Goal: Task Accomplishment & Management: Manage account settings

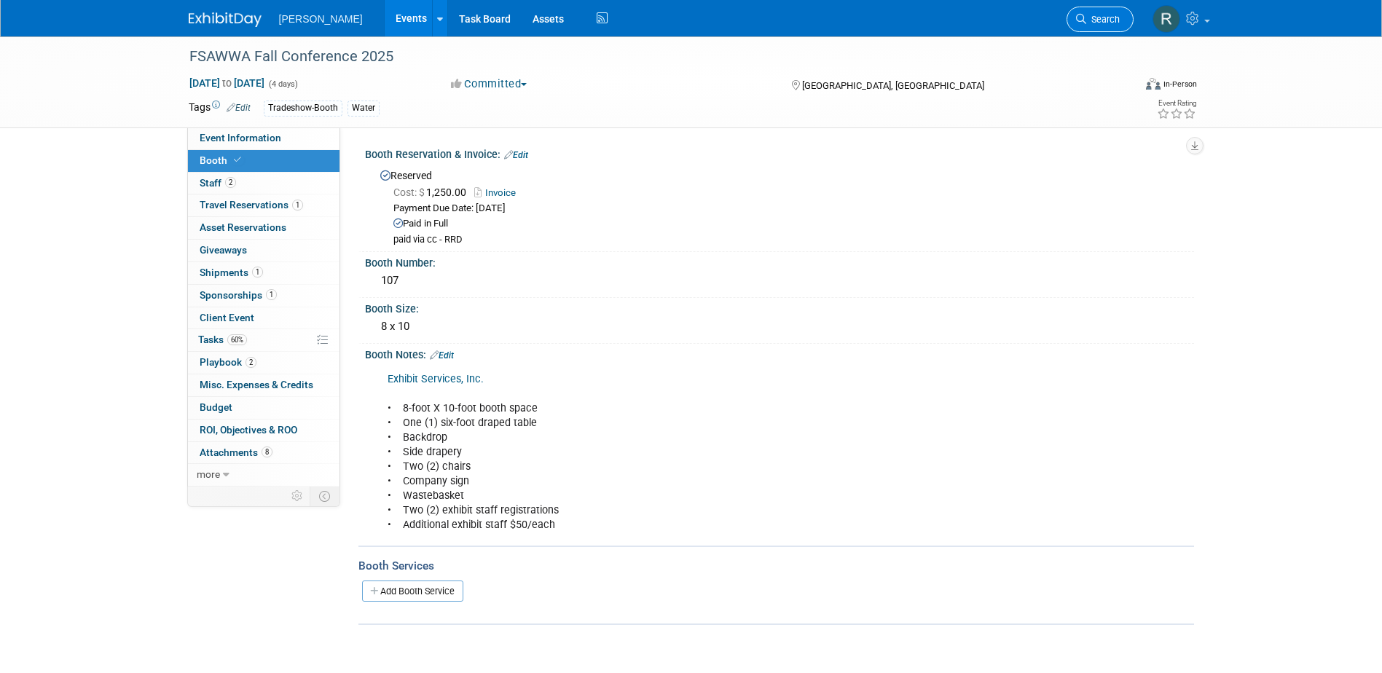
click at [1080, 22] on icon at bounding box center [1081, 19] width 10 height 10
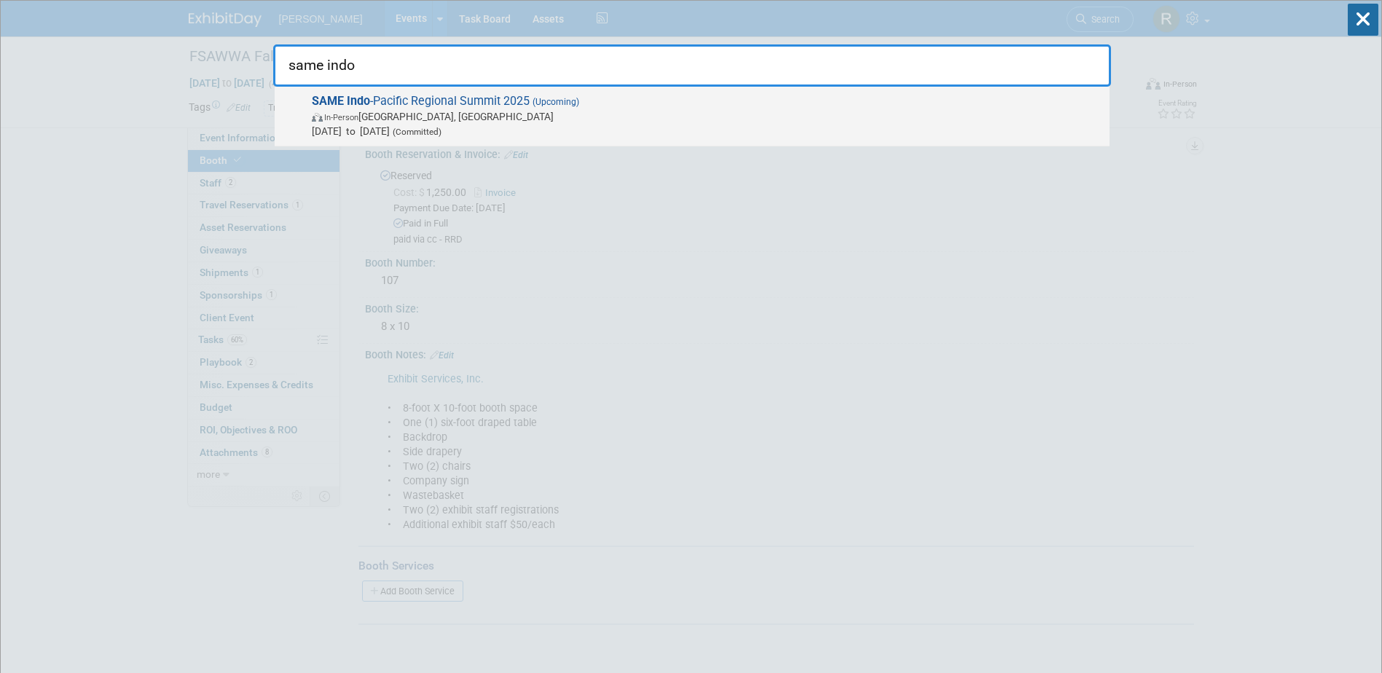
type input "same indo"
click at [485, 102] on span "SAME Indo -Pacific Regional Summit 2025 (Upcoming) In-Person Honolulu, HI Sep 8…" at bounding box center [704, 116] width 795 height 44
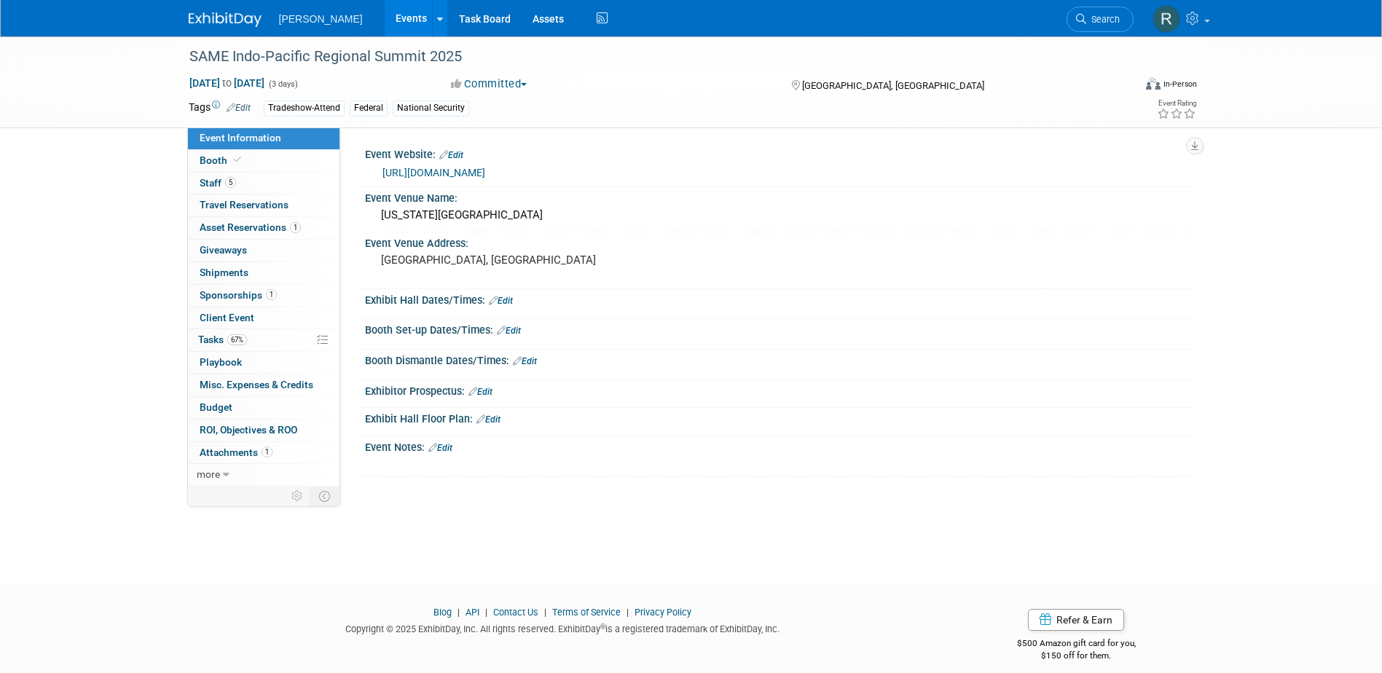
click at [481, 170] on link "https://www.same.org/event/indo-pacific-regional-summit/" at bounding box center [433, 173] width 103 height 12
click at [227, 183] on span "5" at bounding box center [230, 182] width 11 height 11
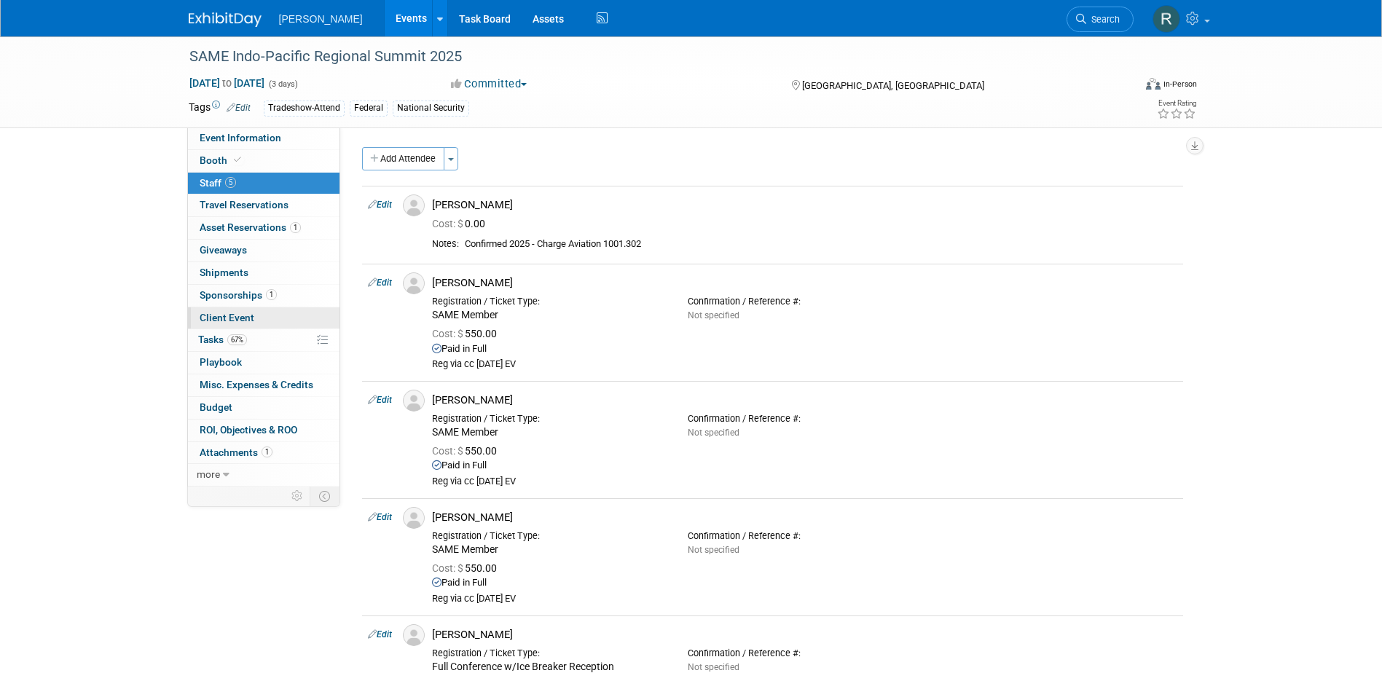
click at [213, 326] on link "Client Event" at bounding box center [263, 318] width 151 height 22
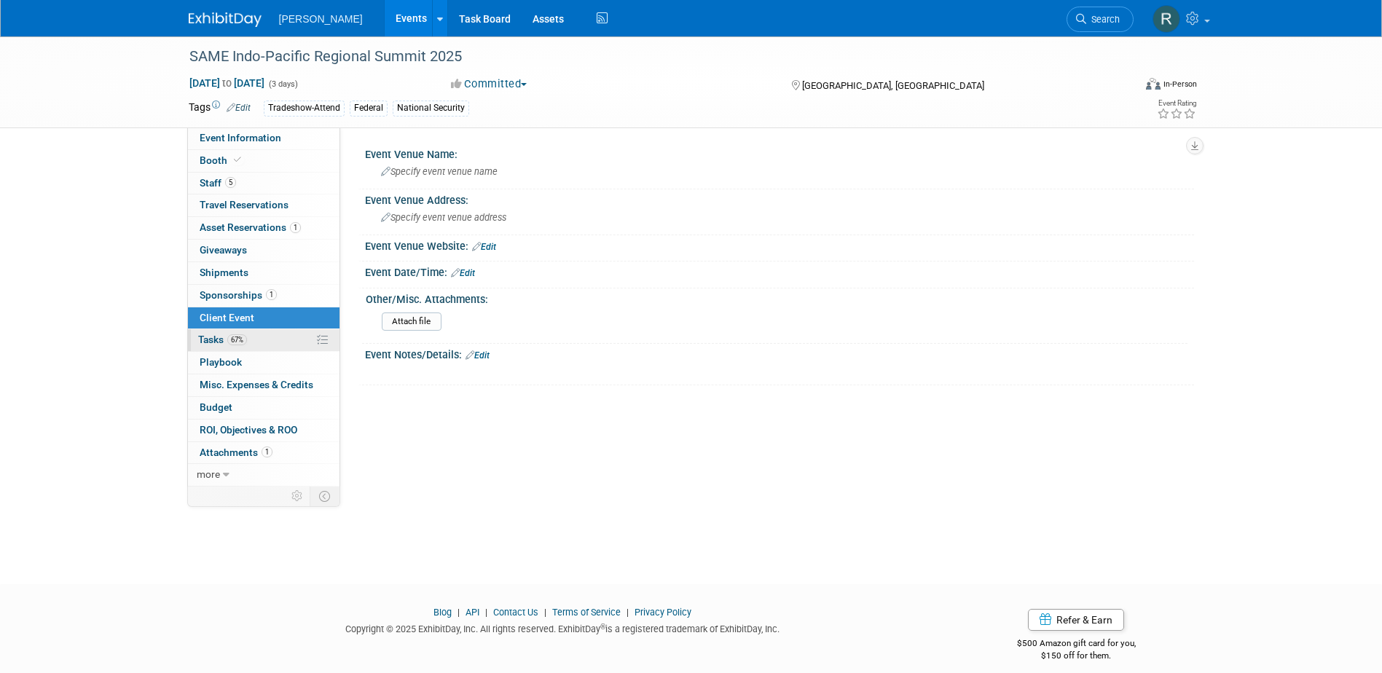
click at [208, 346] on link "67% Tasks 67%" at bounding box center [263, 340] width 151 height 22
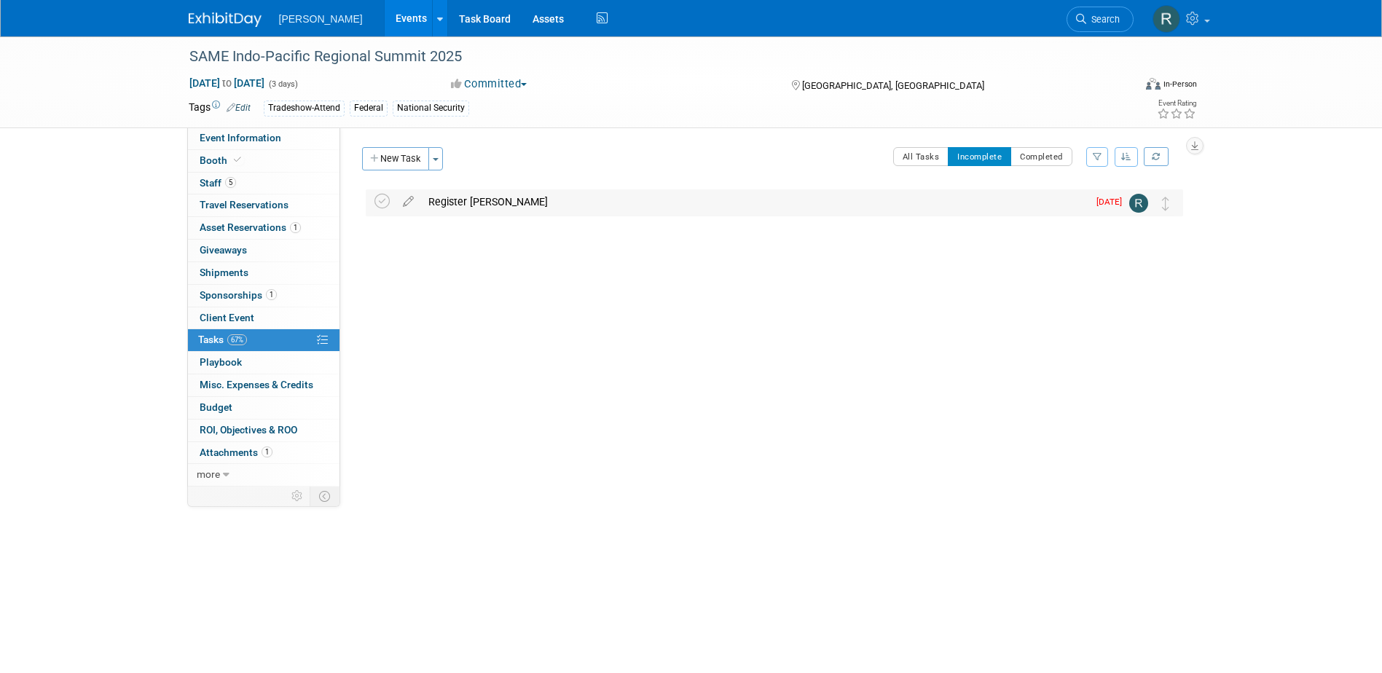
click at [430, 202] on div "Register Dave Washino" at bounding box center [754, 201] width 666 height 25
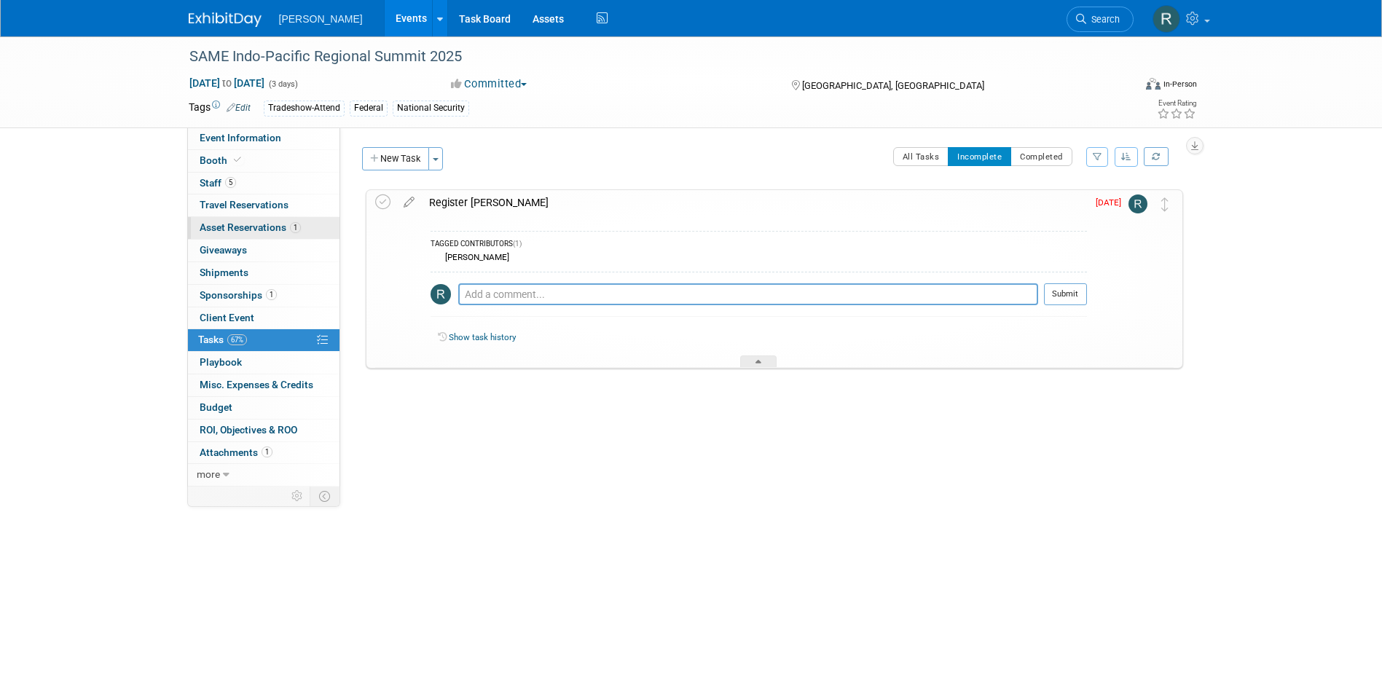
click at [230, 229] on span "Asset Reservations 1" at bounding box center [250, 227] width 101 height 12
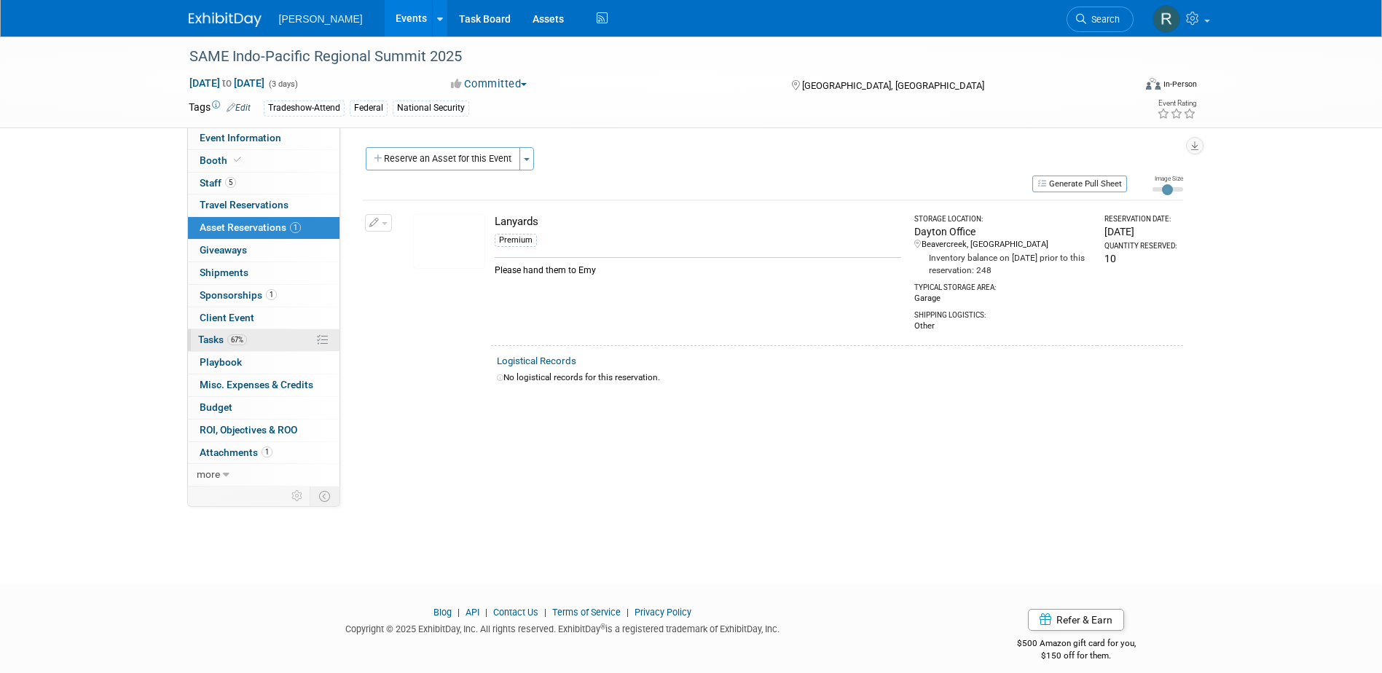
click at [205, 334] on span "Tasks 67%" at bounding box center [222, 340] width 49 height 12
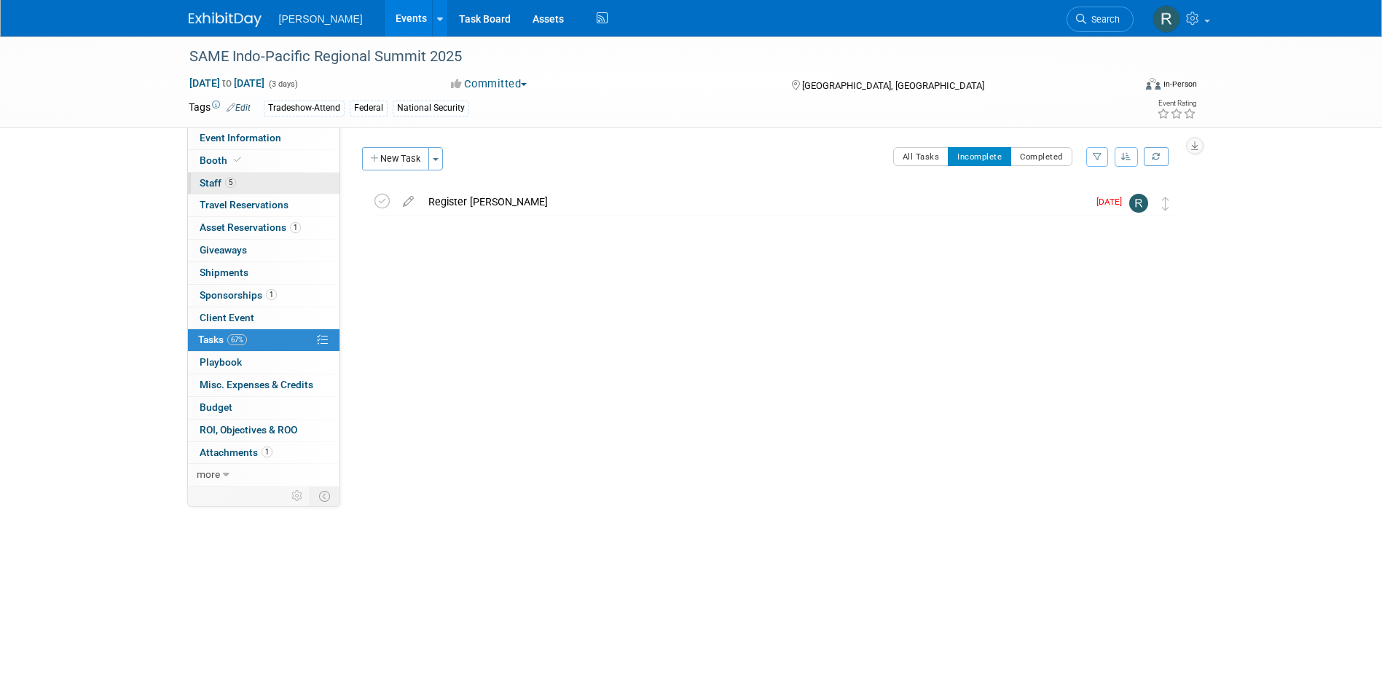
click at [212, 181] on span "Staff 5" at bounding box center [218, 183] width 36 height 12
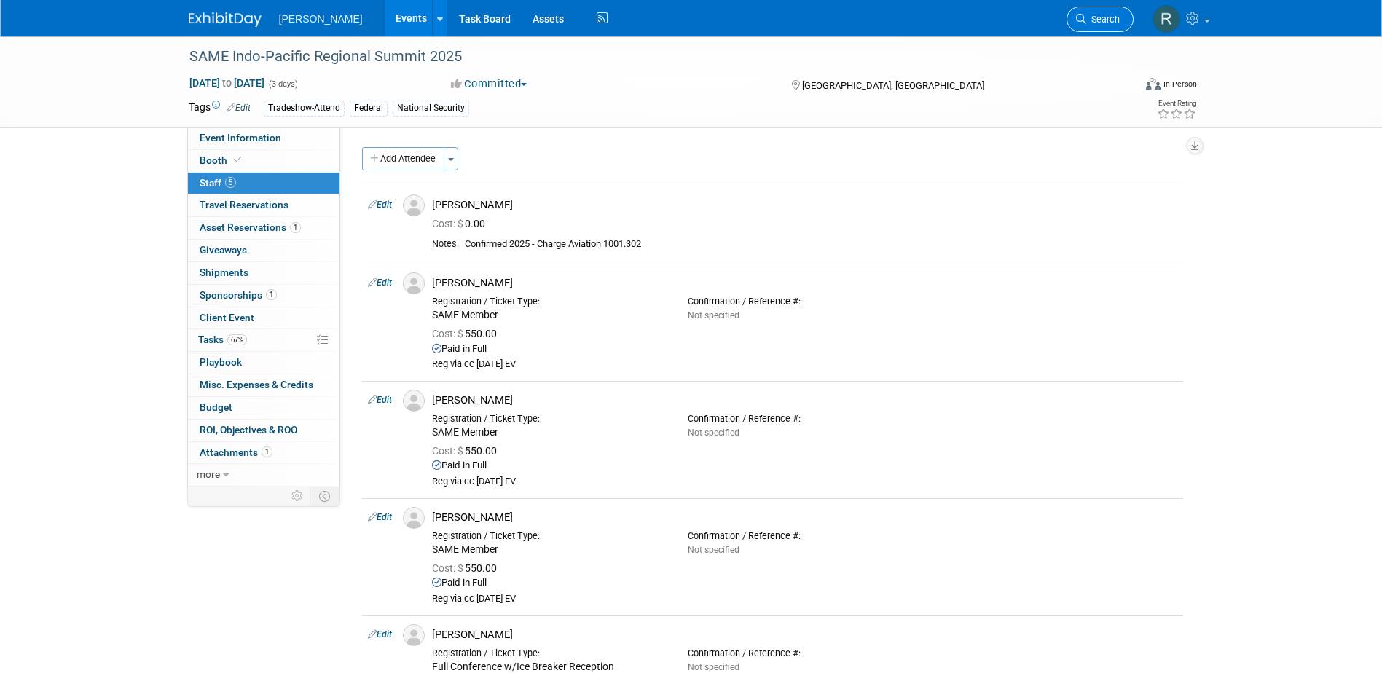
click at [1116, 22] on span "Search" at bounding box center [1103, 19] width 34 height 11
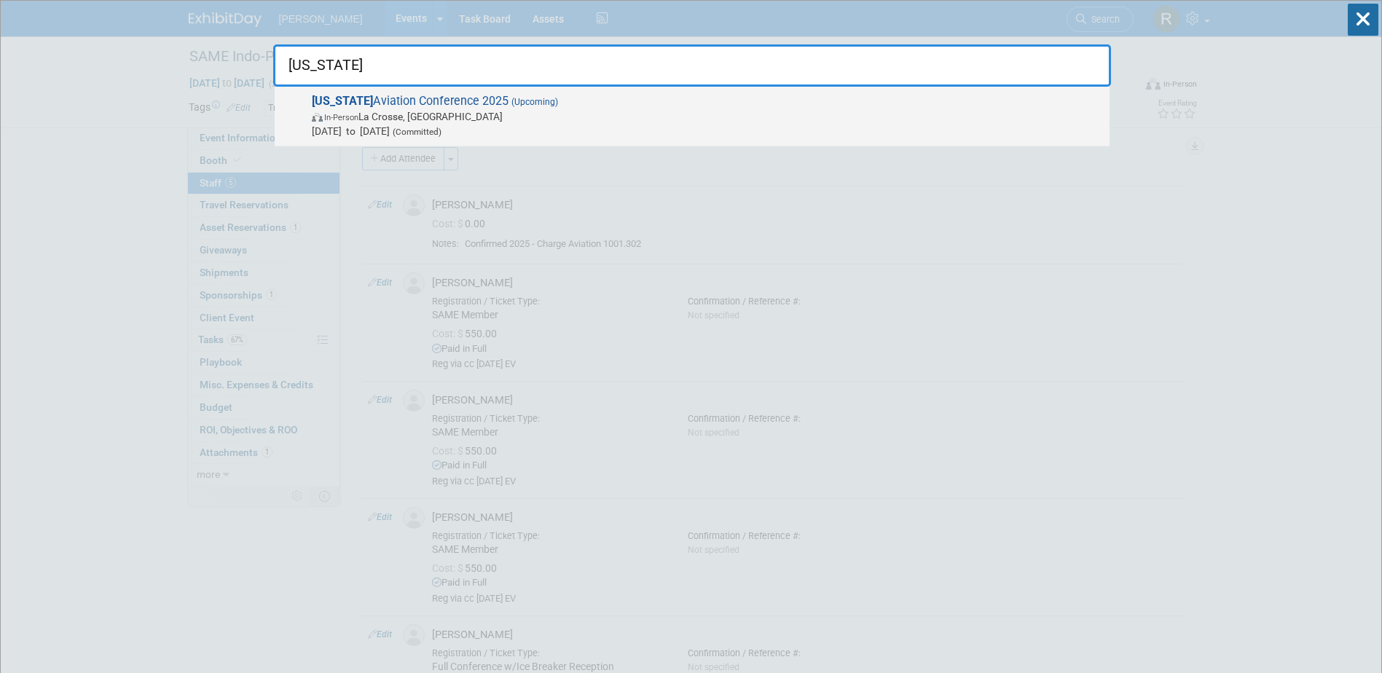
type input "Wisconsin"
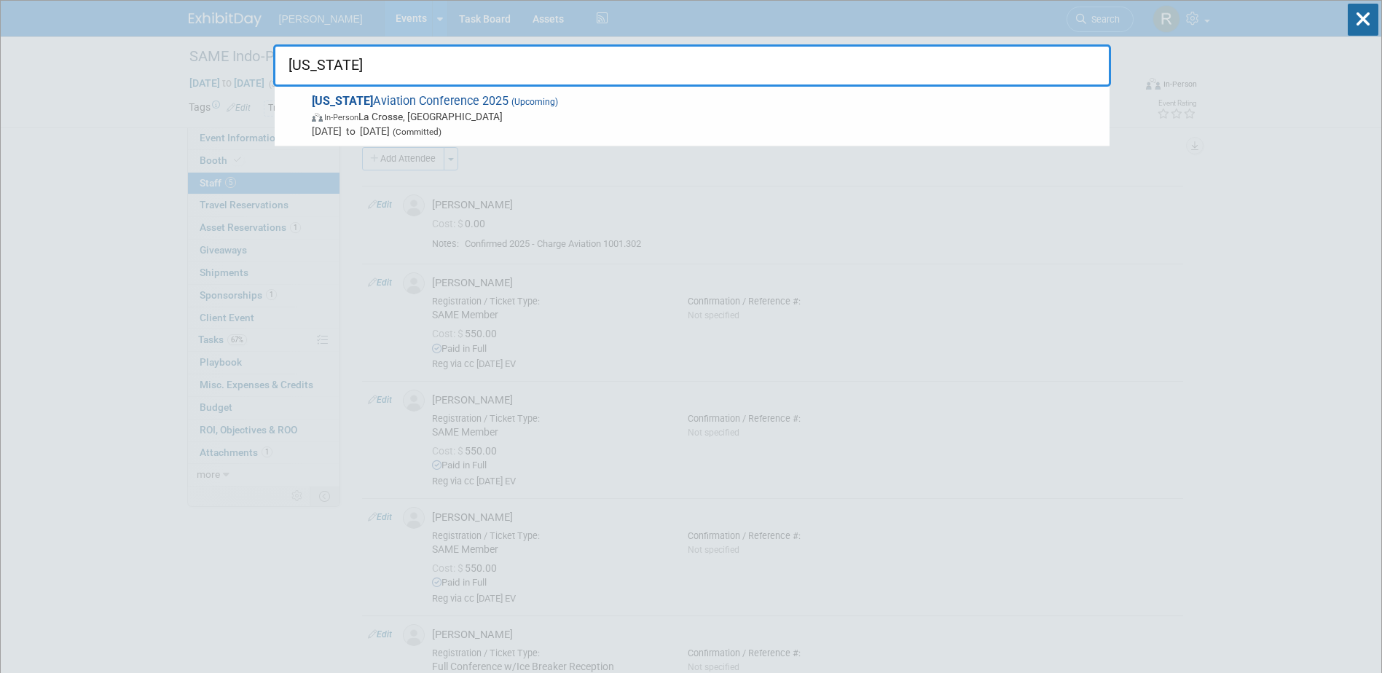
click at [376, 109] on span "In-Person La Crosse, WI" at bounding box center [707, 116] width 790 height 15
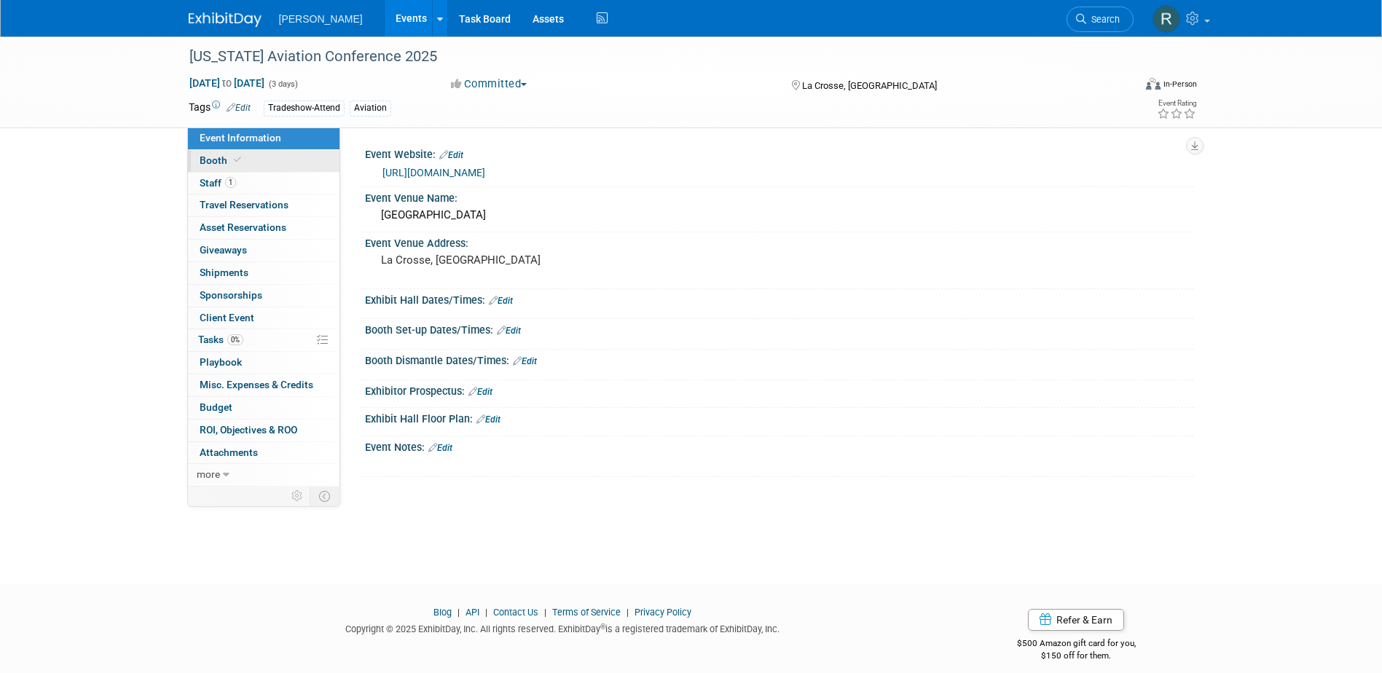
click at [284, 162] on link "Booth" at bounding box center [263, 161] width 151 height 22
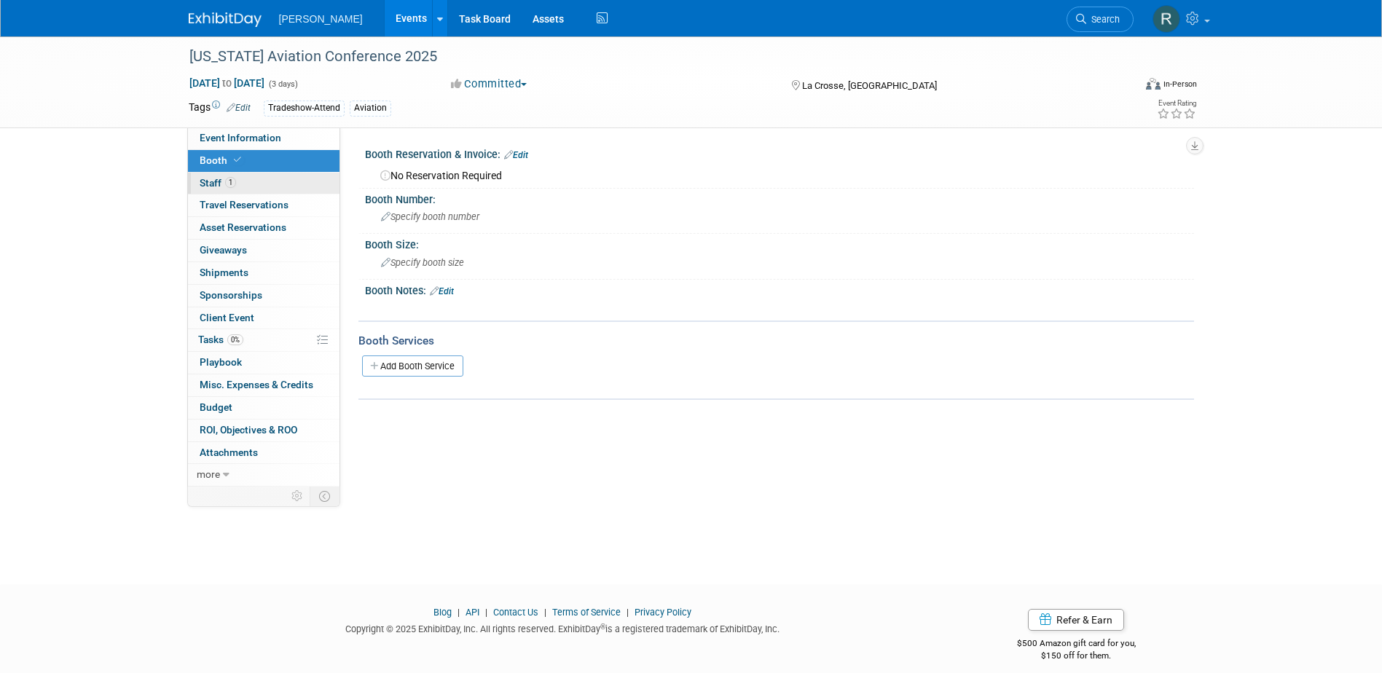
click at [283, 190] on link "1 Staff 1" at bounding box center [263, 184] width 151 height 22
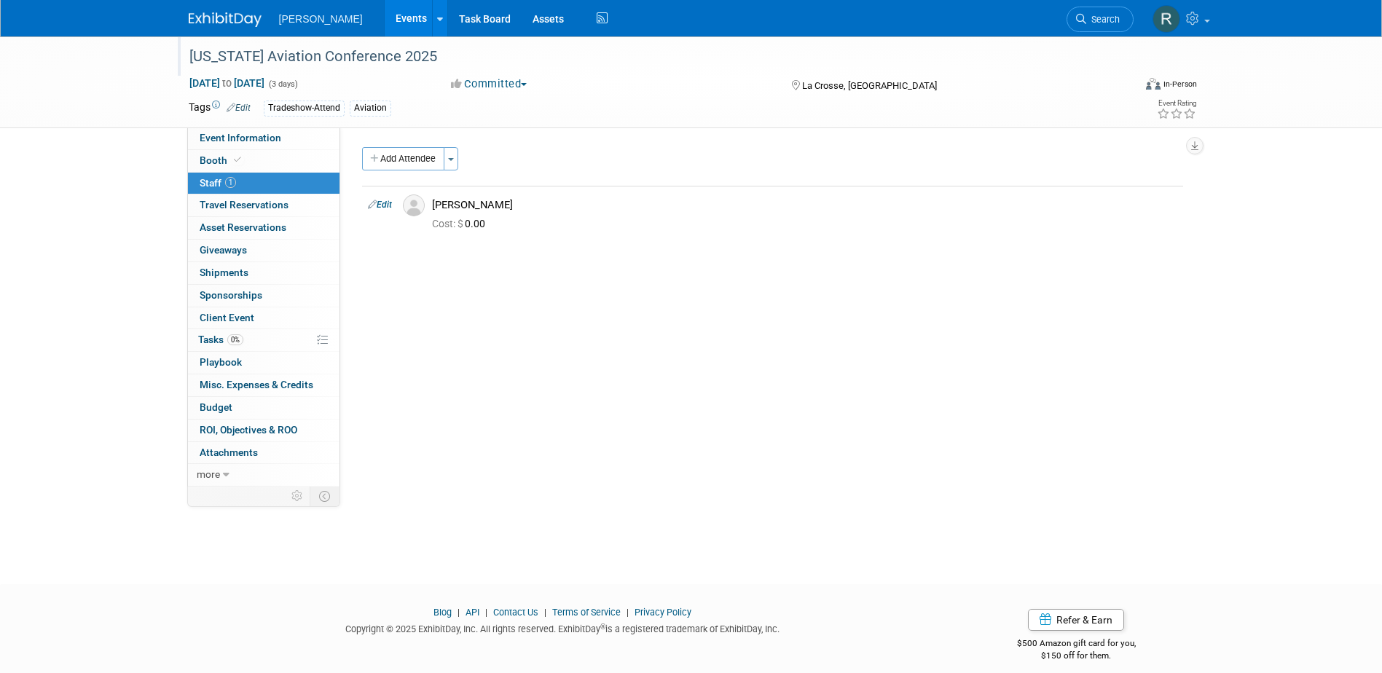
click at [428, 45] on div "[US_STATE] Aviation Conference 2025" at bounding box center [647, 57] width 927 height 26
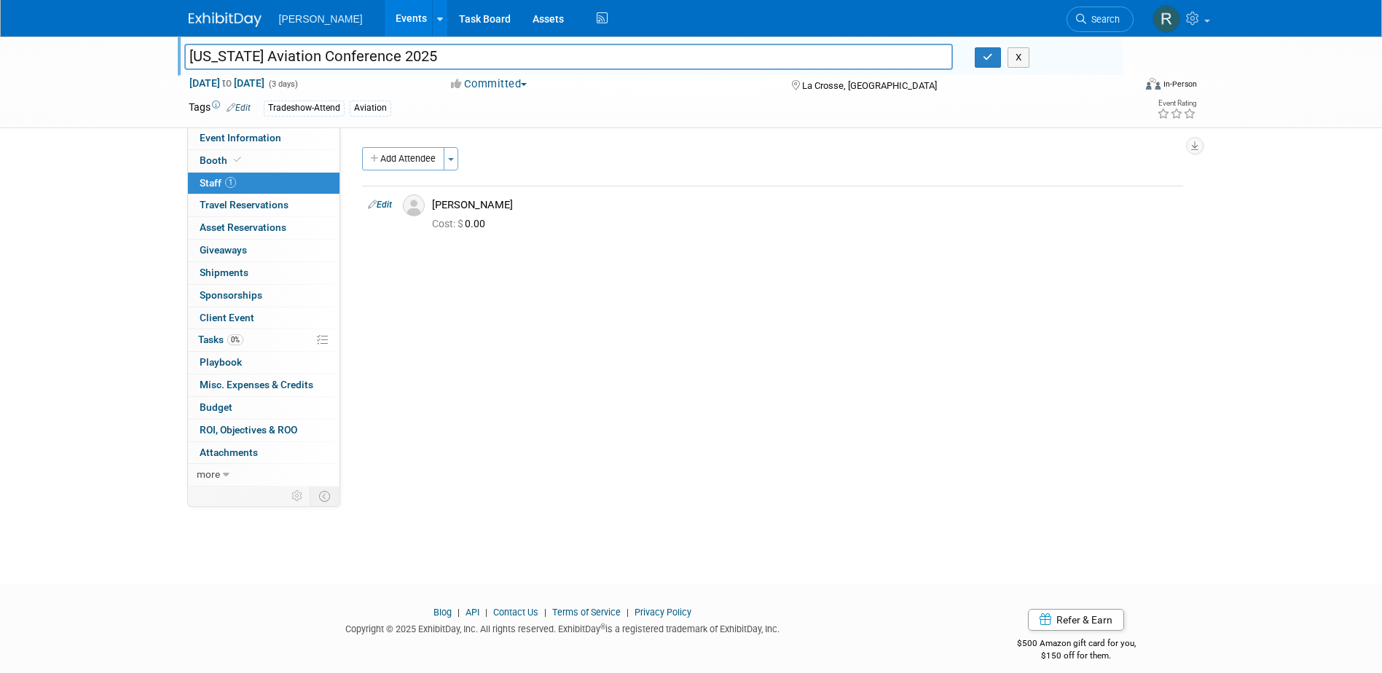
drag, startPoint x: 443, startPoint y: 58, endPoint x: 133, endPoint y: 58, distance: 310.3
click at [133, 58] on div "Wisconsin Aviation Conference 2025 Wisconsin Aviation Conference 2025 X Oct 20,…" at bounding box center [691, 82] width 1382 height 92
click at [980, 59] on button "button" at bounding box center [988, 57] width 26 height 20
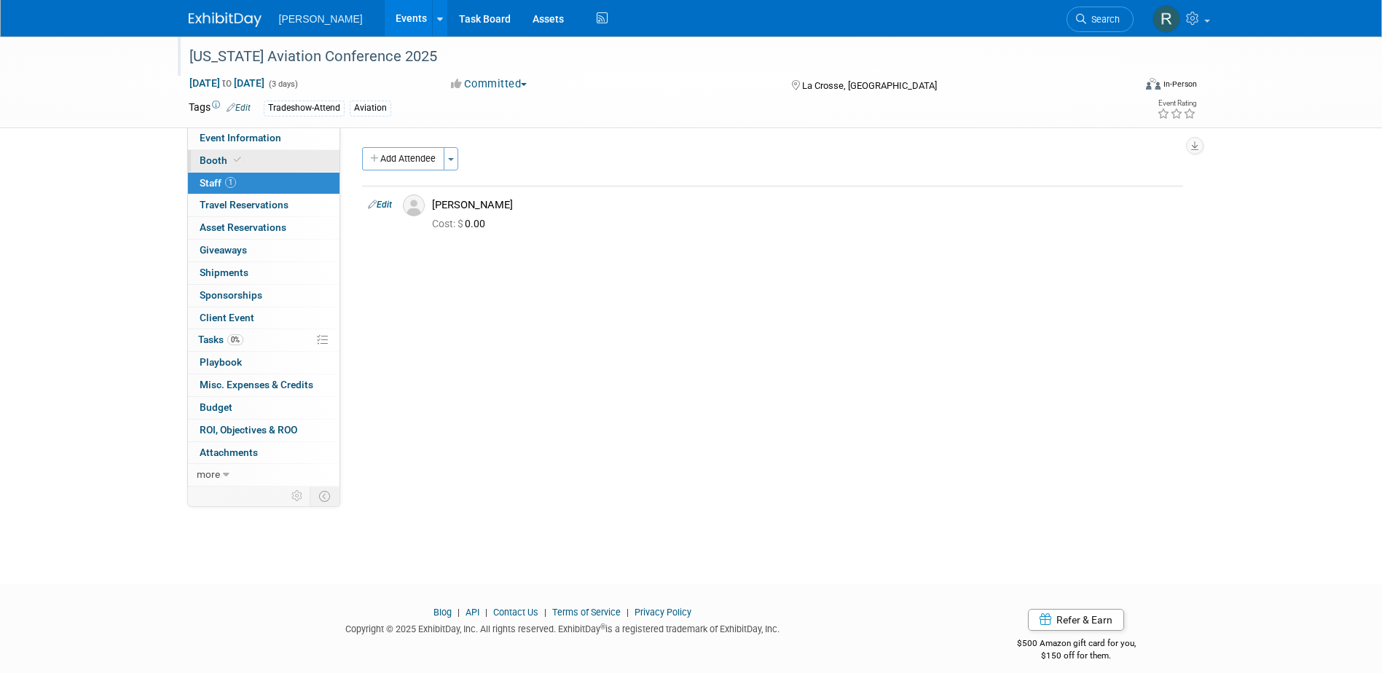
drag, startPoint x: 266, startPoint y: 132, endPoint x: 291, endPoint y: 153, distance: 33.1
click at [266, 132] on span "Event Information" at bounding box center [241, 138] width 82 height 12
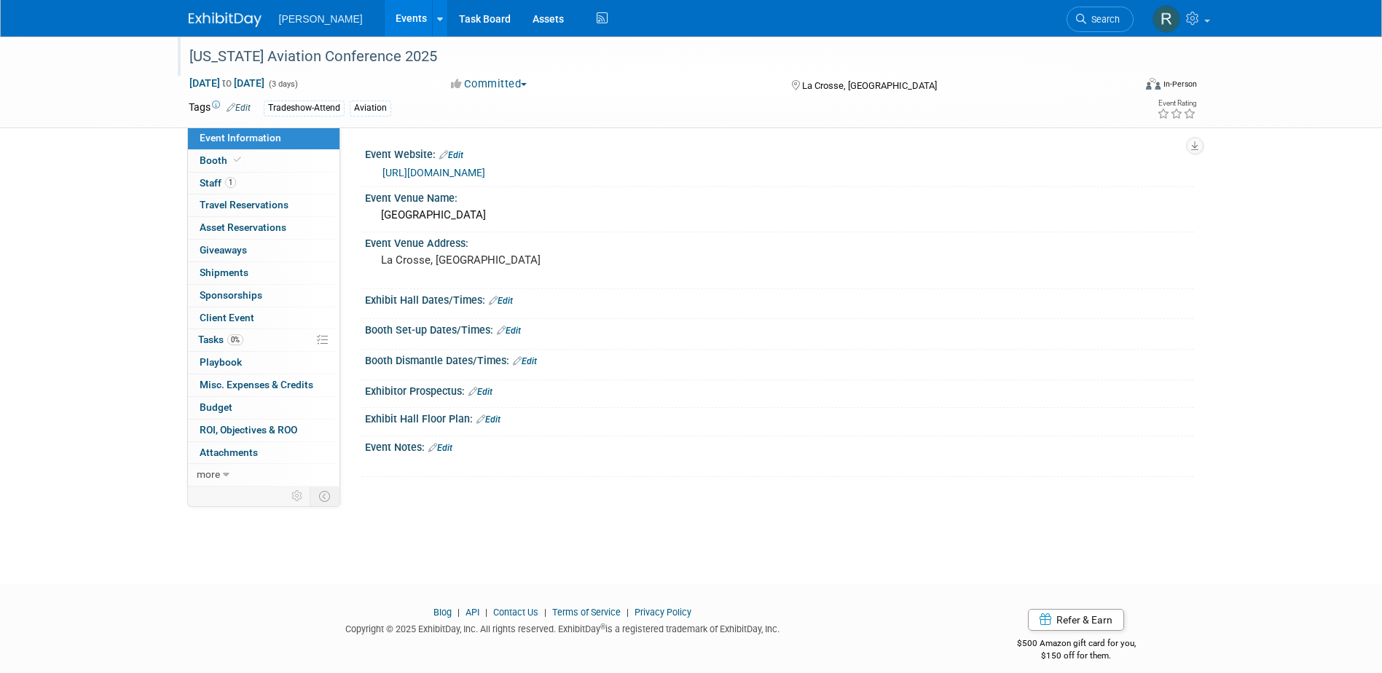
click at [448, 173] on link "https://wiama.org/" at bounding box center [433, 173] width 103 height 12
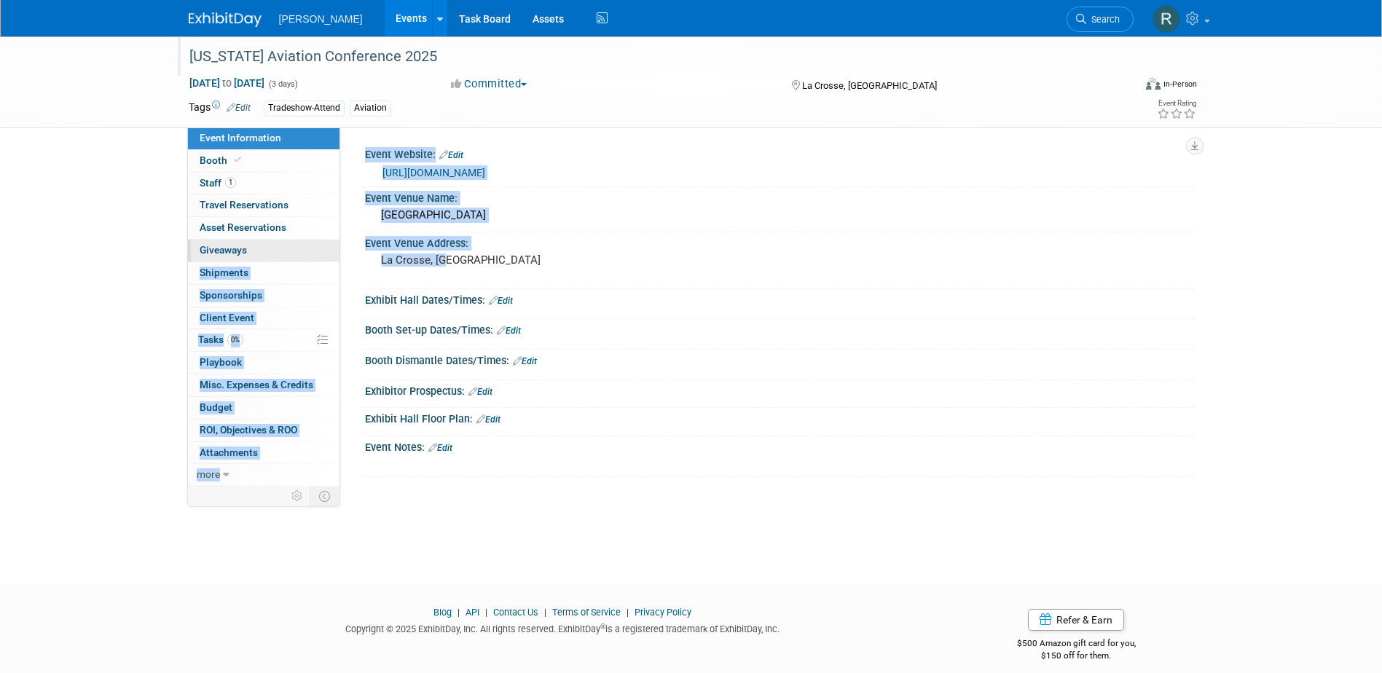
drag, startPoint x: 449, startPoint y: 257, endPoint x: 314, endPoint y: 261, distance: 135.5
click at [314, 261] on div "Event Information Event Info Booth Booth 1 Staff 1 Staff 0 Travel Reservations …" at bounding box center [691, 261] width 1027 height 450
drag, startPoint x: 314, startPoint y: 261, endPoint x: 508, endPoint y: 263, distance: 194.5
click at [508, 263] on pre "La Crosse, [GEOGRAPHIC_DATA]" at bounding box center [537, 259] width 313 height 13
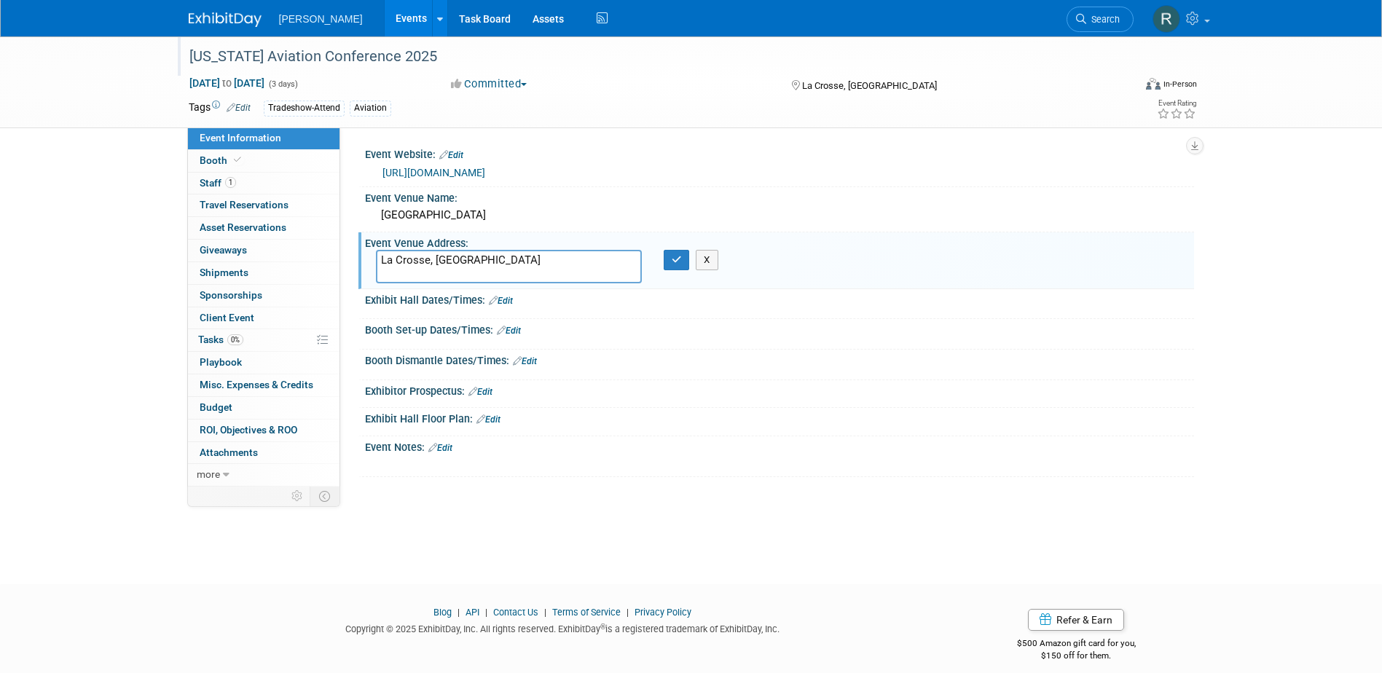
drag, startPoint x: 471, startPoint y: 264, endPoint x: 378, endPoint y: 256, distance: 92.8
click at [378, 256] on textarea "La Crosse, [GEOGRAPHIC_DATA]" at bounding box center [509, 267] width 266 height 34
type textarea "300 Harborview Plaza La Crosse, WI 54601"
click at [678, 258] on icon "button" at bounding box center [677, 259] width 10 height 9
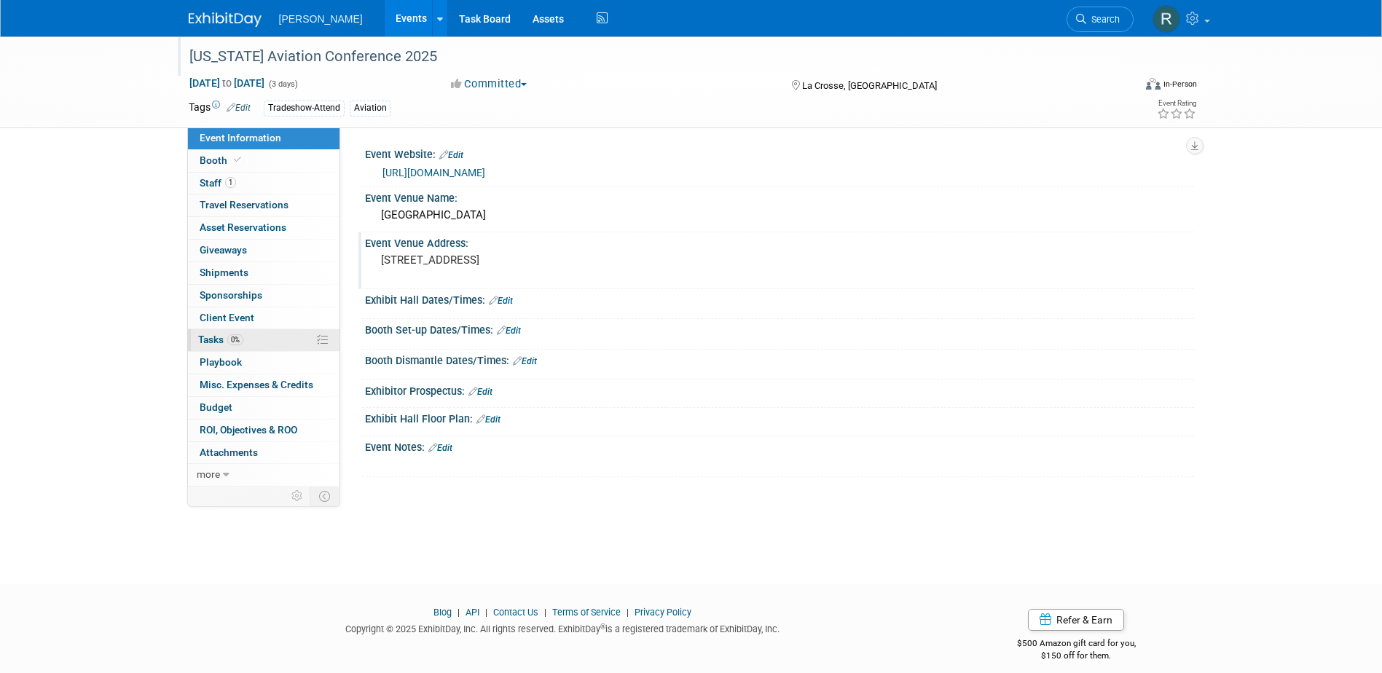
click at [219, 342] on span "Tasks 0%" at bounding box center [220, 340] width 45 height 12
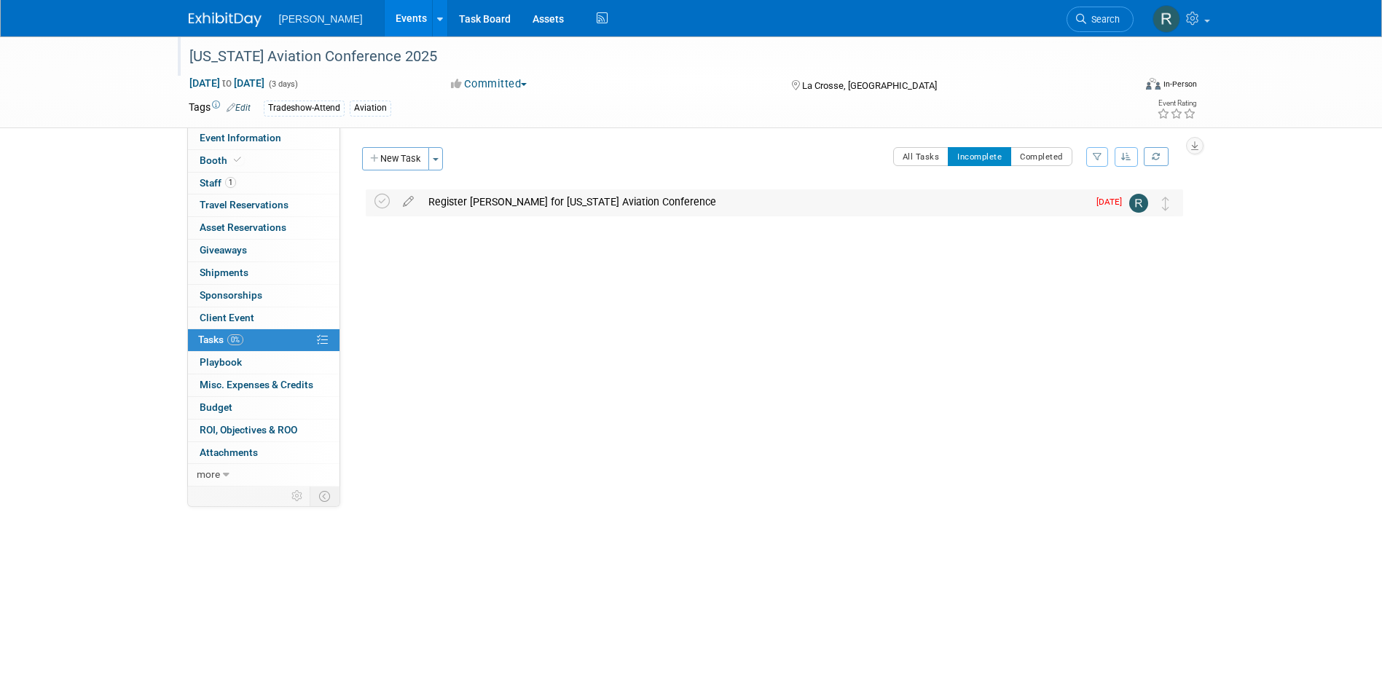
click at [517, 203] on div "Register JD Ingram for Wisconsin Aviation Conference" at bounding box center [754, 201] width 666 height 25
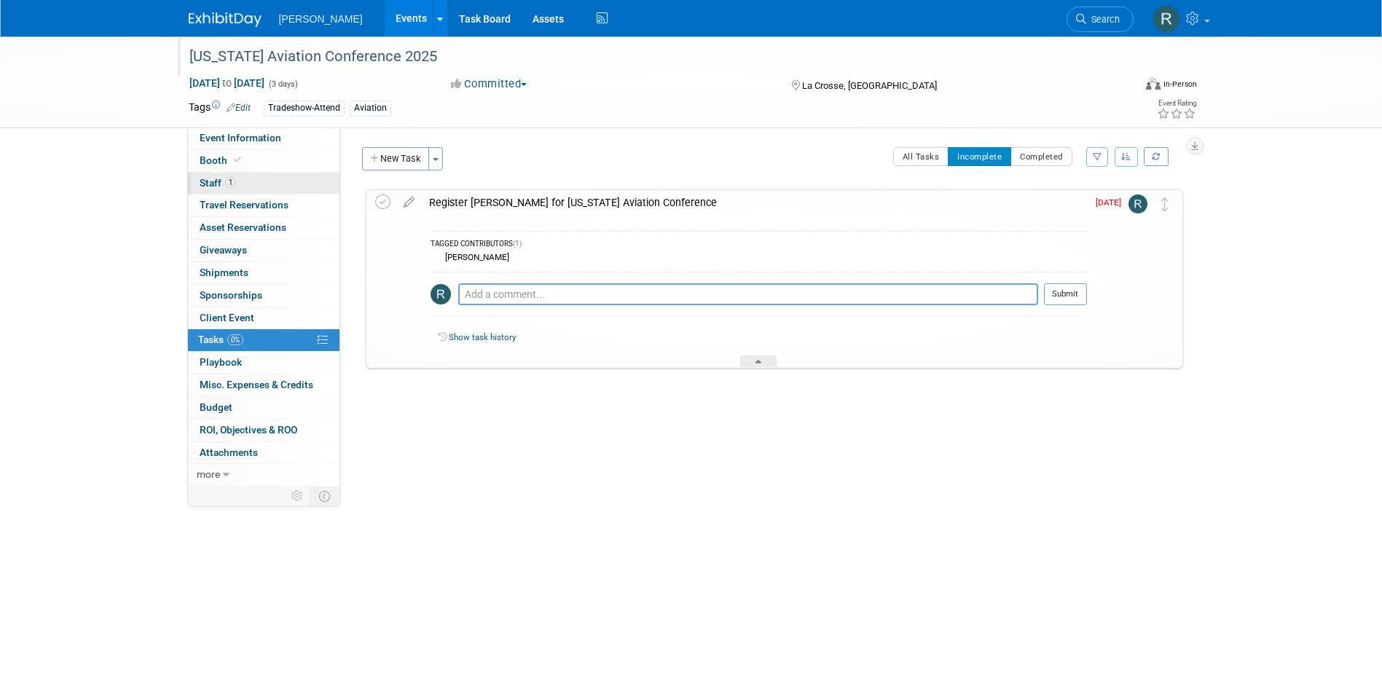
click at [236, 184] on link "1 Staff 1" at bounding box center [263, 184] width 151 height 22
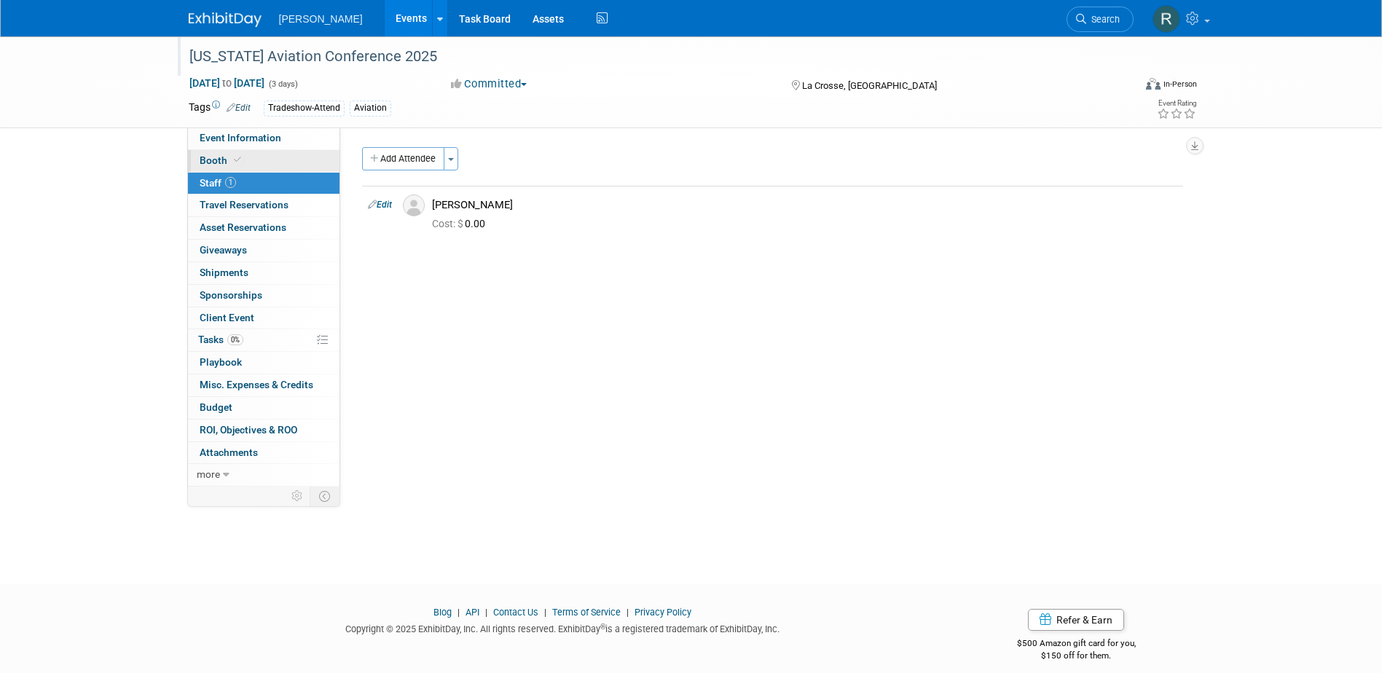
drag, startPoint x: 310, startPoint y: 144, endPoint x: 315, endPoint y: 162, distance: 19.1
click at [310, 144] on link "Event Information" at bounding box center [263, 138] width 151 height 22
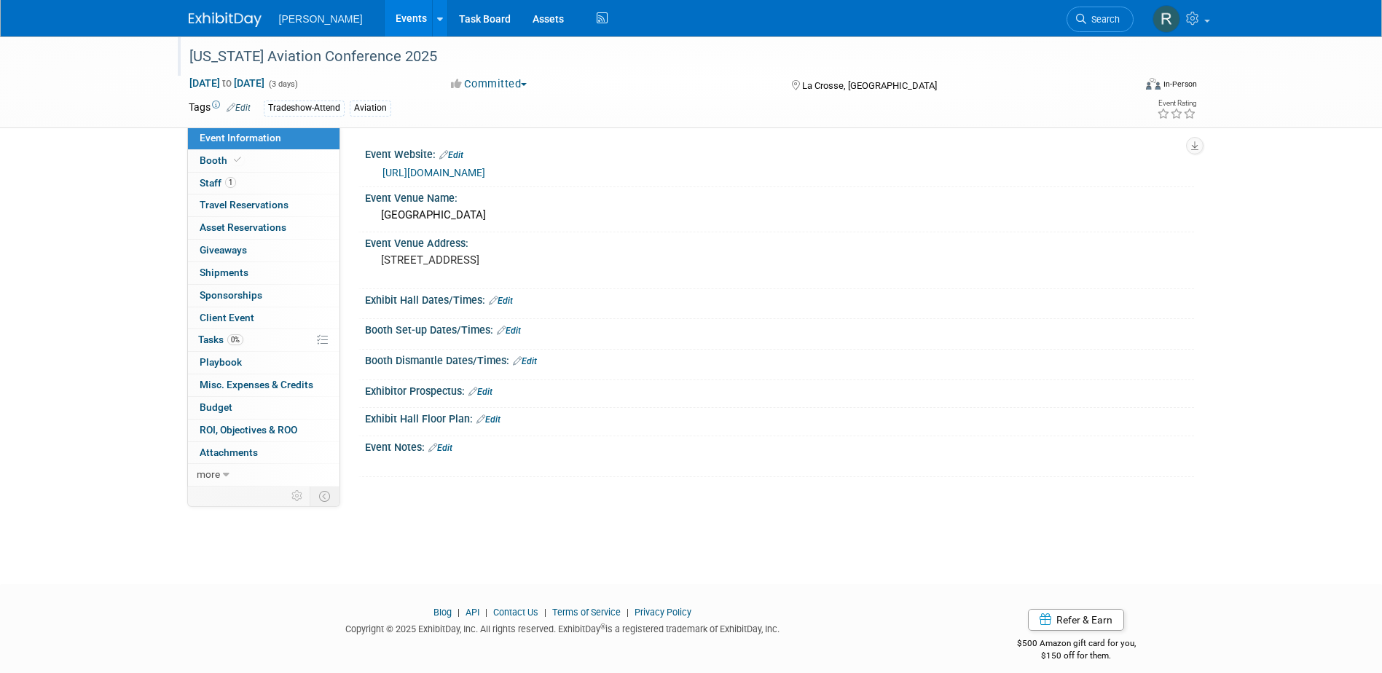
click at [450, 448] on link "Edit" at bounding box center [440, 448] width 24 height 10
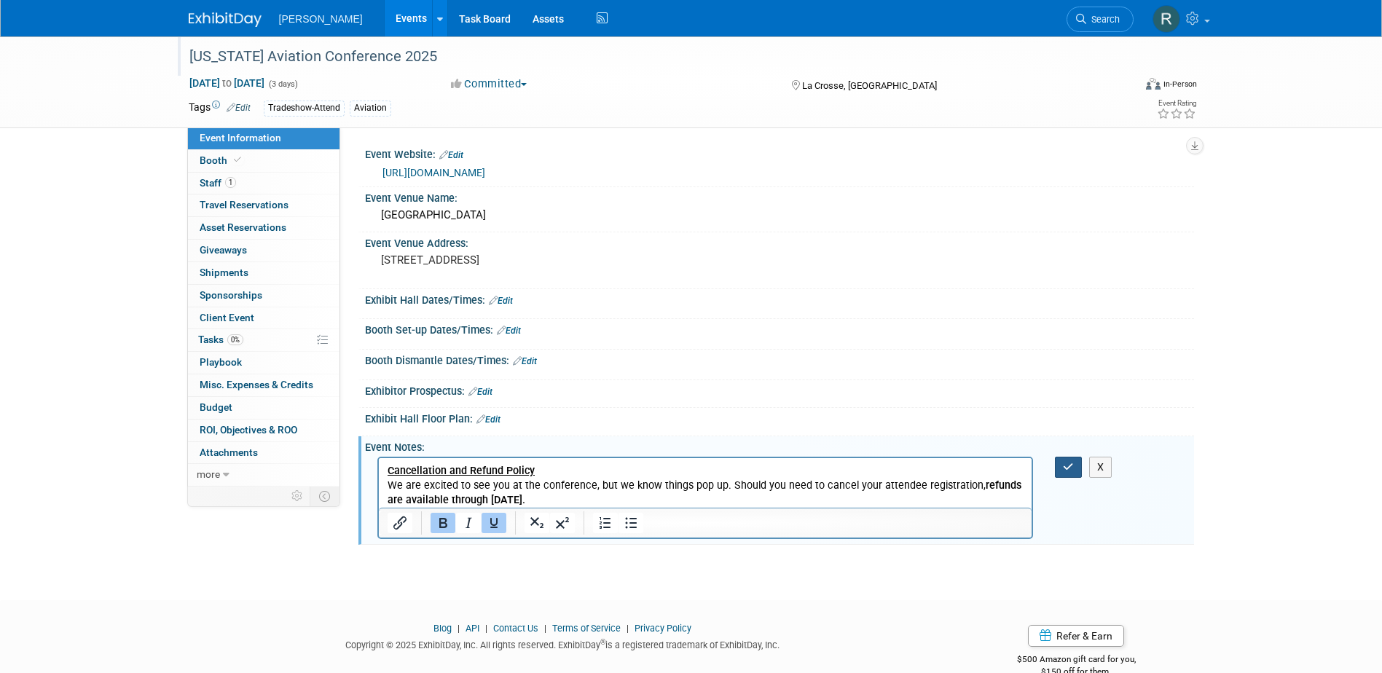
click at [1064, 460] on button "button" at bounding box center [1068, 467] width 27 height 21
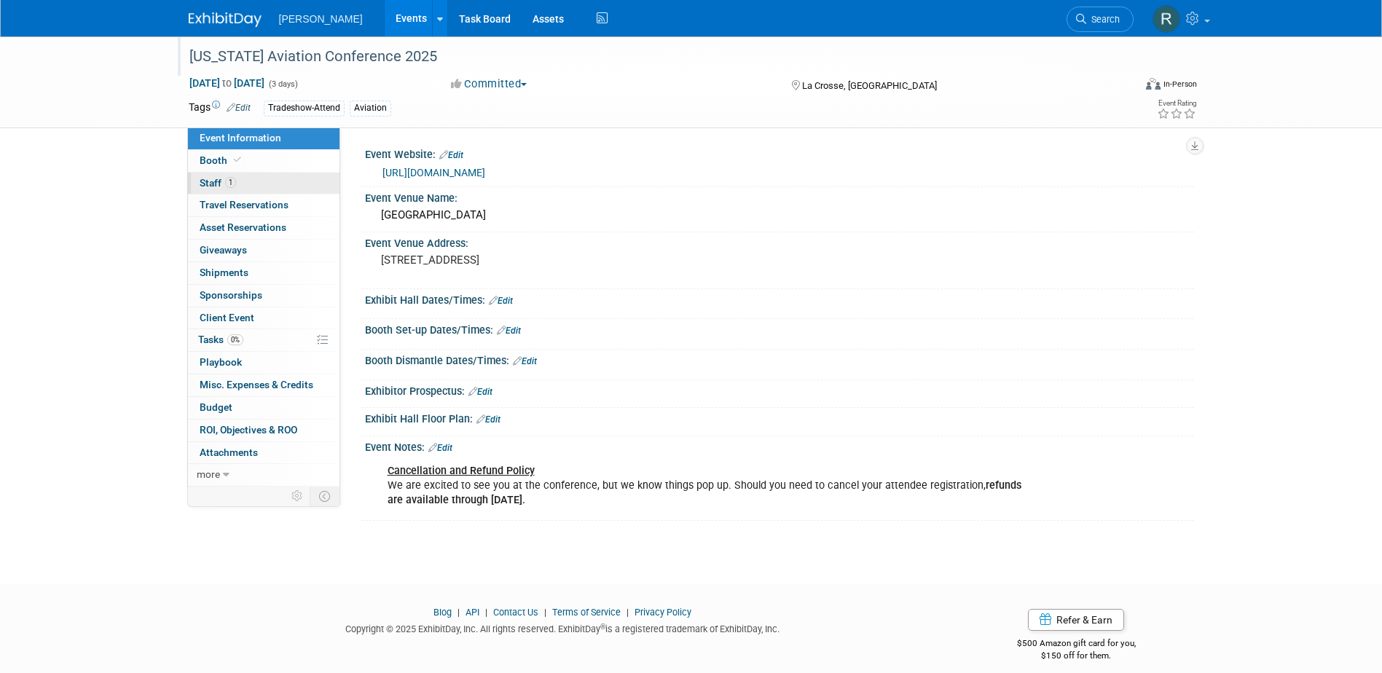
click at [246, 179] on link "1 Staff 1" at bounding box center [263, 184] width 151 height 22
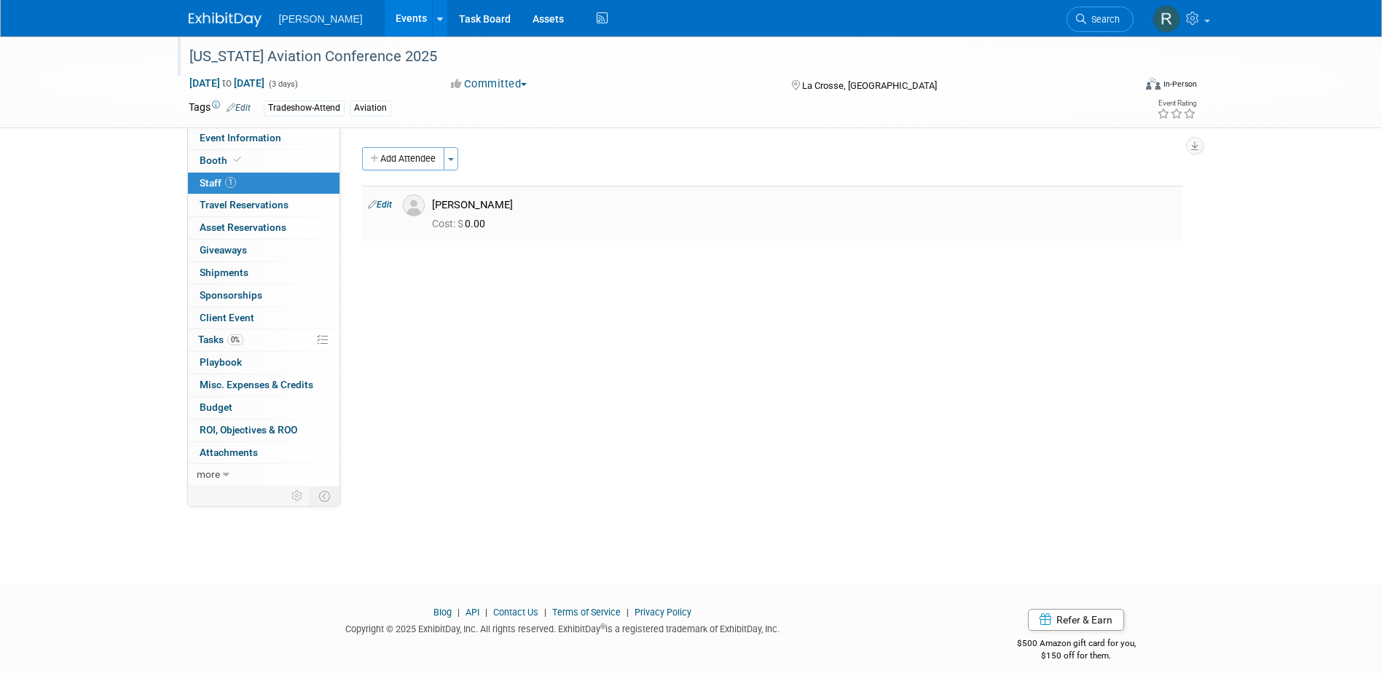
click at [382, 202] on link "Edit" at bounding box center [380, 205] width 24 height 10
select select "6d0b8885-f49e-4363-8390-f07f1675919b"
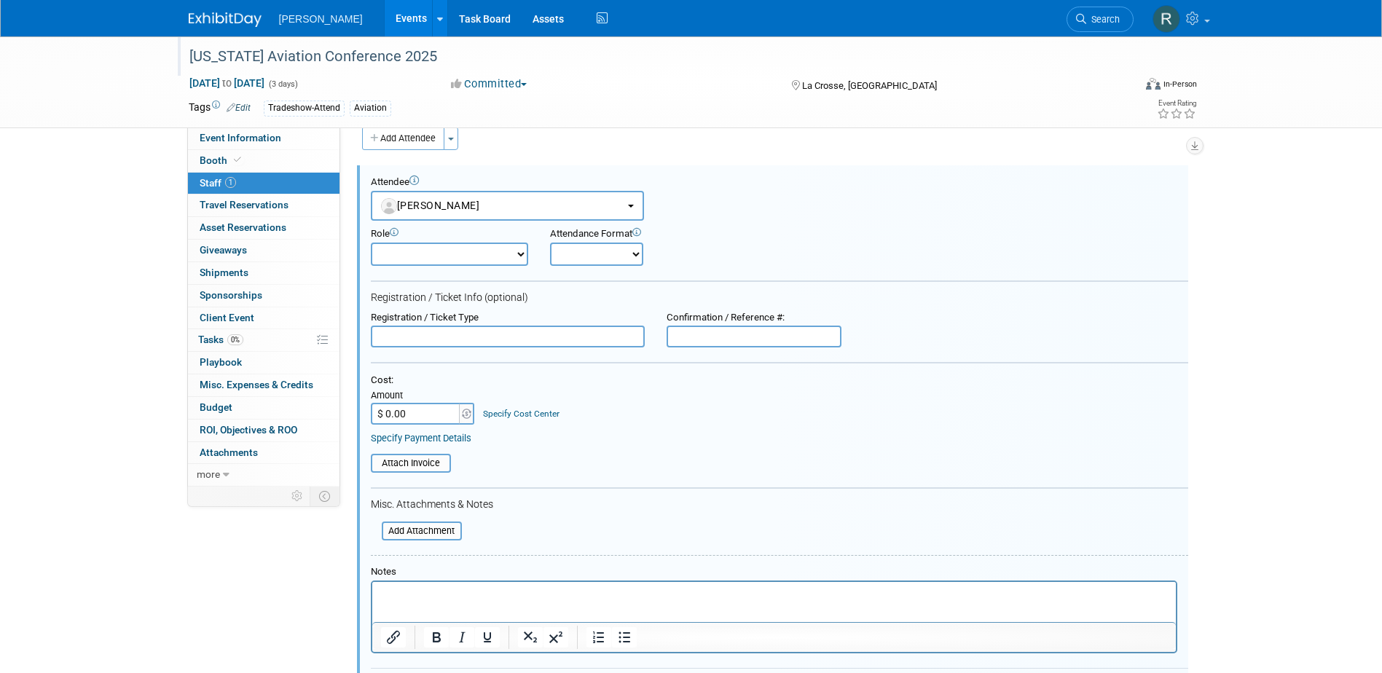
click at [448, 331] on input "text" at bounding box center [508, 337] width 274 height 22
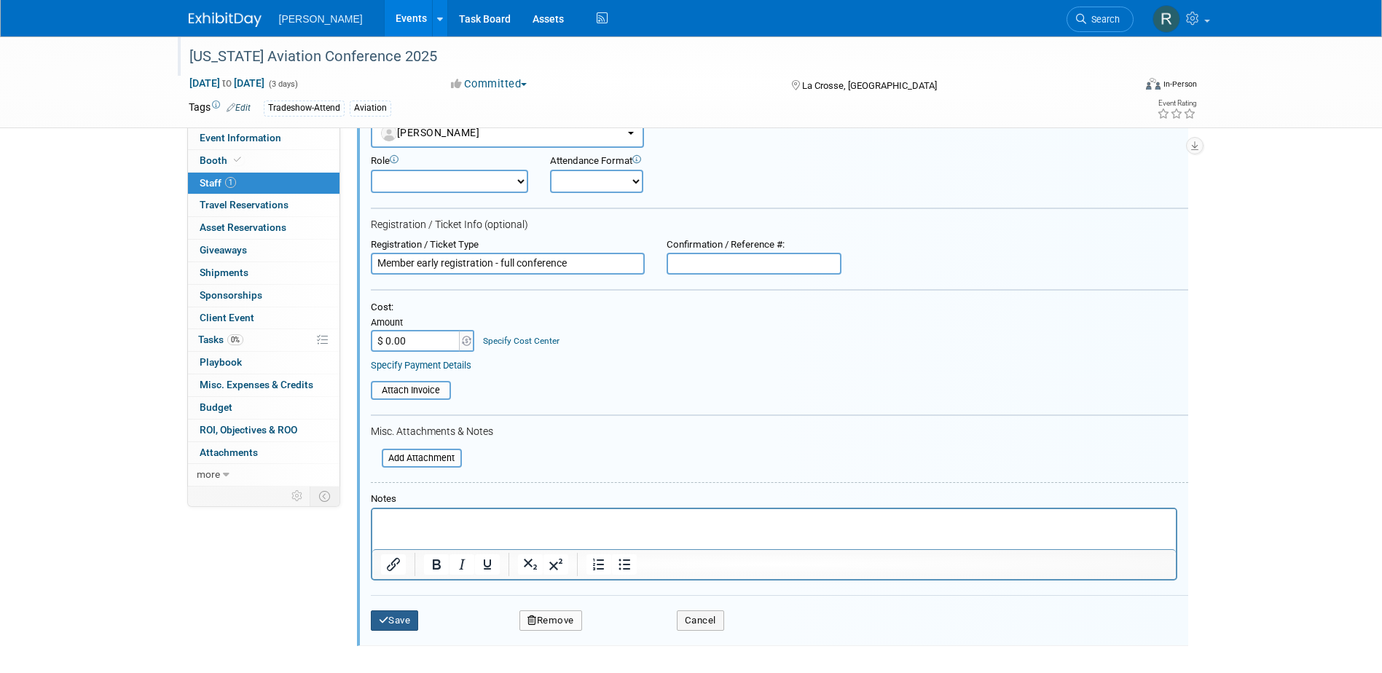
type input "Member early registration - full conference"
click at [411, 618] on button "Save" at bounding box center [395, 620] width 48 height 20
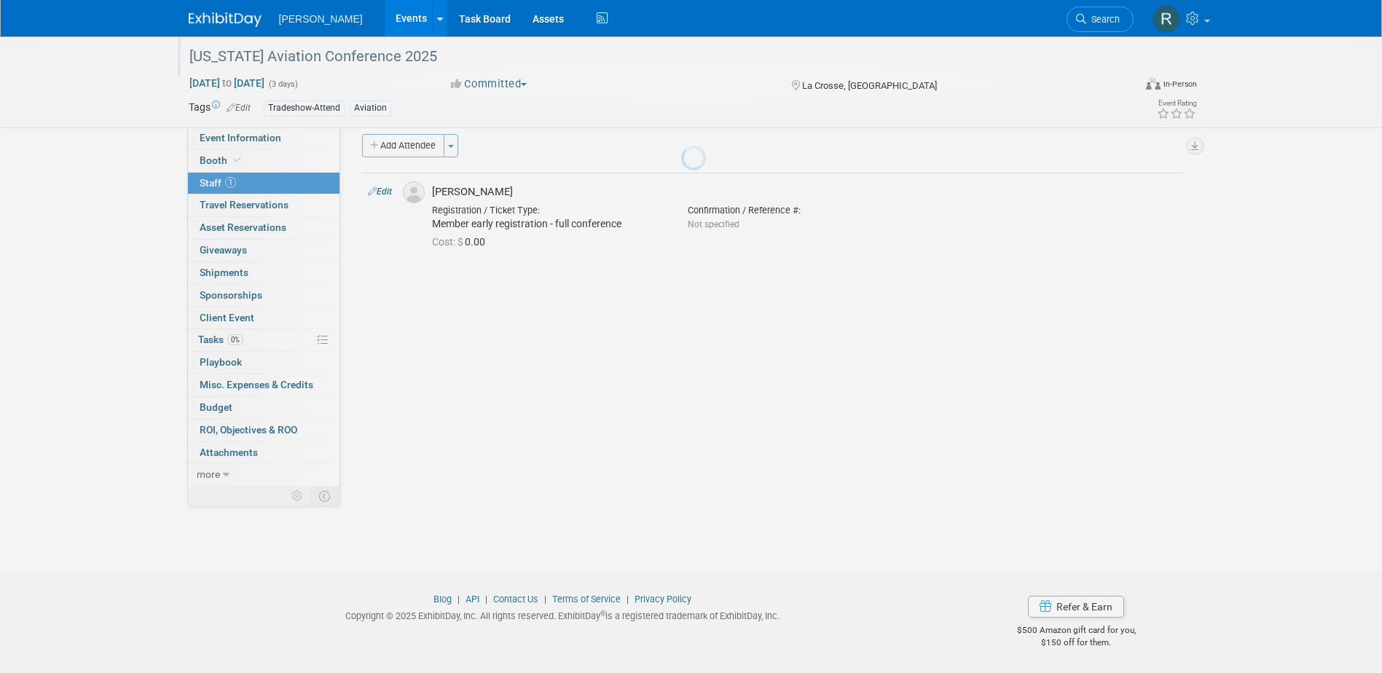
scroll to position [13, 0]
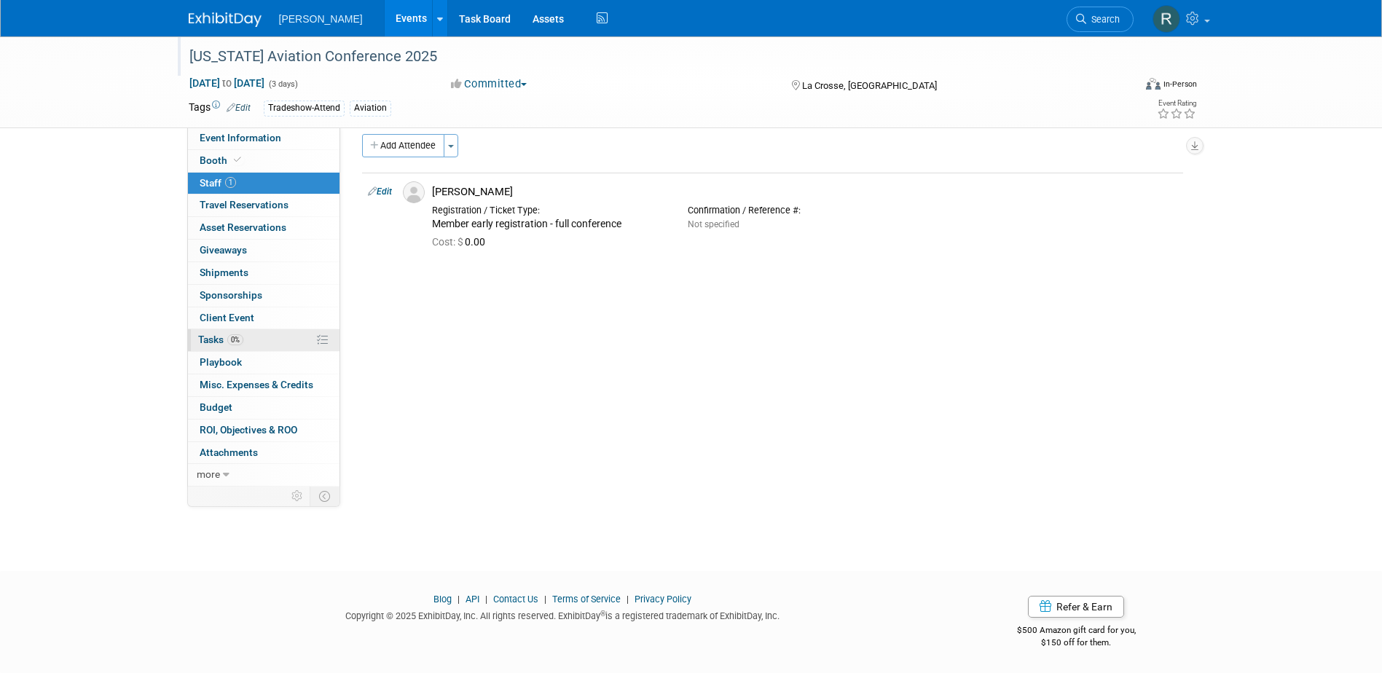
click at [232, 341] on span "0%" at bounding box center [235, 339] width 16 height 11
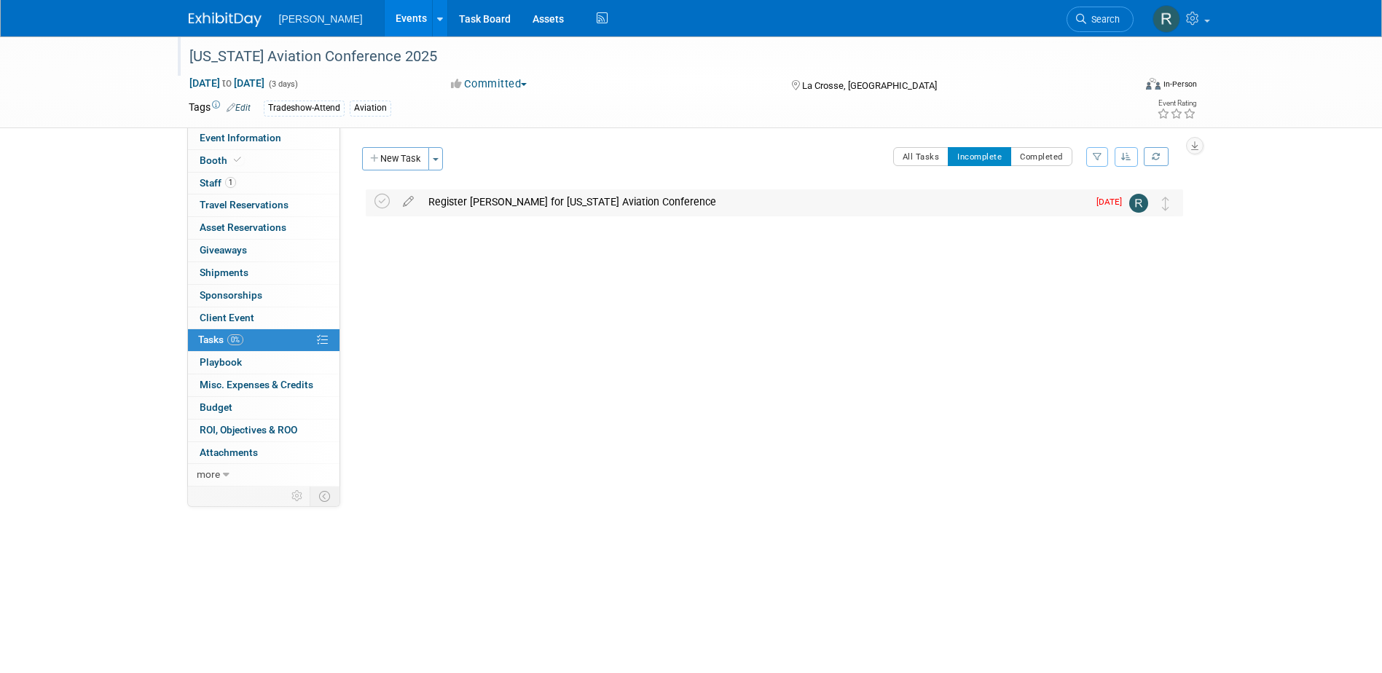
click at [476, 197] on div "Register JD Ingram for Wisconsin Aviation Conference" at bounding box center [754, 201] width 666 height 25
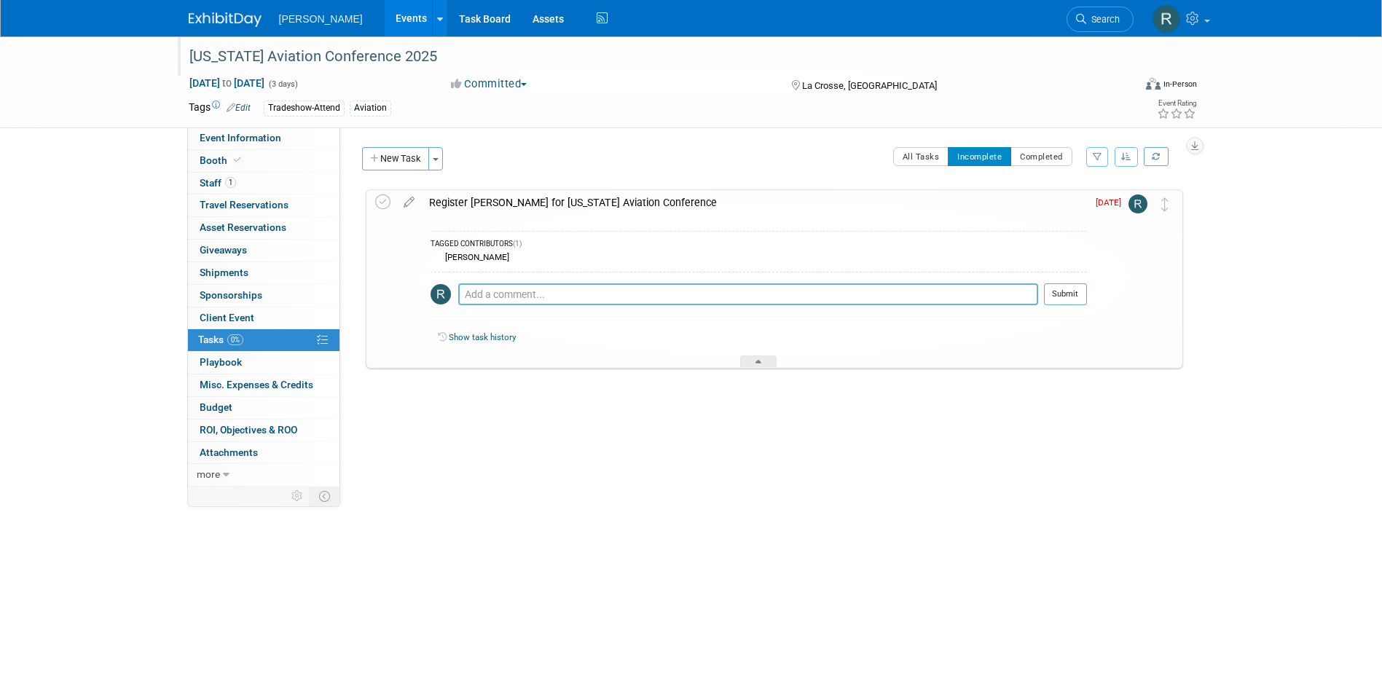
click at [479, 291] on textarea at bounding box center [748, 294] width 580 height 22
type textarea "w"
drag, startPoint x: 212, startPoint y: 185, endPoint x: 222, endPoint y: 182, distance: 10.6
click at [212, 185] on span "Staff 1" at bounding box center [218, 183] width 36 height 12
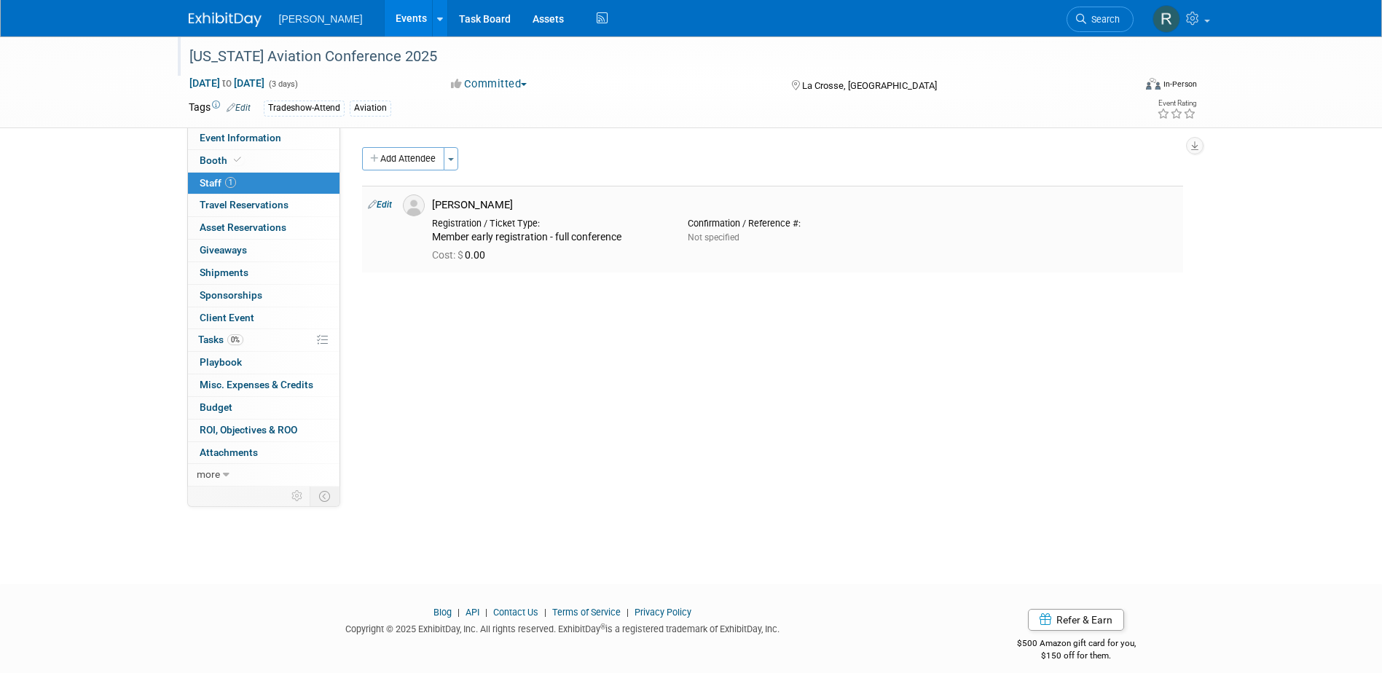
click at [390, 205] on link "Edit" at bounding box center [380, 205] width 24 height 10
select select "6d0b8885-f49e-4363-8390-f07f1675919b"
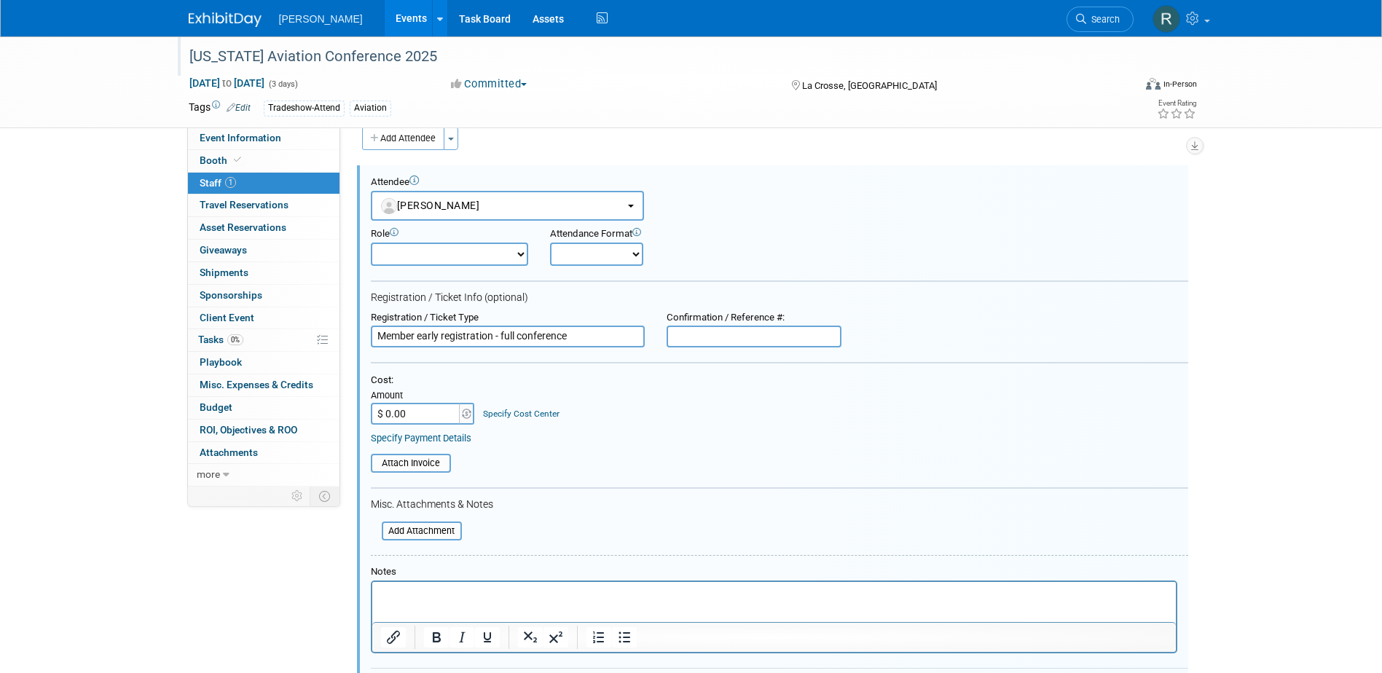
click at [420, 337] on input "Member early registration - full conference" at bounding box center [508, 337] width 274 height 22
click at [409, 342] on input "Member early registration - full conference" at bounding box center [508, 337] width 274 height 22
drag, startPoint x: 414, startPoint y: 336, endPoint x: 348, endPoint y: 326, distance: 67.1
click at [352, 332] on div "Event Website: Edit https://wiama.org/ Event Venue Name: La Crosse Center Edit" at bounding box center [767, 286] width 854 height 359
type input "Non-member early registration - full conference"
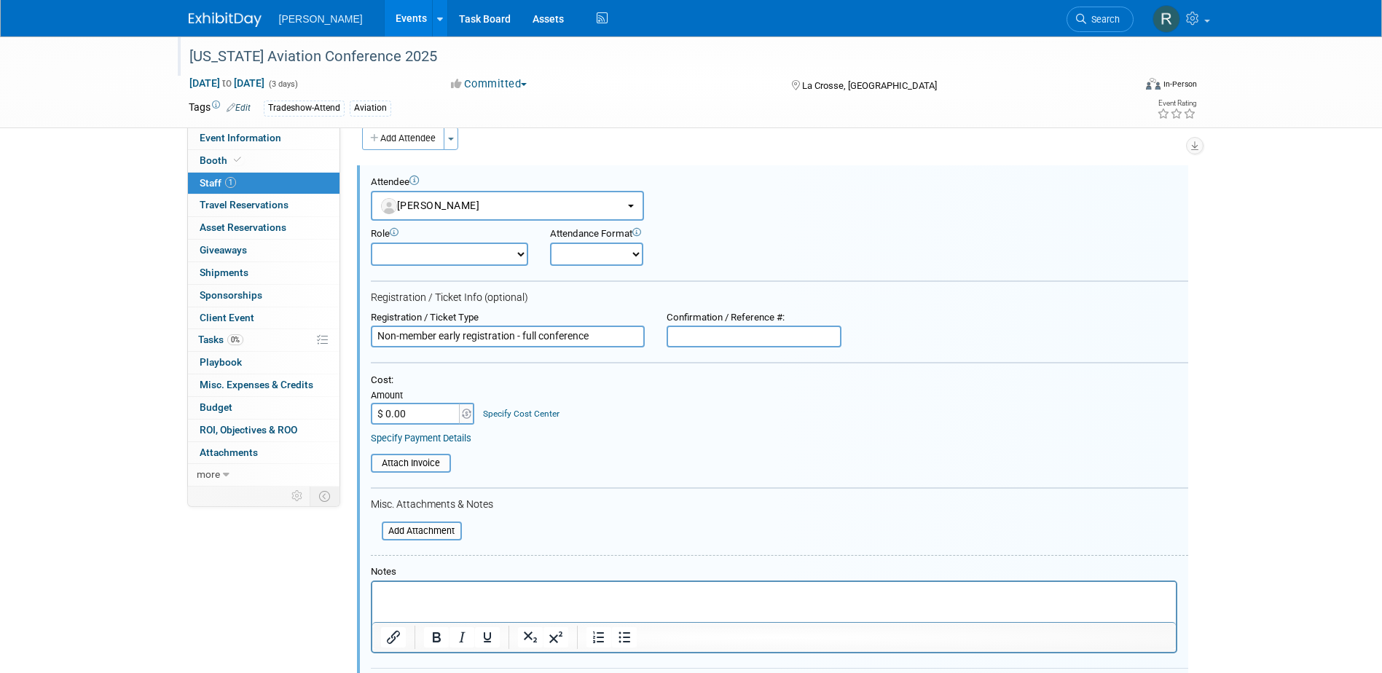
click at [415, 421] on input "$ 0.00" at bounding box center [416, 414] width 91 height 22
type input "$ 275.00"
click at [541, 414] on link "Specify Cost Center" at bounding box center [521, 414] width 76 height 10
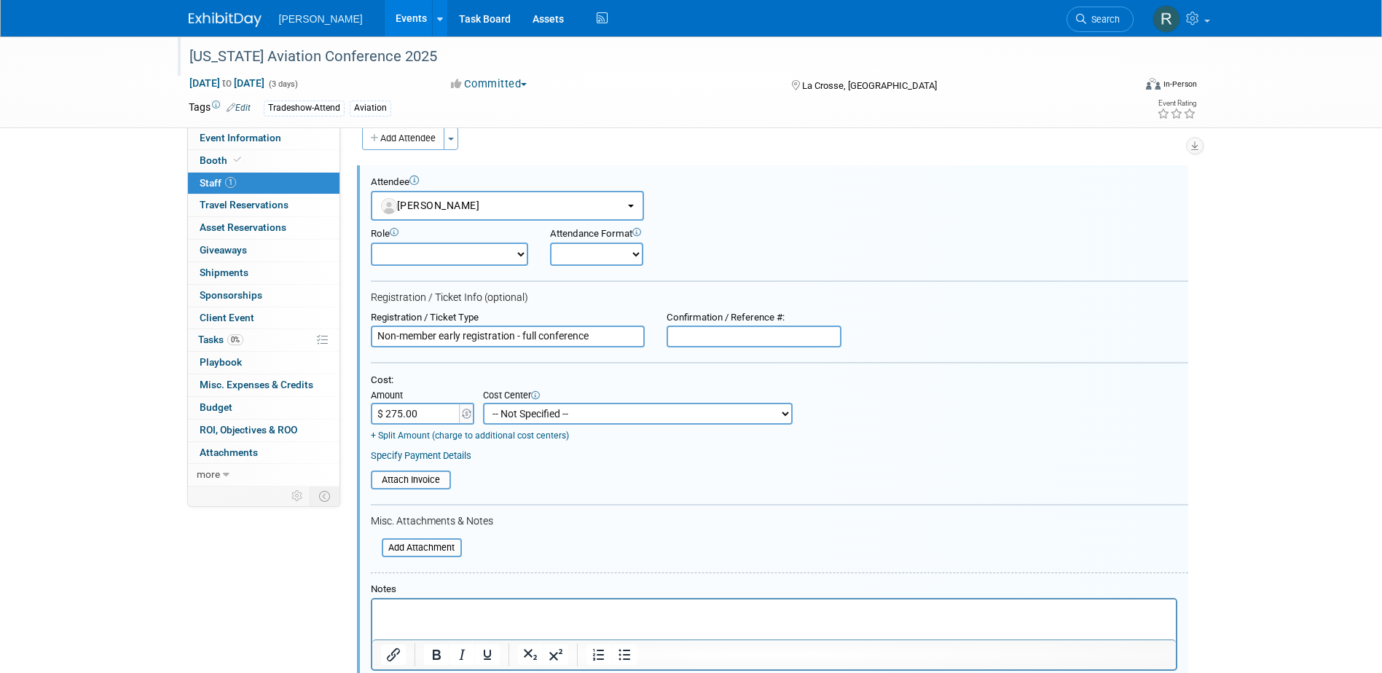
click at [541, 414] on select "-- Not Specified -- Advisory Services - Expenses_1001.502 Aerial Acquisition - …" at bounding box center [638, 414] width 310 height 22
select select "18966233"
click at [483, 404] on select "-- Not Specified -- Advisory Services - Expenses_1001.502 Aerial Acquisition - …" at bounding box center [638, 414] width 310 height 22
click at [440, 457] on link "Specify Payment Details" at bounding box center [421, 455] width 101 height 11
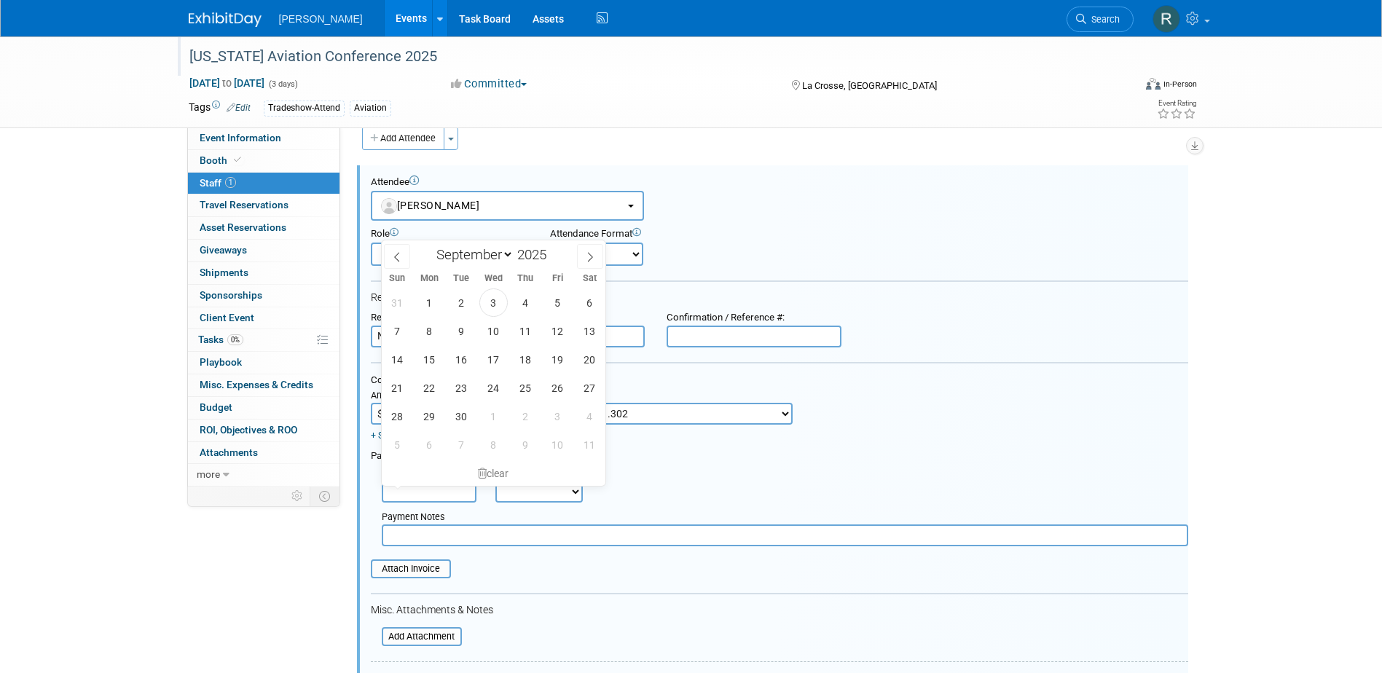
click at [425, 489] on input "text" at bounding box center [429, 492] width 95 height 22
click at [492, 301] on span "3" at bounding box center [493, 302] width 28 height 28
type input "Sep 3, 2025"
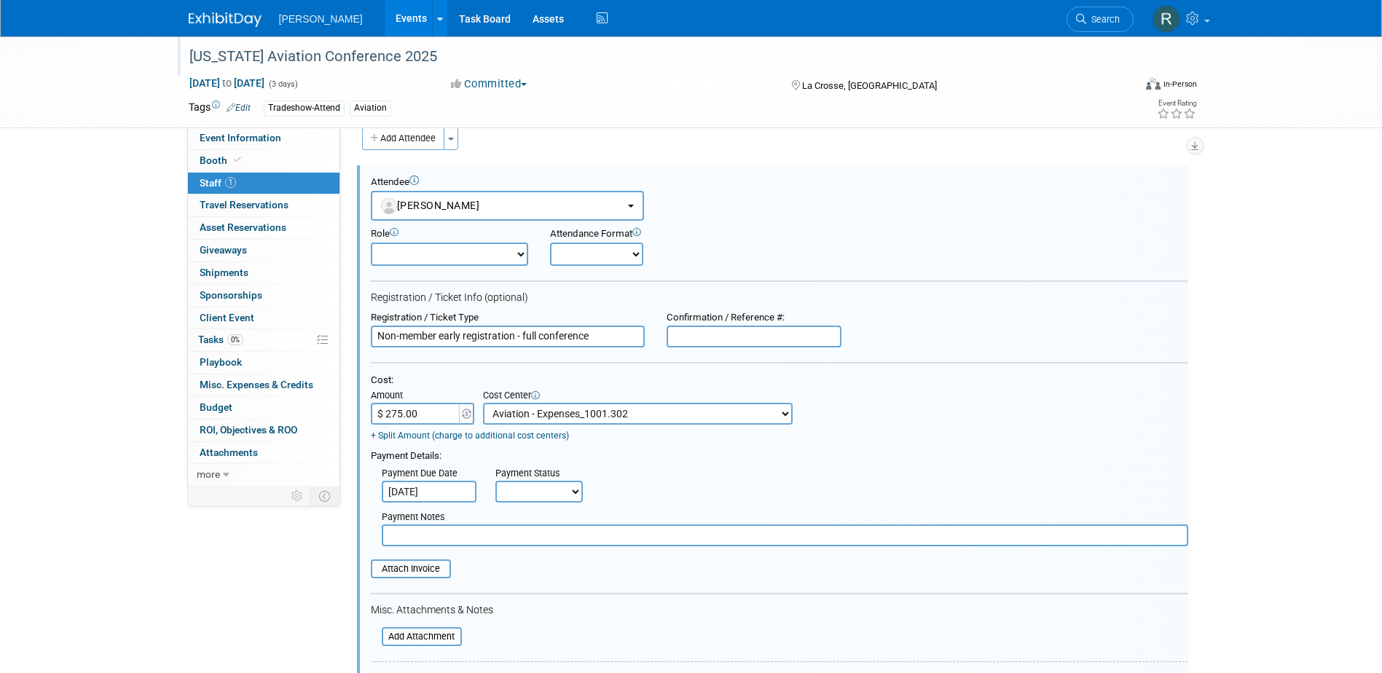
click at [513, 498] on select "Not Paid Yet Partially Paid Paid in Full" at bounding box center [538, 492] width 87 height 22
select select "1"
click at [495, 482] on select "Not Paid Yet Partially Paid Paid in Full" at bounding box center [538, 492] width 87 height 22
click at [524, 546] on input "text" at bounding box center [785, 535] width 806 height 22
type input "paid via cc - RRD"
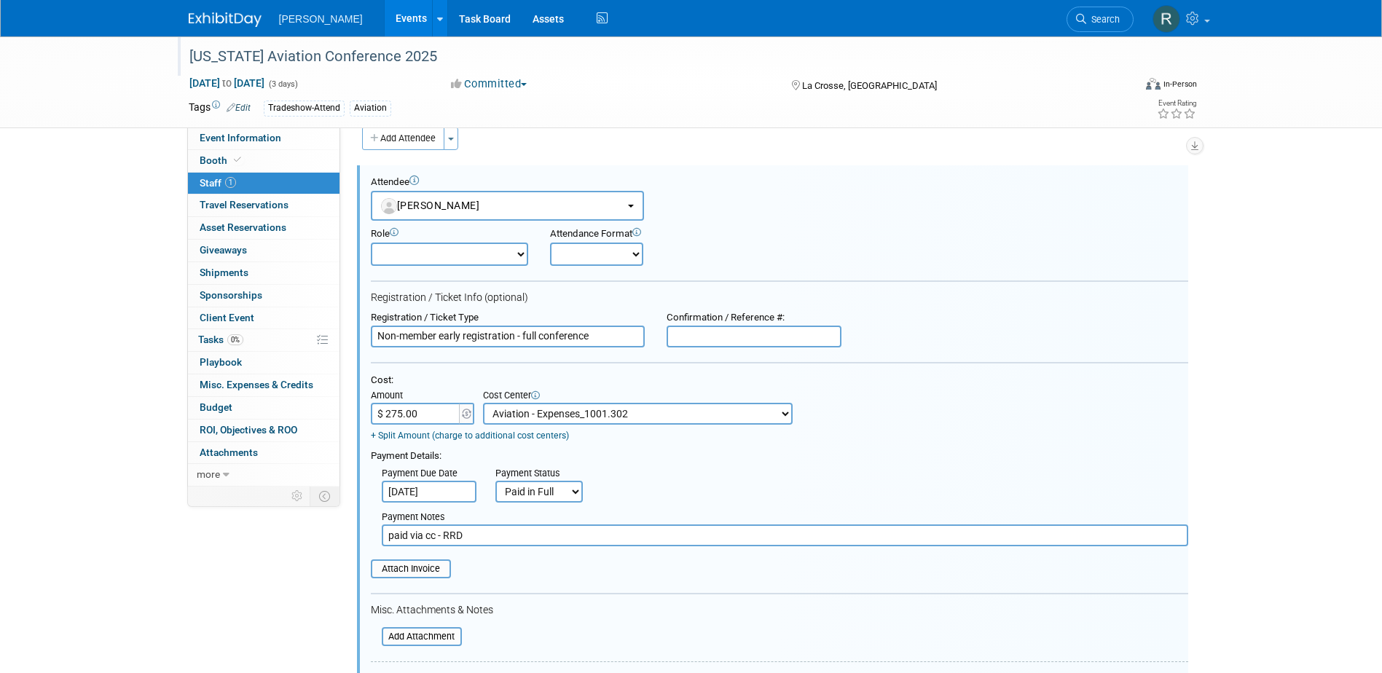
click at [800, 342] on input "text" at bounding box center [753, 337] width 175 height 22
type input "12352"
click at [428, 572] on input "file" at bounding box center [362, 569] width 173 height 16
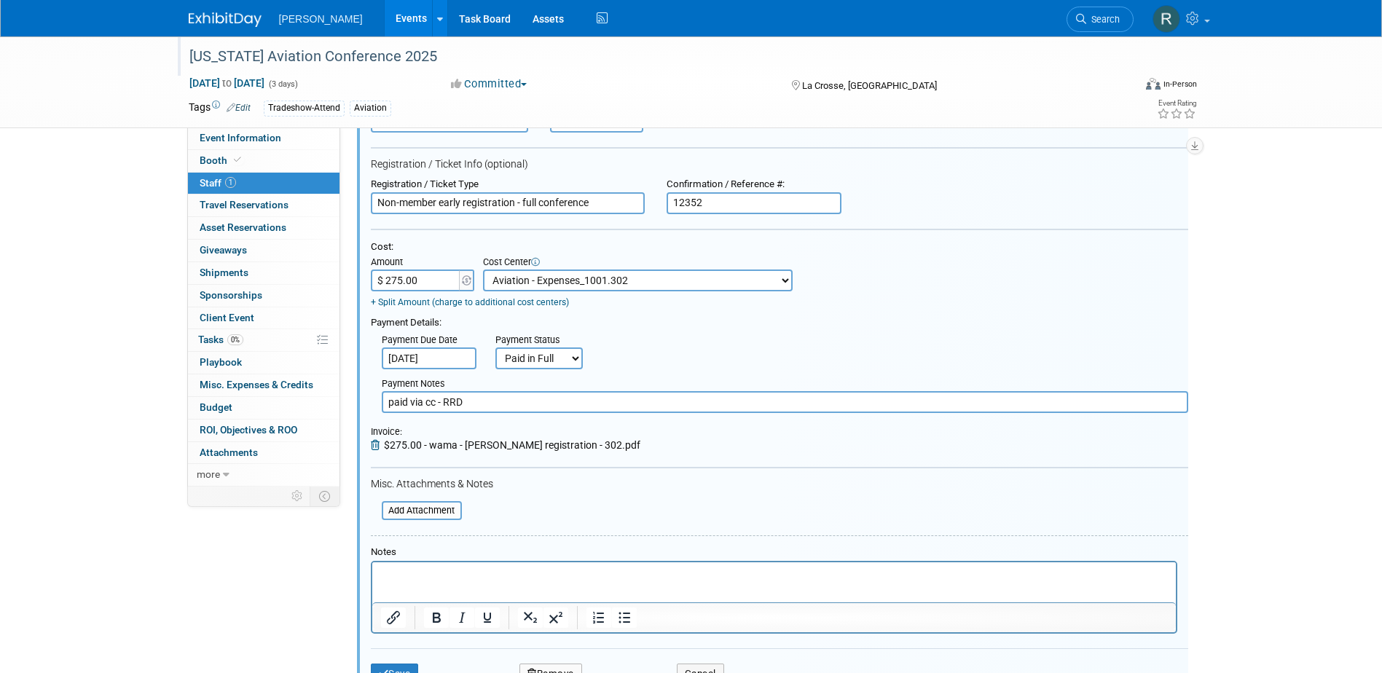
scroll to position [166, 0]
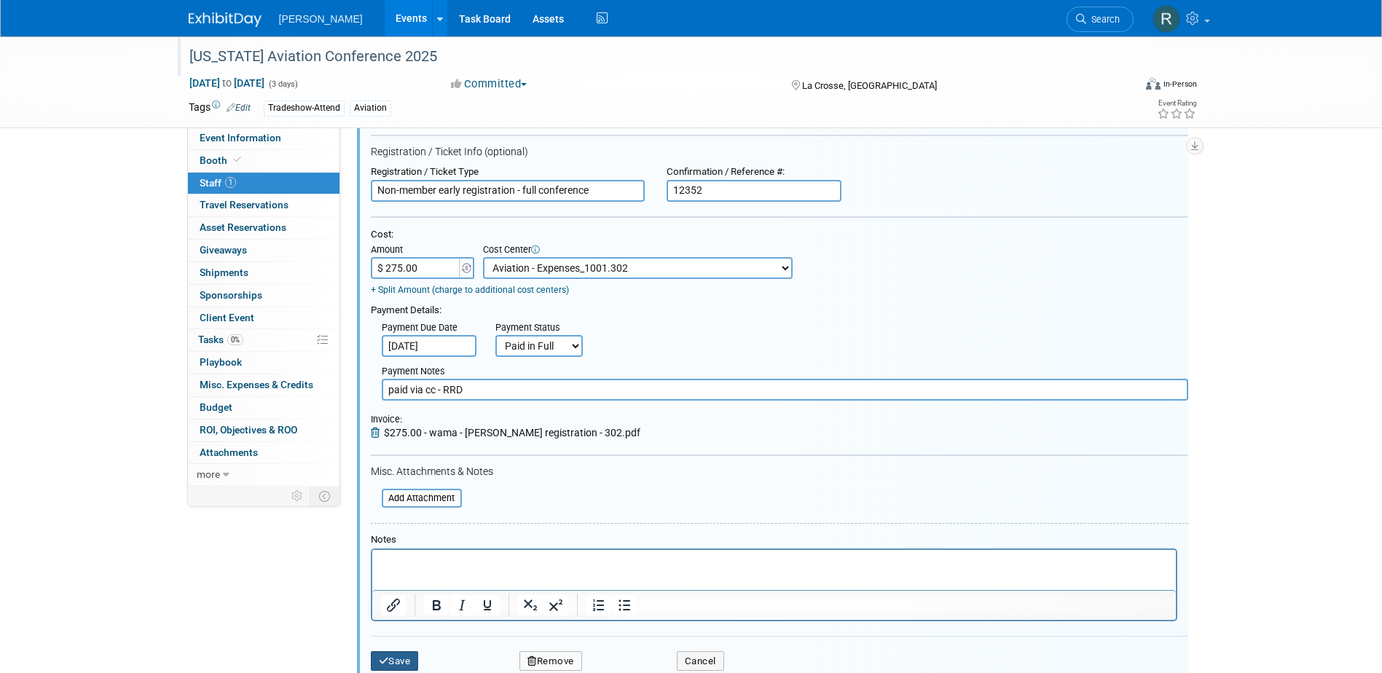
click at [401, 656] on button "Save" at bounding box center [395, 661] width 48 height 20
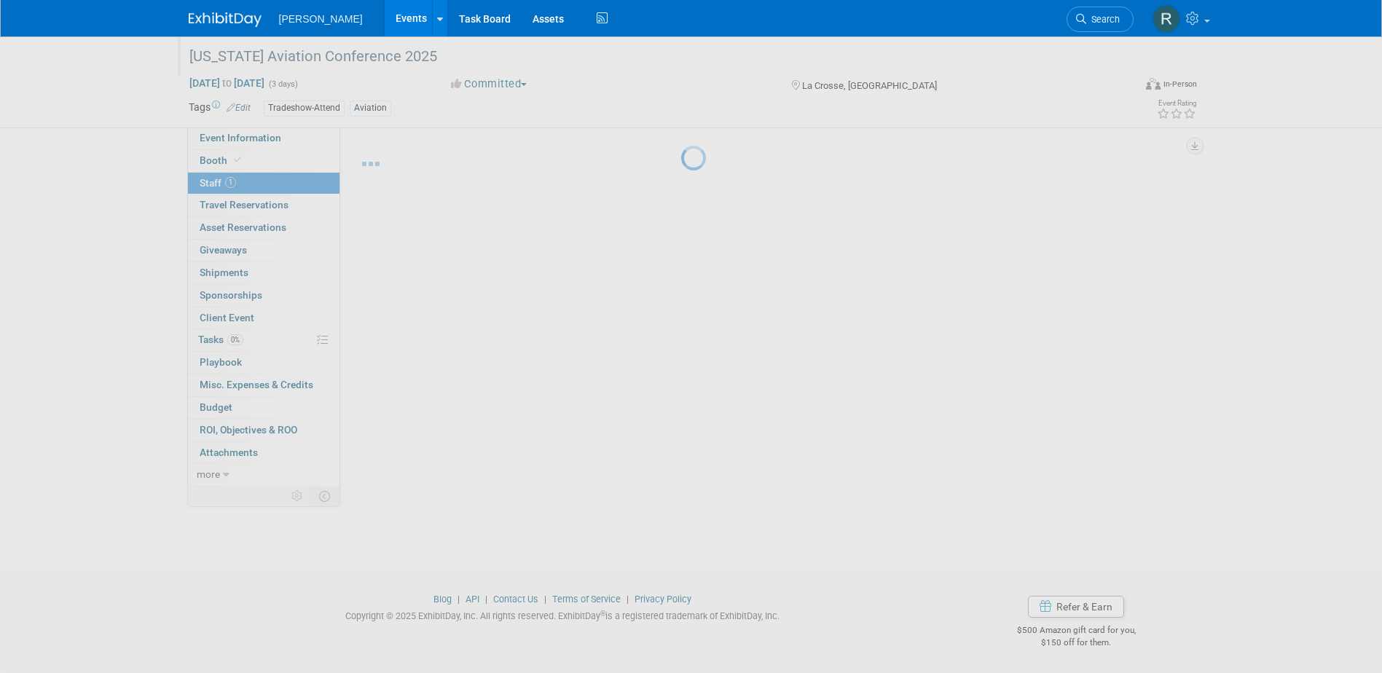
scroll to position [13, 0]
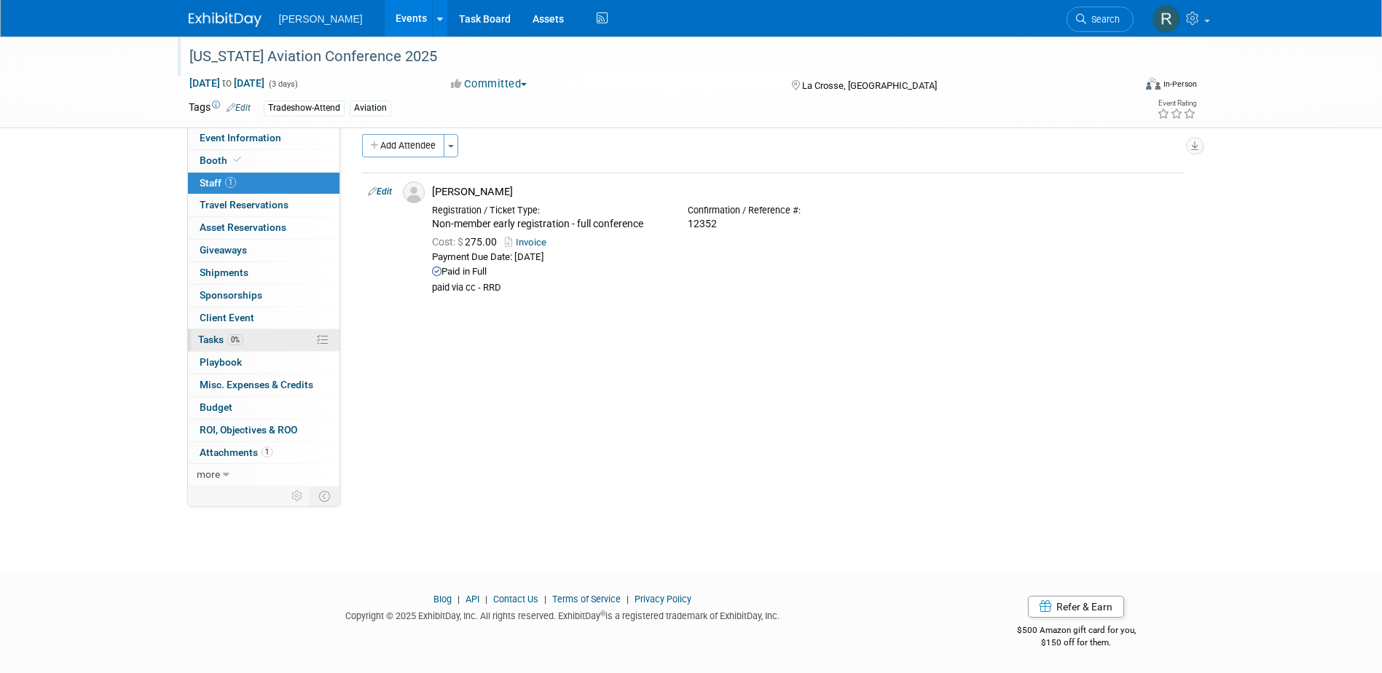
click at [227, 343] on span "Tasks 0%" at bounding box center [220, 340] width 45 height 12
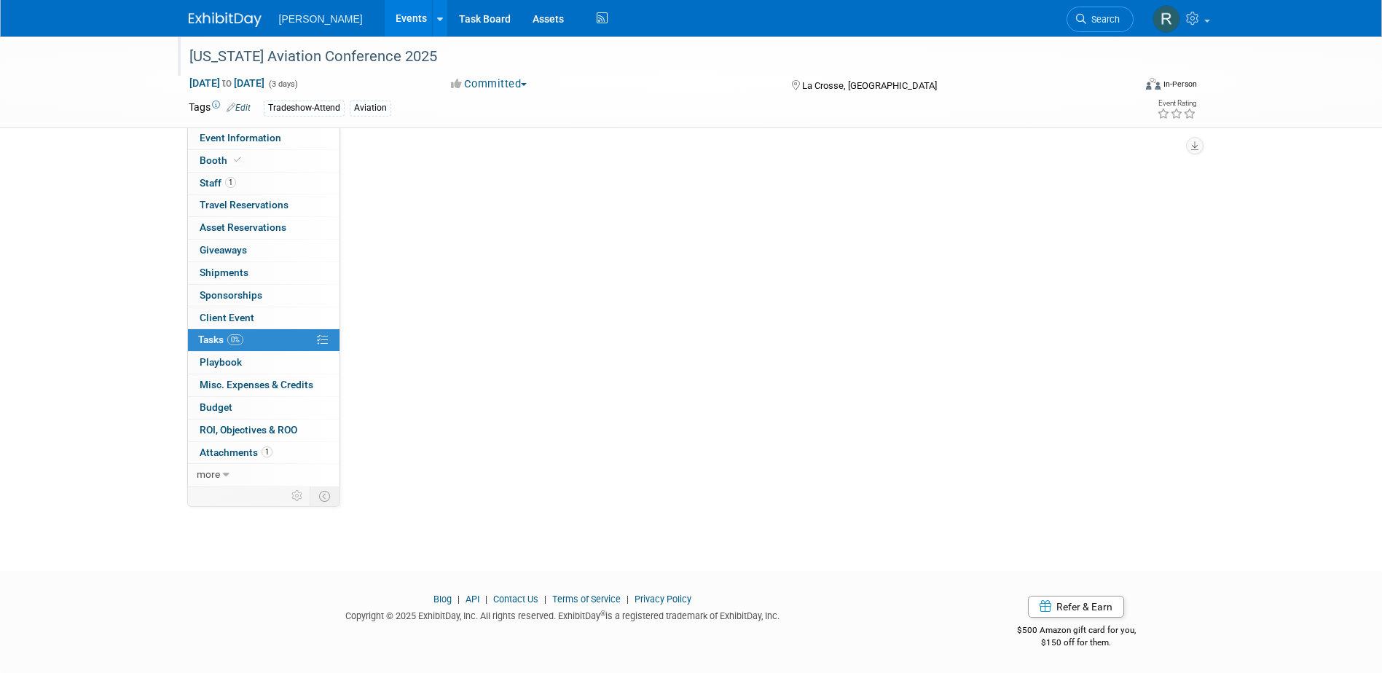
scroll to position [0, 0]
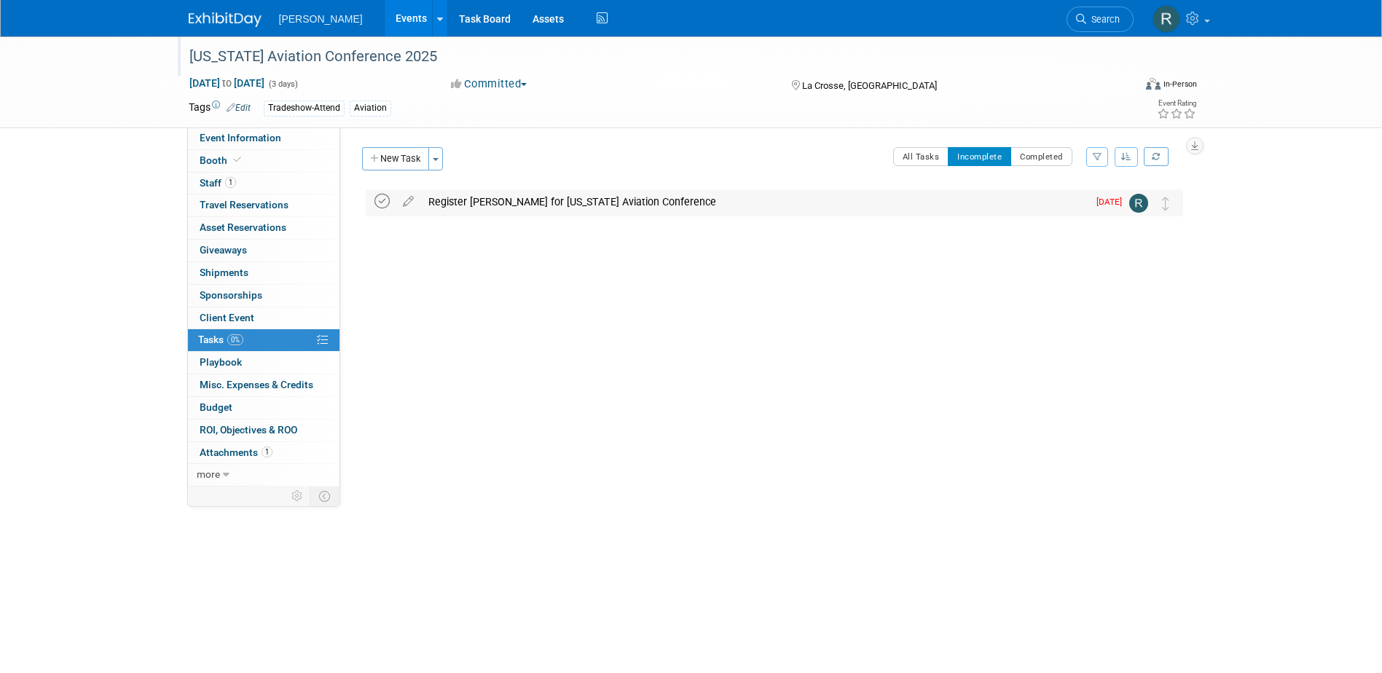
click at [387, 201] on icon at bounding box center [381, 201] width 15 height 15
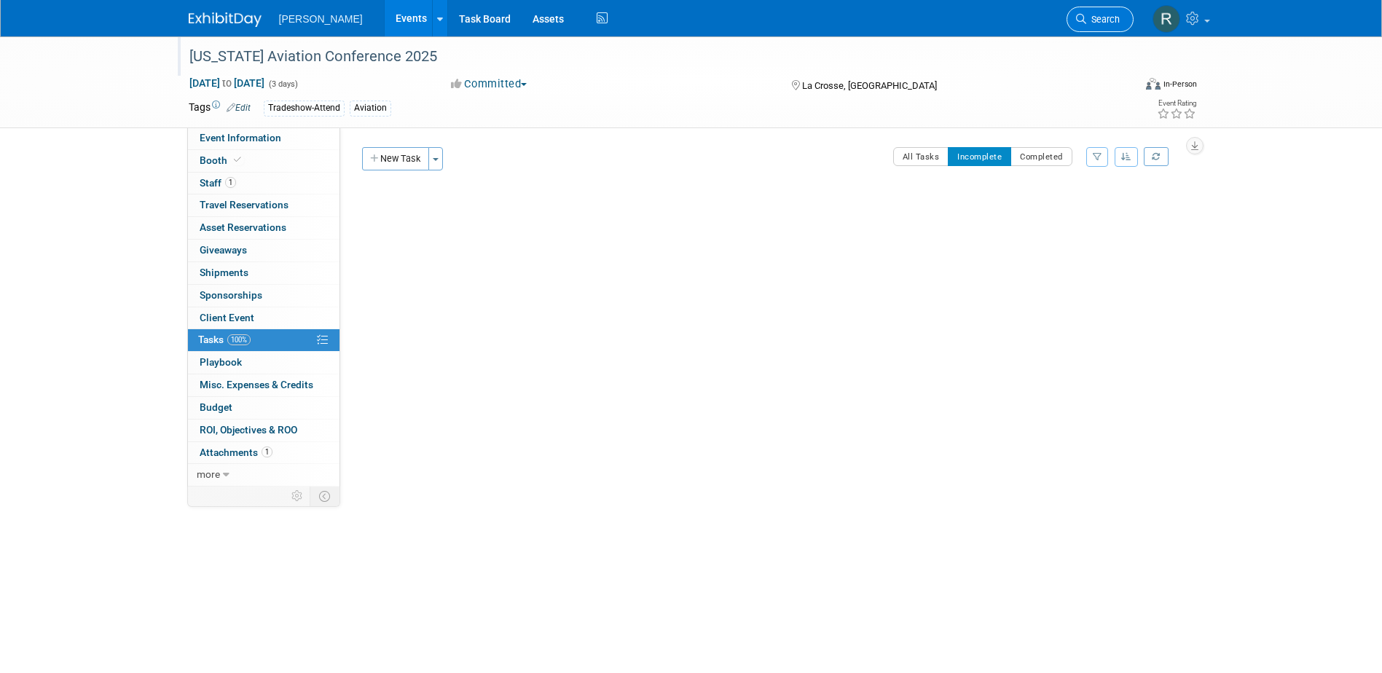
click at [1098, 15] on span "Search" at bounding box center [1103, 19] width 34 height 11
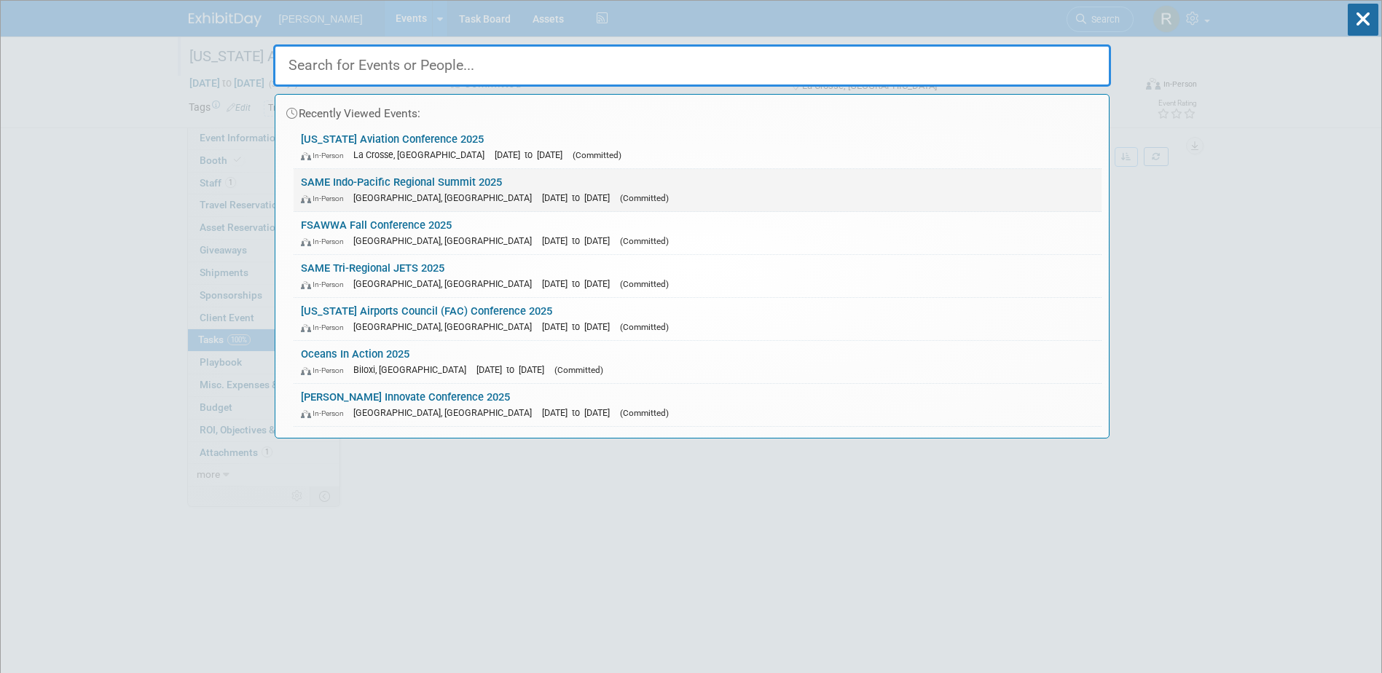
click at [439, 179] on link "SAME Indo-Pacific Regional Summit 2025 In-Person Honolulu, HI Sep 8, 2025 to Se…" at bounding box center [698, 190] width 808 height 42
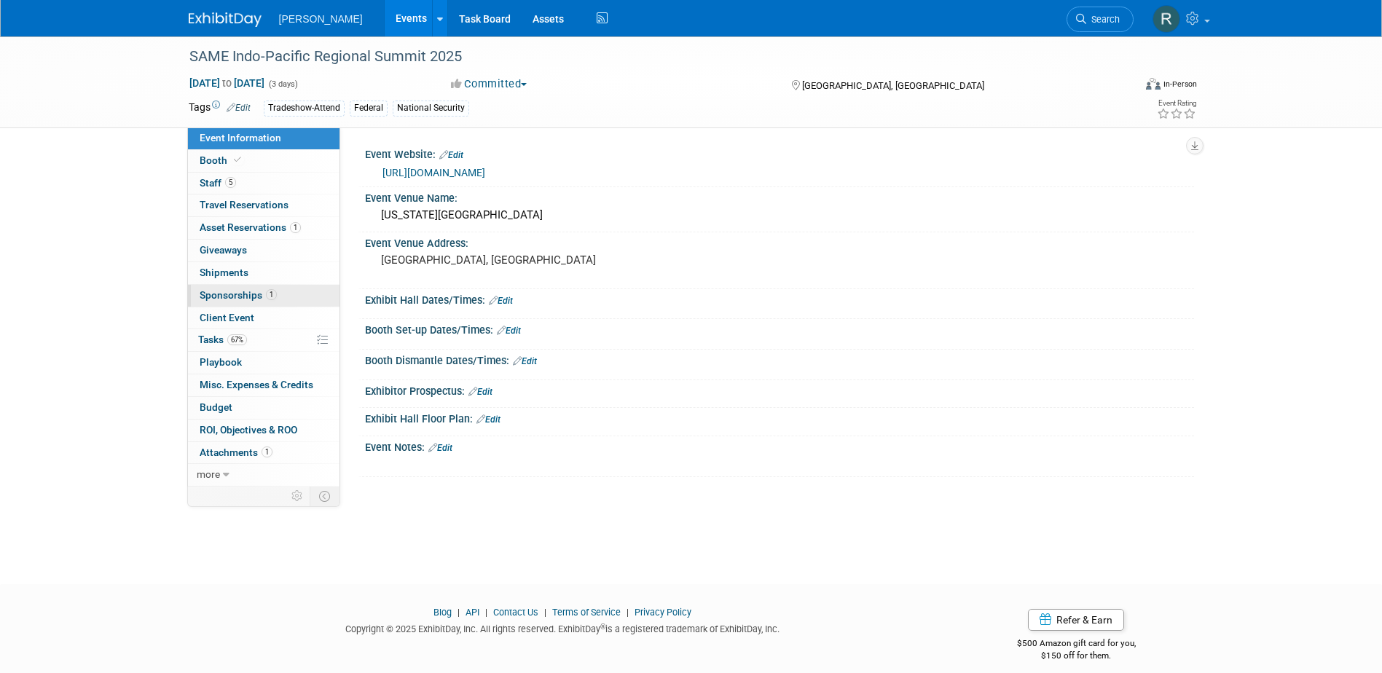
click at [256, 296] on span "Sponsorships 1" at bounding box center [238, 295] width 77 height 12
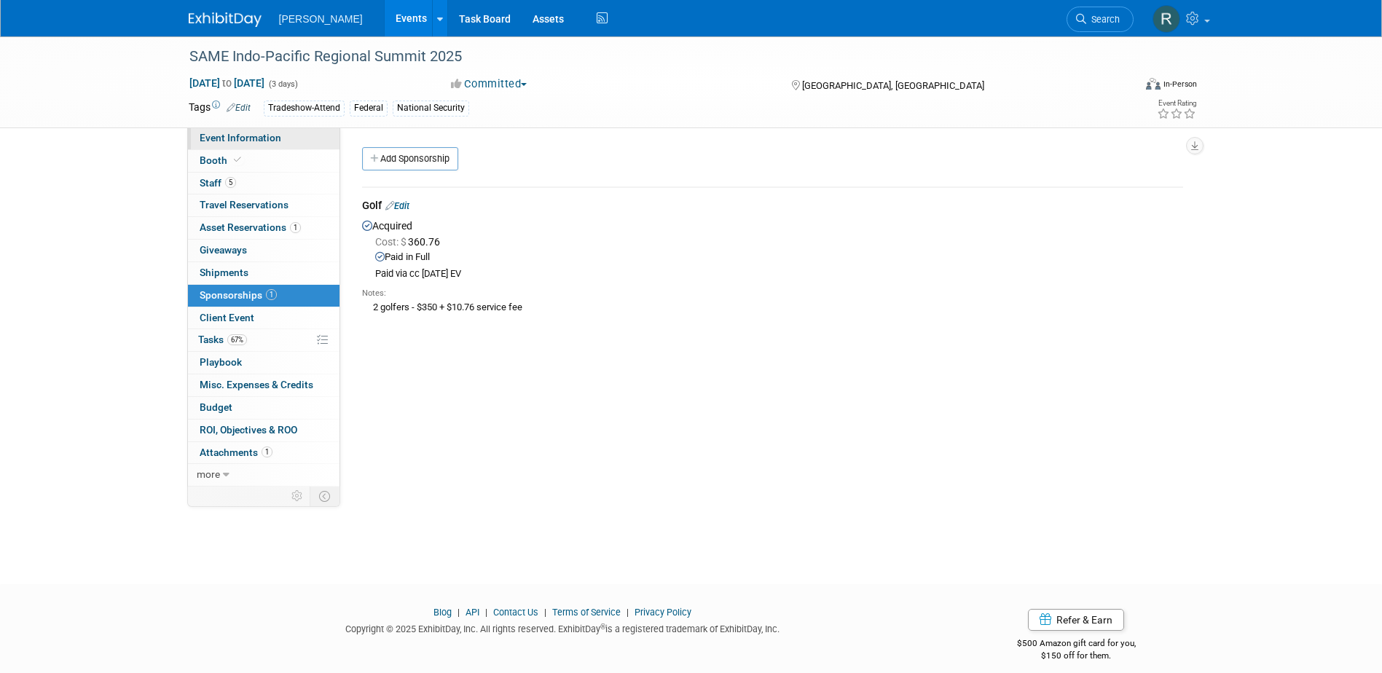
click at [232, 136] on span "Event Information" at bounding box center [241, 138] width 82 height 12
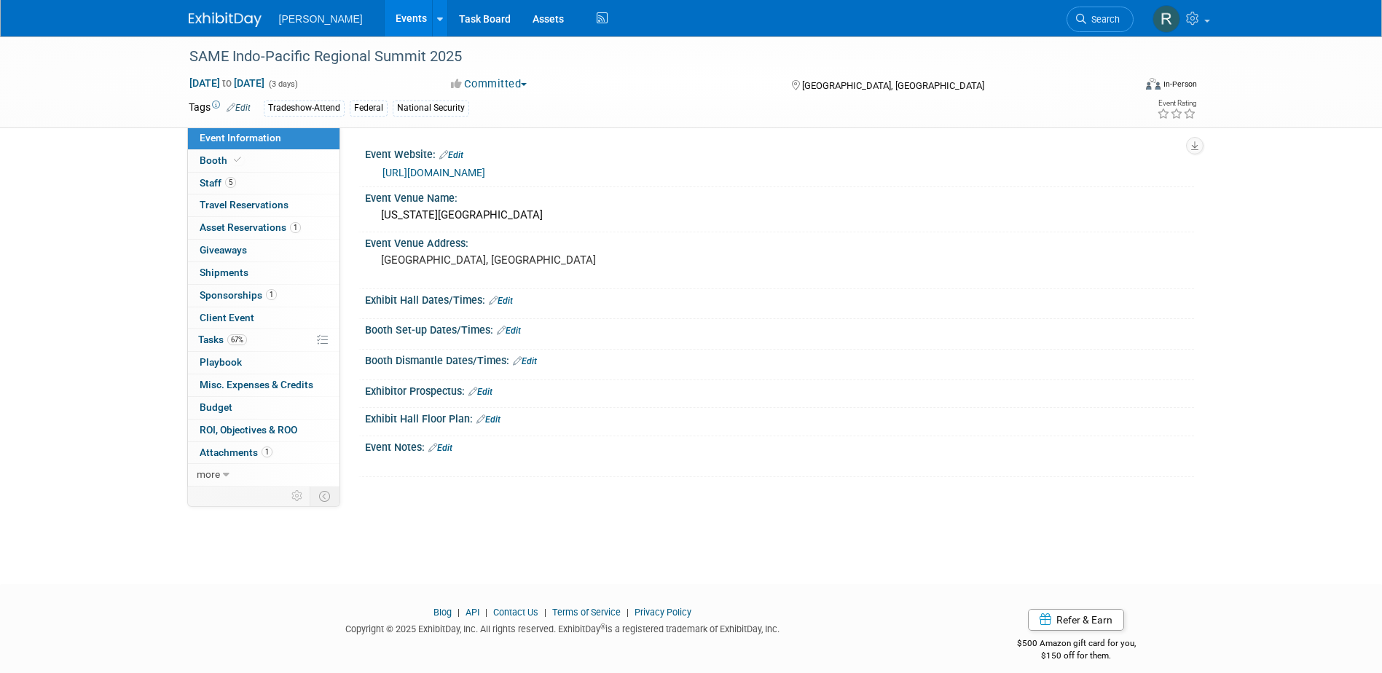
click at [419, 170] on link "https://www.same.org/event/indo-pacific-regional-summit/" at bounding box center [433, 173] width 103 height 12
click at [232, 187] on span "5" at bounding box center [230, 182] width 11 height 11
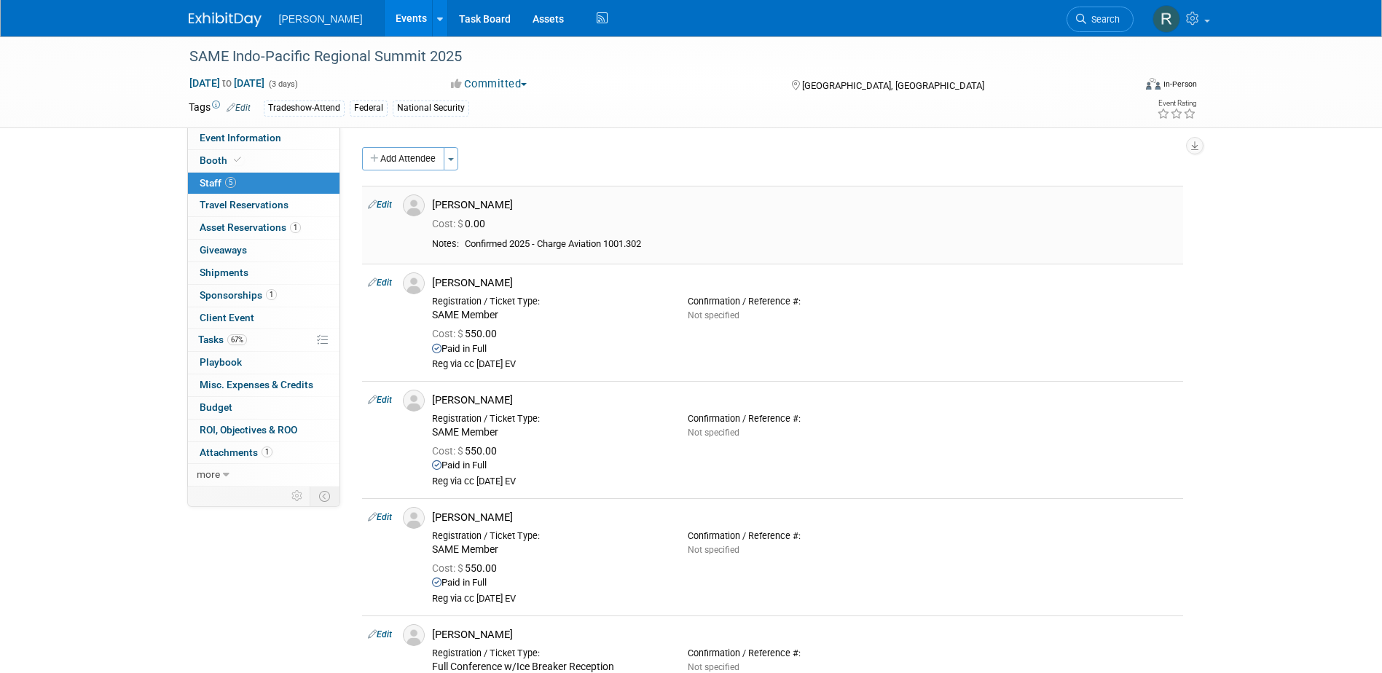
click at [388, 204] on link "Edit" at bounding box center [380, 205] width 24 height 10
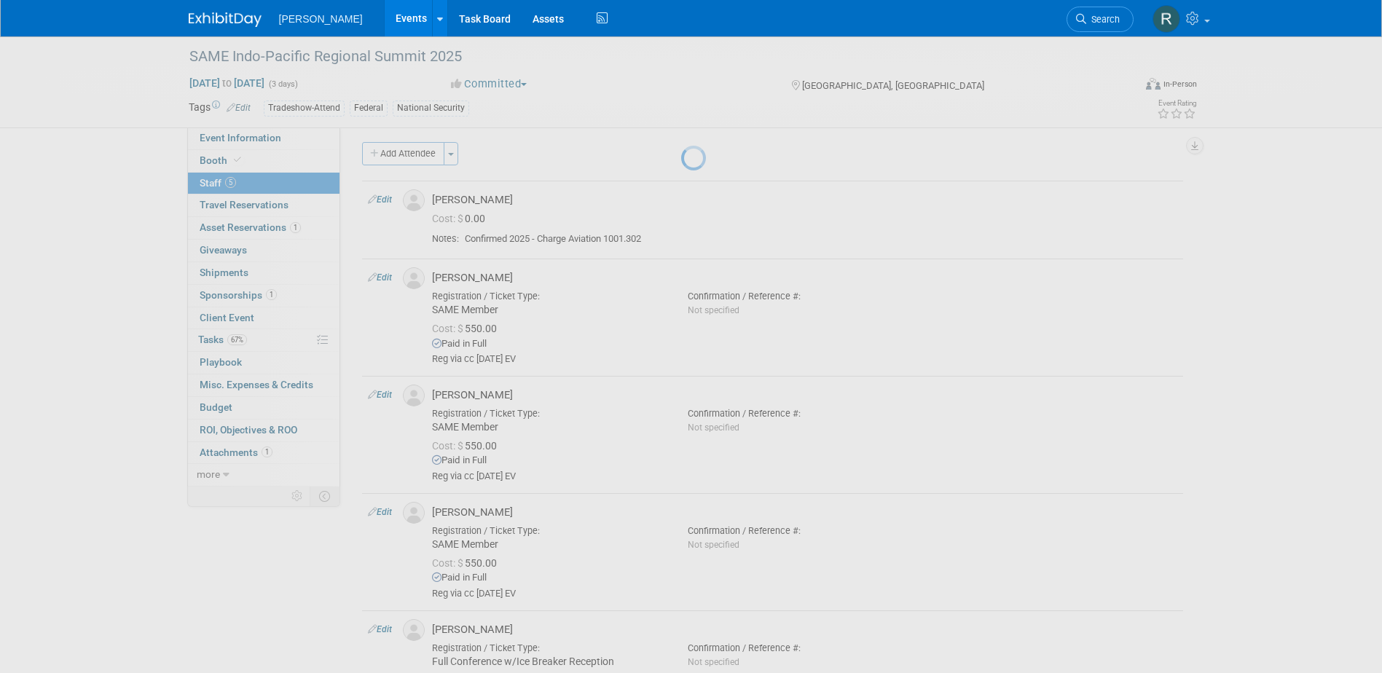
select select "55f19789-56ee-48be-9f1f-419bb4bcf063"
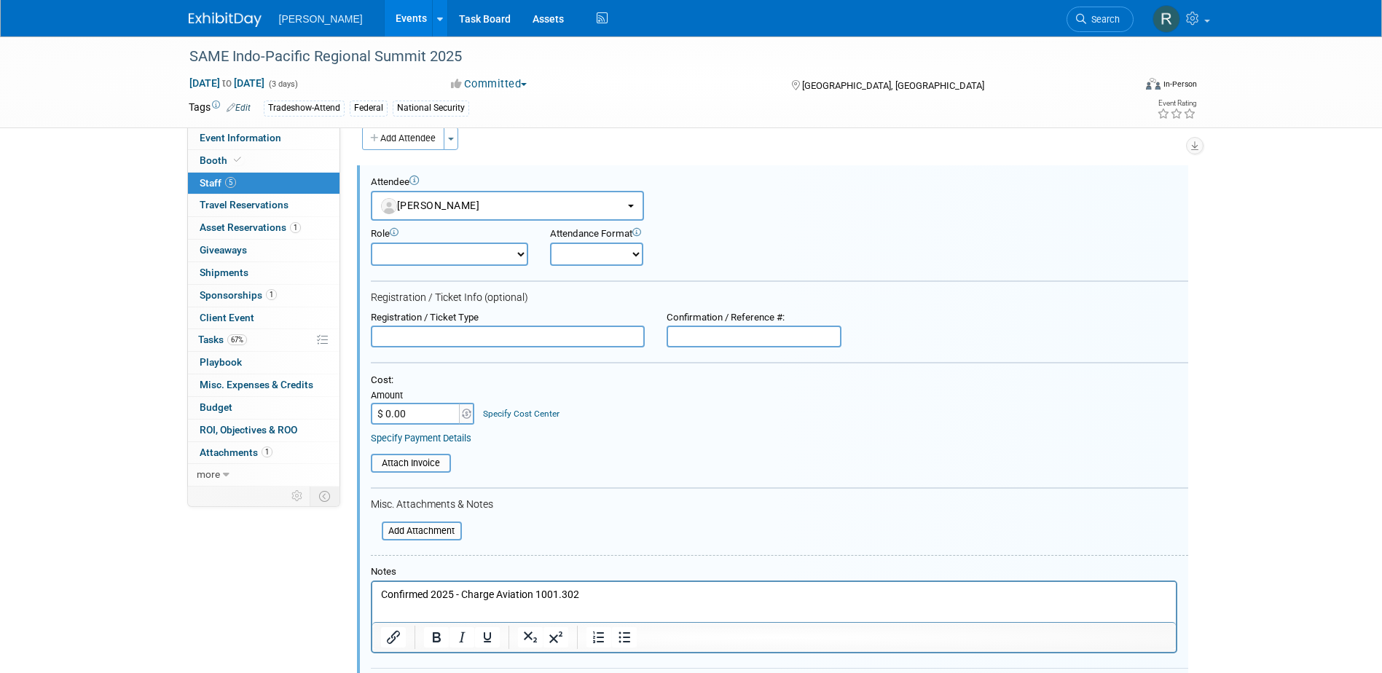
click at [459, 334] on input "text" at bounding box center [508, 337] width 274 height 22
type input "Full Conference Large Business Non-Member w/Ice breaker Reception"
type input "$ 949.00"
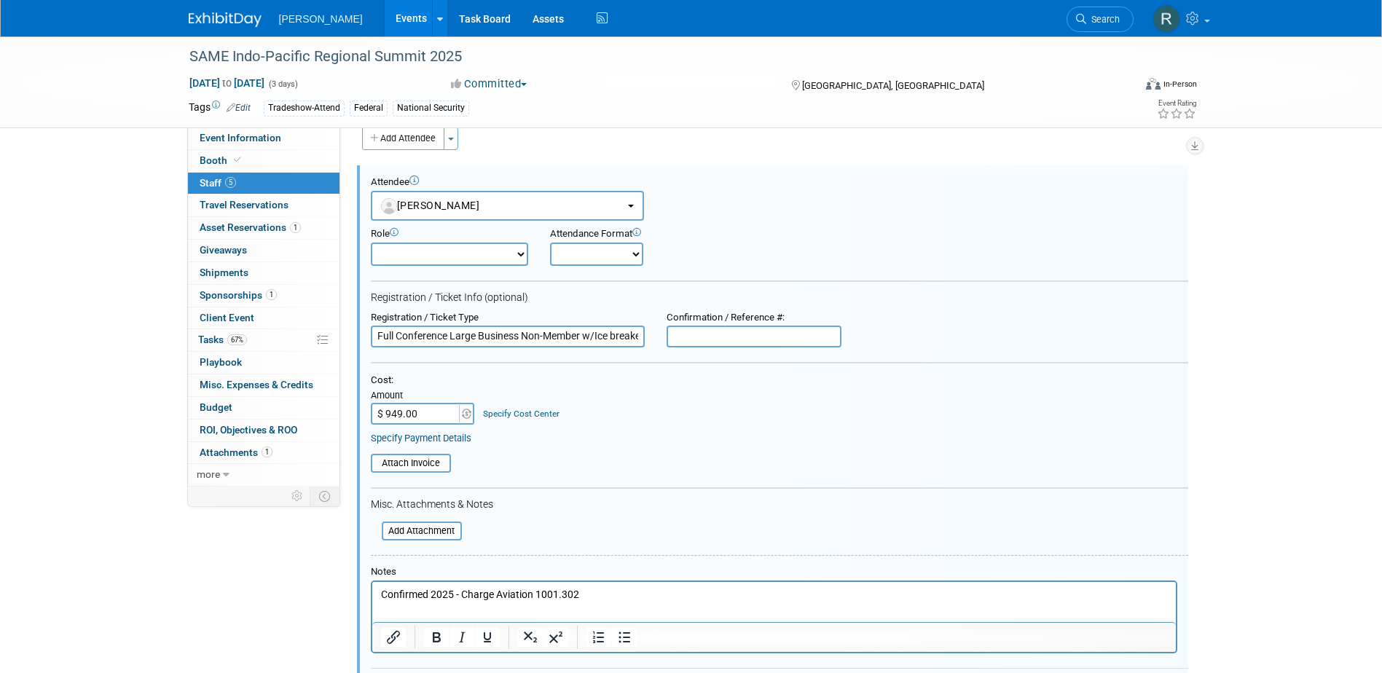
click at [525, 411] on link "Specify Cost Center" at bounding box center [521, 414] width 76 height 10
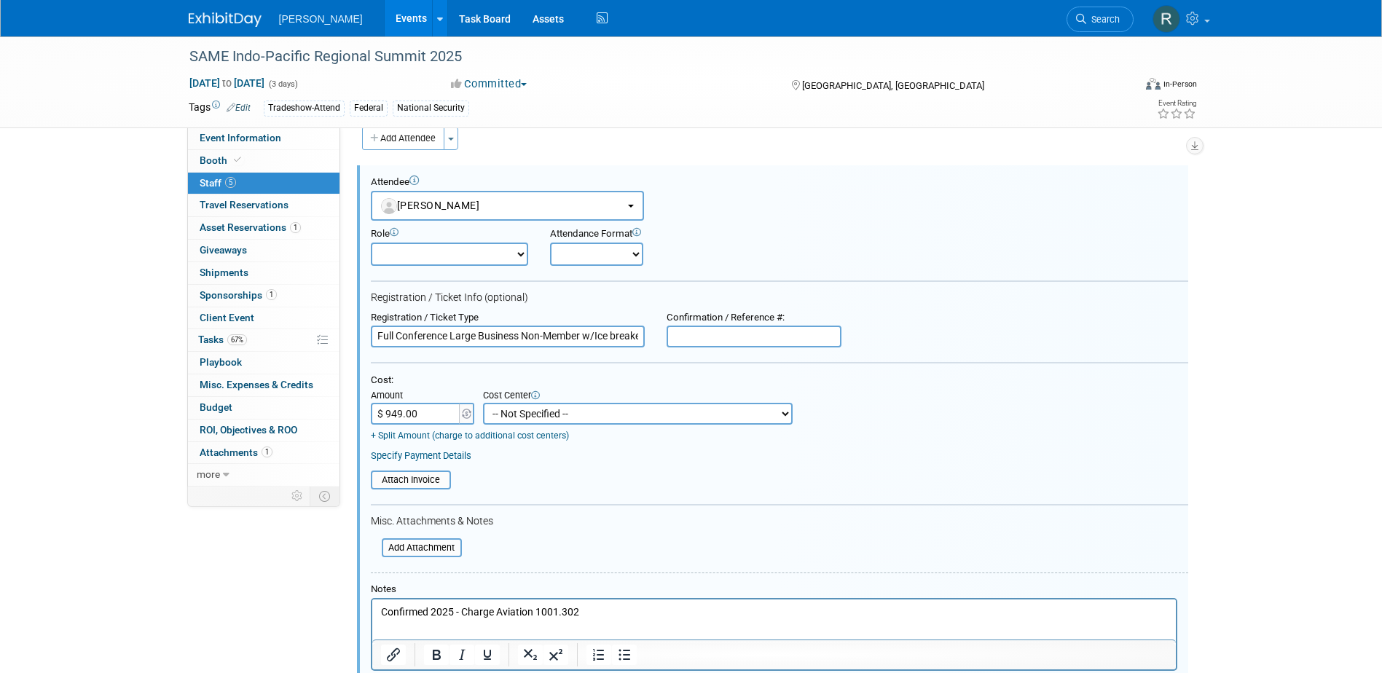
click at [531, 416] on select "-- Not Specified -- Advisory Services - Expenses_1001.502 Aerial Acquisition - …" at bounding box center [638, 414] width 310 height 22
select select "18966233"
click at [483, 404] on select "-- Not Specified -- Advisory Services - Expenses_1001.502 Aerial Acquisition - …" at bounding box center [638, 414] width 310 height 22
click at [448, 457] on link "Specify Payment Details" at bounding box center [421, 455] width 101 height 11
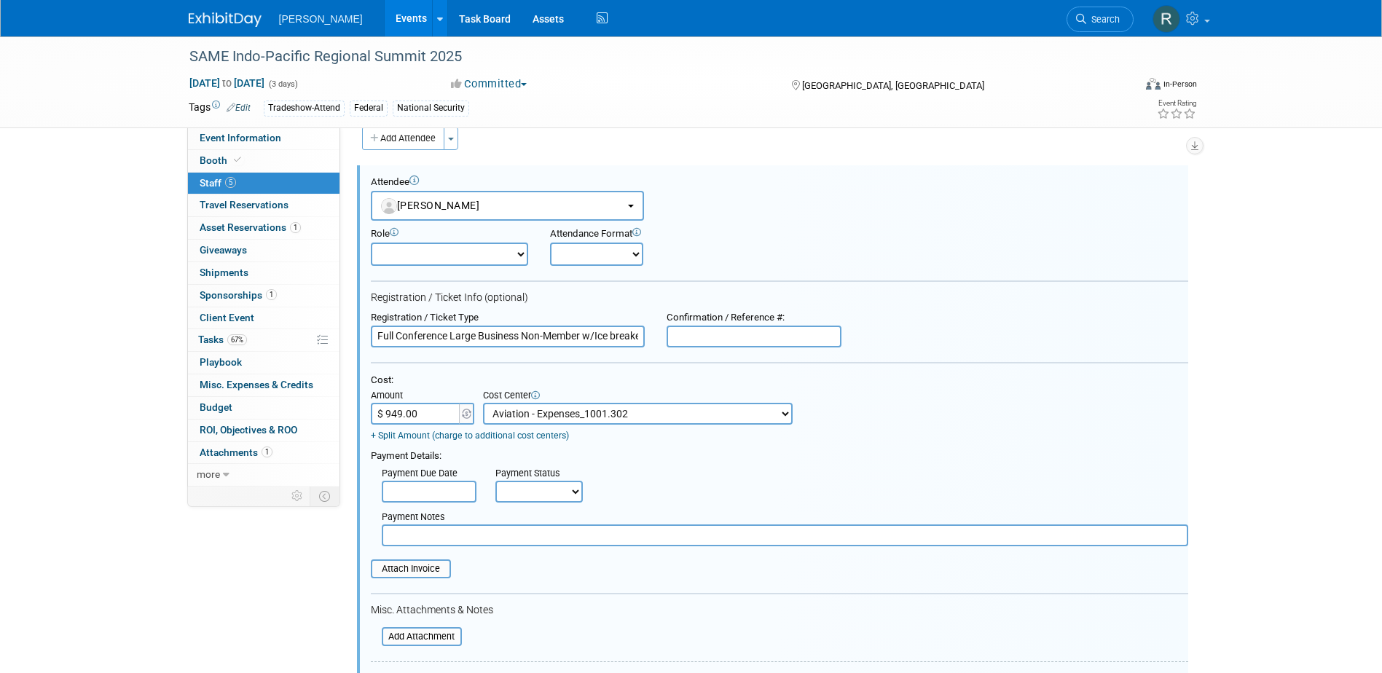
click at [455, 499] on input "text" at bounding box center [429, 492] width 95 height 22
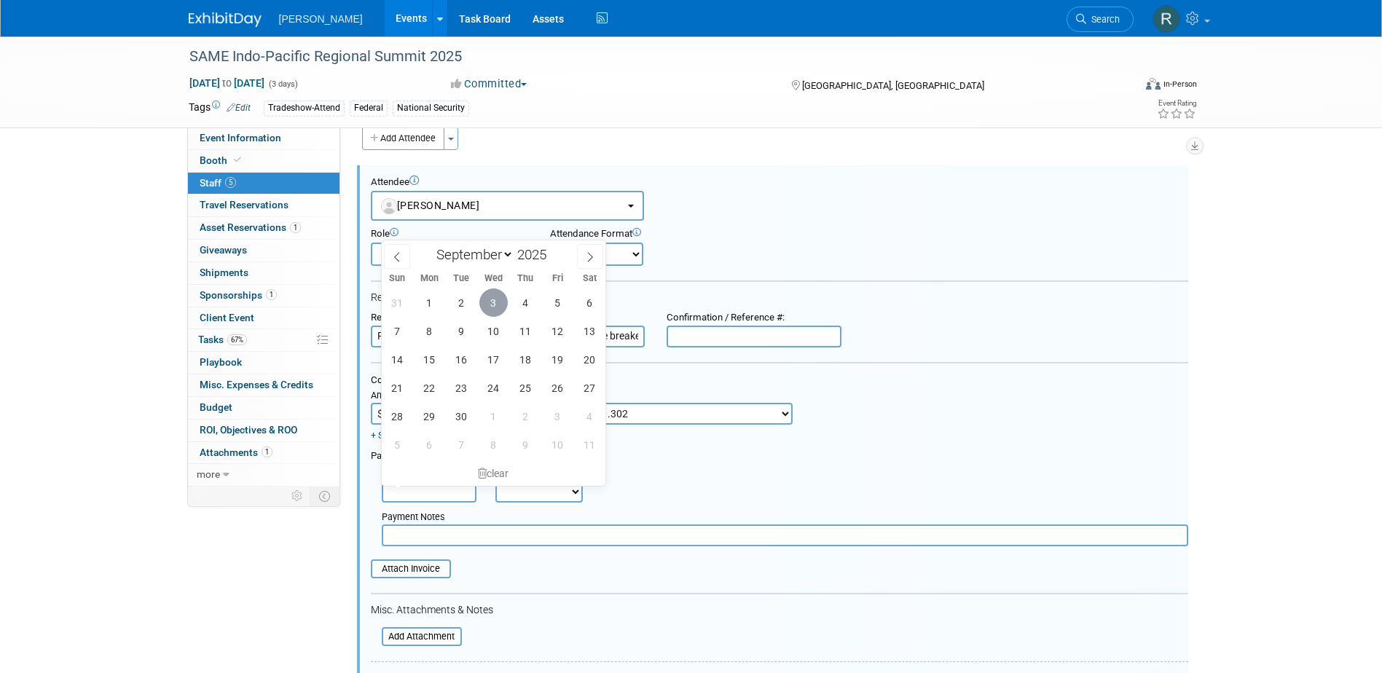
drag, startPoint x: 490, startPoint y: 307, endPoint x: 490, endPoint y: 315, distance: 8.0
click at [490, 310] on span "3" at bounding box center [493, 302] width 28 height 28
type input "Sep 3, 2025"
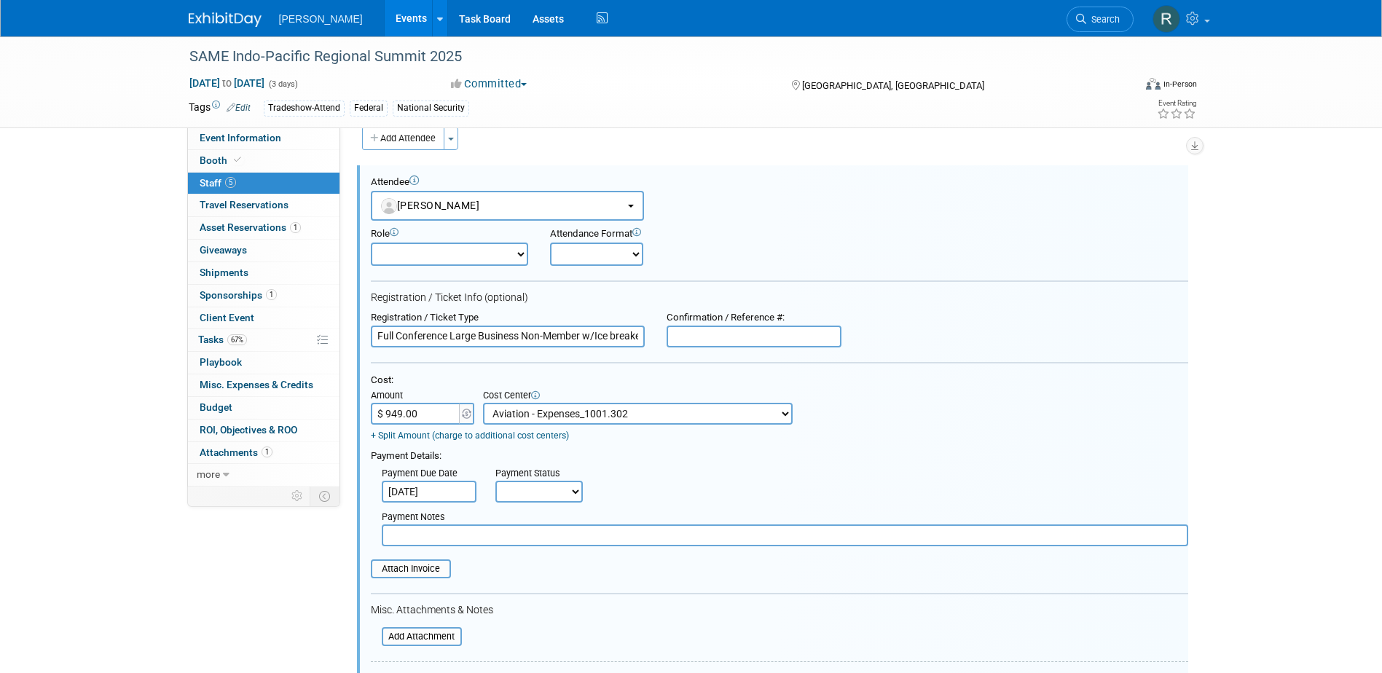
click at [520, 497] on select "Not Paid Yet Partially Paid Paid in Full" at bounding box center [538, 492] width 87 height 22
select select "1"
click at [495, 482] on select "Not Paid Yet Partially Paid Paid in Full" at bounding box center [538, 492] width 87 height 22
click at [532, 542] on input "text" at bounding box center [785, 535] width 806 height 22
click at [428, 534] on input "text" at bounding box center [785, 535] width 806 height 22
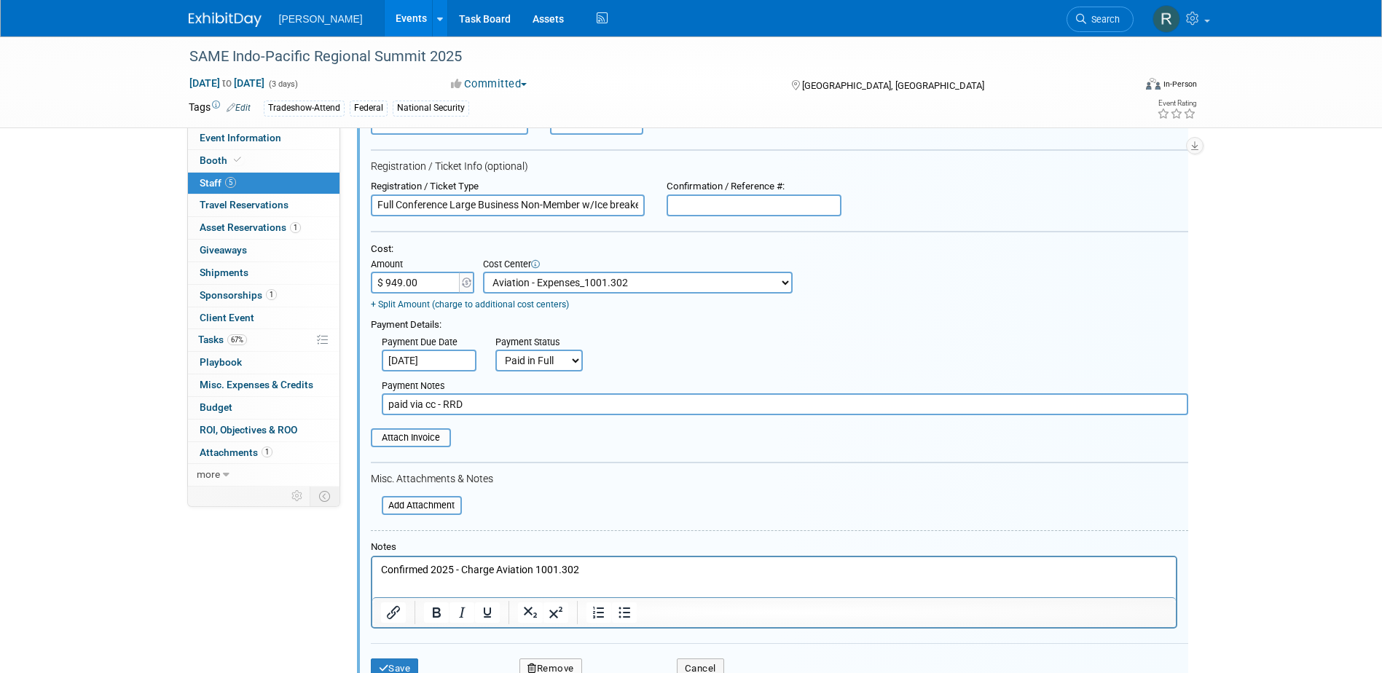
scroll to position [166, 0]
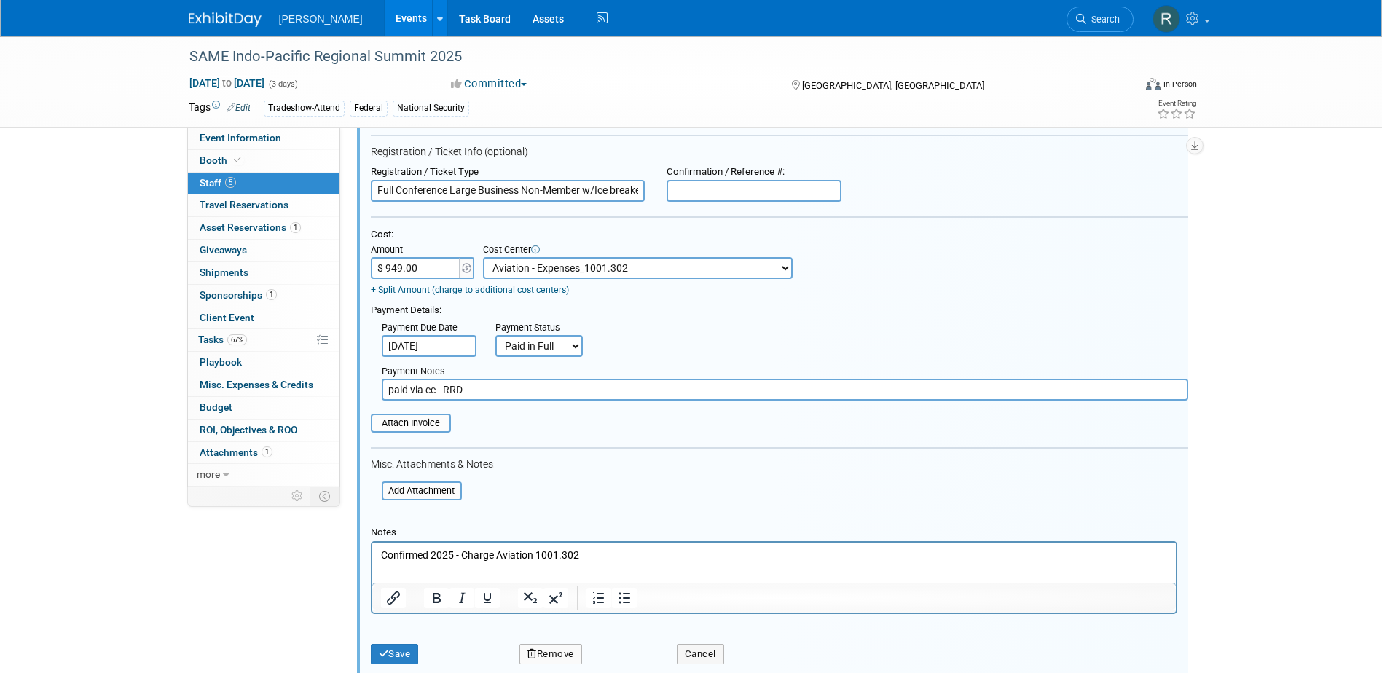
type input "paid via cc - RRD"
click at [412, 425] on input "file" at bounding box center [362, 423] width 173 height 16
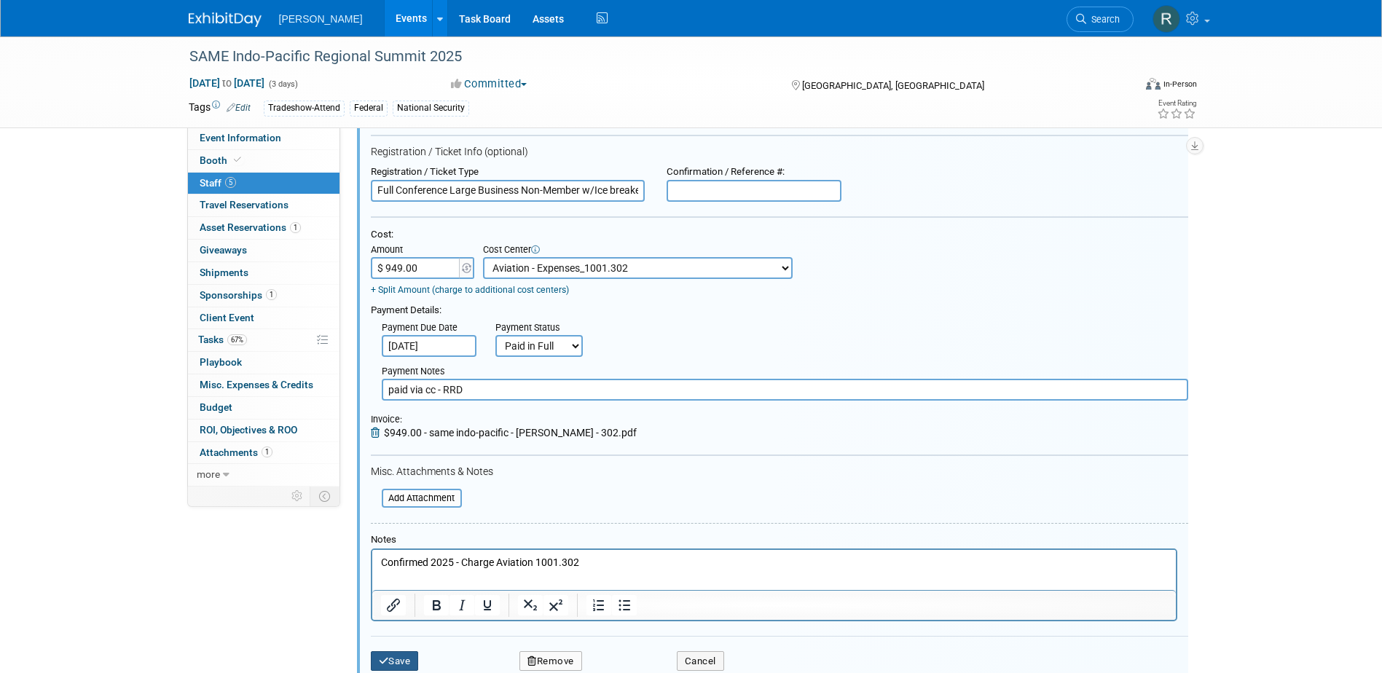
click at [399, 659] on button "Save" at bounding box center [395, 661] width 48 height 20
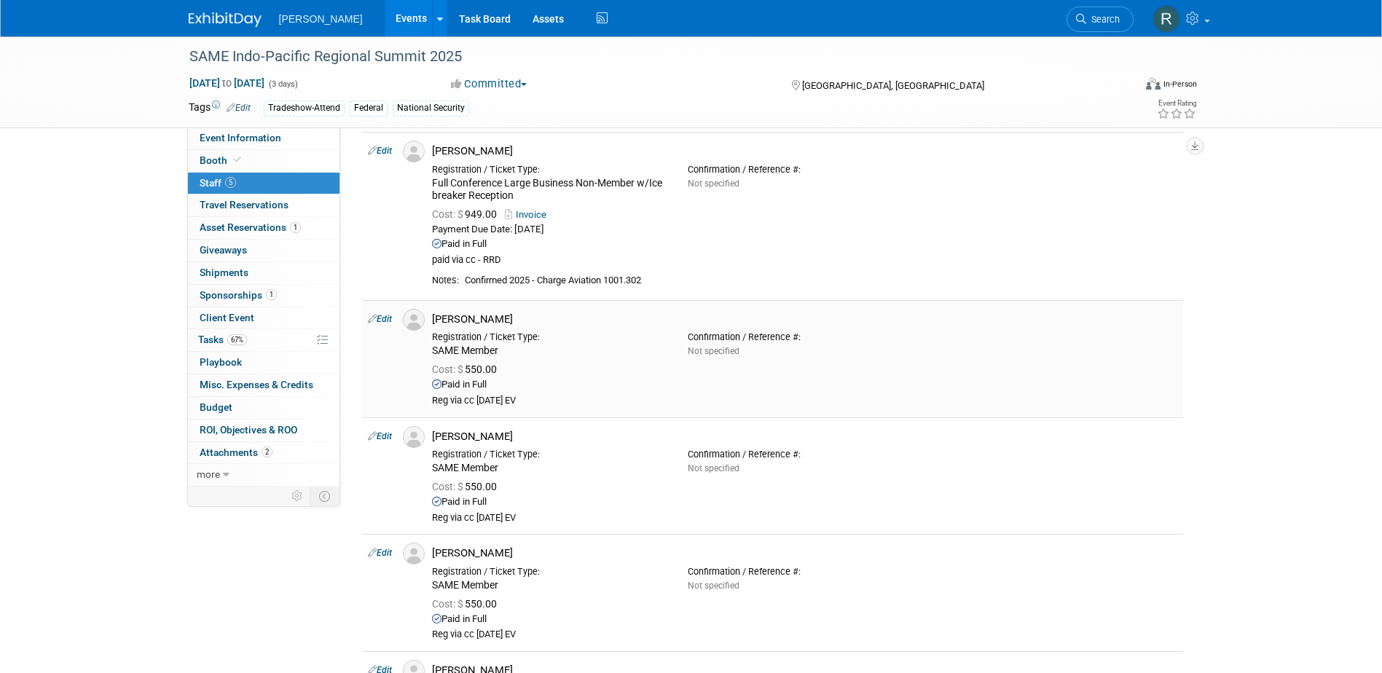
scroll to position [20, 0]
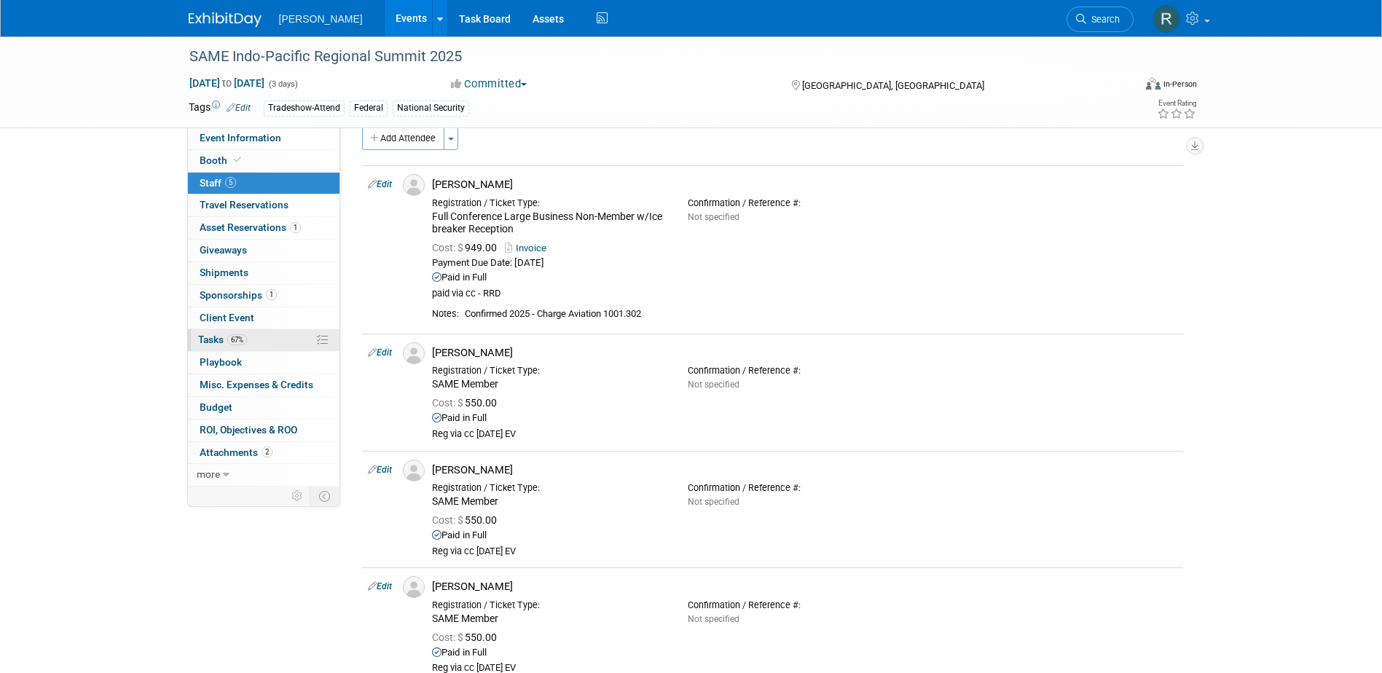
click at [210, 342] on span "Tasks 67%" at bounding box center [222, 340] width 49 height 12
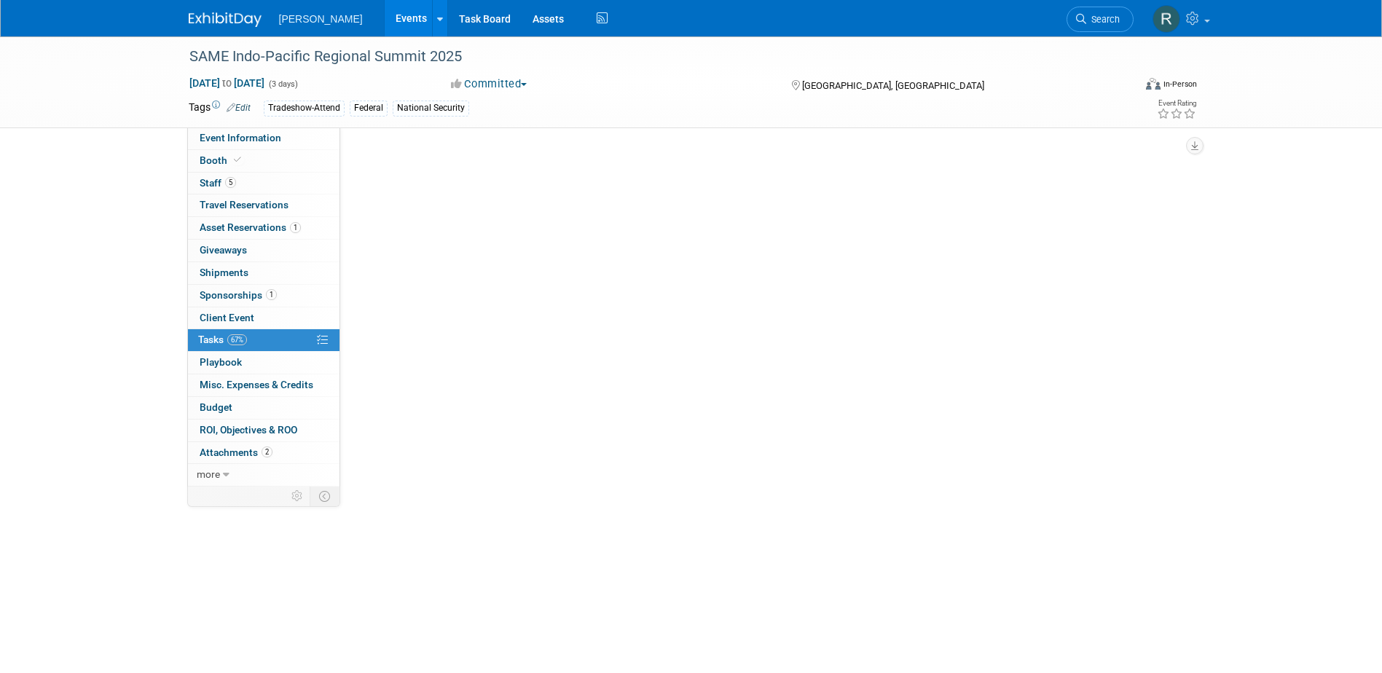
scroll to position [0, 0]
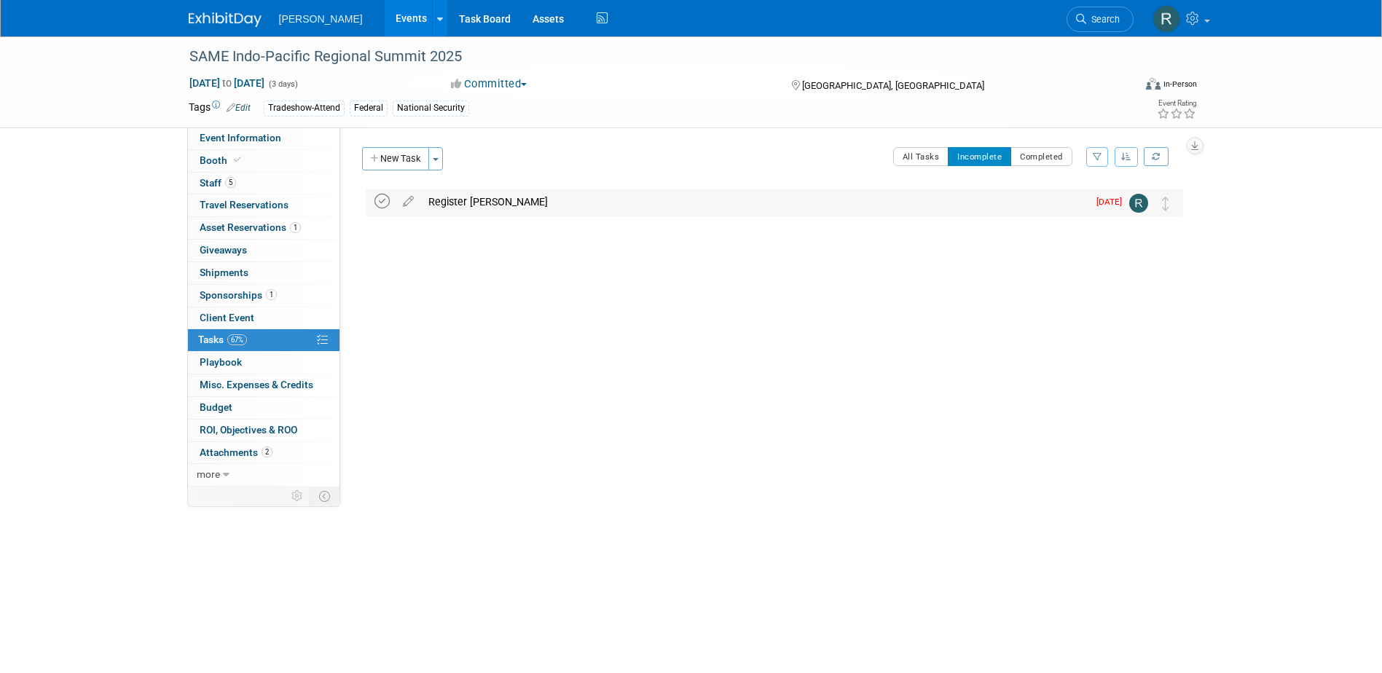
click at [379, 201] on icon at bounding box center [381, 201] width 15 height 15
drag, startPoint x: 1086, startPoint y: 20, endPoint x: 916, endPoint y: 43, distance: 171.3
click at [1086, 20] on span "Search" at bounding box center [1103, 19] width 34 height 11
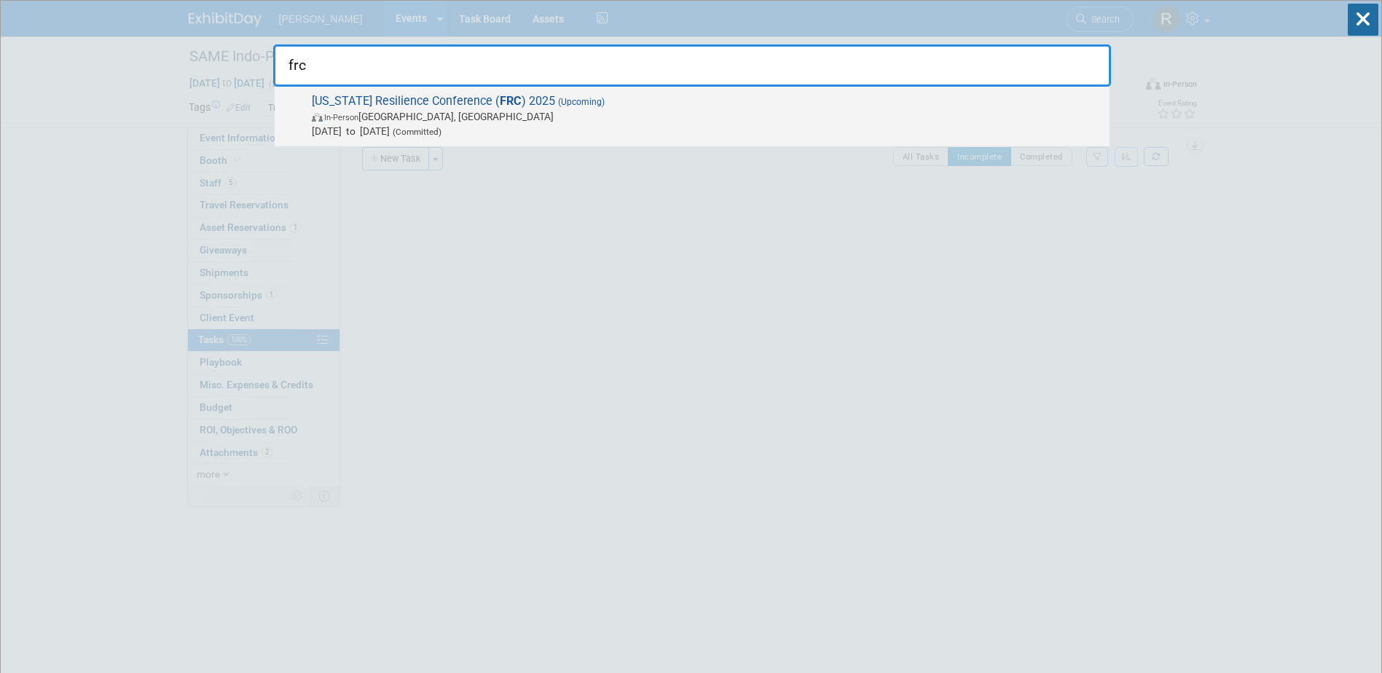
type input "frc"
click at [519, 108] on span "Florida Resilience Conference ( FRC ) 2025 (Upcoming) In-Person Port Charlotte,…" at bounding box center [704, 116] width 795 height 44
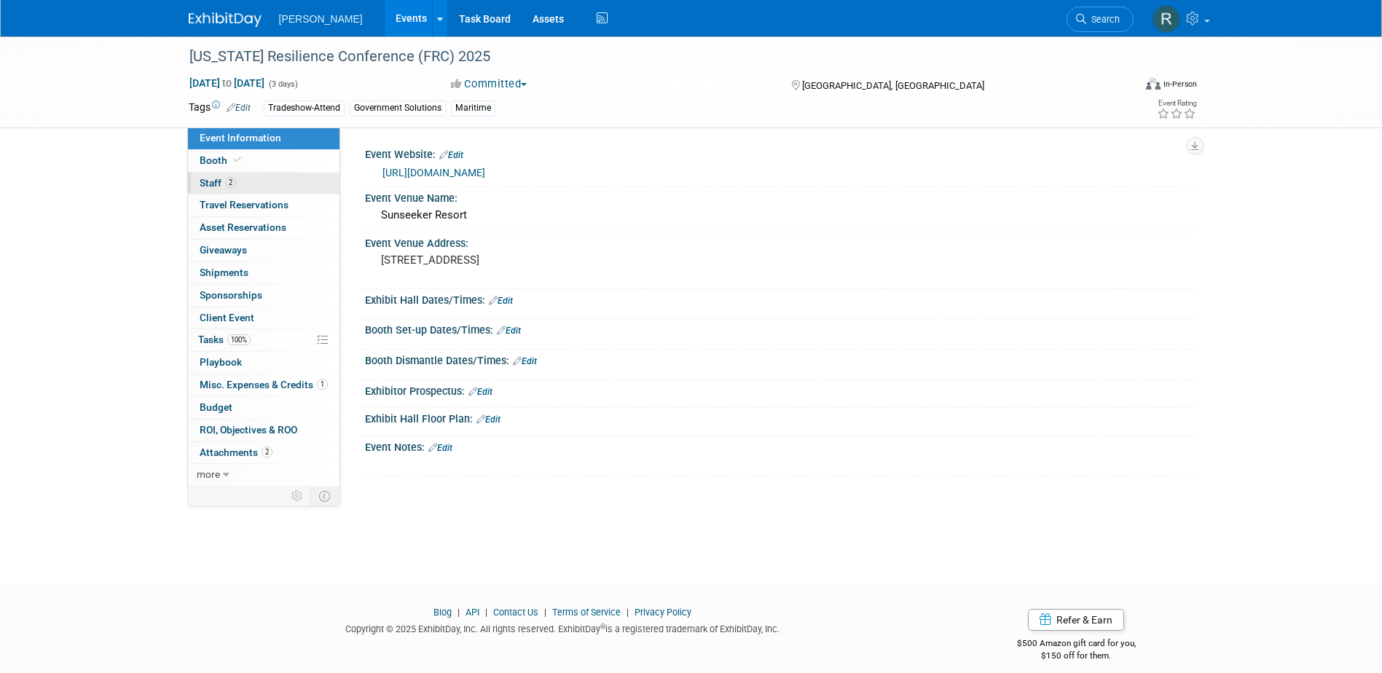
click at [286, 186] on link "2 Staff 2" at bounding box center [263, 184] width 151 height 22
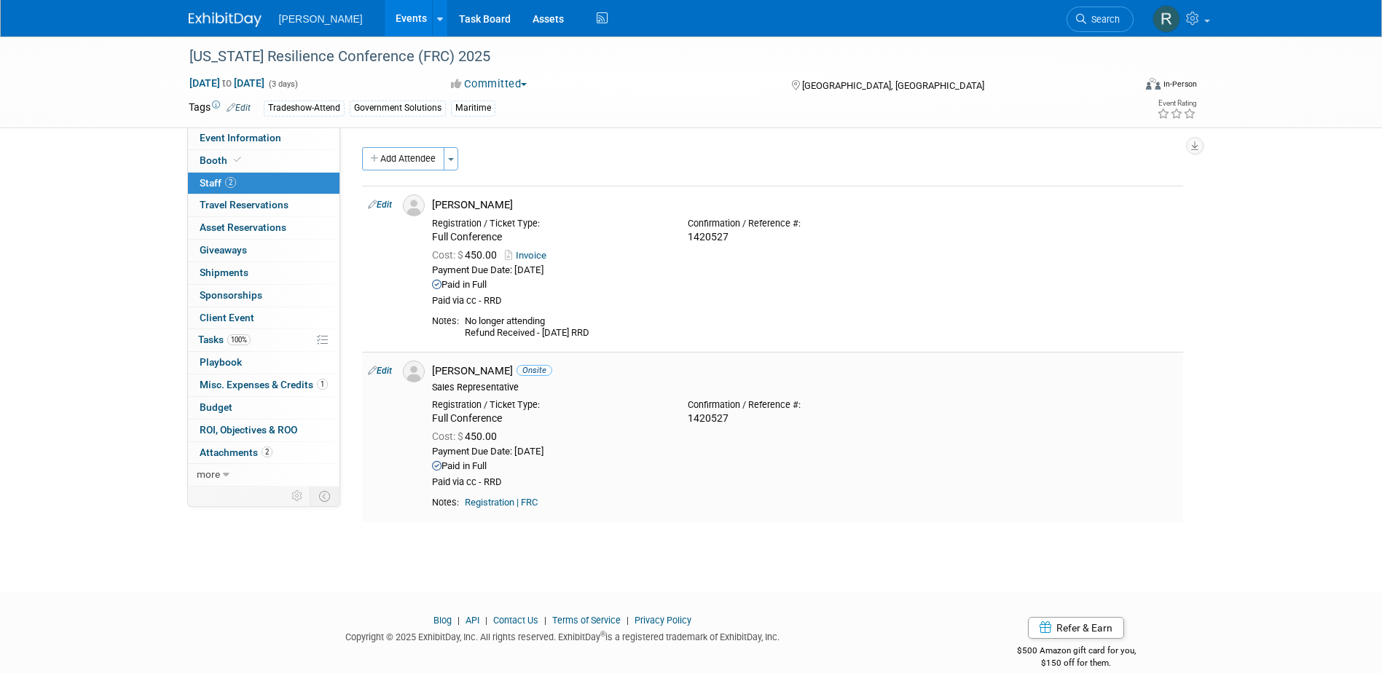
click at [813, 511] on div "Notes: Registration | FRC" at bounding box center [804, 505] width 745 height 17
click at [1074, 15] on link "Search" at bounding box center [1099, 19] width 67 height 25
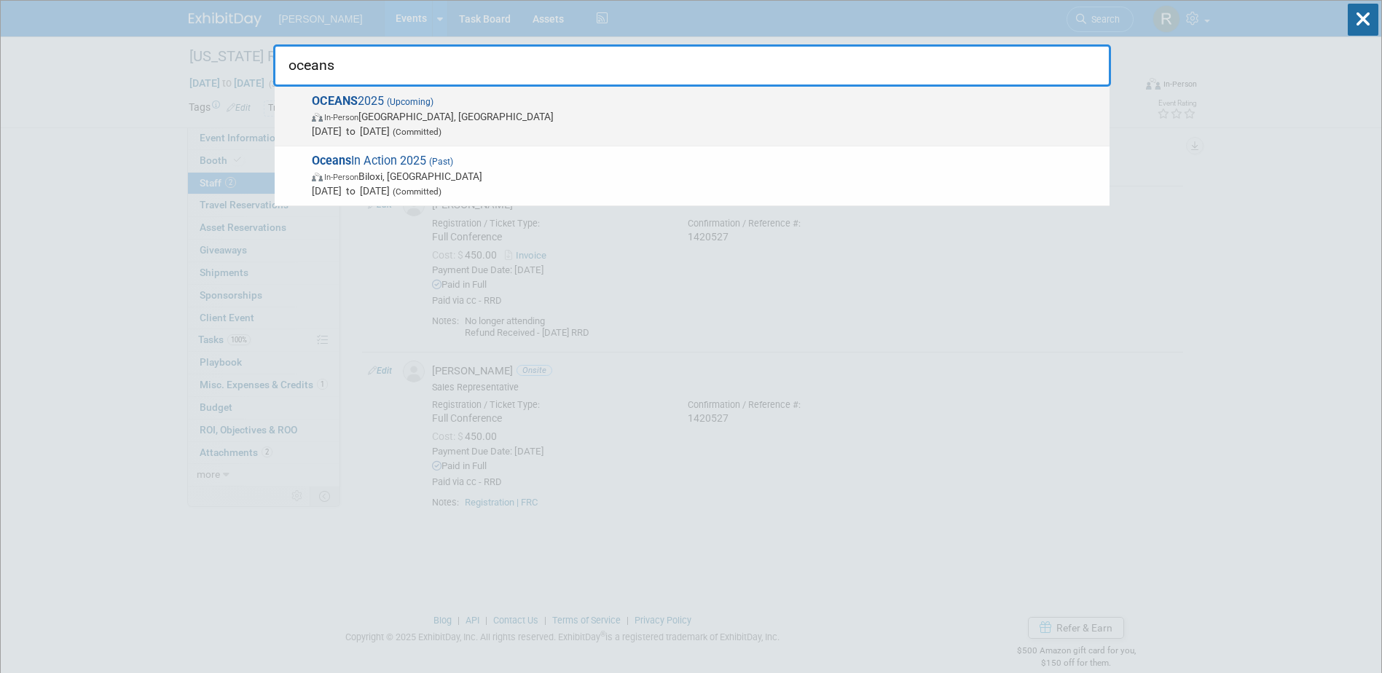
type input "oceans"
click at [607, 105] on span "OCEANS 2025 (Upcoming) In-Person [GEOGRAPHIC_DATA], [GEOGRAPHIC_DATA] [DATE] to…" at bounding box center [704, 116] width 795 height 44
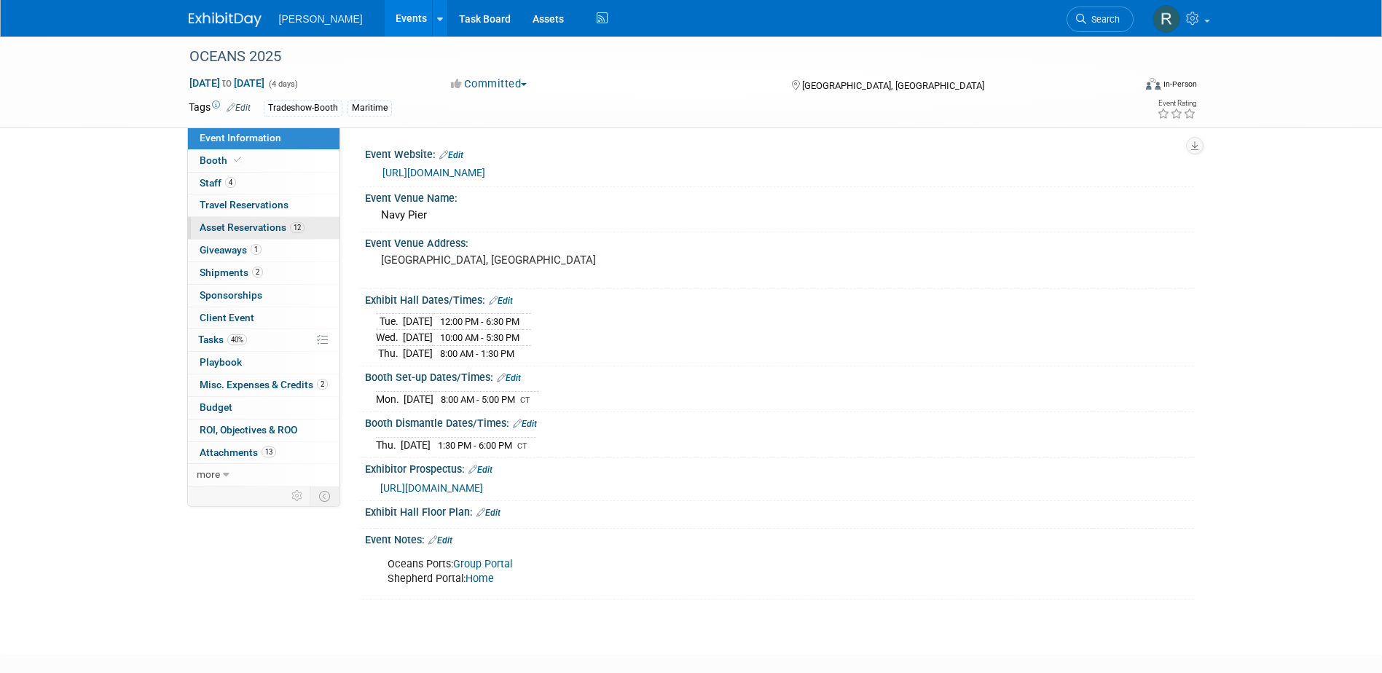
click at [229, 227] on span "Asset Reservations 12" at bounding box center [252, 227] width 105 height 12
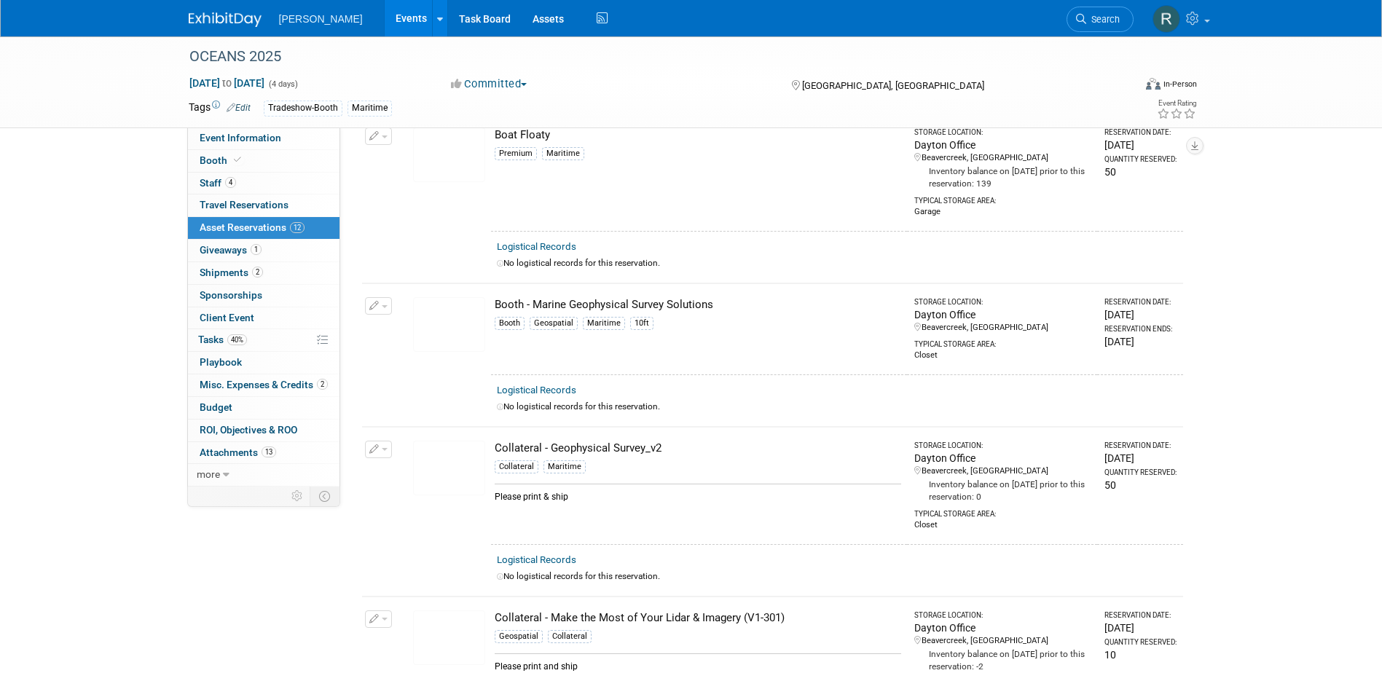
scroll to position [364, 0]
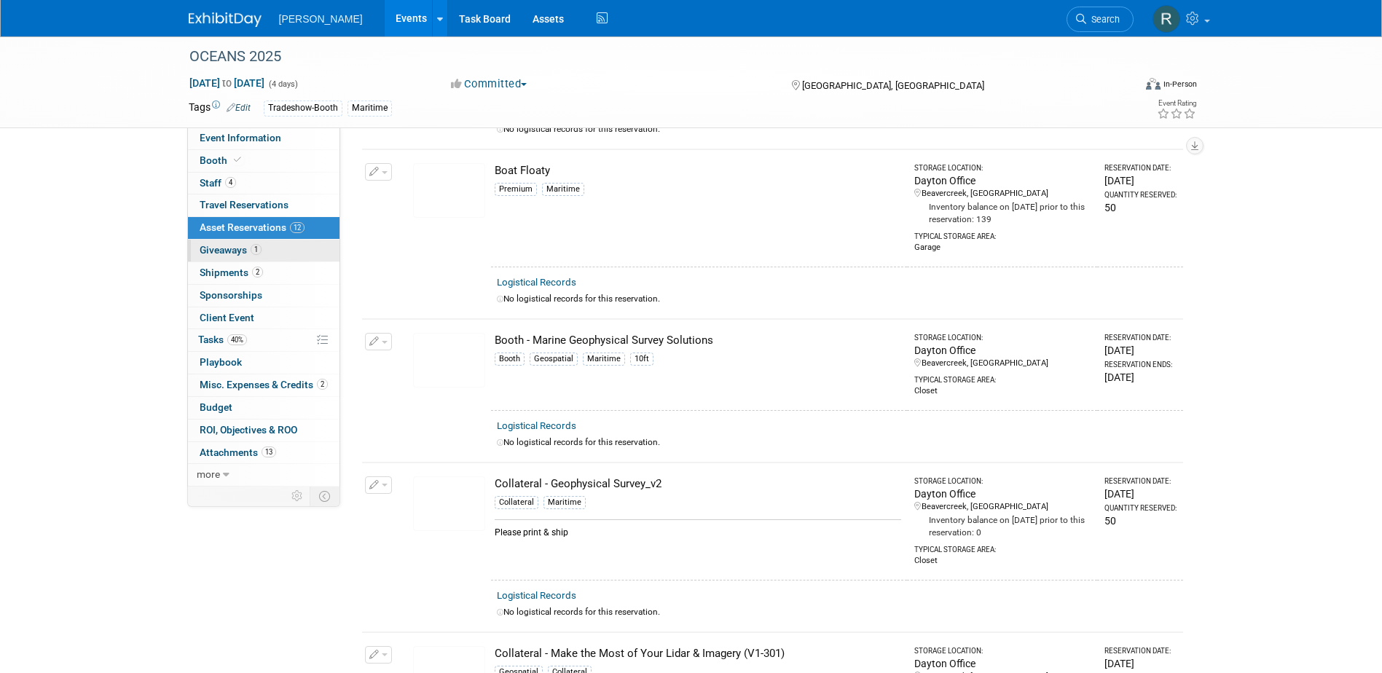
click at [218, 248] on span "Giveaways 1" at bounding box center [231, 250] width 62 height 12
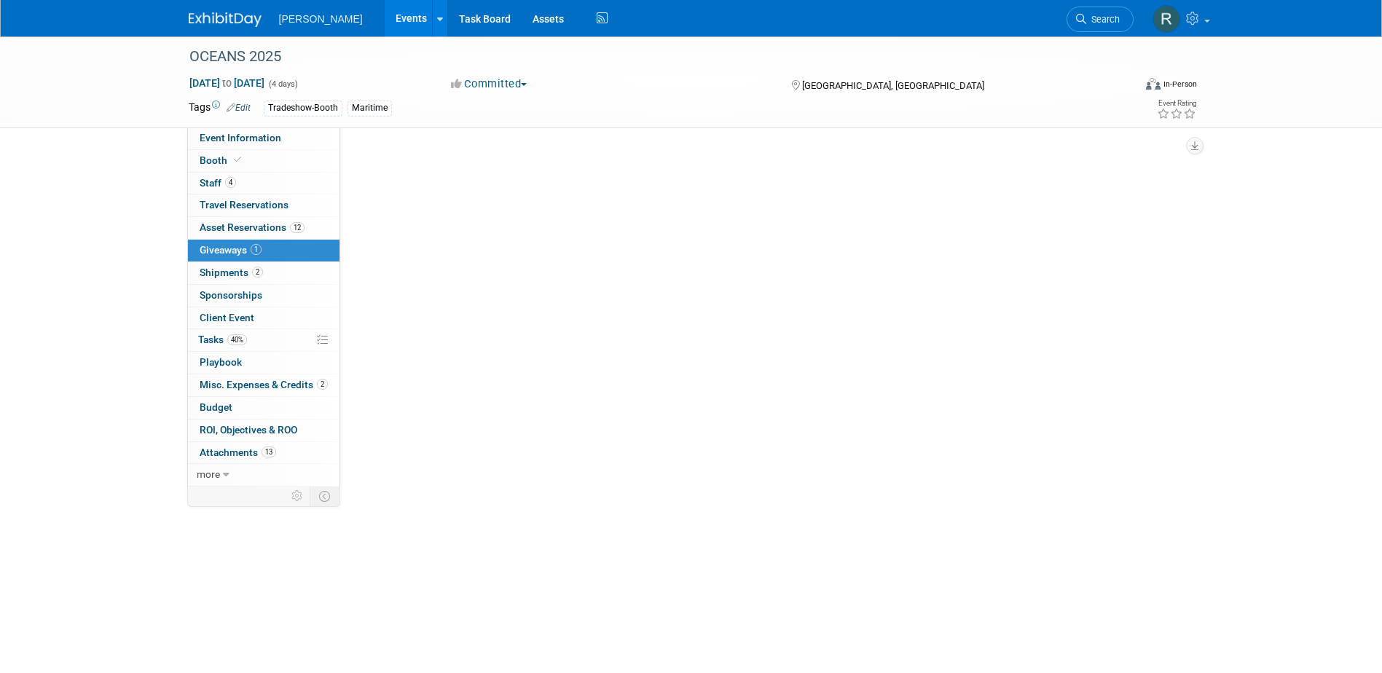
scroll to position [0, 0]
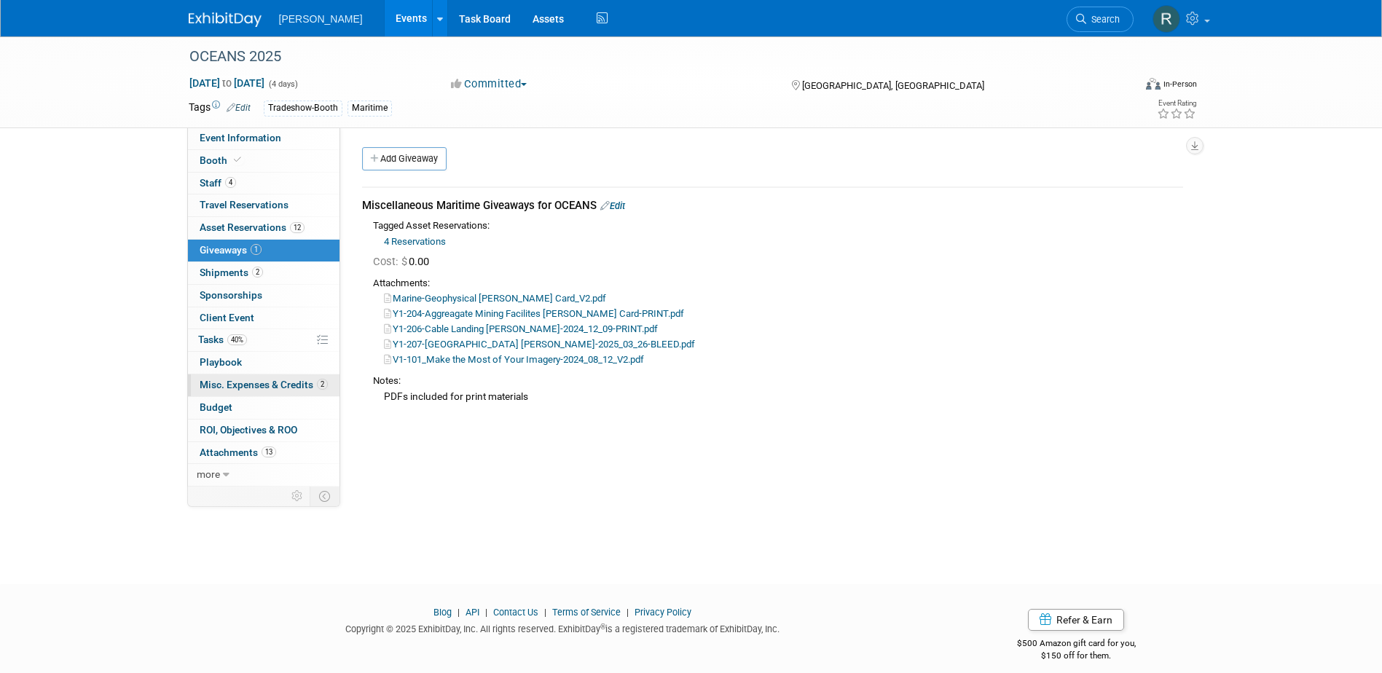
click at [243, 384] on span "Misc. Expenses & Credits 2" at bounding box center [264, 385] width 128 height 12
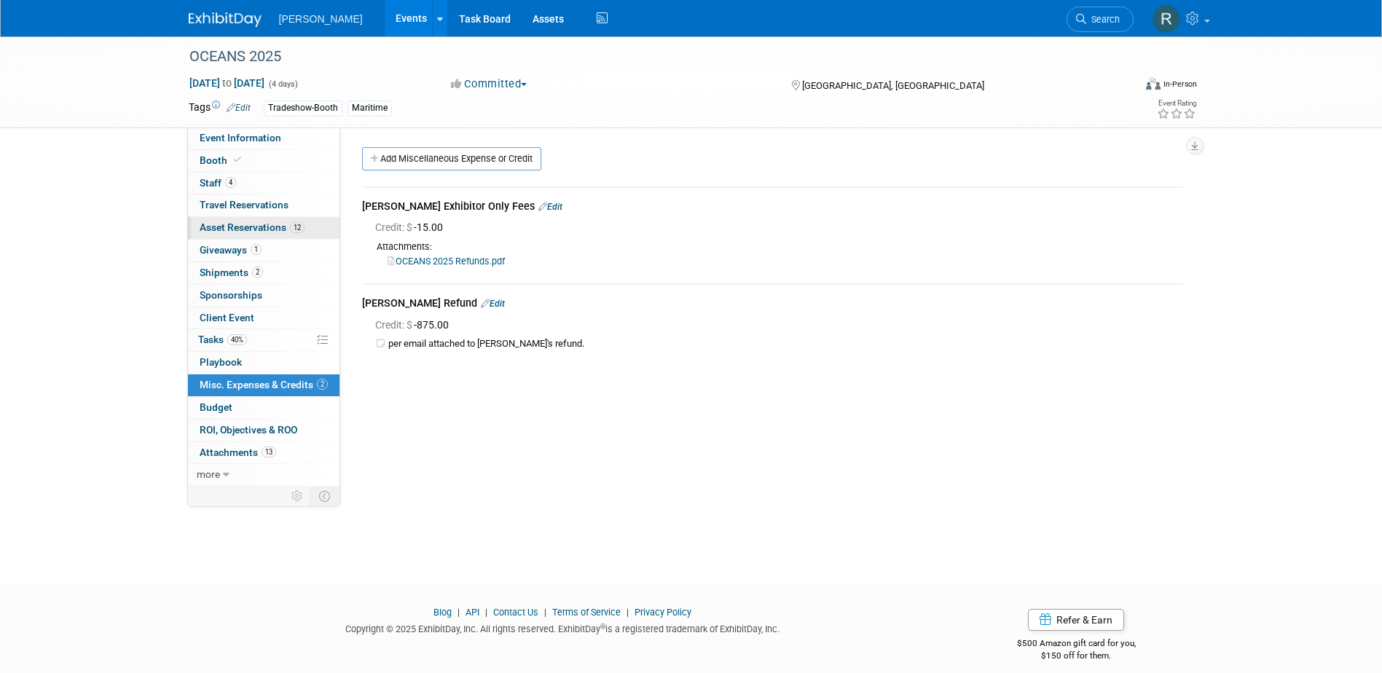
click at [238, 226] on span "Asset Reservations 12" at bounding box center [252, 227] width 105 height 12
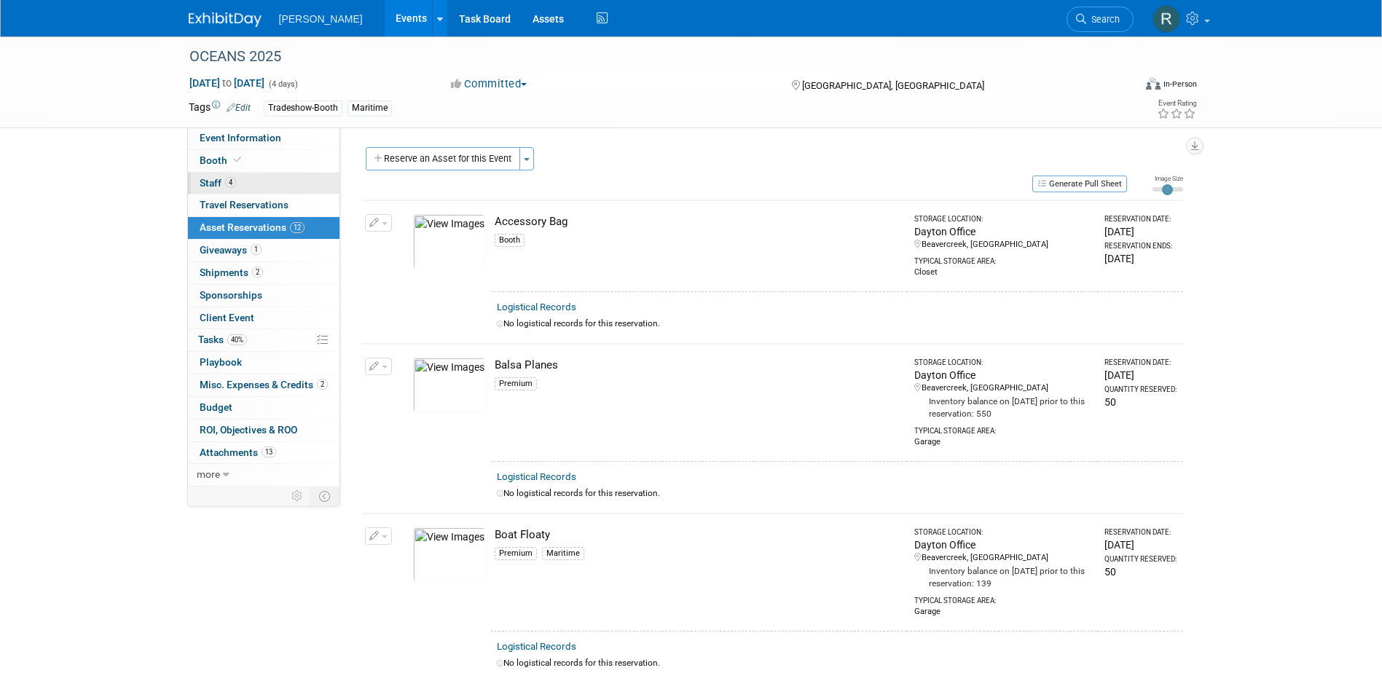
click at [232, 183] on span "4" at bounding box center [230, 182] width 11 height 11
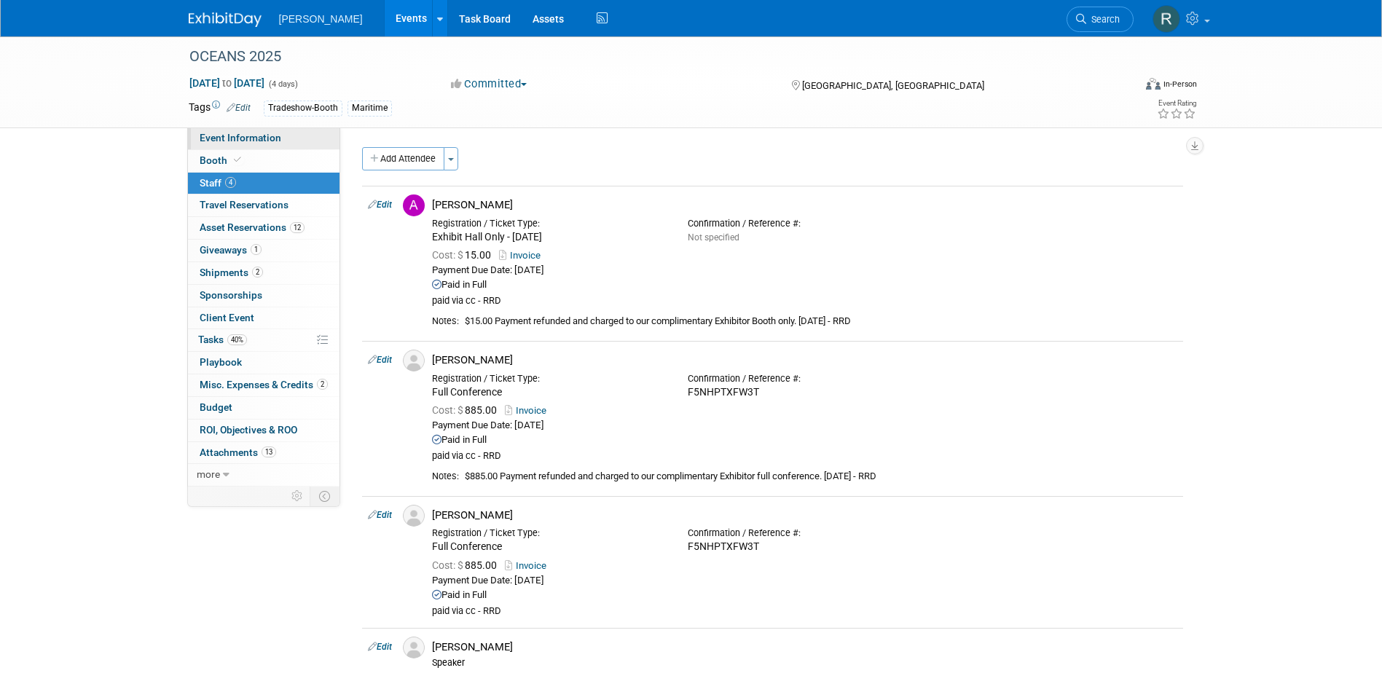
click at [227, 139] on span "Event Information" at bounding box center [241, 138] width 82 height 12
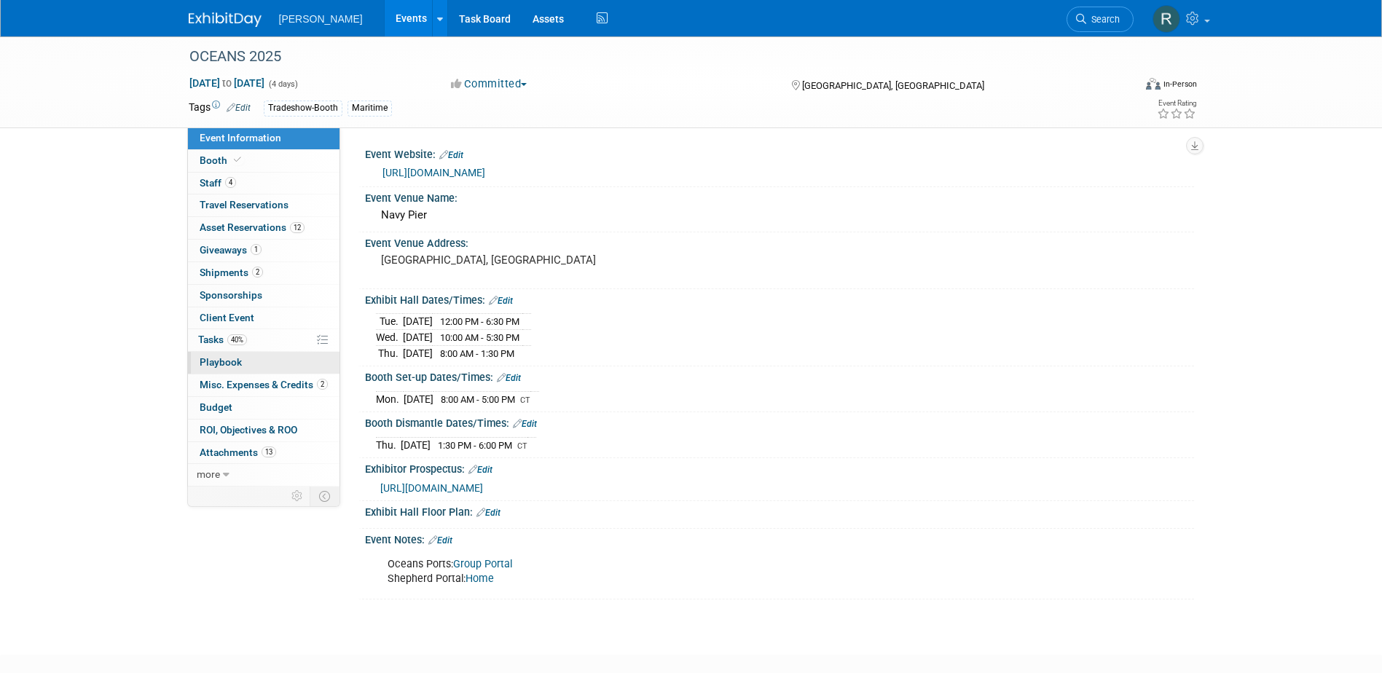
click at [236, 361] on span "Playbook 0" at bounding box center [221, 362] width 42 height 12
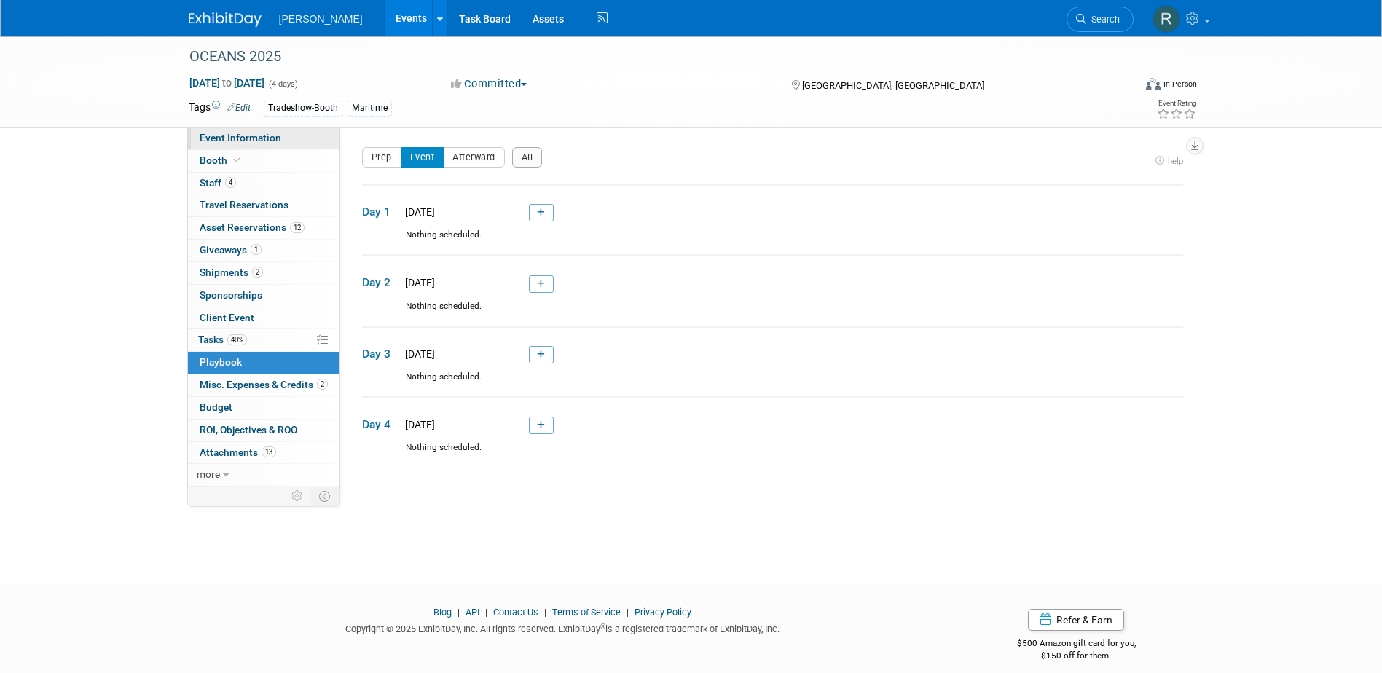
click at [237, 134] on span "Event Information" at bounding box center [241, 138] width 82 height 12
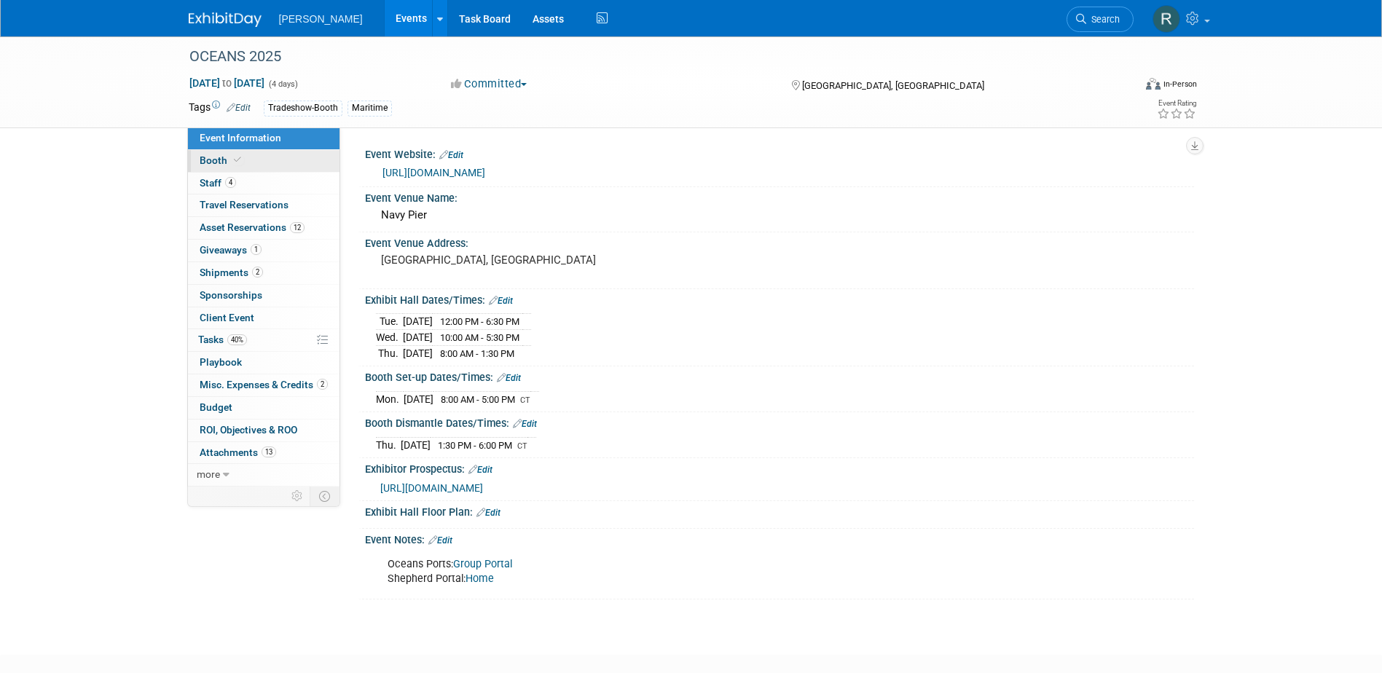
click at [221, 164] on span "Booth" at bounding box center [222, 160] width 44 height 12
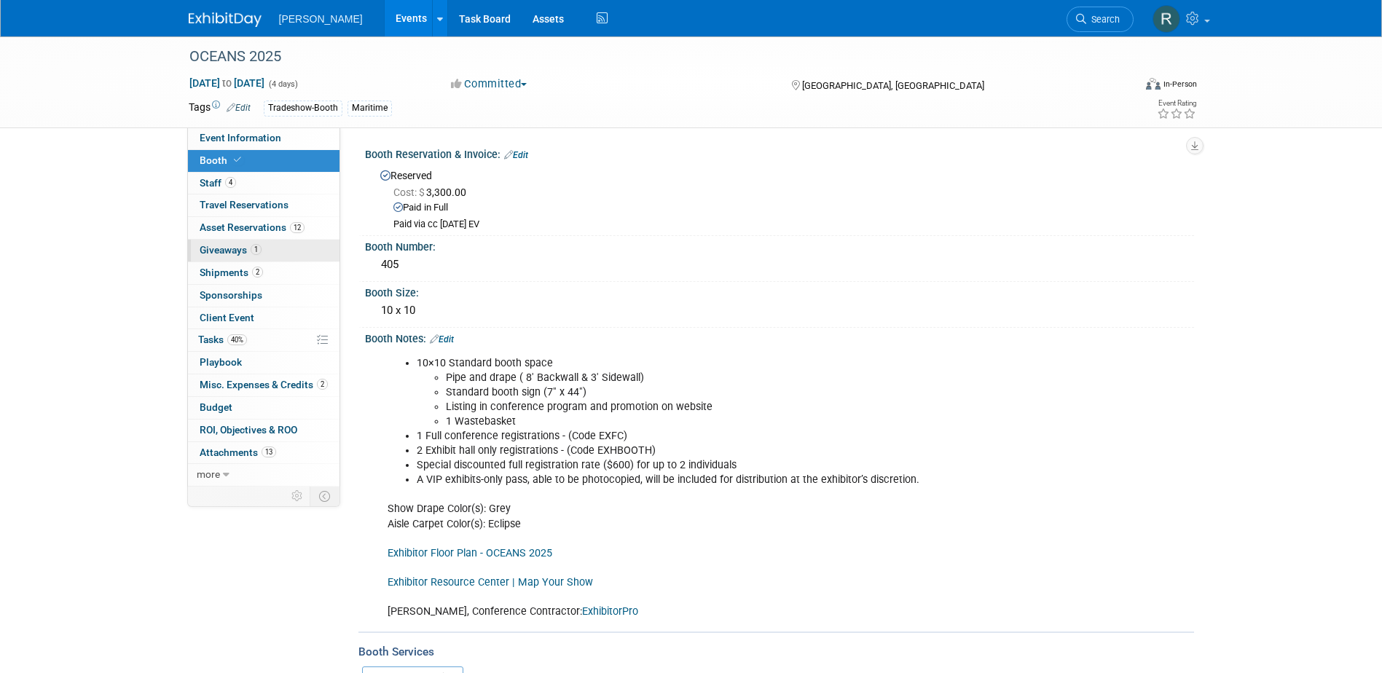
click at [227, 246] on span "Giveaways 1" at bounding box center [231, 250] width 62 height 12
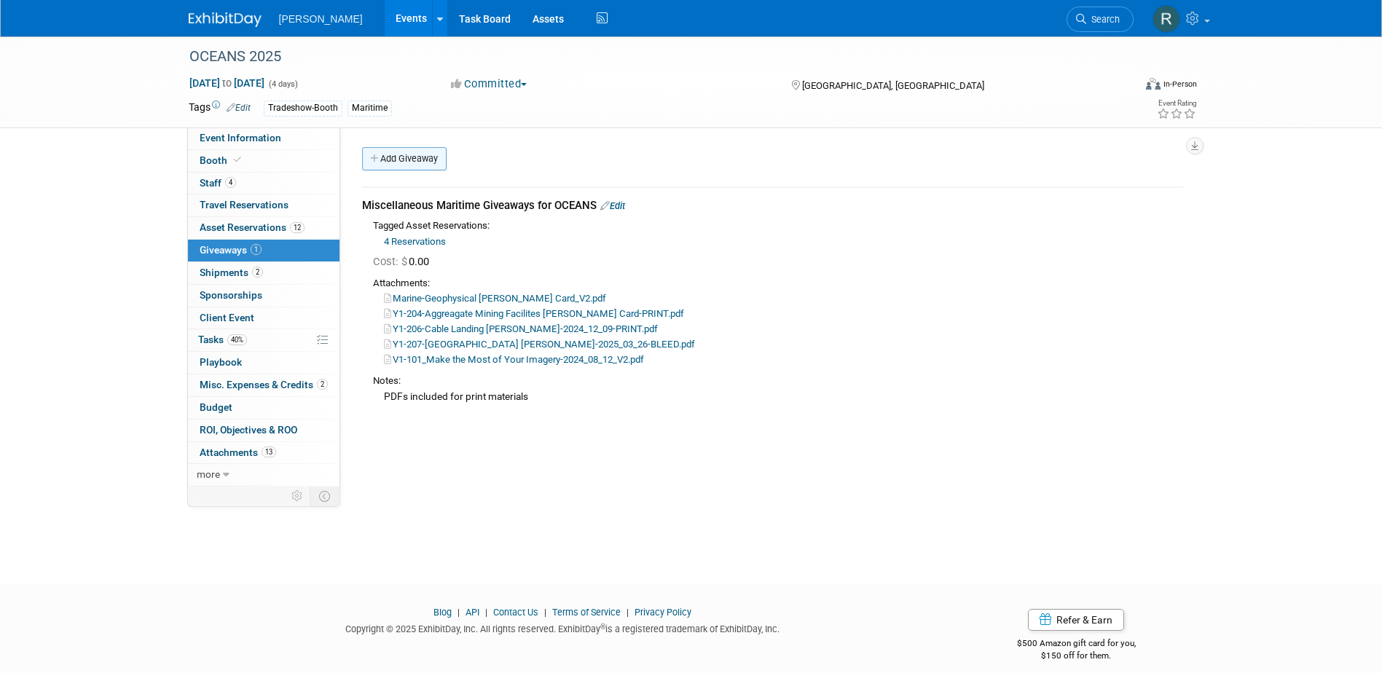
click at [415, 162] on link "Add Giveaway" at bounding box center [404, 158] width 84 height 23
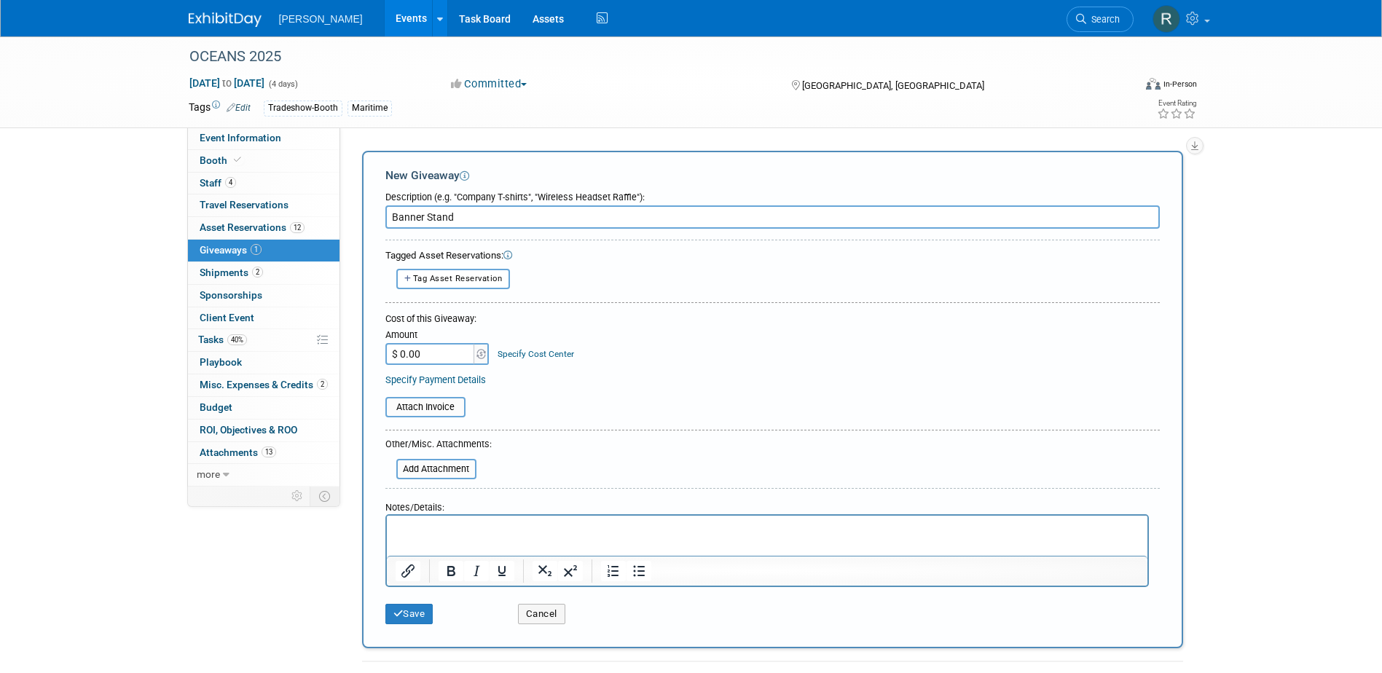
type input "Banner Stand"
click at [484, 532] on p "Rich Text Area. Press ALT-0 for help." at bounding box center [767, 528] width 744 height 15
click at [420, 615] on button "Save" at bounding box center [409, 614] width 48 height 20
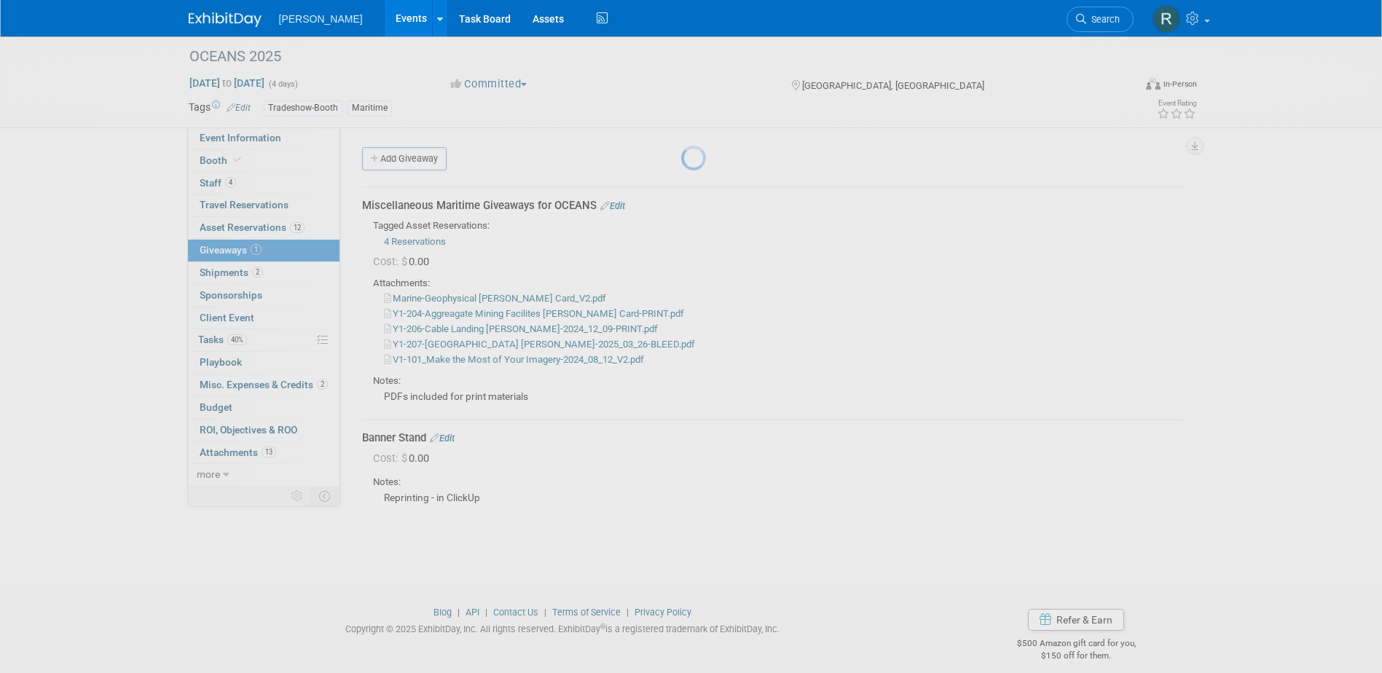
scroll to position [13, 0]
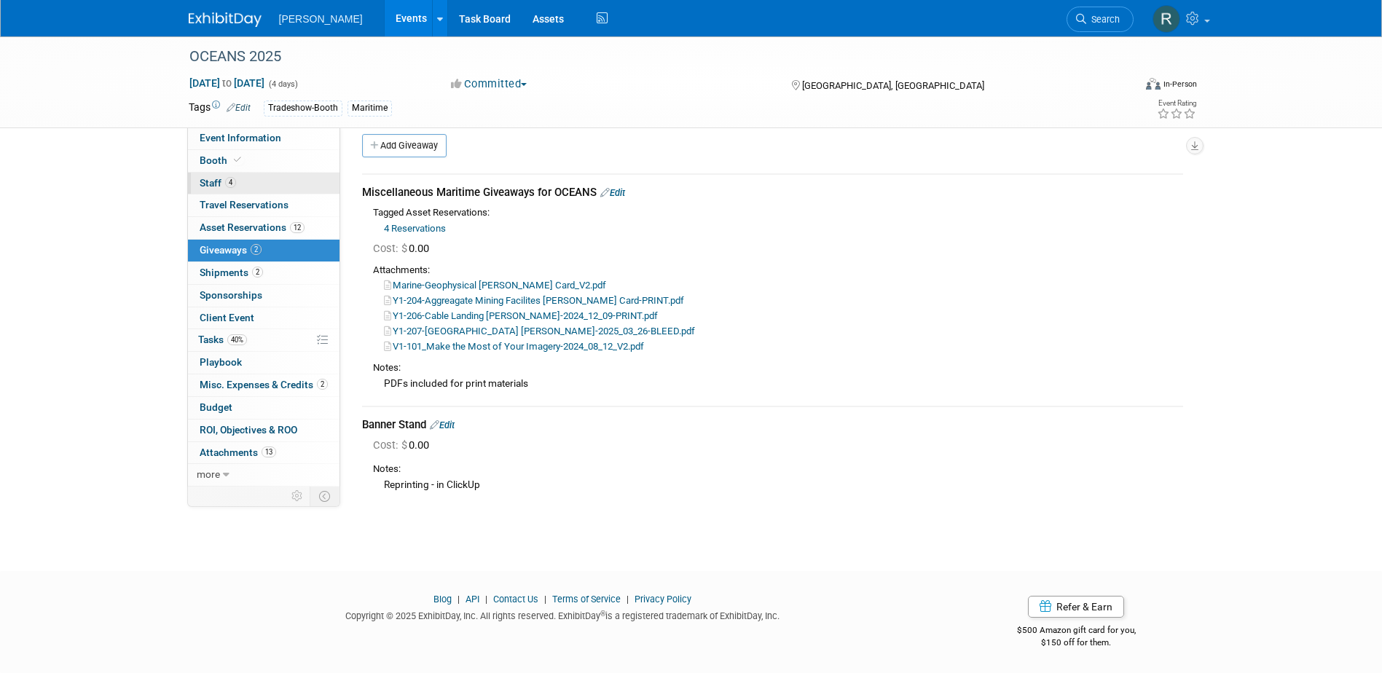
click at [259, 176] on link "4 Staff 4" at bounding box center [263, 184] width 151 height 22
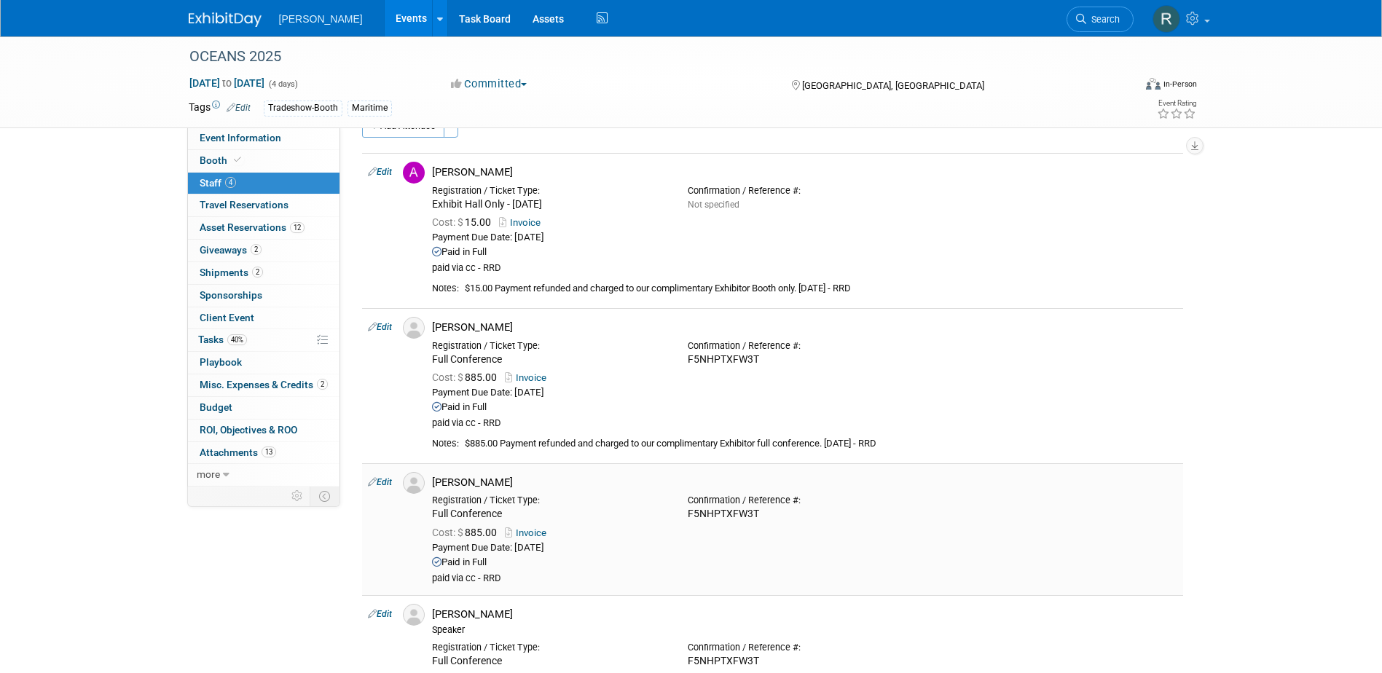
scroll to position [0, 0]
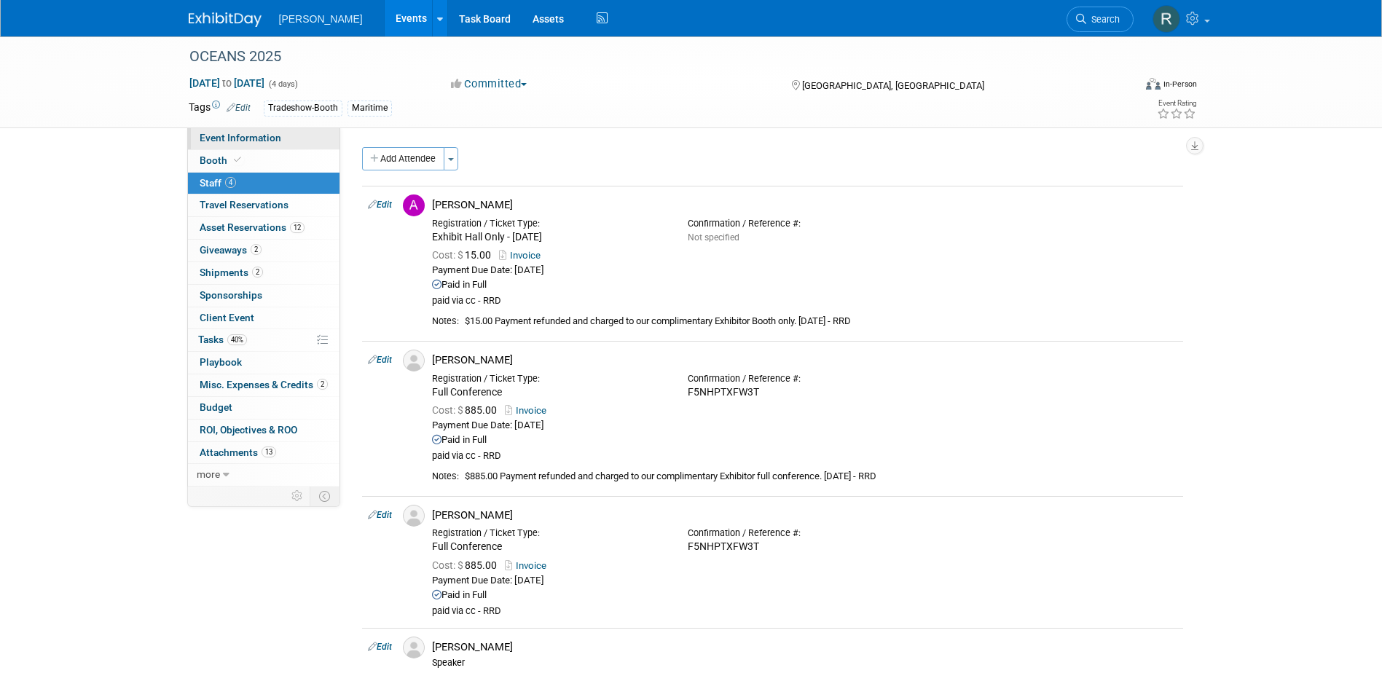
click at [219, 135] on span "Event Information" at bounding box center [241, 138] width 82 height 12
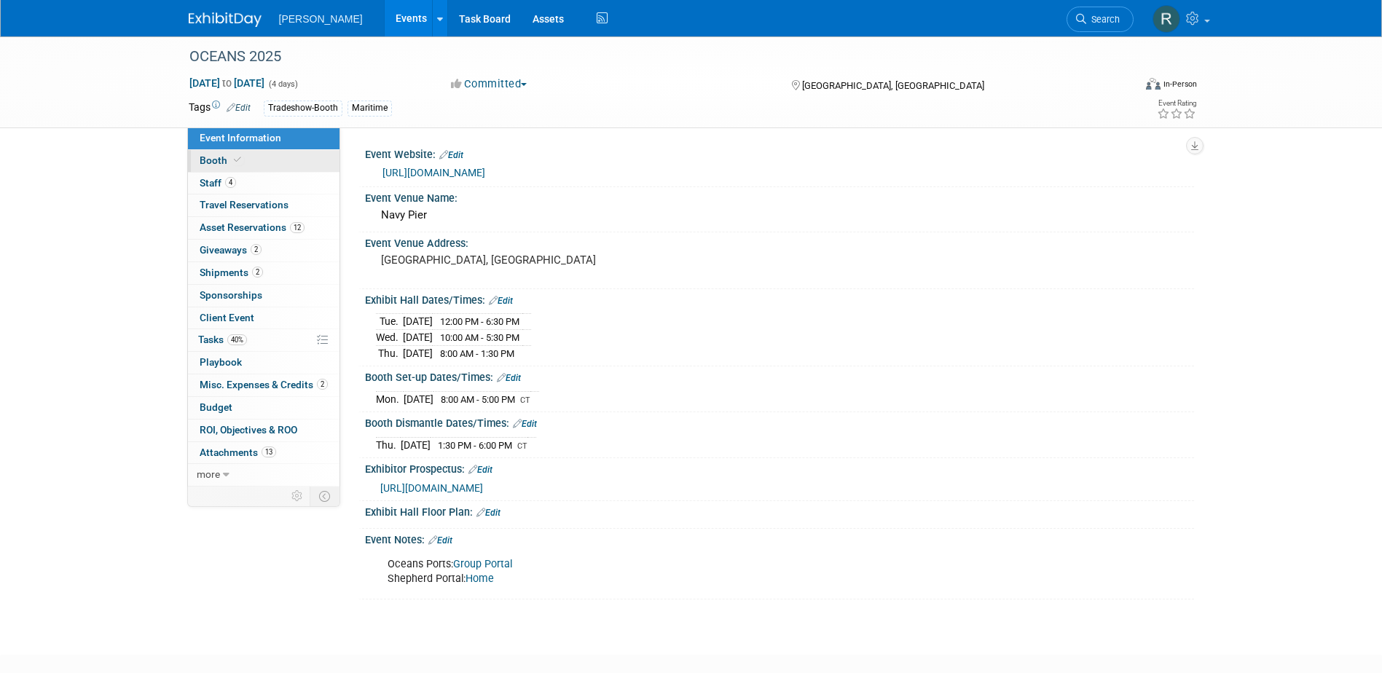
click at [210, 160] on span "Booth" at bounding box center [222, 160] width 44 height 12
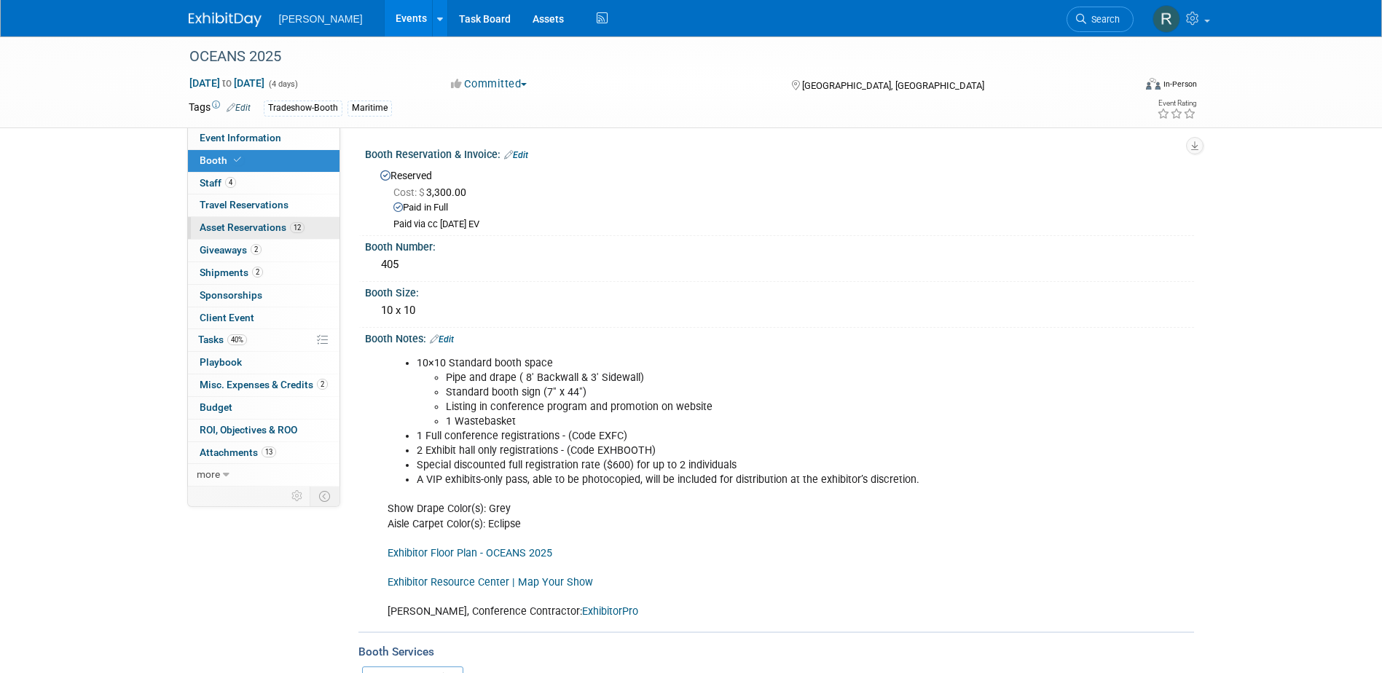
click at [260, 230] on span "Asset Reservations 12" at bounding box center [252, 227] width 105 height 12
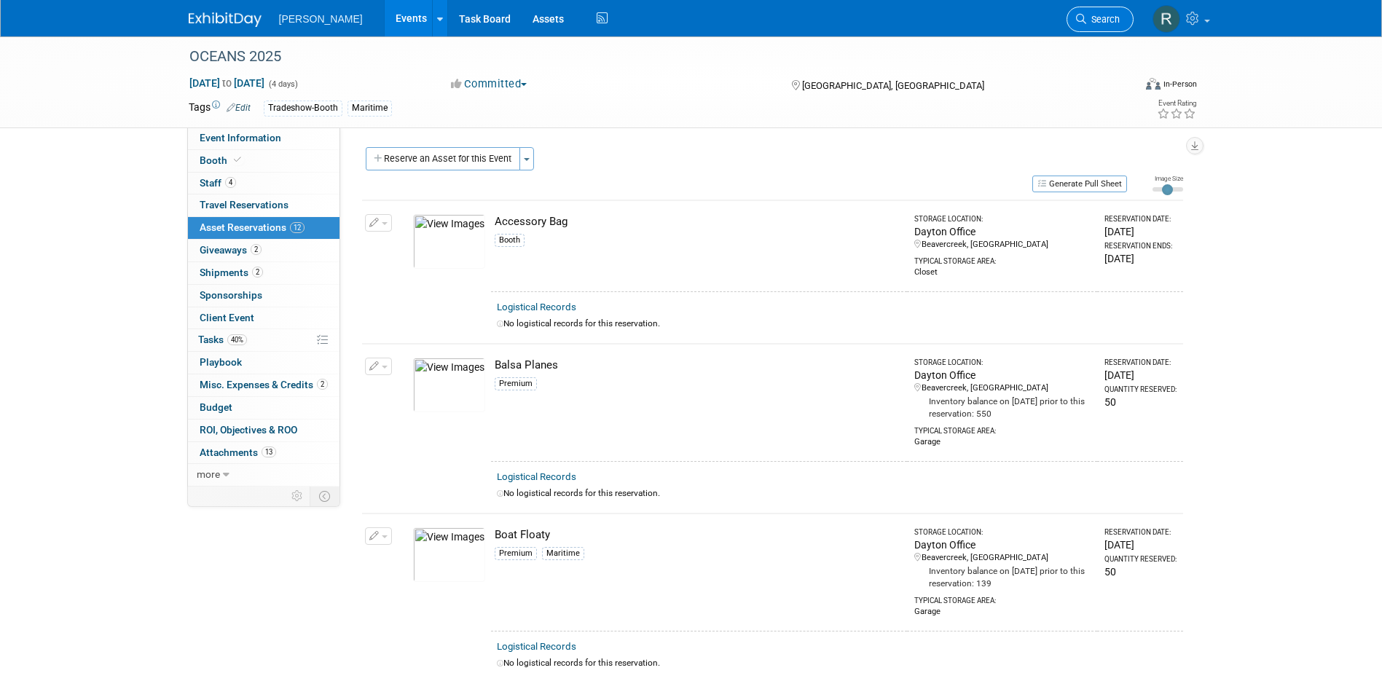
click at [1090, 14] on link "Search" at bounding box center [1099, 19] width 67 height 25
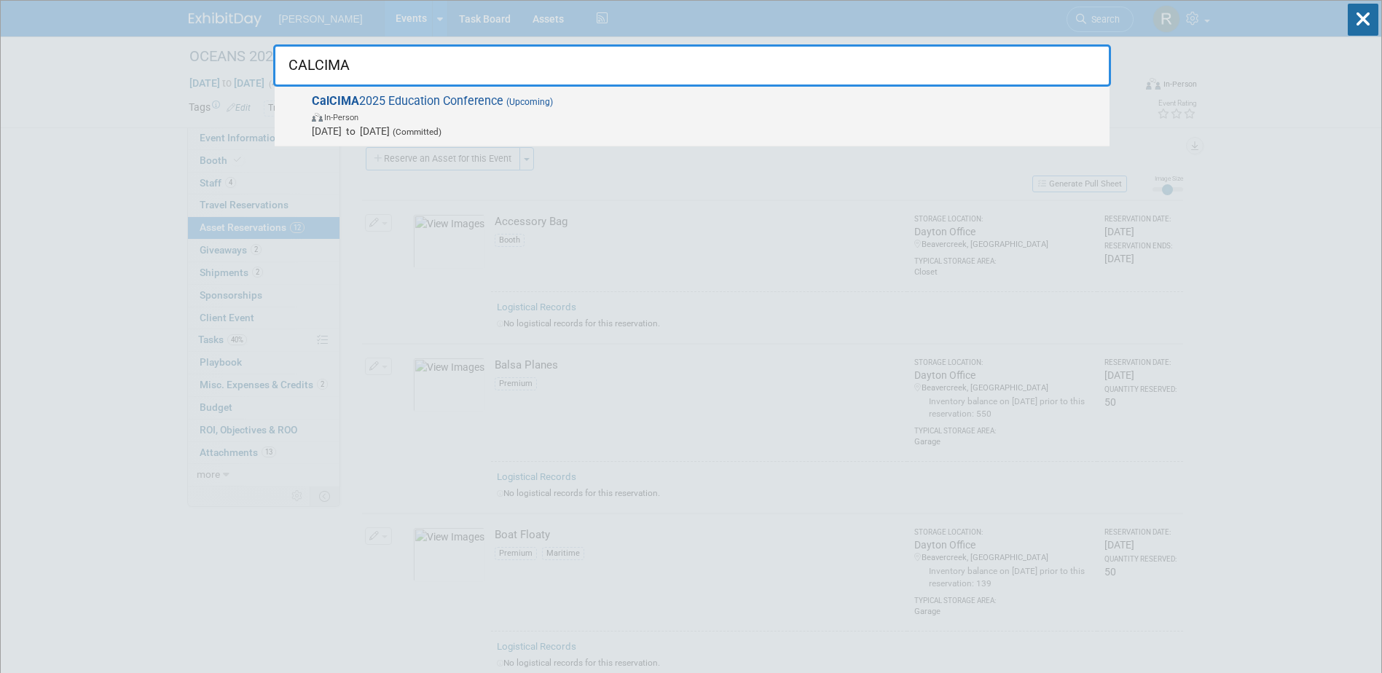
type input "CALCIMA"
click at [450, 105] on span "CalCIMA 2025 Education Conference (Upcoming) In-Person Nov 10, 2025 to Nov 13, …" at bounding box center [704, 116] width 795 height 44
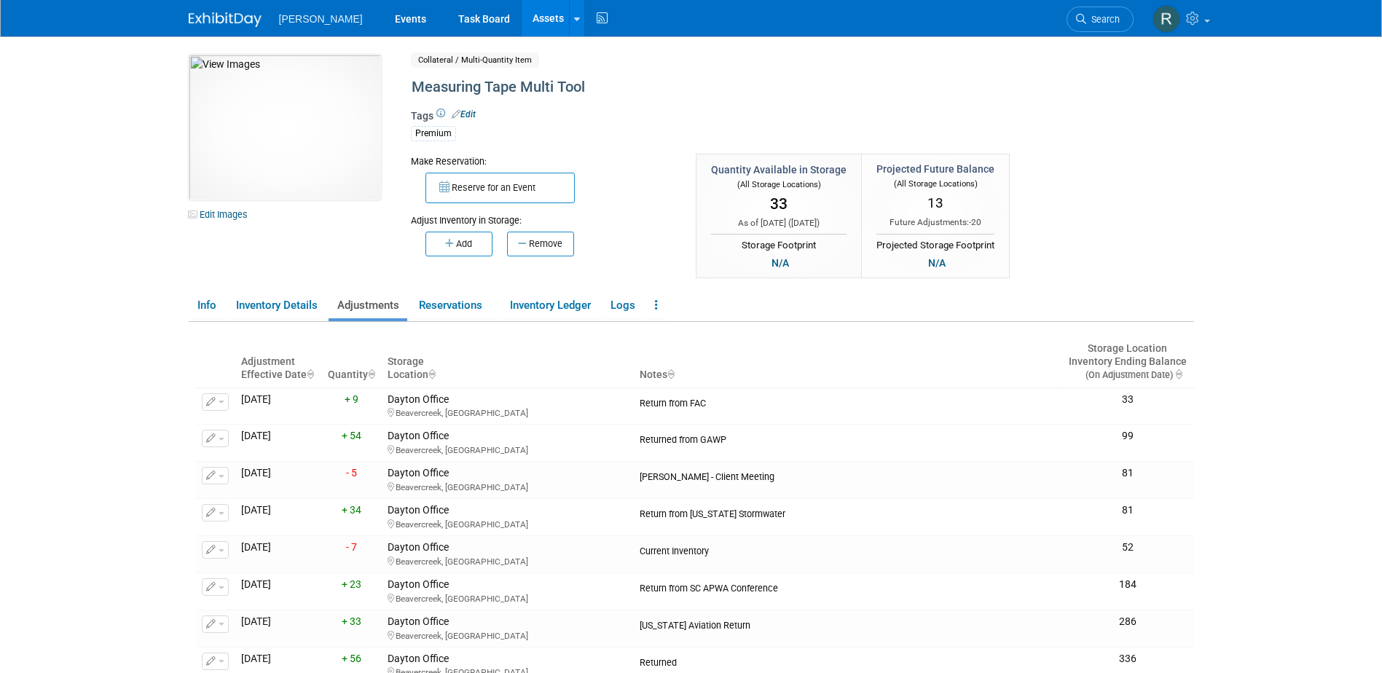
click at [521, 14] on link "Assets" at bounding box center [547, 18] width 53 height 36
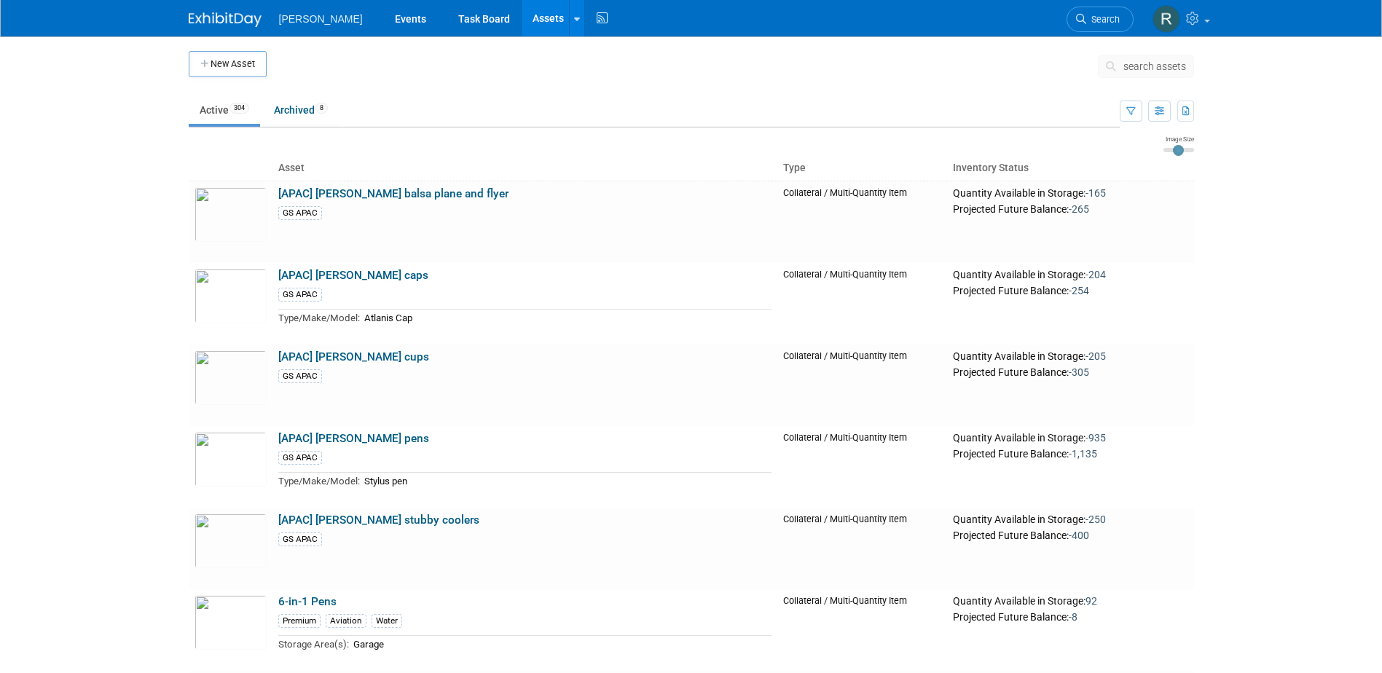
click at [1127, 66] on span "search assets" at bounding box center [1154, 66] width 63 height 12
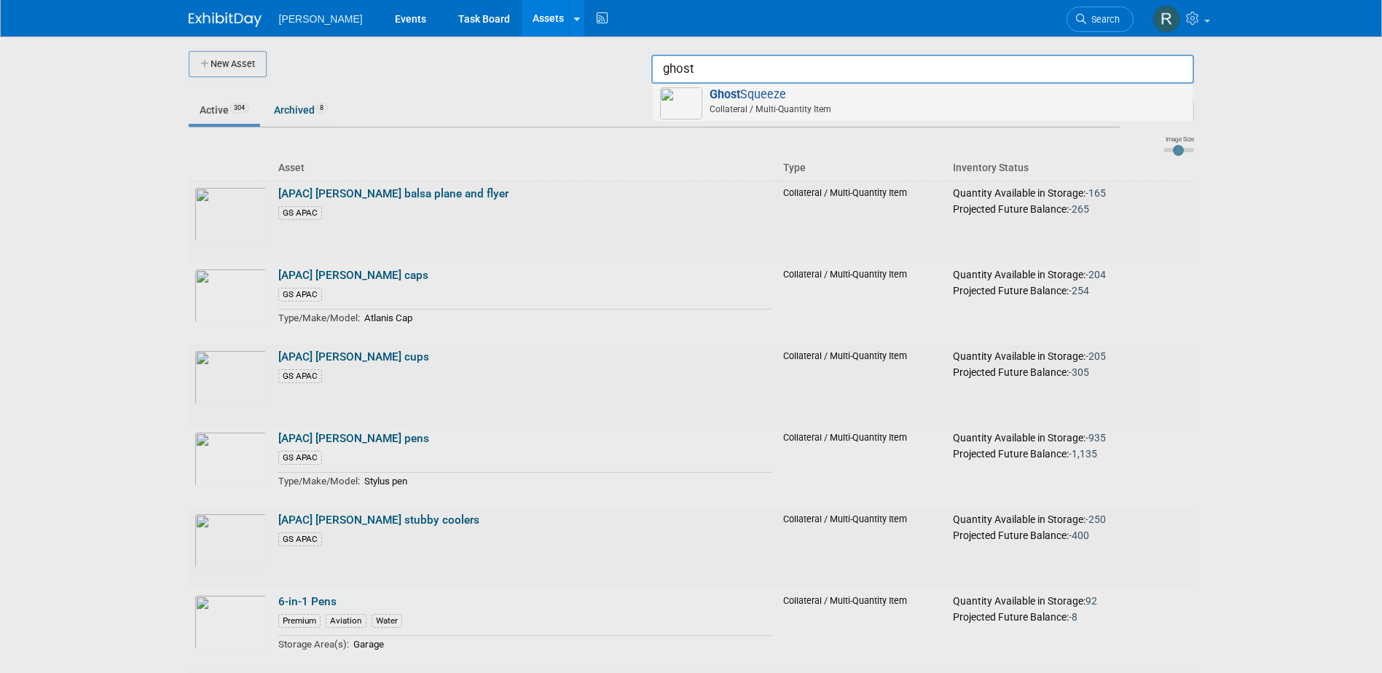
click at [784, 95] on span "Ghost Squeeze Collateral / Multi-Quantity Item" at bounding box center [922, 102] width 525 height 30
type input "Ghost Squeeze"
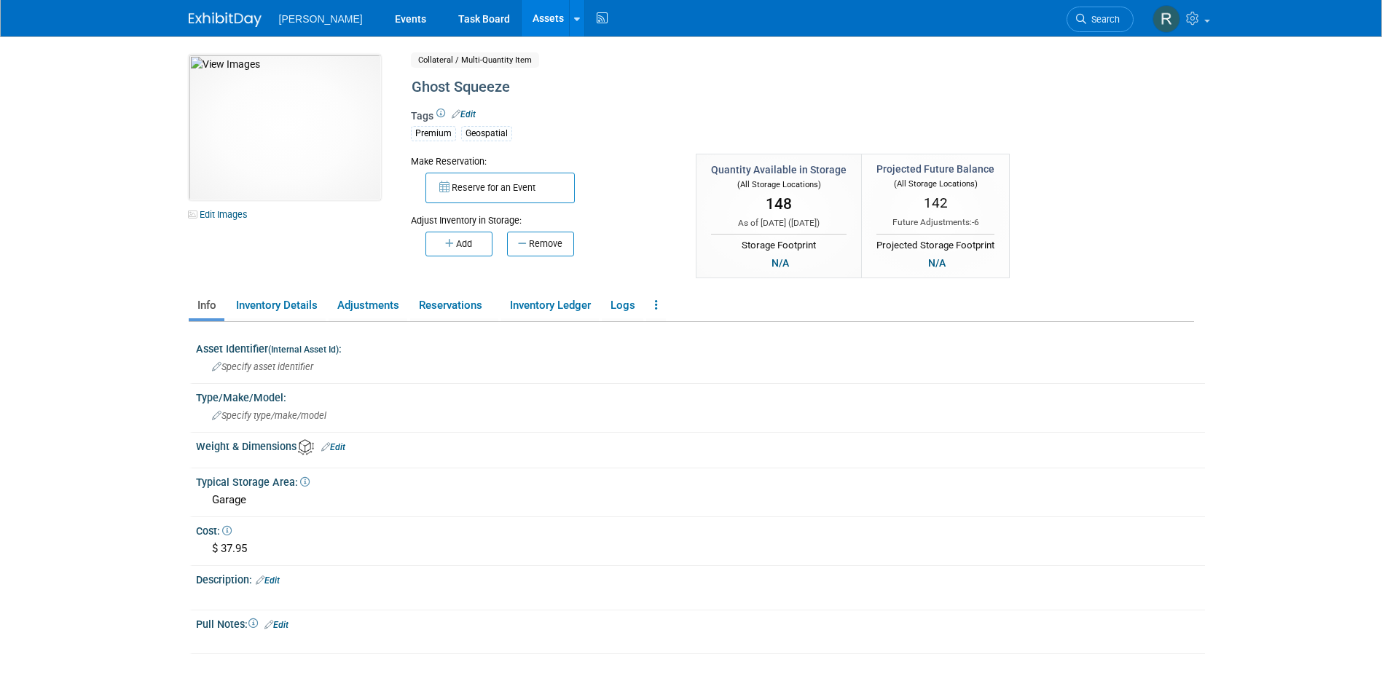
click at [618, 242] on div "Add Remove" at bounding box center [543, 241] width 264 height 29
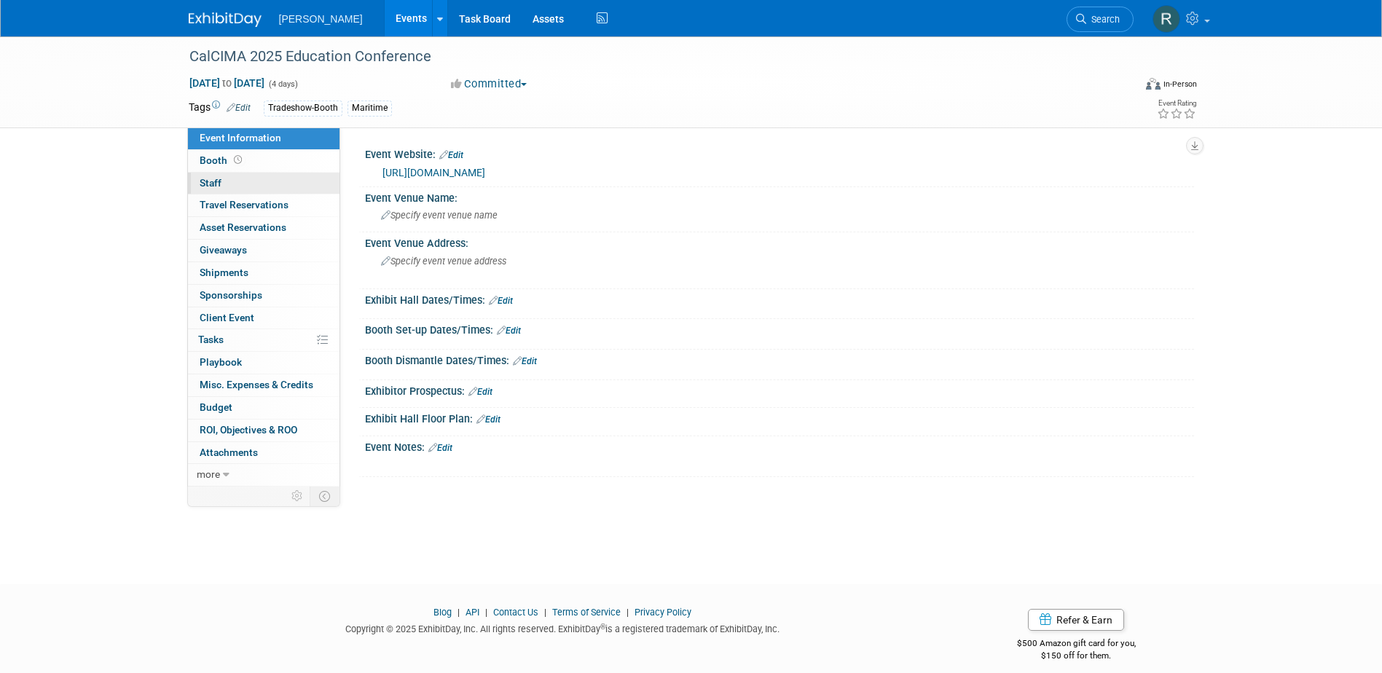
click at [238, 184] on link "0 Staff 0" at bounding box center [263, 184] width 151 height 22
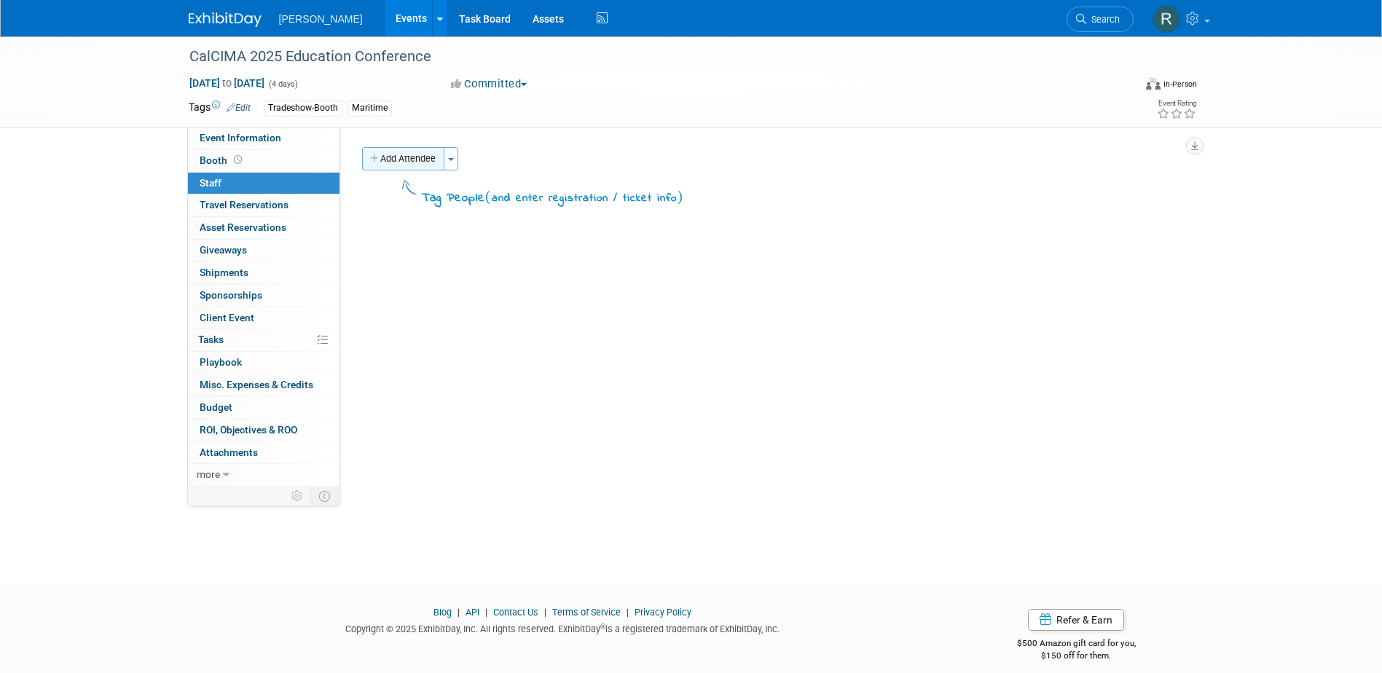
click at [414, 155] on button "Add Attendee" at bounding box center [403, 158] width 82 height 23
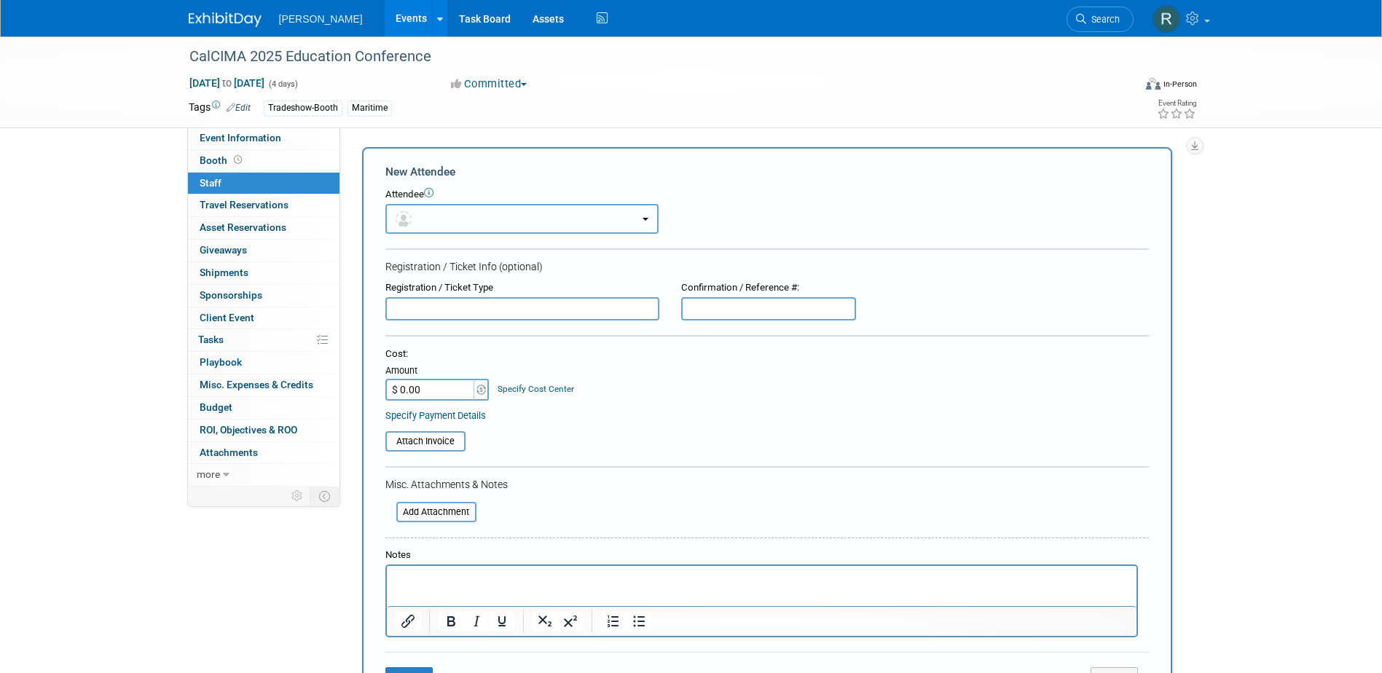
click at [422, 221] on button "button" at bounding box center [521, 219] width 273 height 30
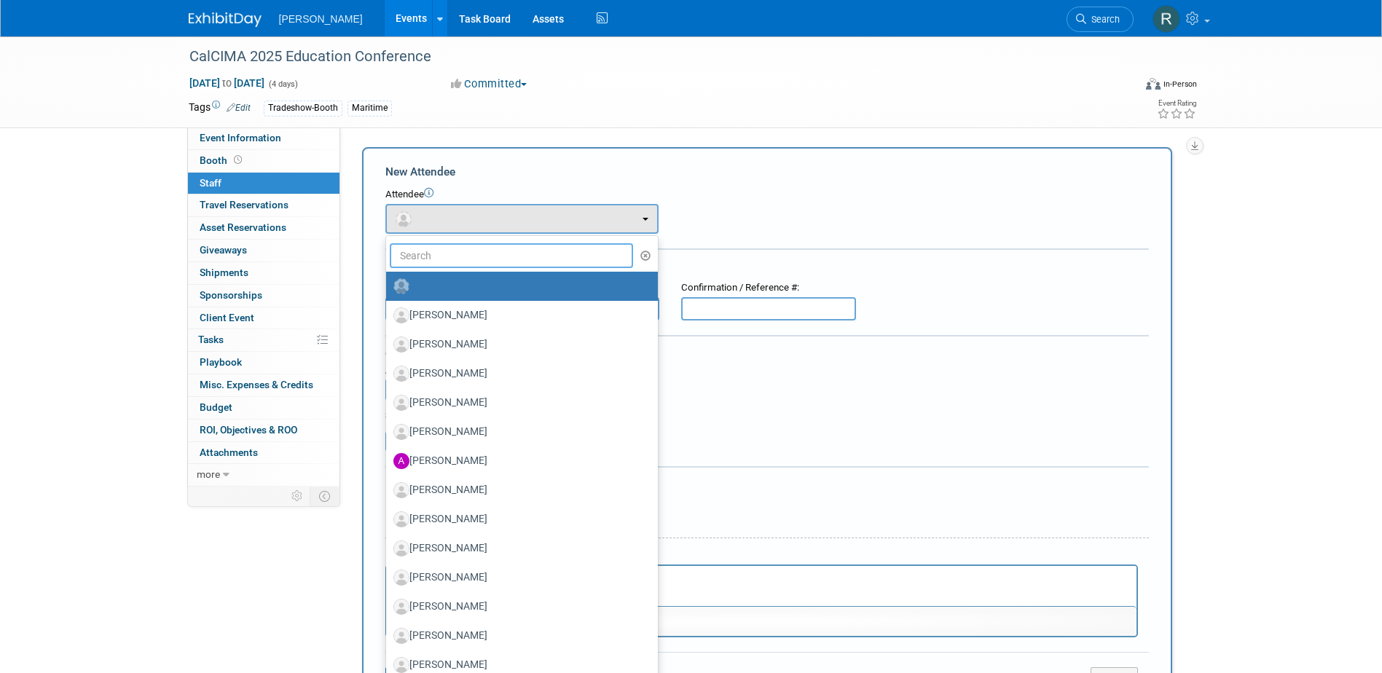
click at [448, 256] on input "text" at bounding box center [512, 255] width 244 height 25
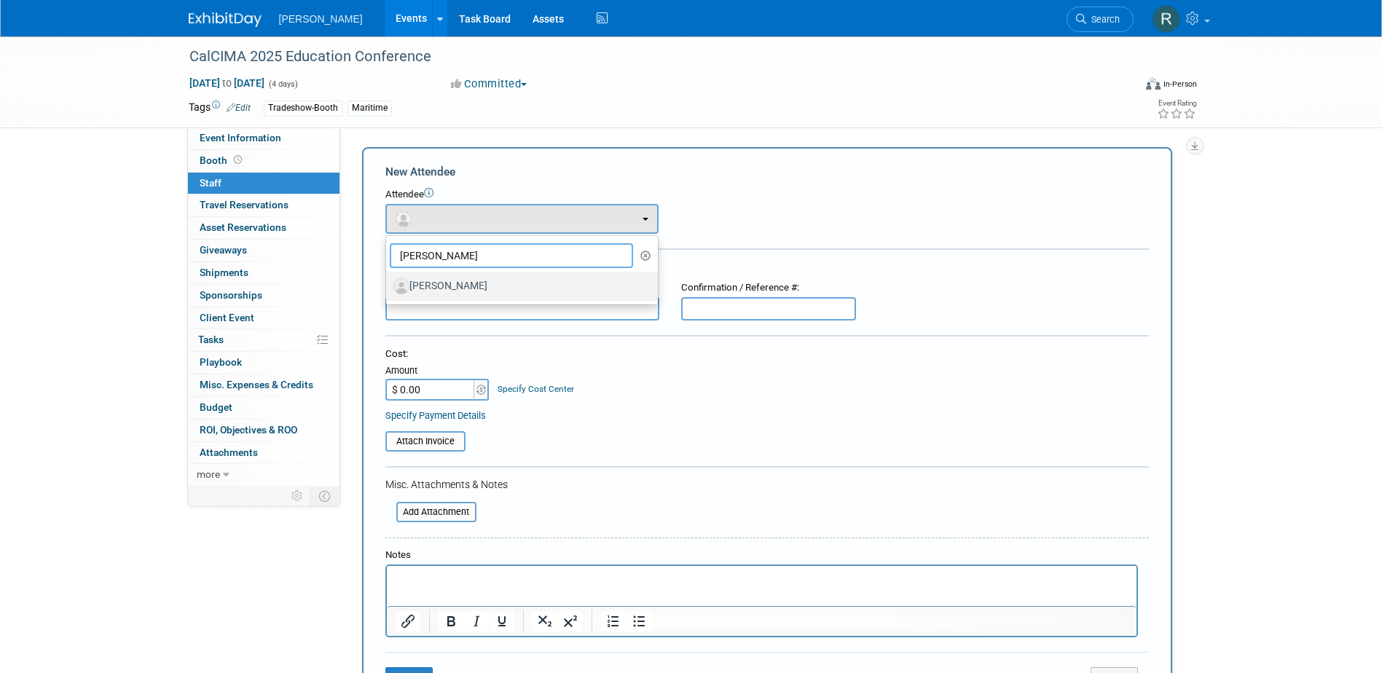
type input "[PERSON_NAME]"
click at [442, 278] on label "[PERSON_NAME]" at bounding box center [518, 286] width 250 height 23
click at [388, 280] on input "[PERSON_NAME]" at bounding box center [383, 284] width 9 height 9
select select "0dcf58f1-2f74-4a1f-88e2-8ad48dbe81ab"
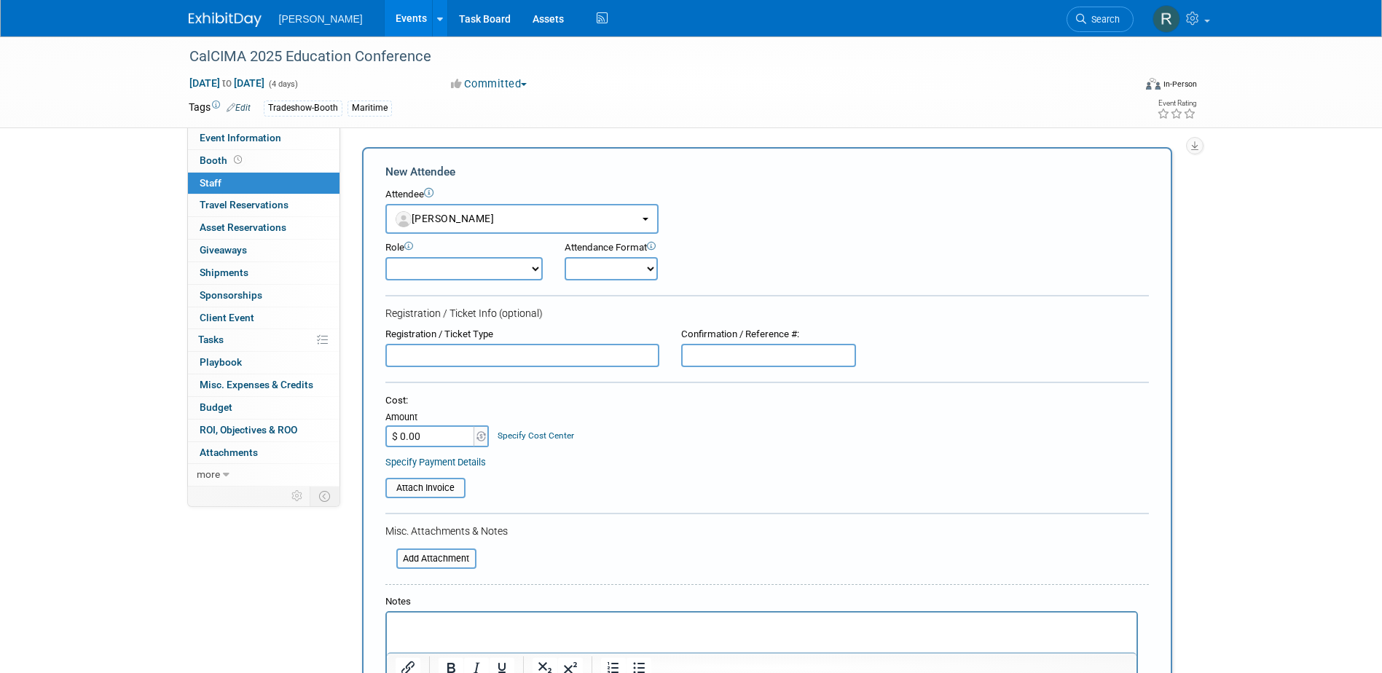
click at [453, 359] on input "text" at bounding box center [522, 355] width 274 height 23
type input "Full Conference"
click at [449, 433] on input "$ 0.00" at bounding box center [430, 436] width 91 height 22
drag, startPoint x: 451, startPoint y: 438, endPoint x: 355, endPoint y: 435, distance: 96.2
click at [355, 436] on div "Add Attendee Toggle Dropdown Quick -Tag Attendees Apply X (me) select all cancel" at bounding box center [772, 454] width 843 height 615
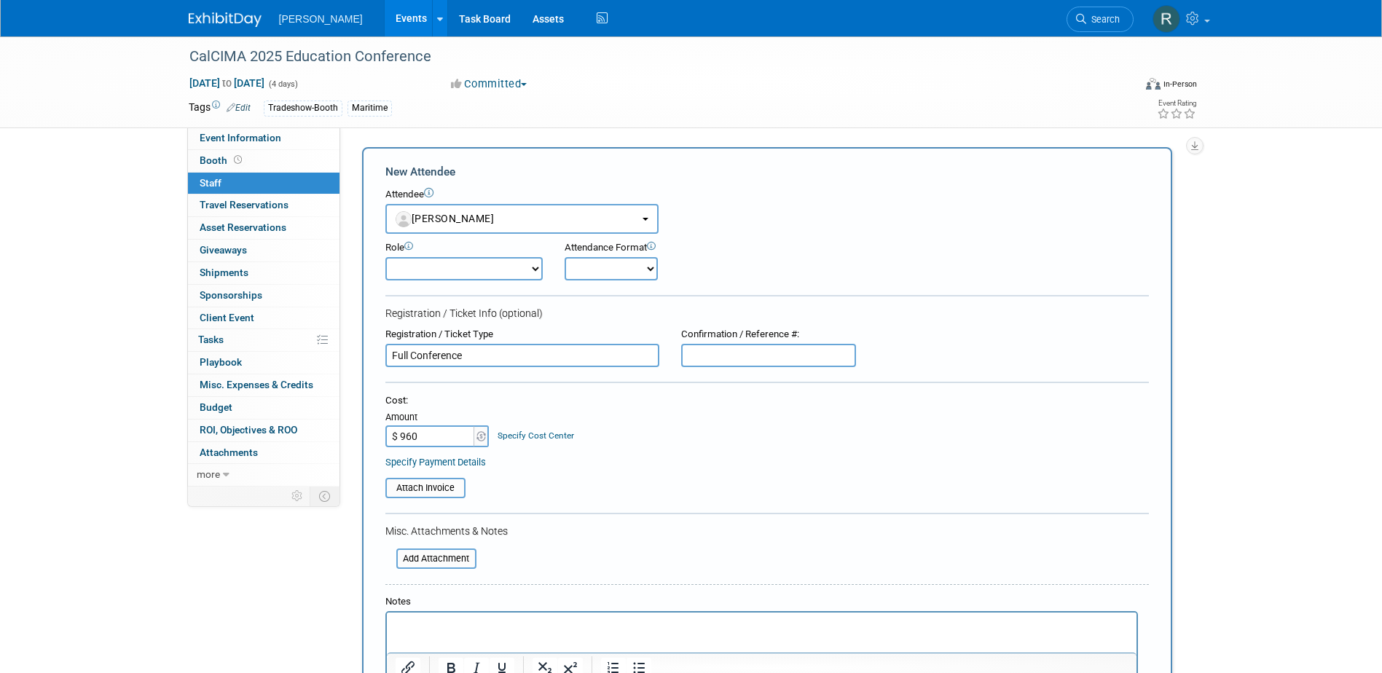
type input "$ 960.00"
click at [524, 434] on link "Specify Cost Center" at bounding box center [535, 435] width 76 height 10
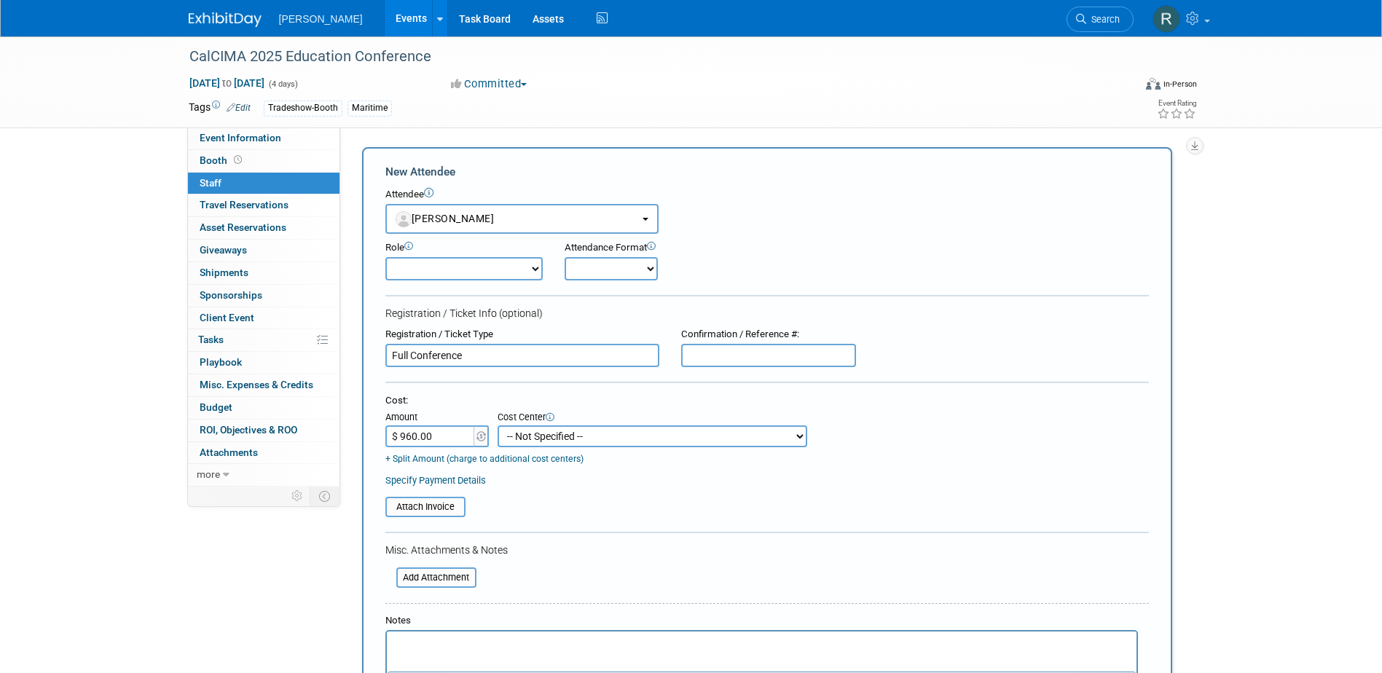
click at [560, 436] on select "-- Not Specified -- Advisory Services - Expenses_1001.502 Aerial Acquisition - …" at bounding box center [652, 436] width 310 height 22
select select "18966249"
click at [497, 425] on select "-- Not Specified -- Advisory Services - Expenses_1001.502 Aerial Acquisition - …" at bounding box center [652, 436] width 310 height 22
click at [461, 481] on link "Specify Payment Details" at bounding box center [435, 480] width 101 height 11
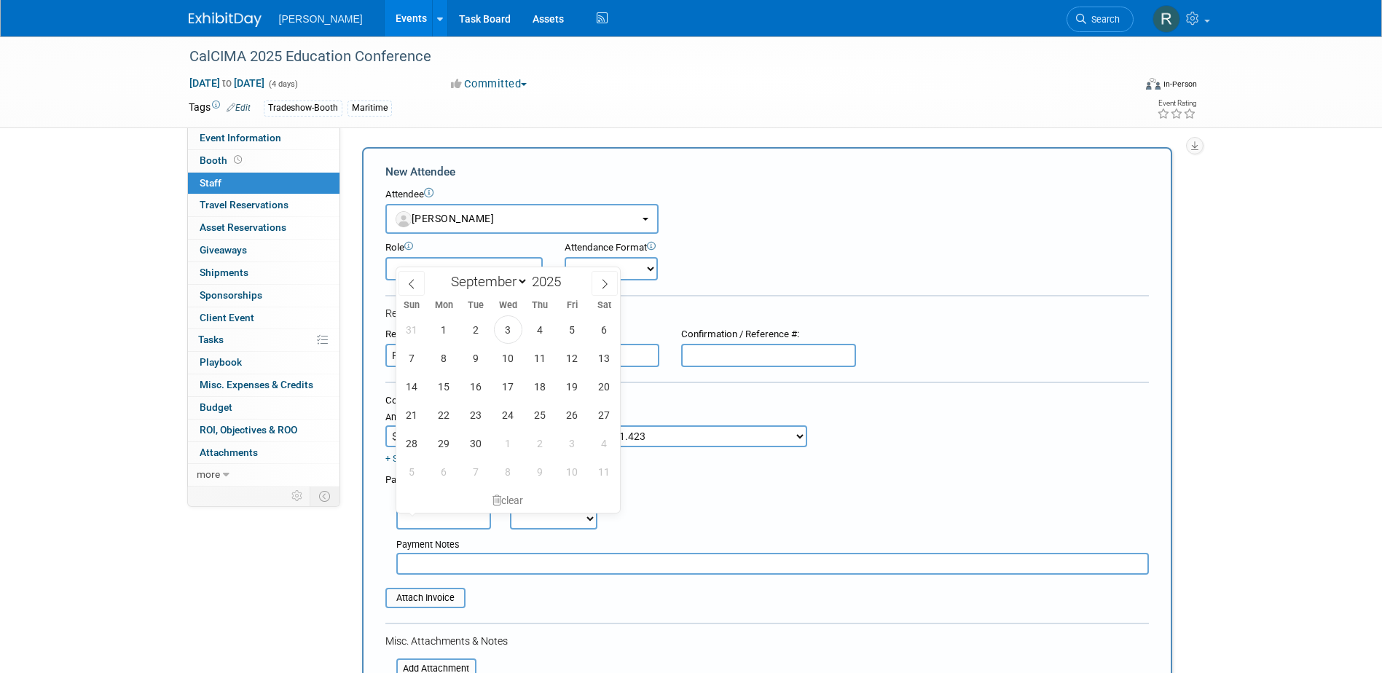
click at [443, 512] on input "text" at bounding box center [443, 519] width 95 height 22
click at [505, 331] on span "3" at bounding box center [508, 329] width 28 height 28
type input "Sep 3, 2025"
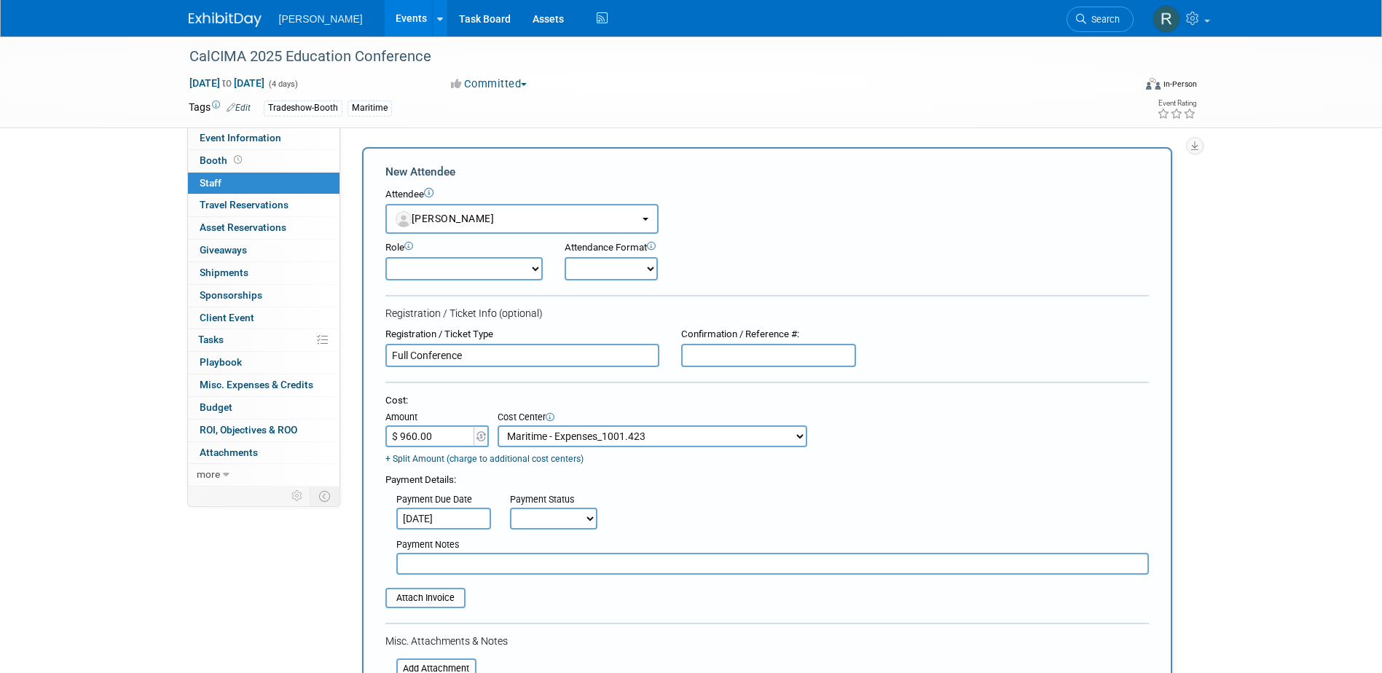
click at [562, 521] on select "Not Paid Yet Partially Paid Paid in Full" at bounding box center [553, 519] width 87 height 22
select select "1"
click at [510, 509] on select "Not Paid Yet Partially Paid Paid in Full" at bounding box center [553, 519] width 87 height 22
click at [538, 575] on input "text" at bounding box center [772, 564] width 752 height 22
type input "Woody Registered Himself"
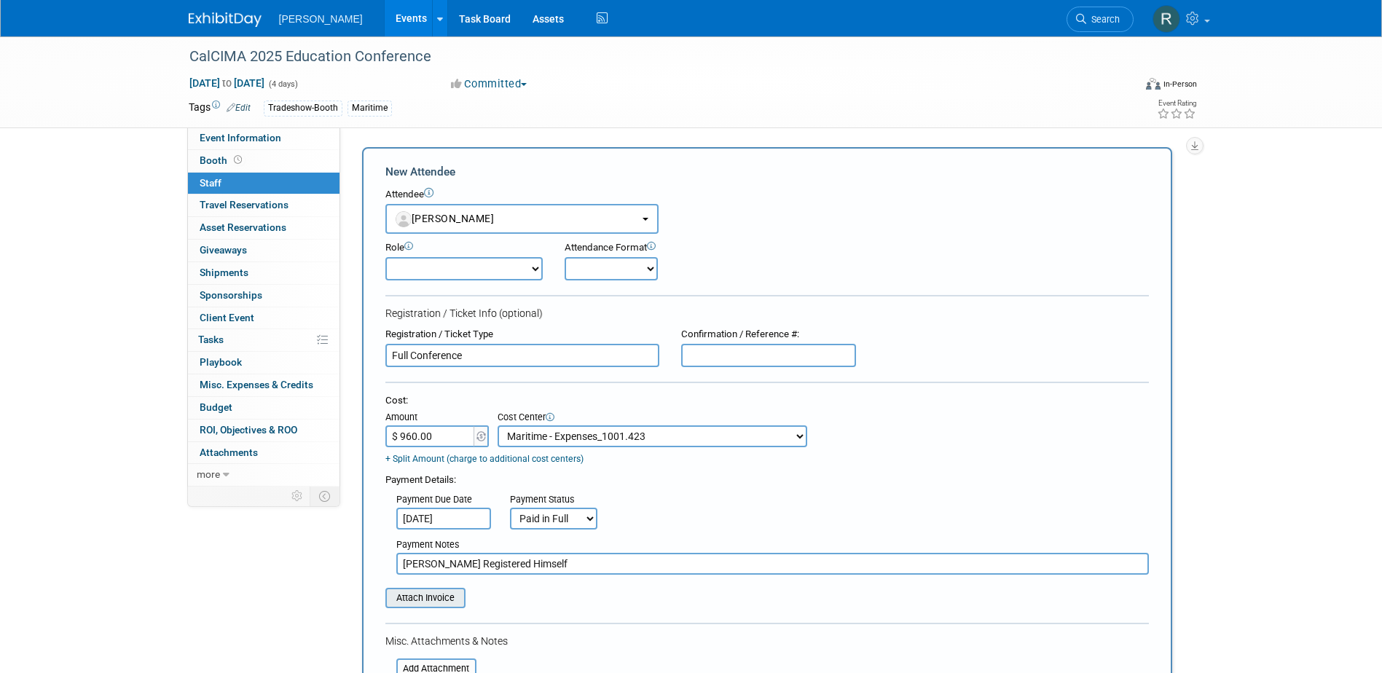
click at [395, 597] on input "file" at bounding box center [377, 597] width 173 height 17
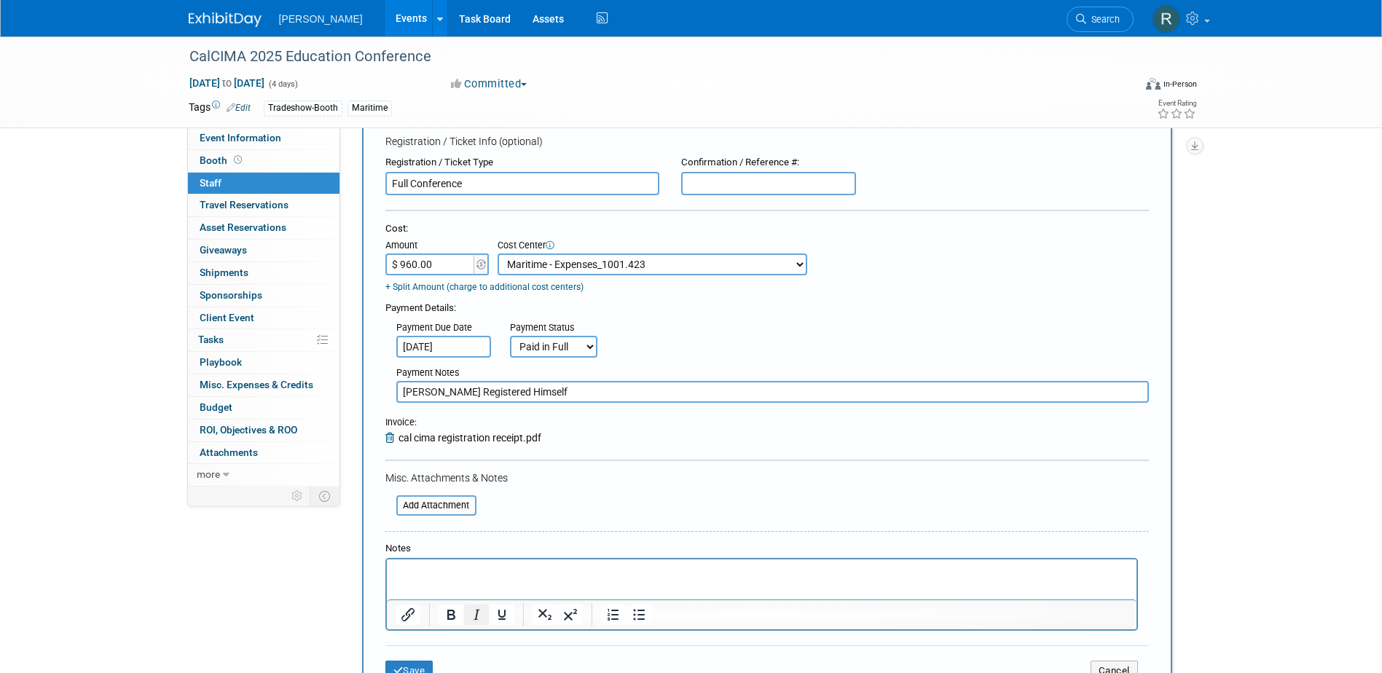
scroll to position [219, 0]
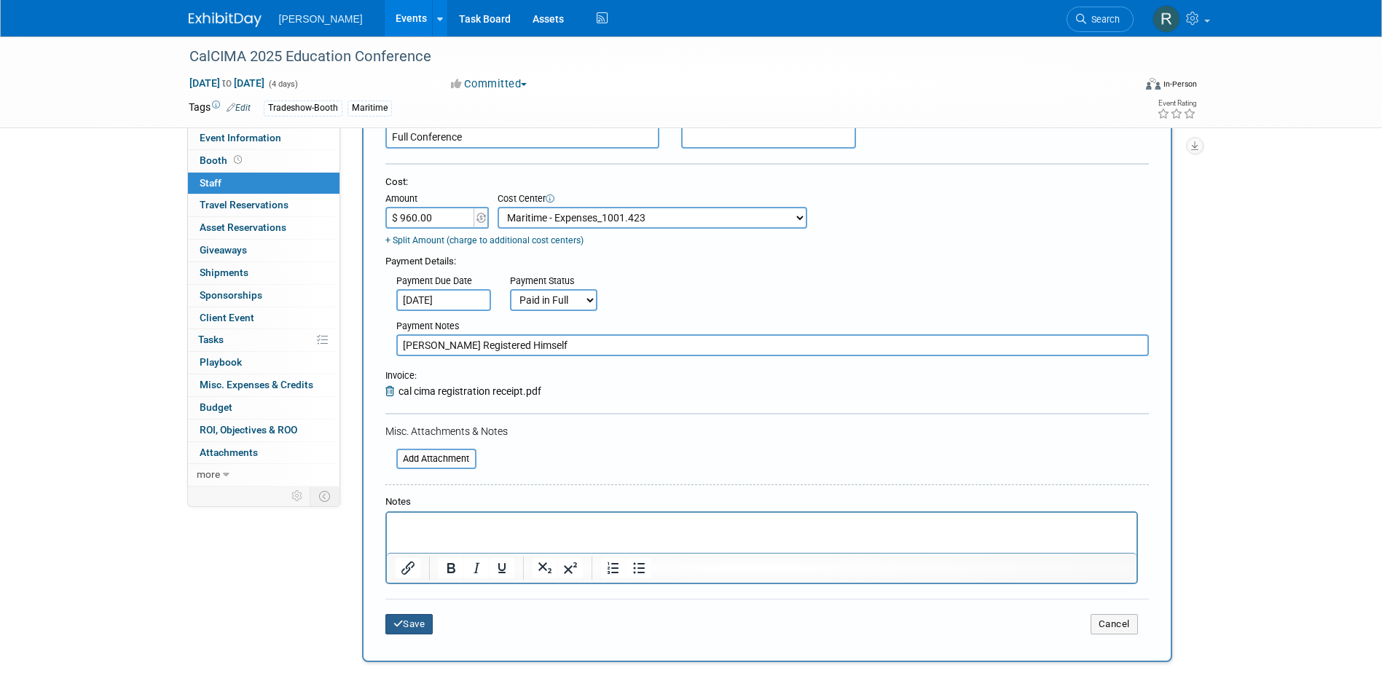
click at [414, 626] on button "Save" at bounding box center [409, 624] width 48 height 20
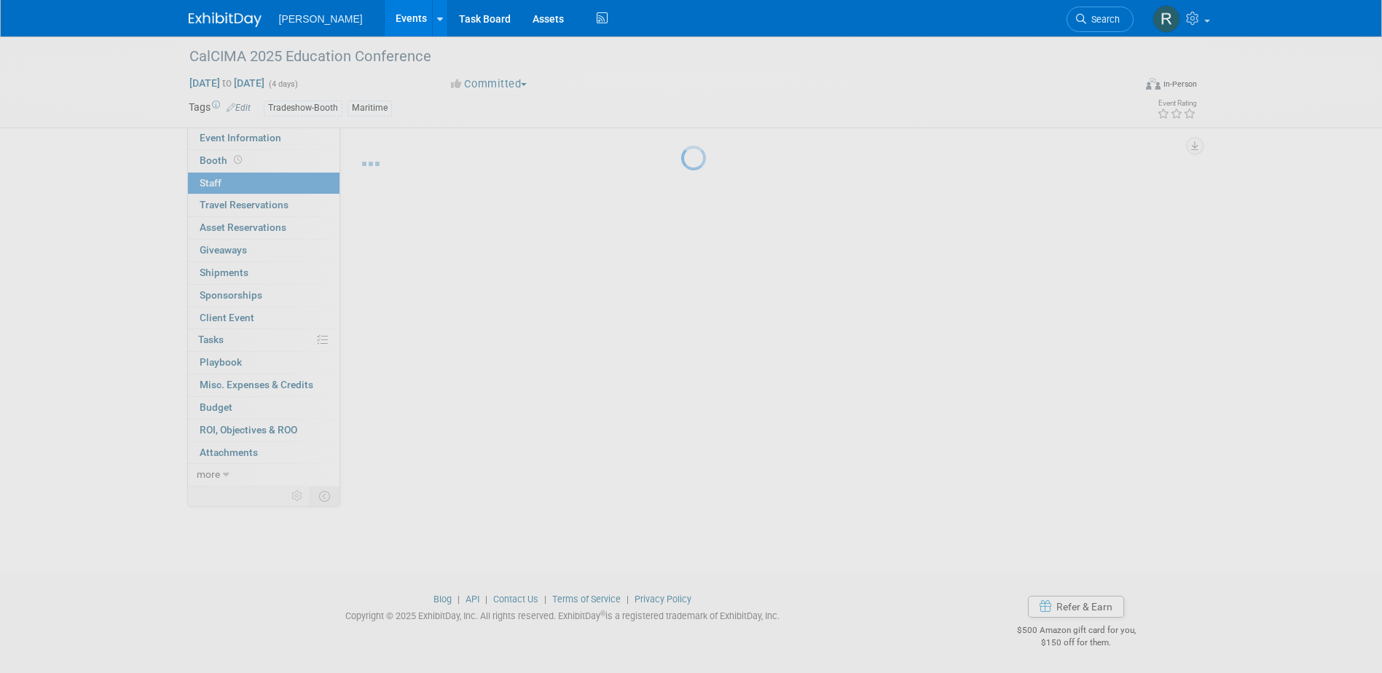
scroll to position [13, 0]
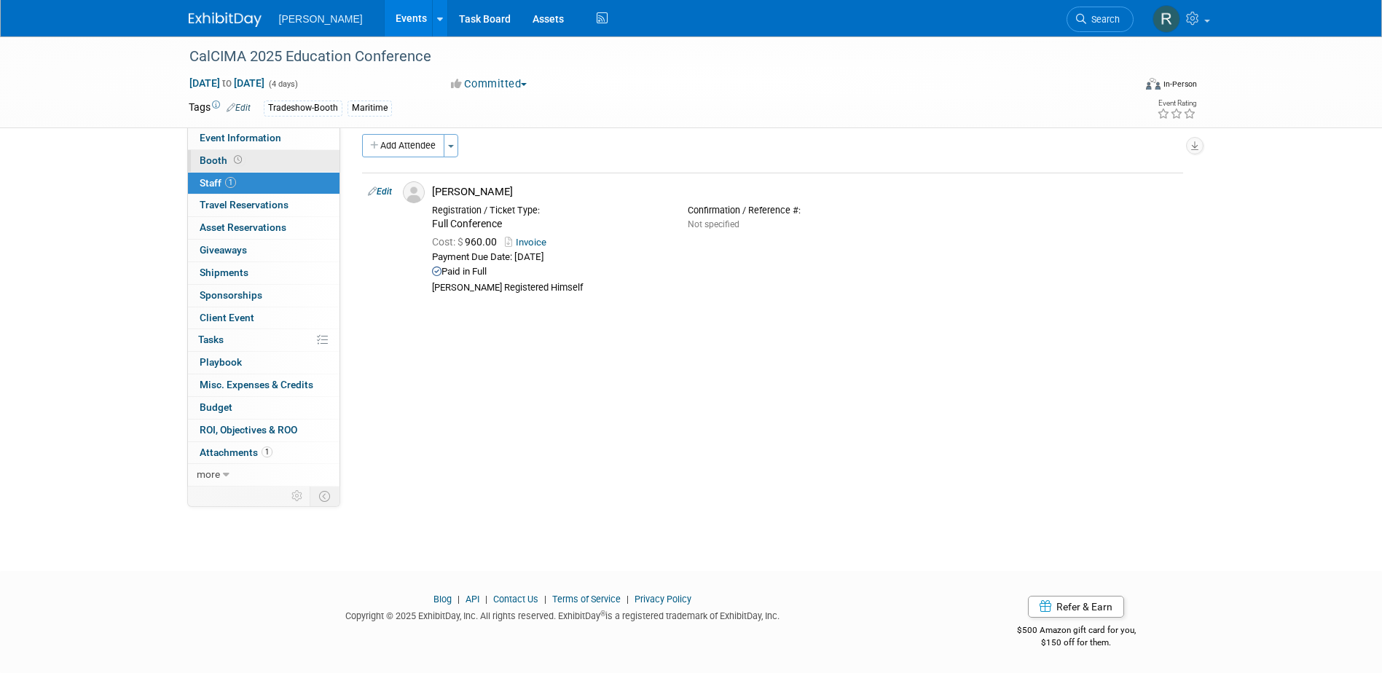
click at [234, 156] on icon at bounding box center [238, 160] width 8 height 8
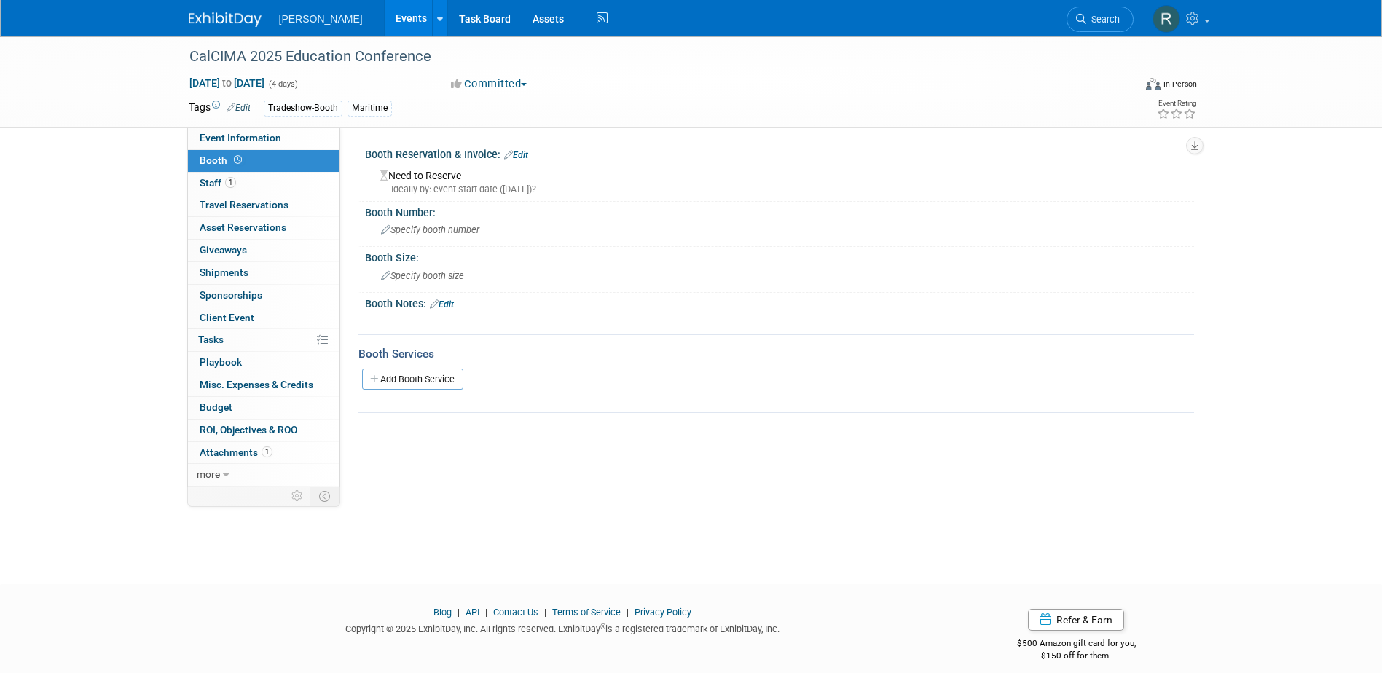
click at [528, 155] on link "Edit" at bounding box center [516, 155] width 24 height 10
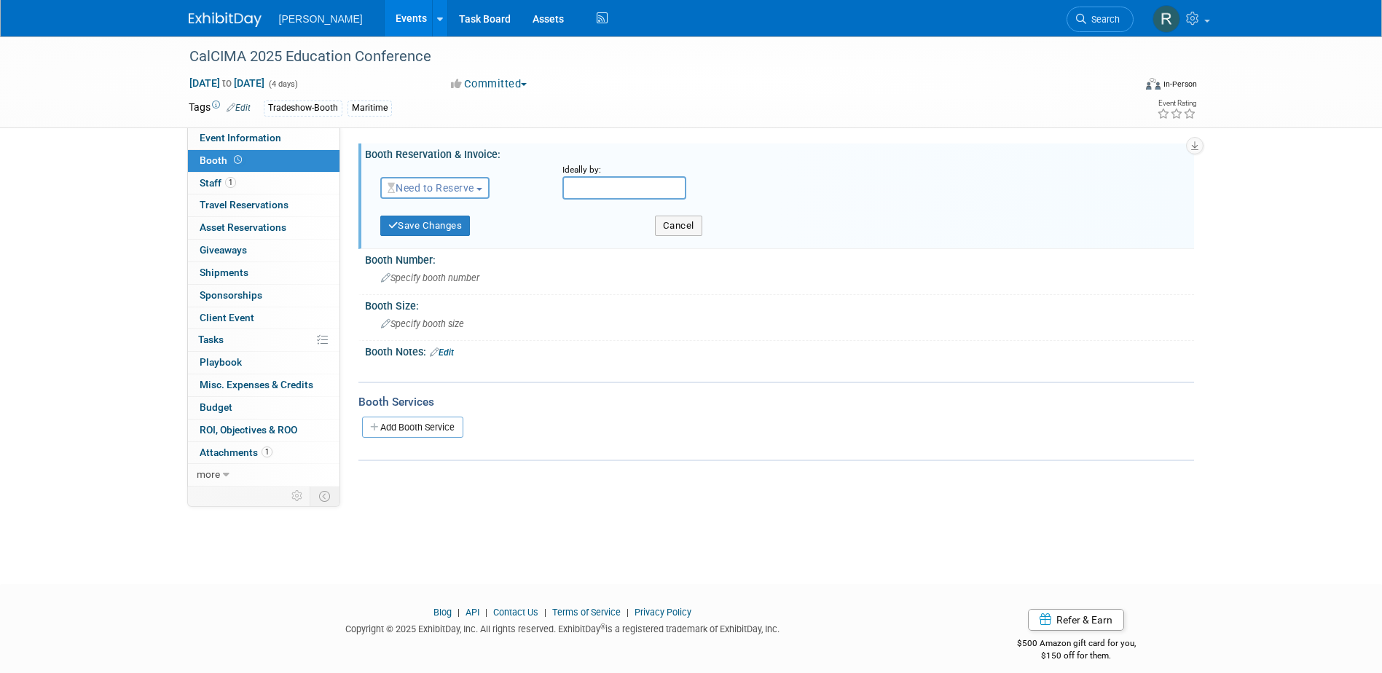
click at [455, 189] on span "Need to Reserve" at bounding box center [430, 188] width 87 height 12
click at [439, 228] on link "Reserved" at bounding box center [459, 233] width 156 height 20
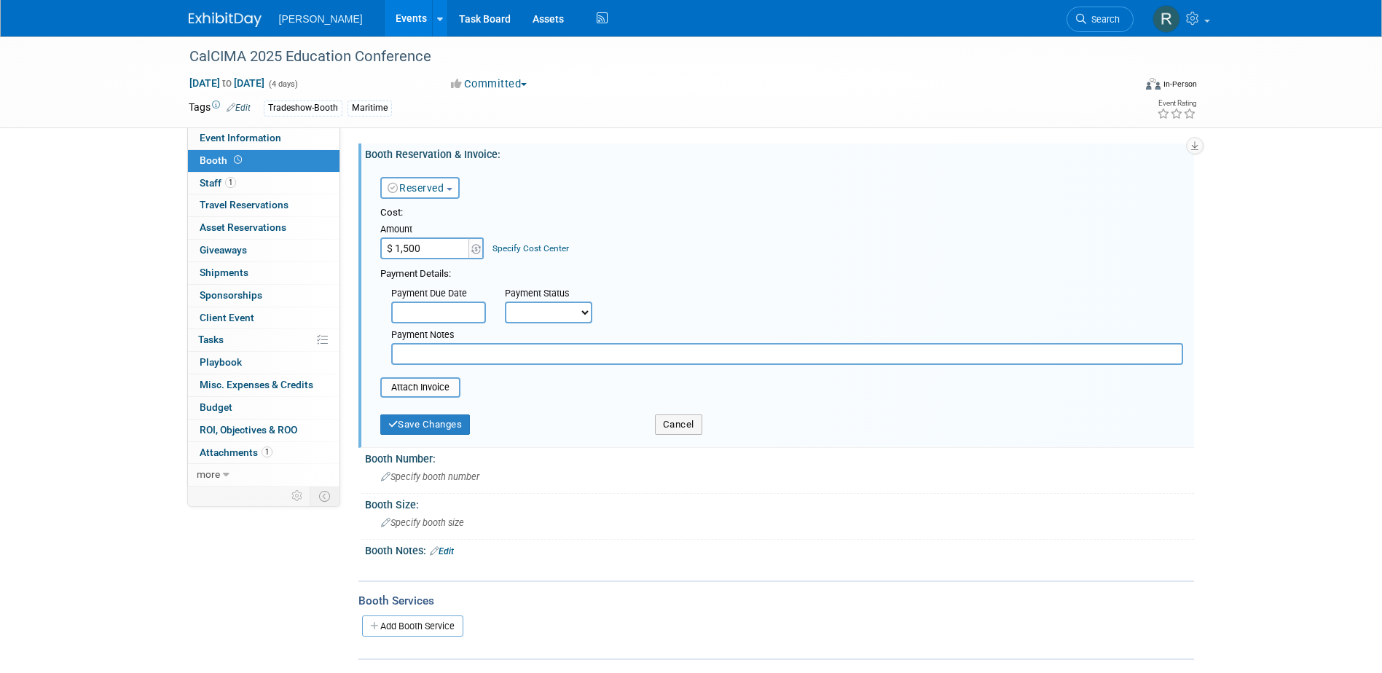
type input "$ 1,500.00"
click at [519, 244] on link "Specify Cost Center" at bounding box center [530, 248] width 76 height 10
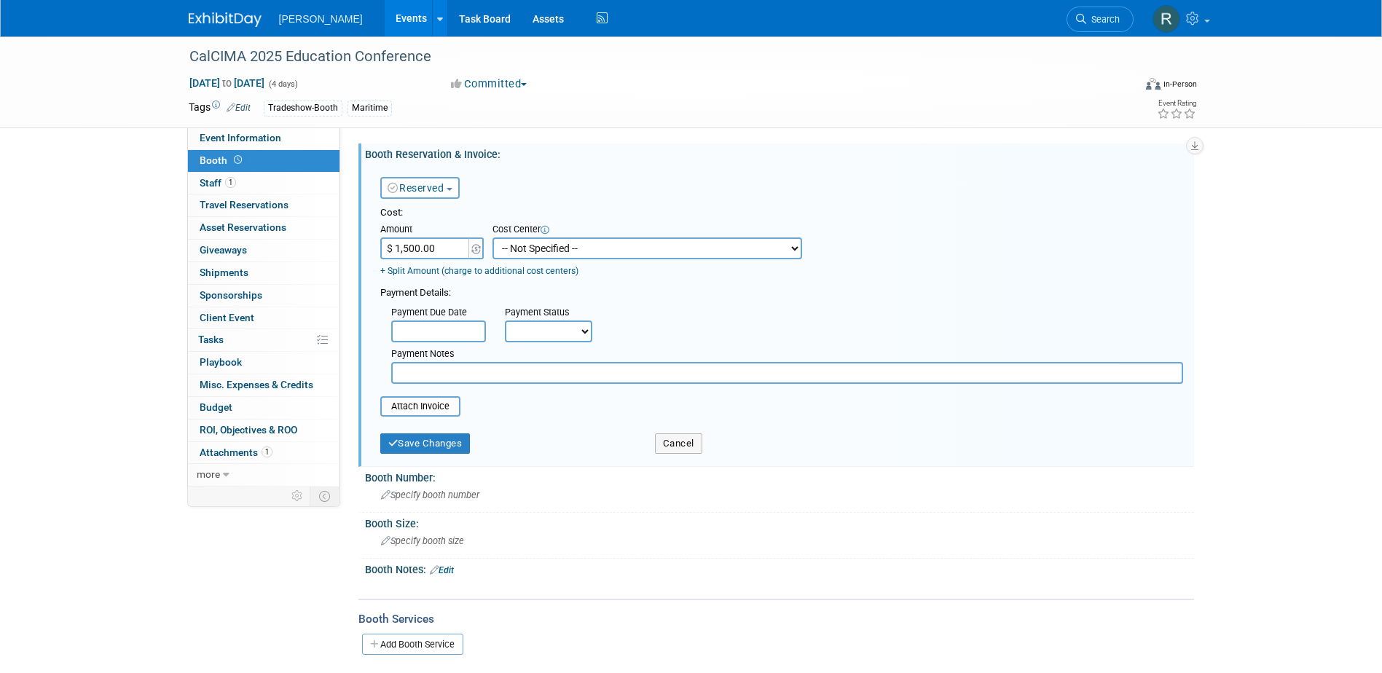
click at [524, 249] on select "-- Not Specified -- Advisory Services - Expenses_1001.502 Aerial Acquisition - …" at bounding box center [647, 248] width 310 height 22
select select "18966249"
click at [492, 237] on select "-- Not Specified -- Advisory Services - Expenses_1001.502 Aerial Acquisition - …" at bounding box center [647, 248] width 310 height 22
click at [444, 332] on input "text" at bounding box center [438, 331] width 95 height 22
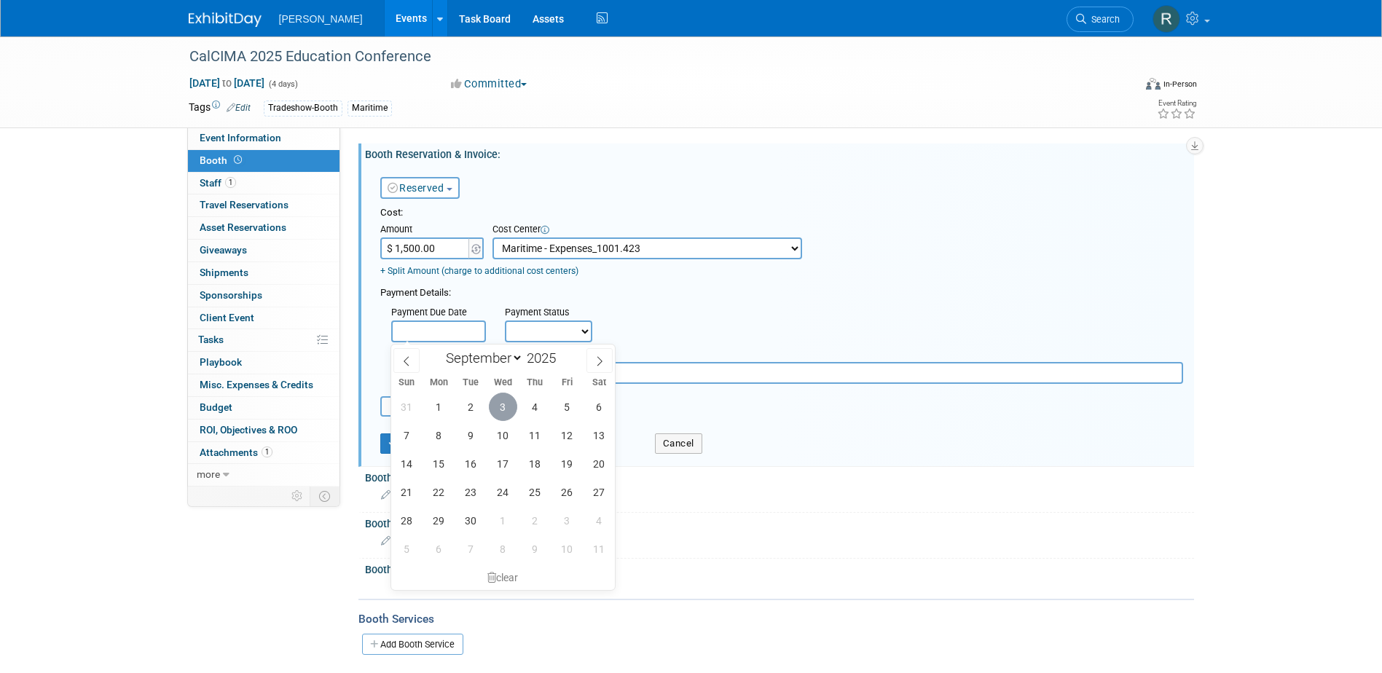
click at [502, 408] on span "3" at bounding box center [503, 407] width 28 height 28
type input "Sep 3, 2025"
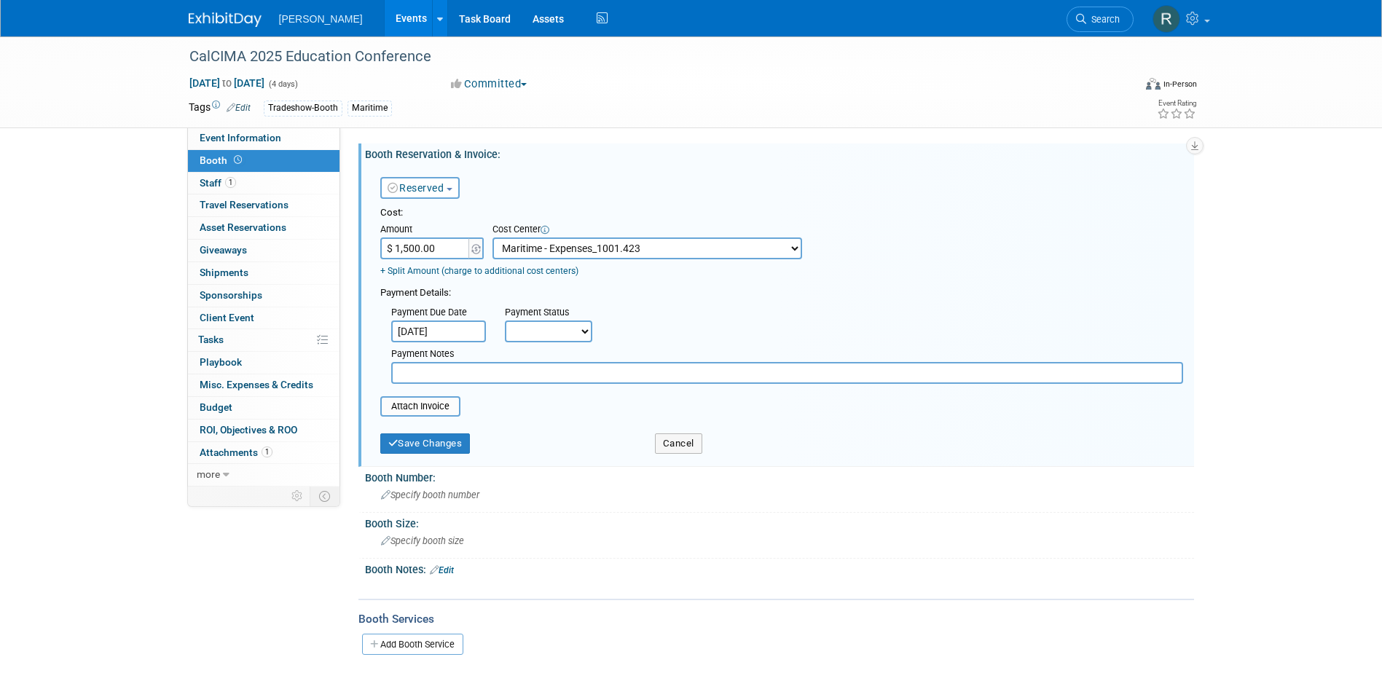
click at [546, 338] on select "Not Paid Yet Partially Paid Paid in Full" at bounding box center [548, 331] width 87 height 22
select select "1"
click at [505, 320] on select "Not Paid Yet Partially Paid Paid in Full" at bounding box center [548, 331] width 87 height 22
click at [541, 380] on input "text" at bounding box center [787, 373] width 792 height 22
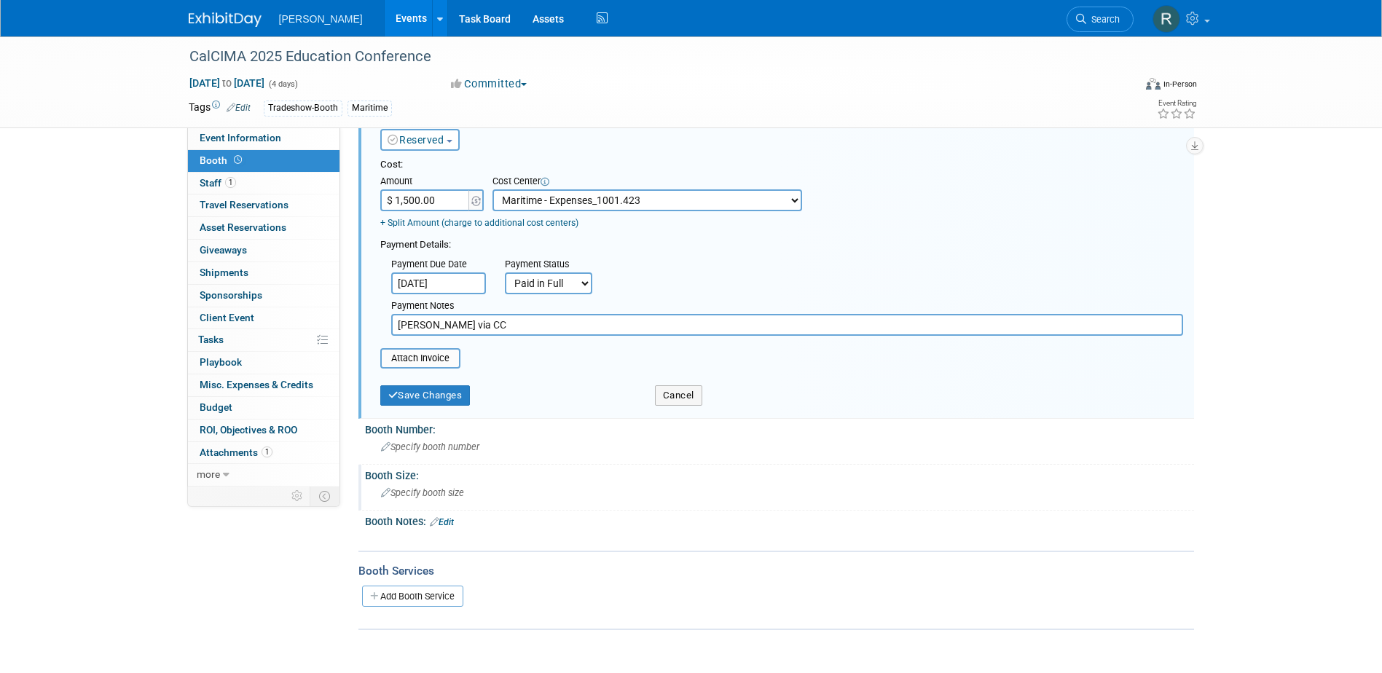
scroll to position [73, 0]
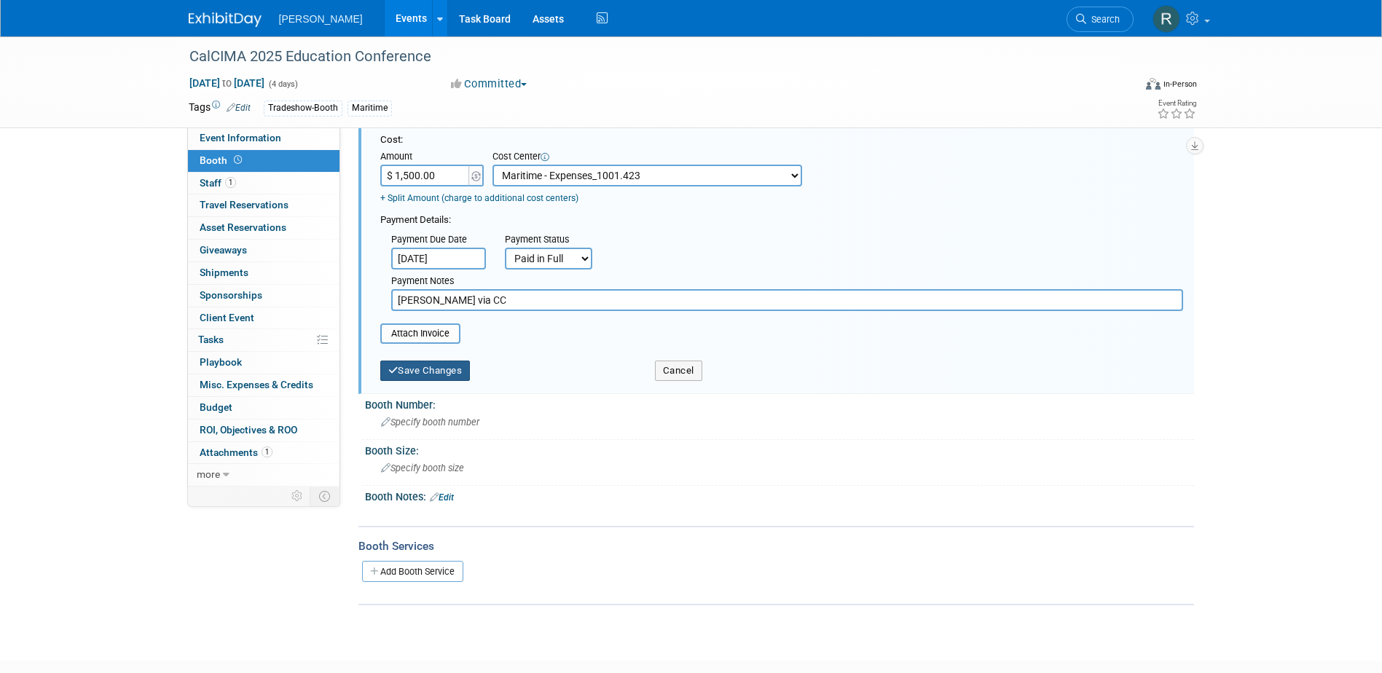
type input "Woody Paid via CC"
click at [444, 367] on button "Save Changes" at bounding box center [425, 371] width 90 height 20
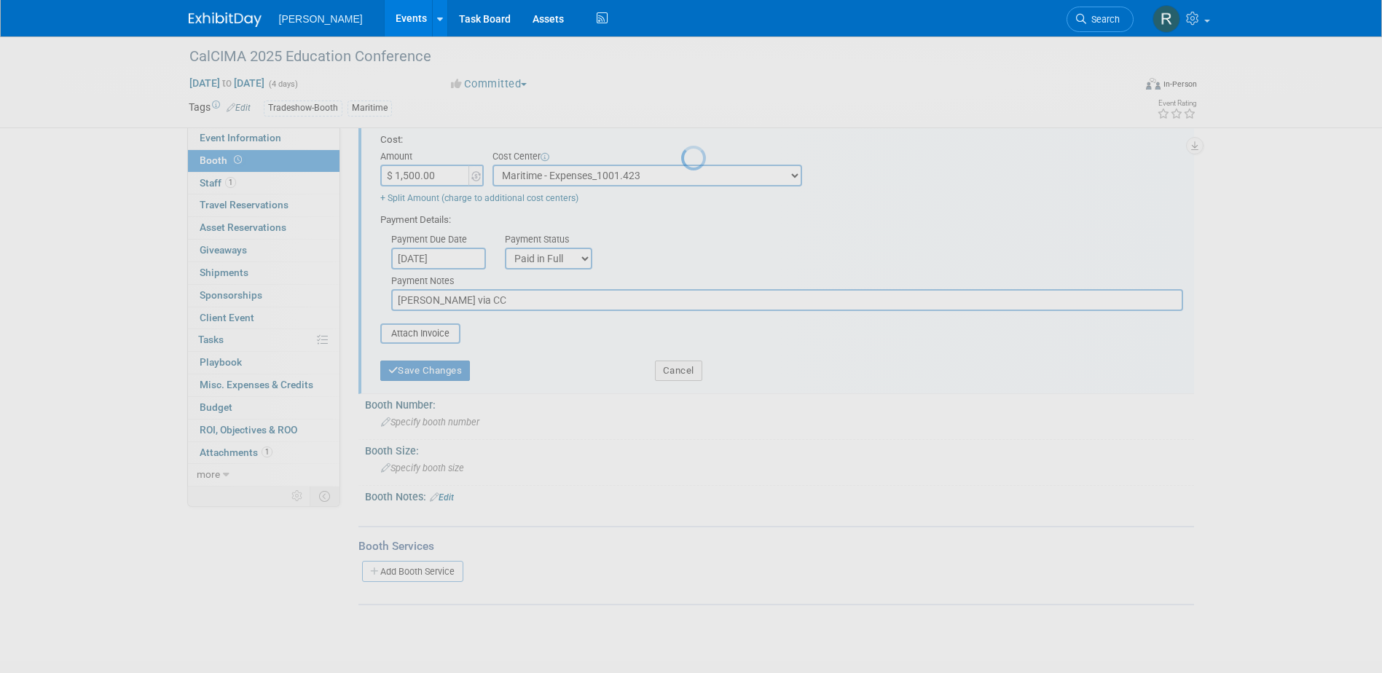
scroll to position [13, 0]
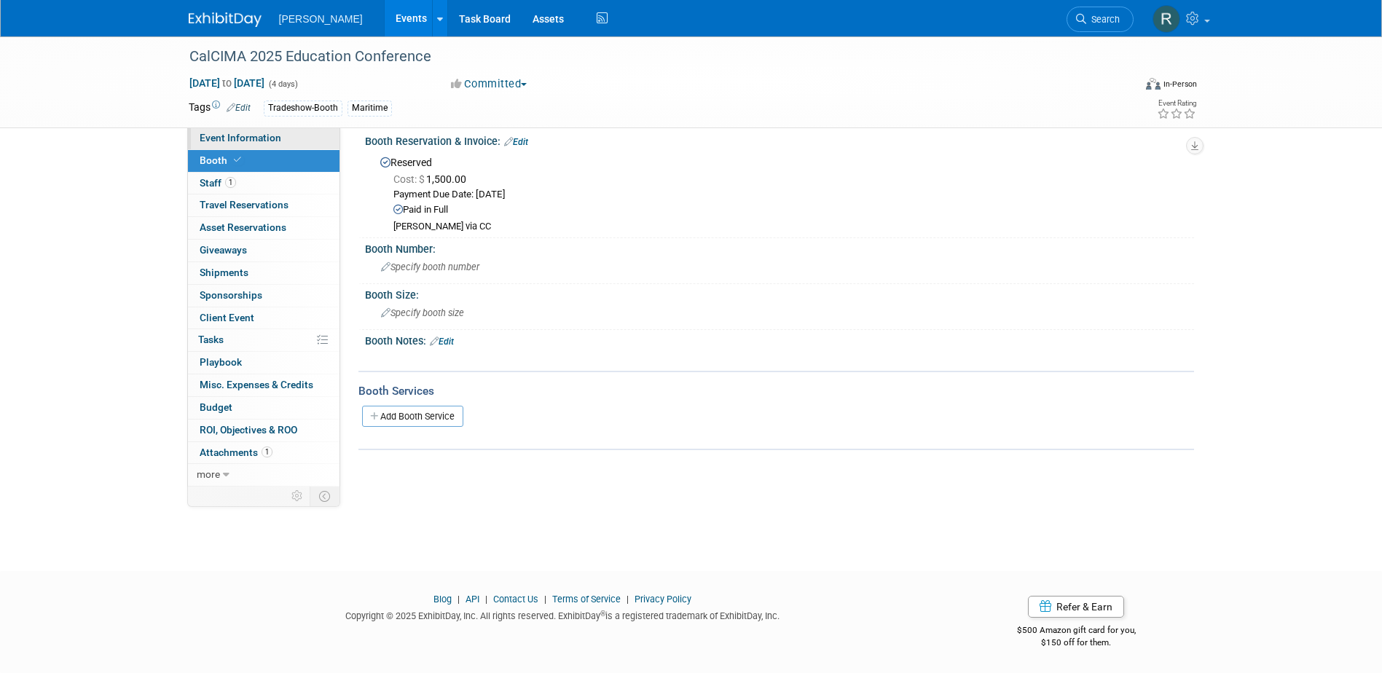
click at [223, 141] on span "Event Information" at bounding box center [241, 138] width 82 height 12
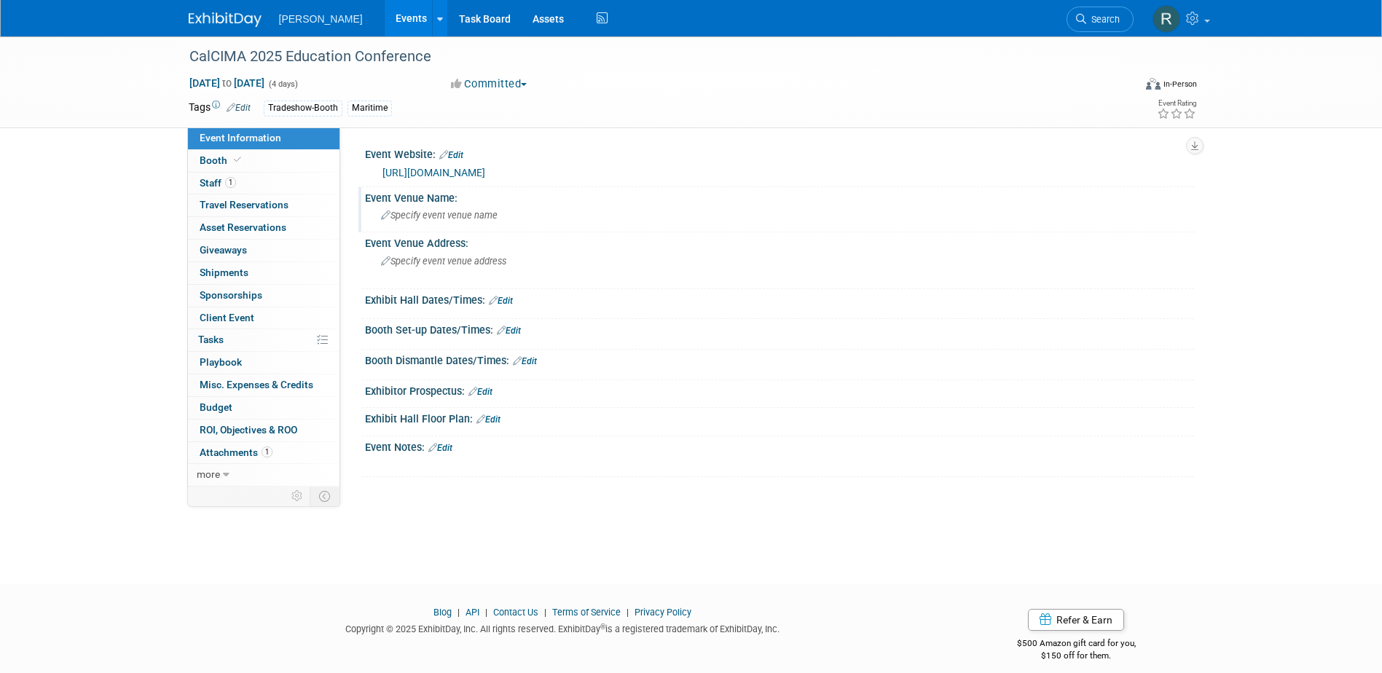
click at [476, 222] on div "Specify event venue name" at bounding box center [779, 215] width 807 height 23
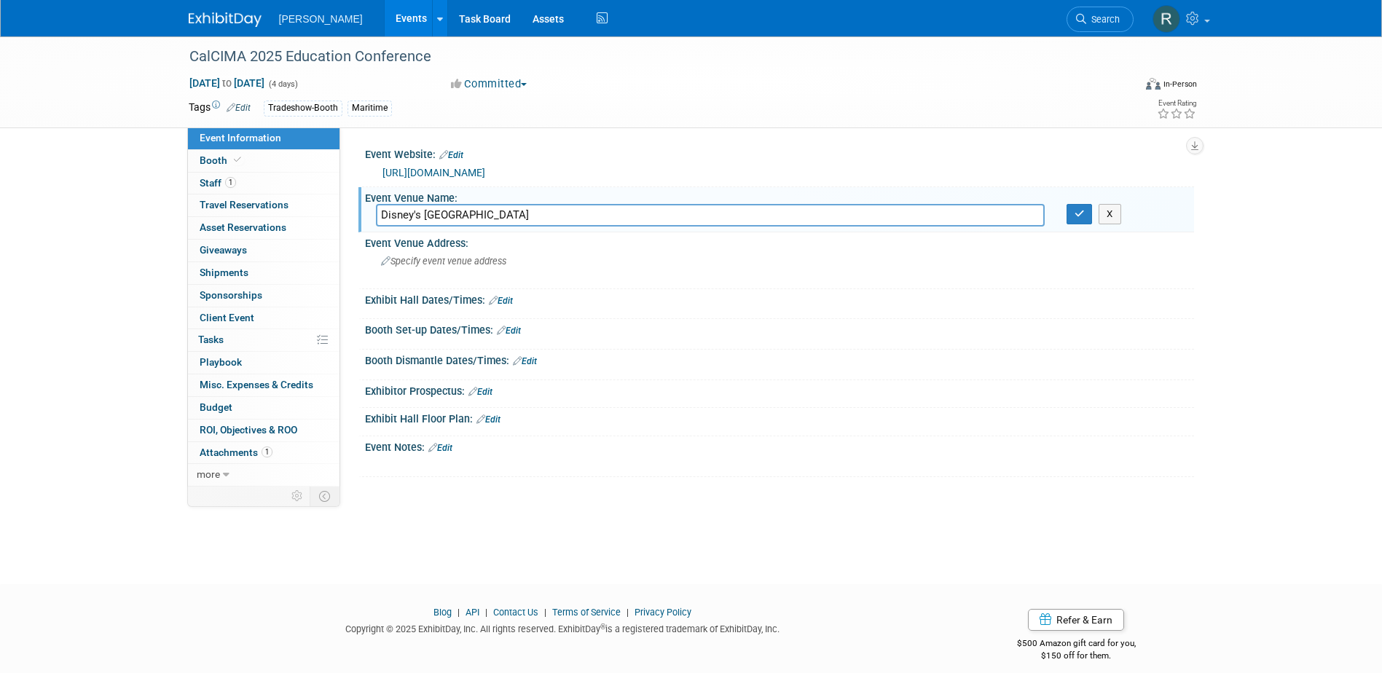
type input "Disney's Grand Californian Hotel & Spa"
click at [1066, 204] on button "button" at bounding box center [1079, 214] width 26 height 20
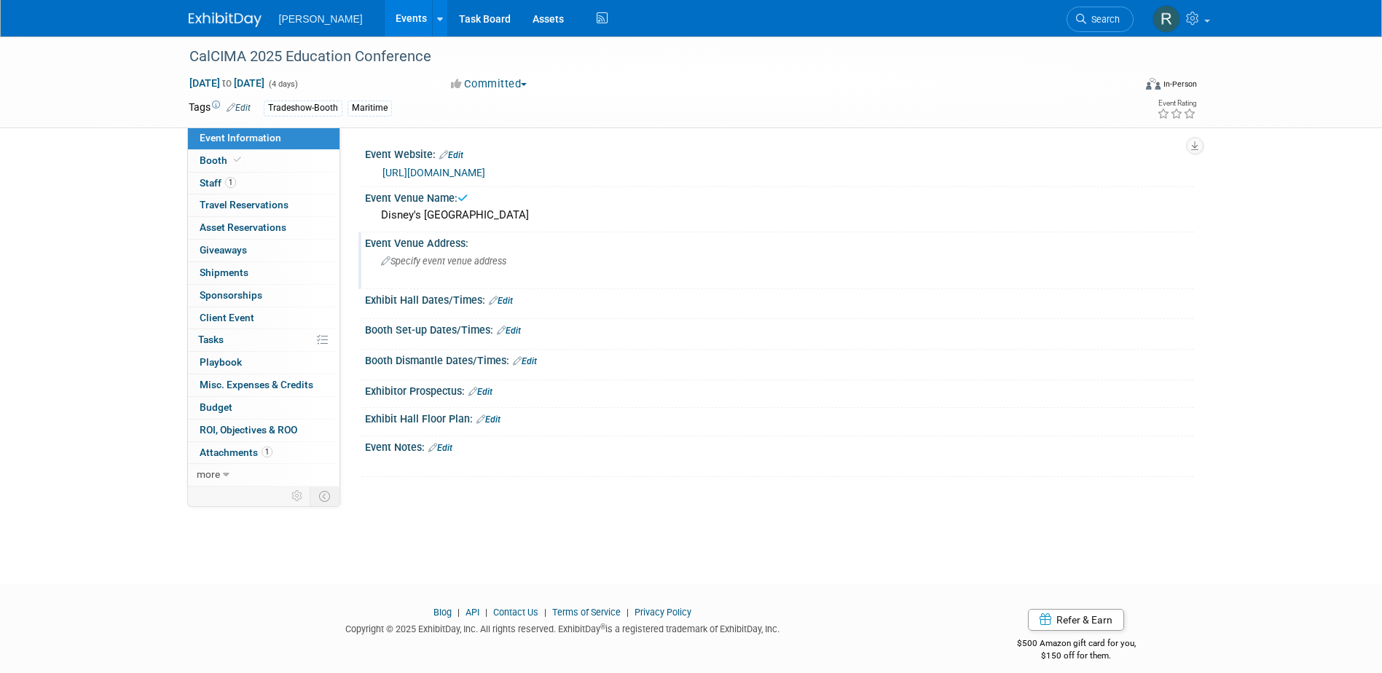
click at [432, 259] on span "Specify event venue address" at bounding box center [443, 261] width 125 height 11
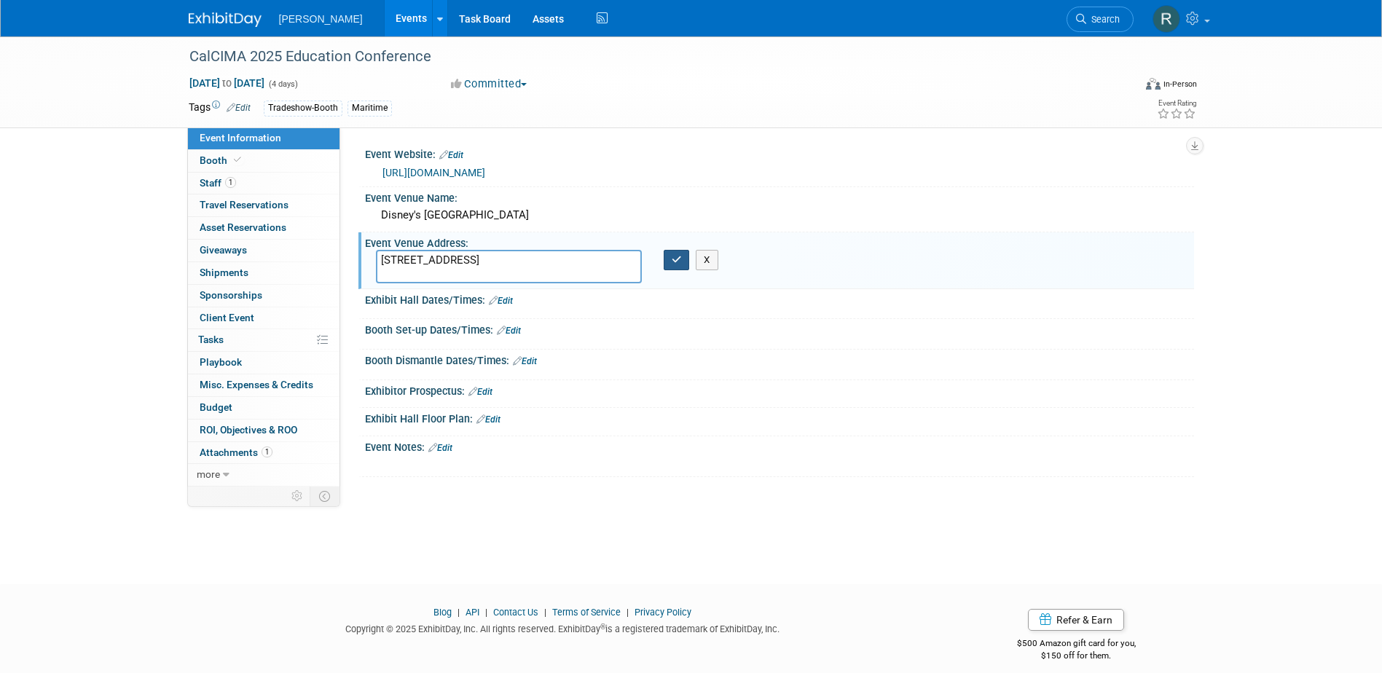
type textarea "16000 Disneyland Dr. Anaheim, CA 92802"
click at [681, 253] on button "button" at bounding box center [677, 260] width 26 height 20
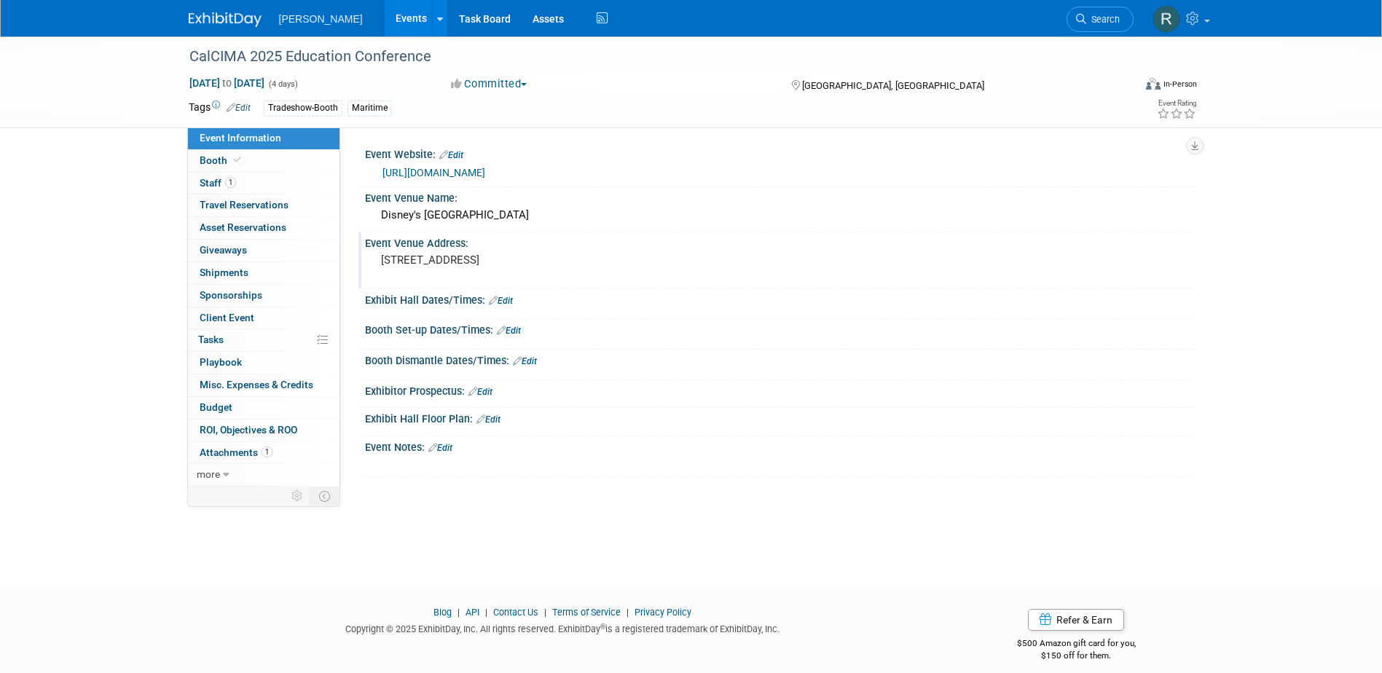
click at [509, 299] on link "Edit" at bounding box center [501, 301] width 24 height 10
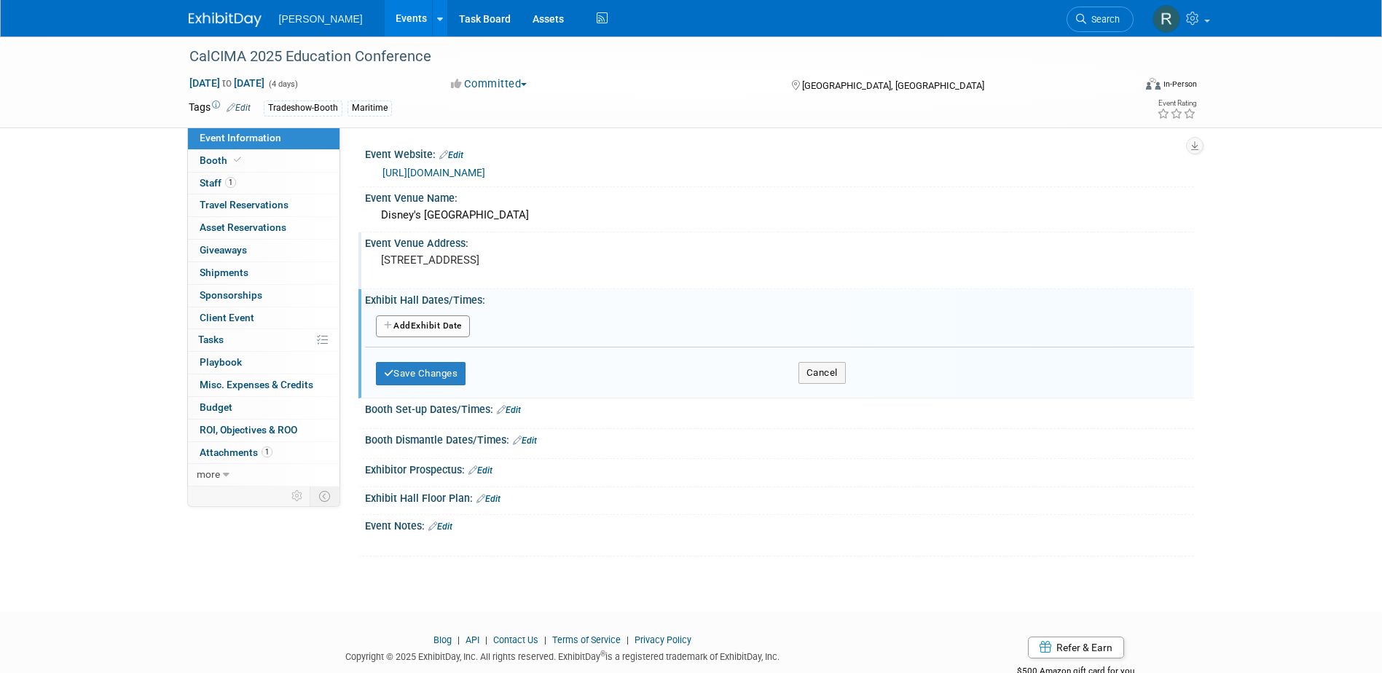
click at [447, 326] on button "Add Another Exhibit Date" at bounding box center [423, 326] width 94 height 22
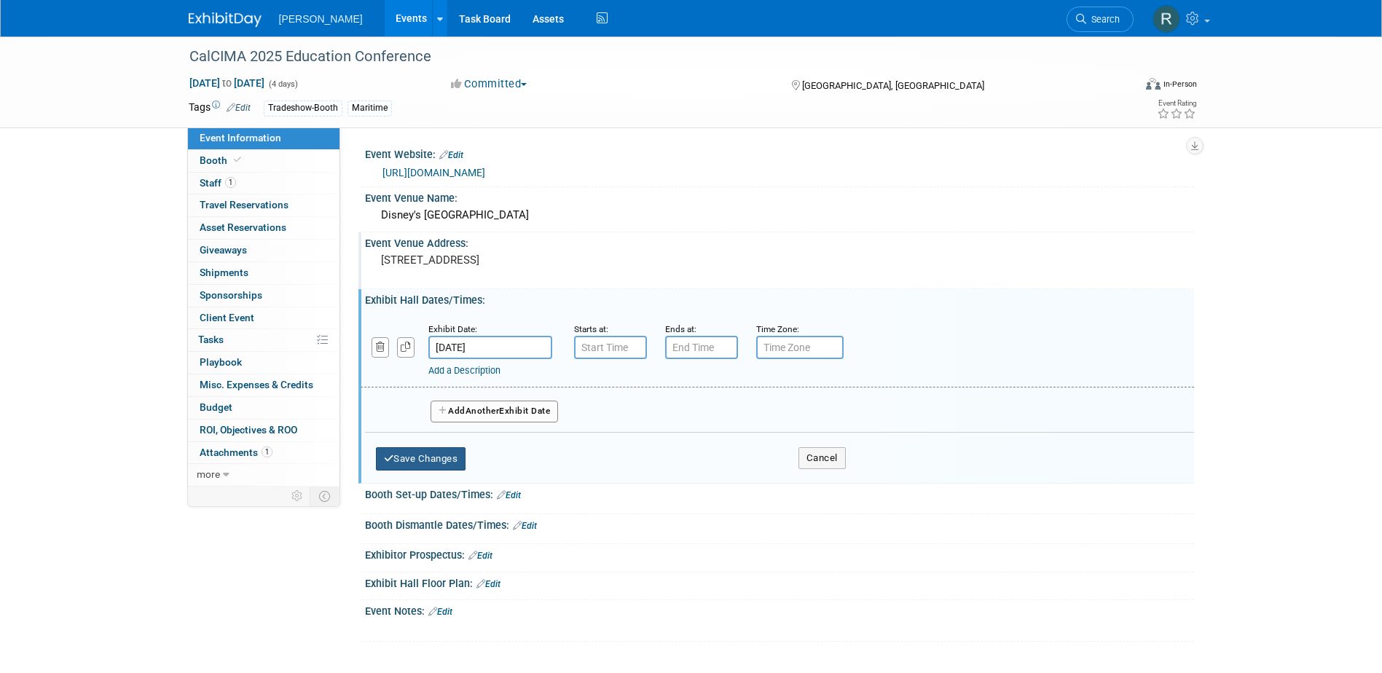
click at [425, 460] on button "Save Changes" at bounding box center [421, 458] width 90 height 23
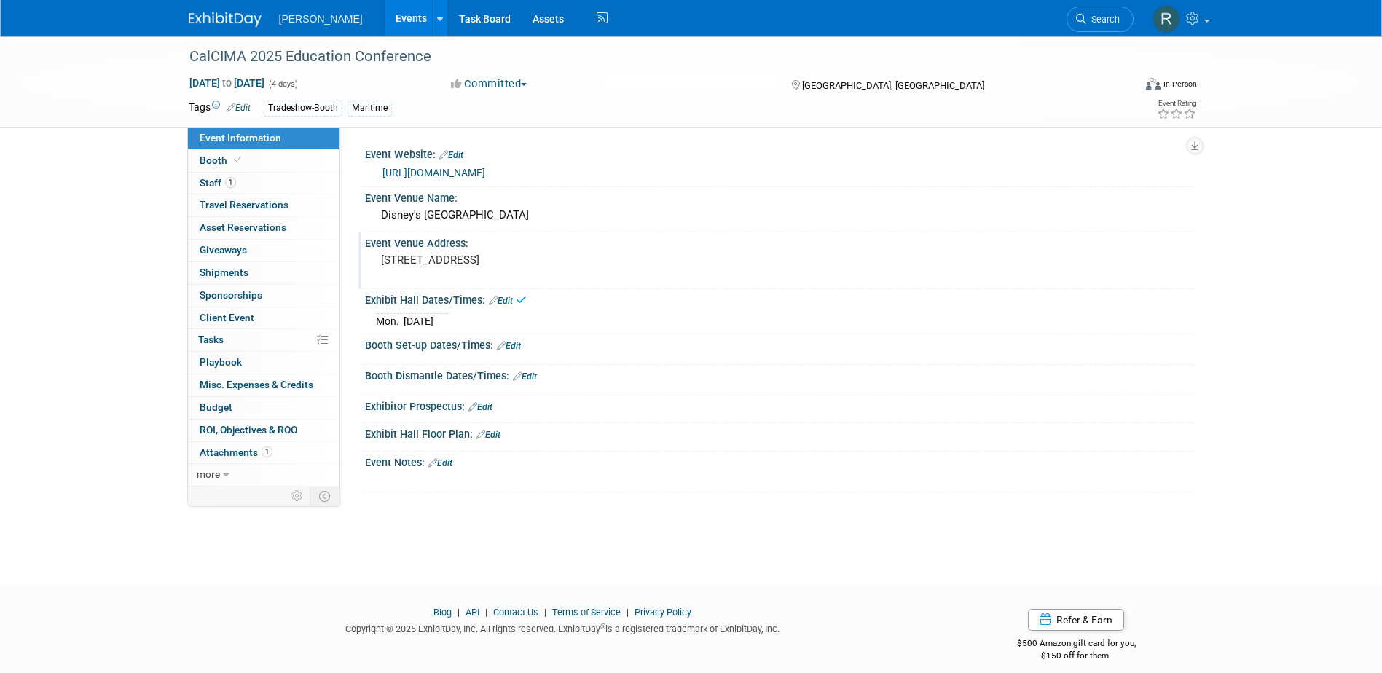
click at [513, 297] on link "Edit" at bounding box center [501, 301] width 24 height 10
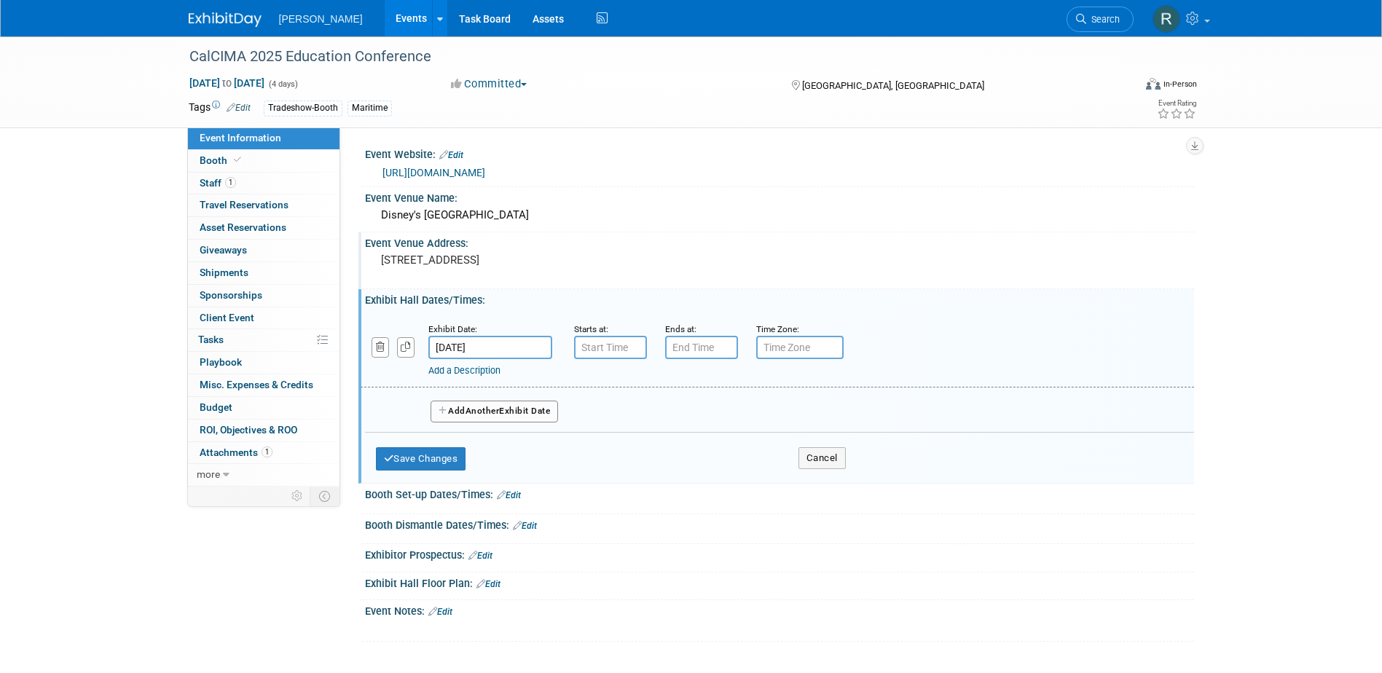
click at [461, 410] on button "Add Another Exhibit Date" at bounding box center [494, 412] width 128 height 22
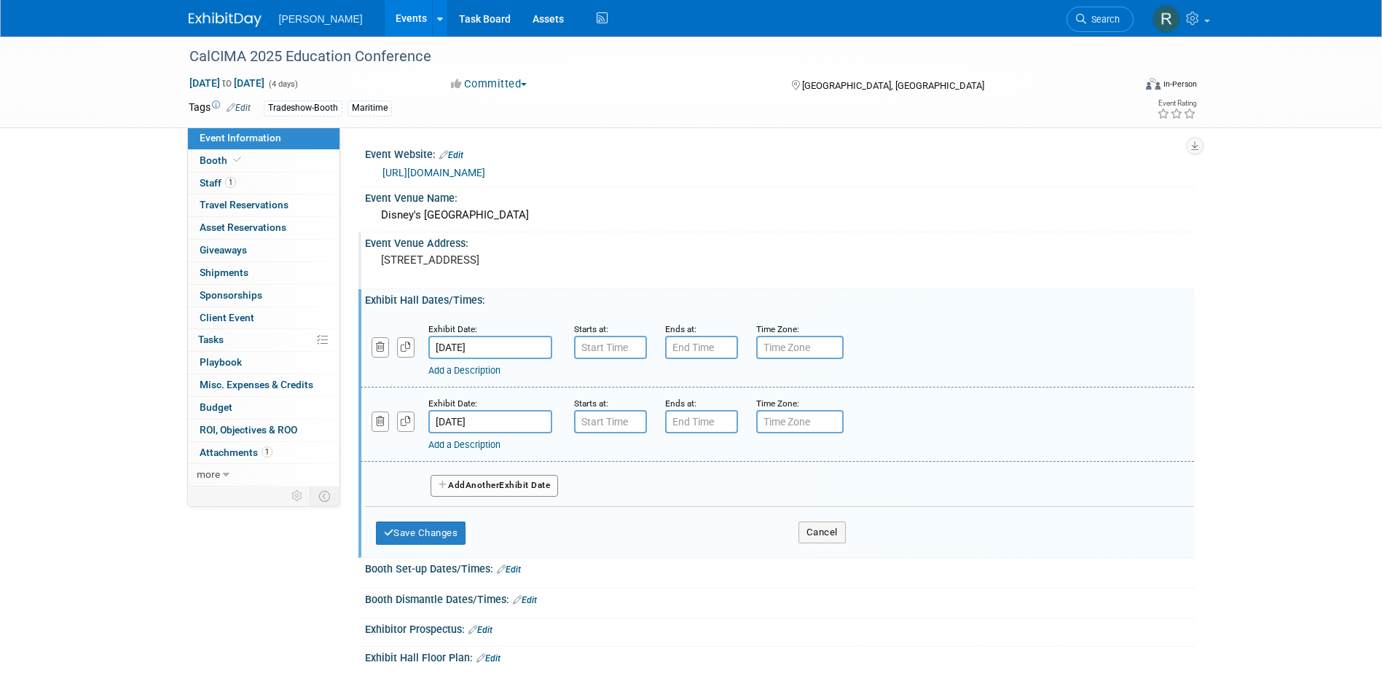
click at [478, 481] on span "Another" at bounding box center [482, 485] width 34 height 10
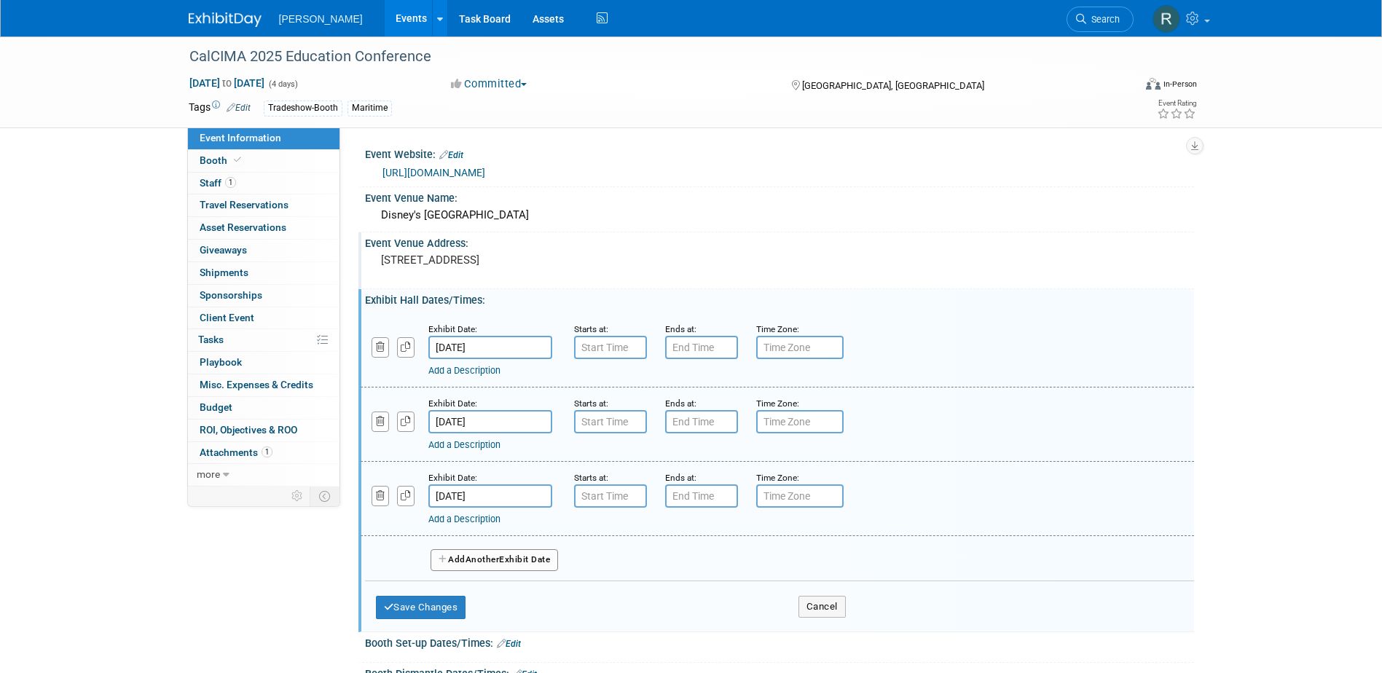
click at [500, 562] on span "Another" at bounding box center [482, 559] width 34 height 10
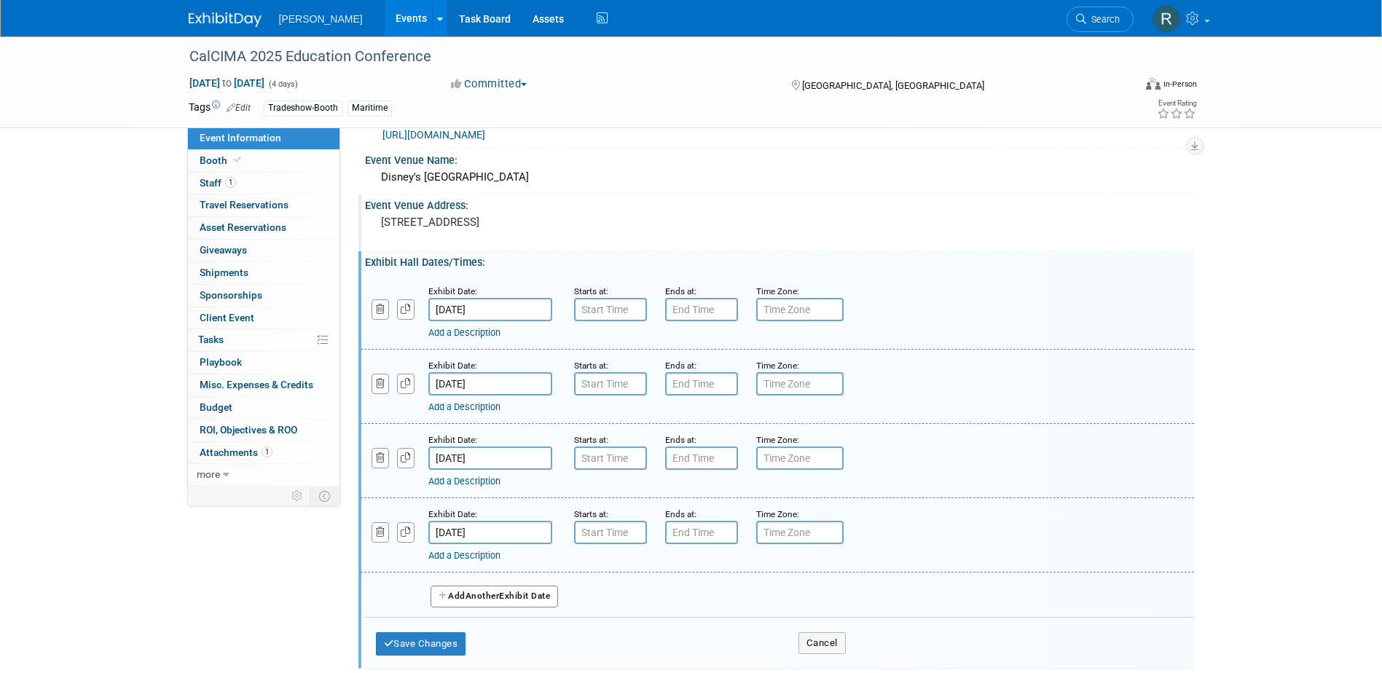
scroll to position [73, 0]
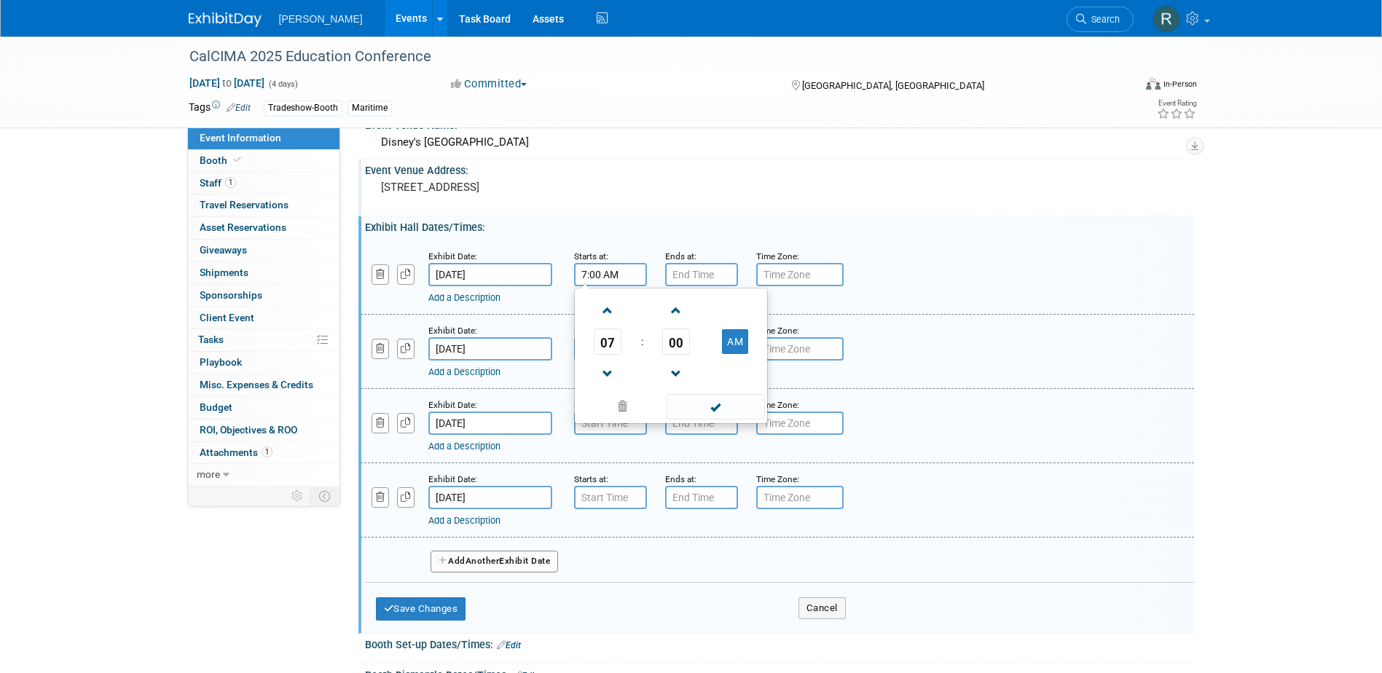
click at [611, 274] on input "7:00 AM" at bounding box center [610, 274] width 73 height 23
click at [605, 317] on span at bounding box center [607, 310] width 25 height 25
click at [607, 316] on span at bounding box center [607, 310] width 25 height 25
click at [610, 316] on span at bounding box center [607, 310] width 25 height 25
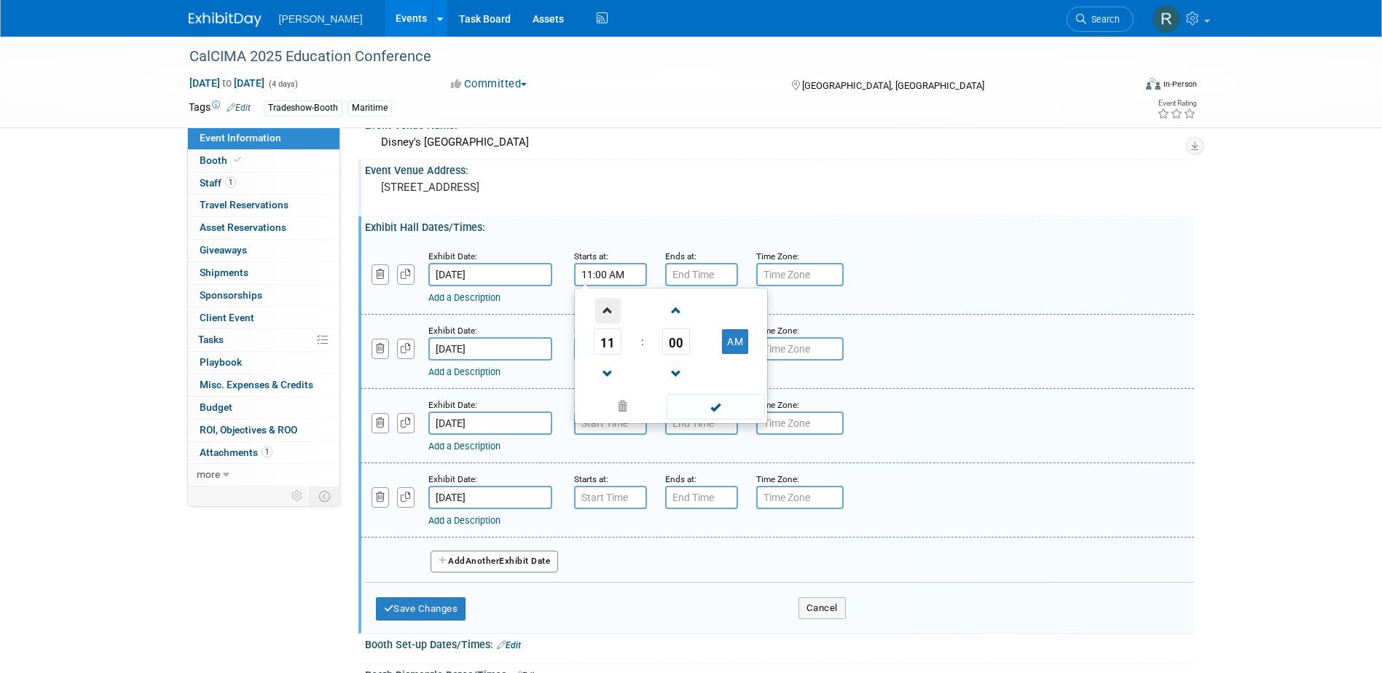
click at [610, 315] on span at bounding box center [607, 310] width 25 height 25
type input "12:00 PM"
click at [701, 409] on span at bounding box center [715, 406] width 98 height 25
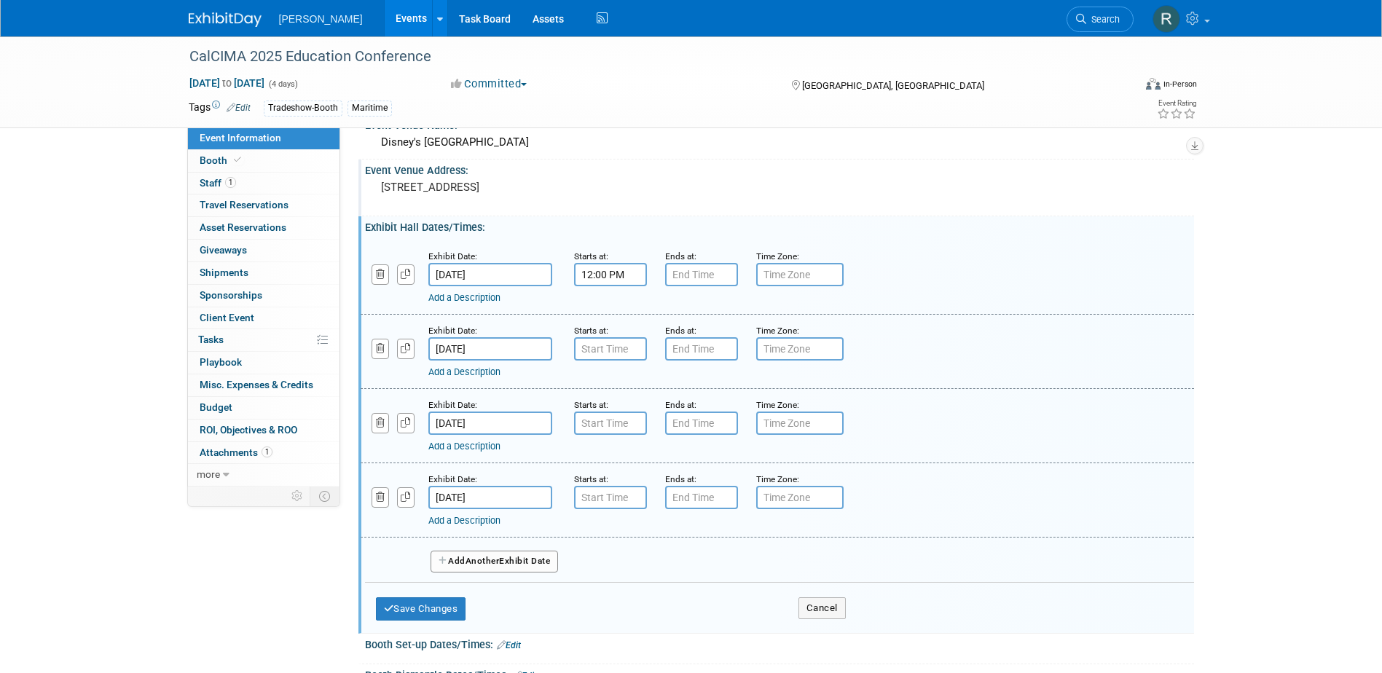
click at [779, 275] on input "text" at bounding box center [799, 274] width 87 height 23
type input "PST"
click at [826, 252] on link "Apply to all" at bounding box center [819, 256] width 39 height 9
type input "PST"
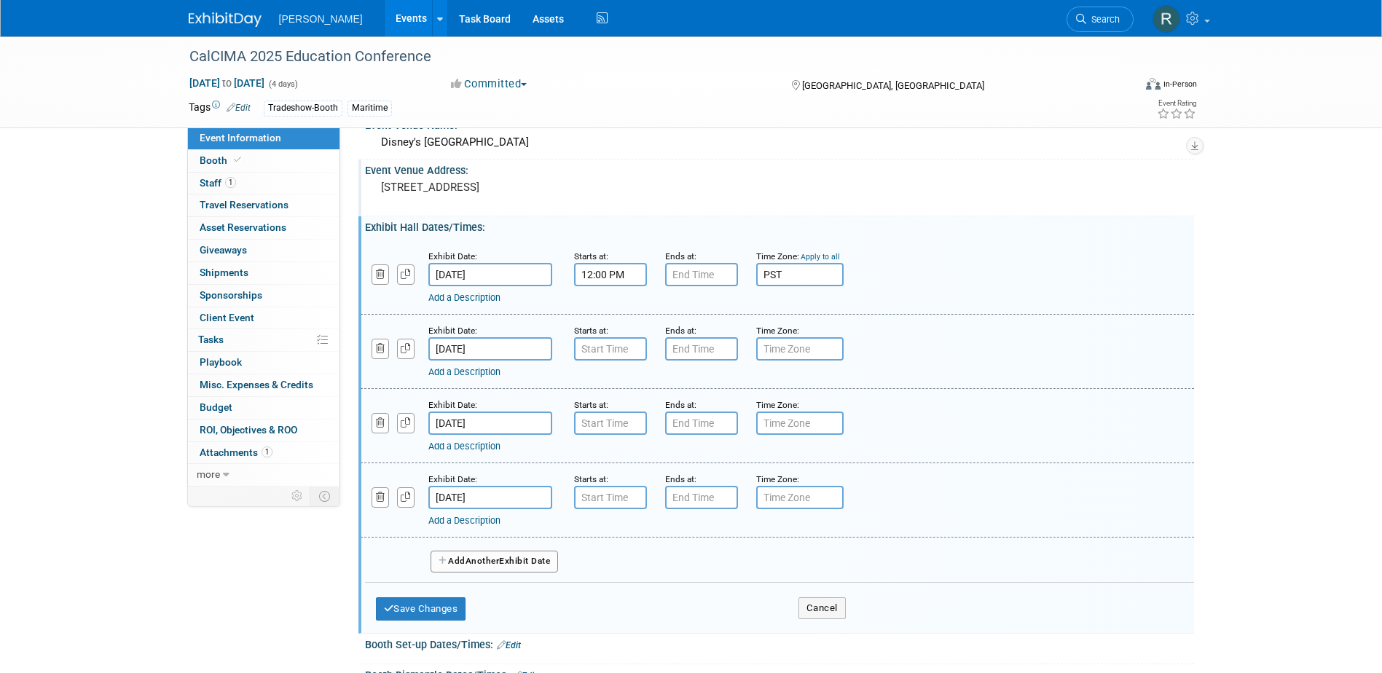
type input "PST"
click at [710, 272] on input "7:00 PM" at bounding box center [701, 274] width 73 height 23
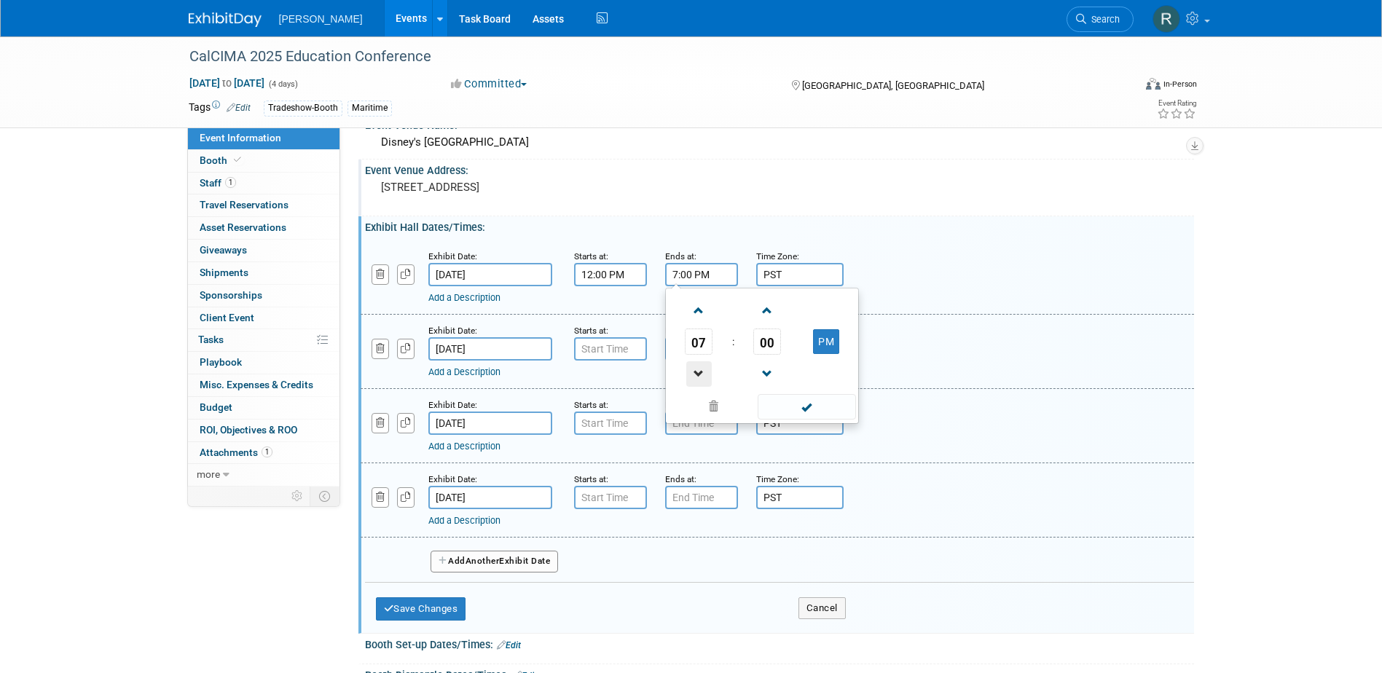
click at [701, 371] on span at bounding box center [698, 373] width 25 height 25
type input "5:00 PM"
click at [792, 401] on span at bounding box center [806, 406] width 98 height 25
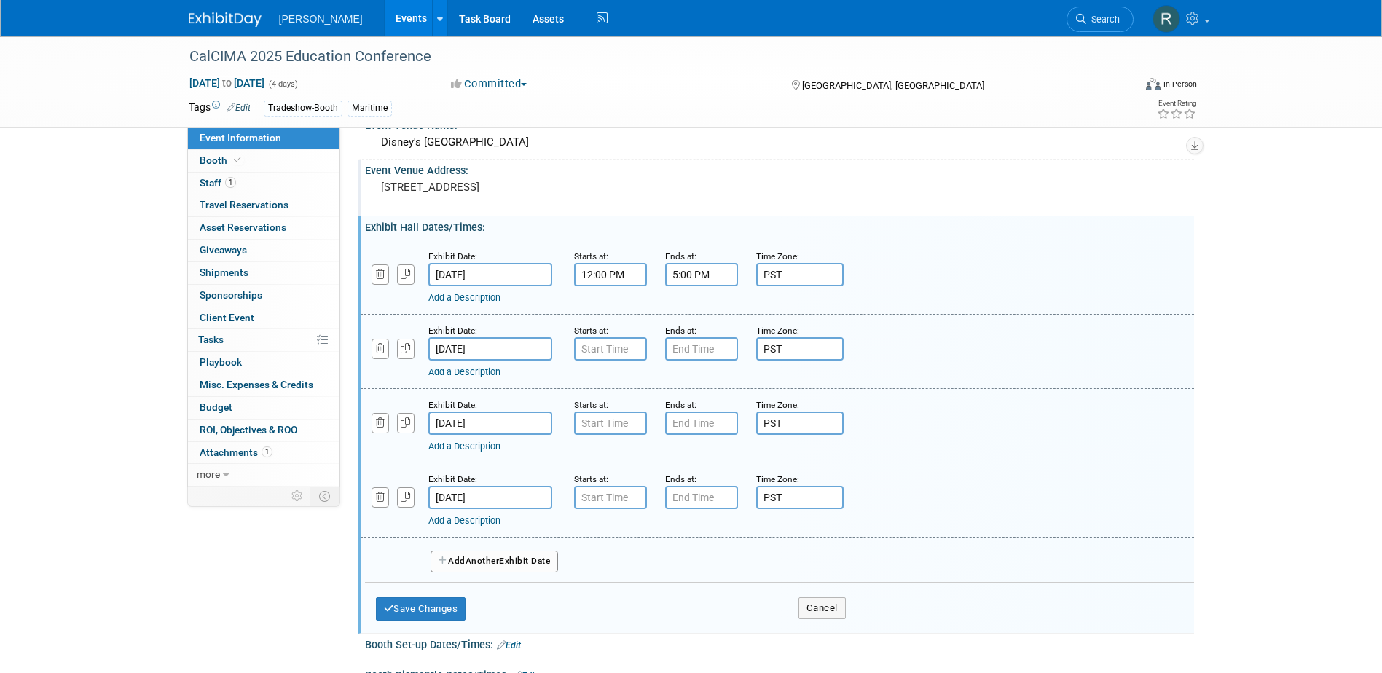
type input "7:00 AM"
click at [623, 351] on input "7:00 AM" at bounding box center [610, 348] width 73 height 23
click at [700, 481] on span at bounding box center [715, 480] width 98 height 25
type input "7:00 PM"
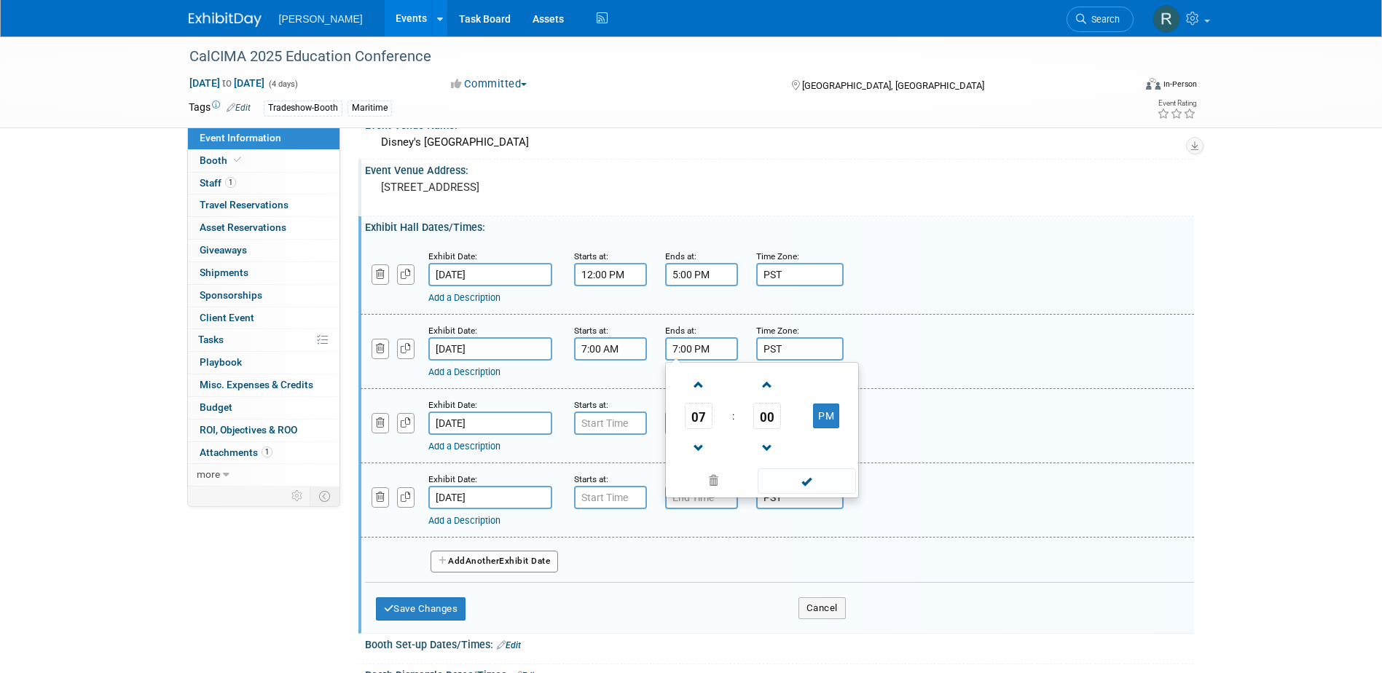
click at [698, 341] on input "7:00 PM" at bounding box center [701, 348] width 73 height 23
drag, startPoint x: 795, startPoint y: 482, endPoint x: 777, endPoint y: 472, distance: 20.2
click at [793, 482] on span at bounding box center [806, 480] width 98 height 25
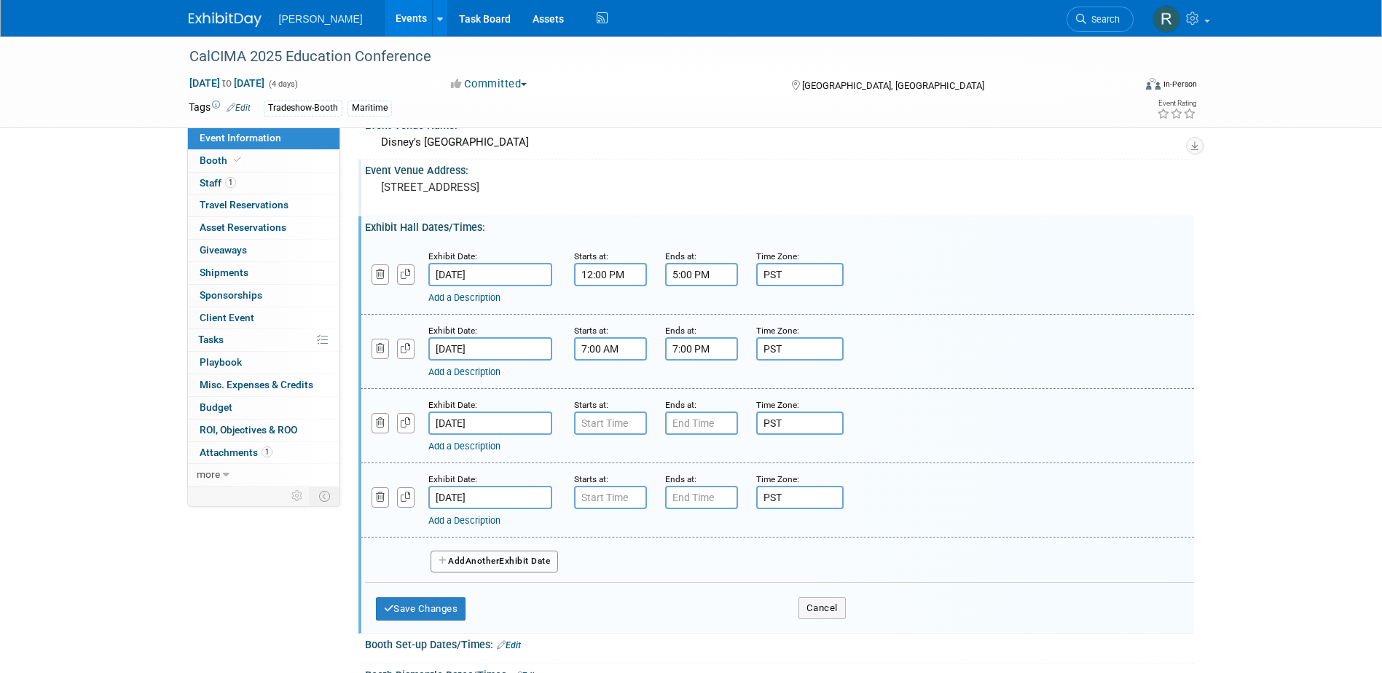
type input "7:00 AM"
click at [626, 417] on input "7:00 AM" at bounding box center [610, 423] width 73 height 23
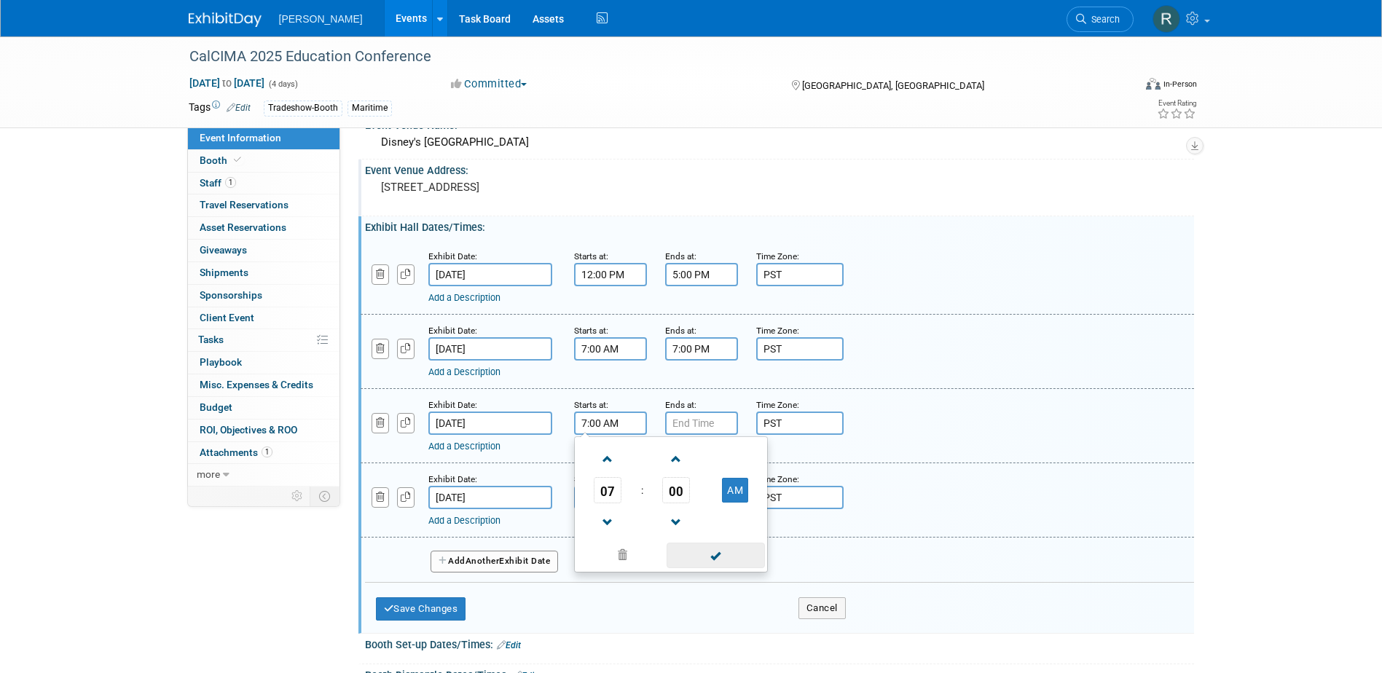
click at [713, 554] on span at bounding box center [715, 555] width 98 height 25
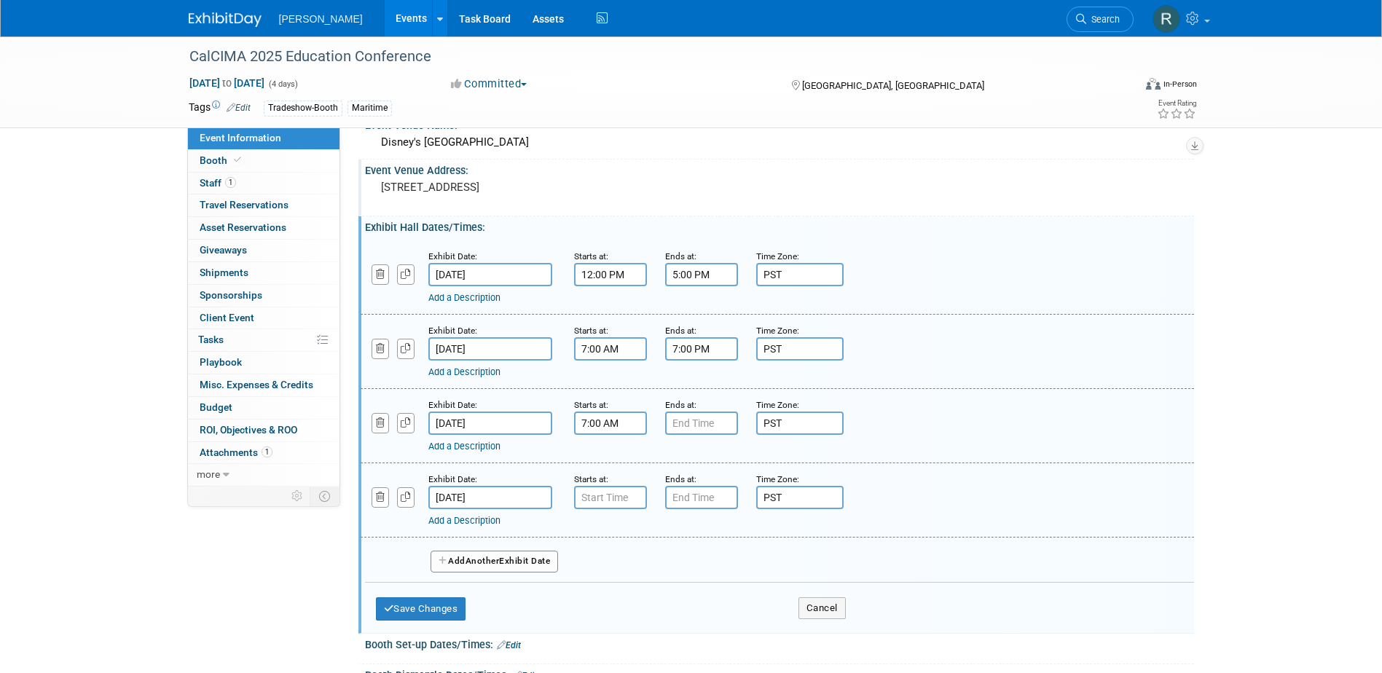
type input "7:00 PM"
click at [703, 419] on input "7:00 PM" at bounding box center [701, 423] width 73 height 23
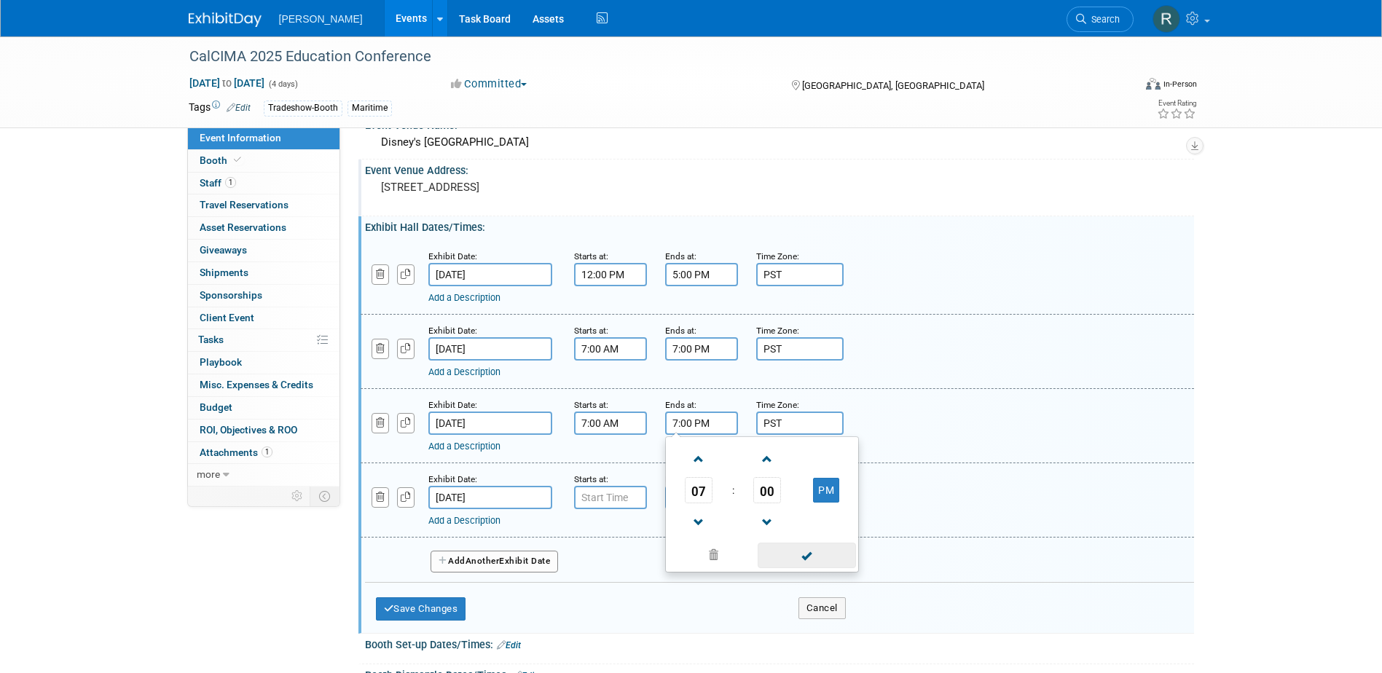
drag, startPoint x: 783, startPoint y: 556, endPoint x: 768, endPoint y: 543, distance: 19.6
click at [783, 554] on span at bounding box center [806, 555] width 98 height 25
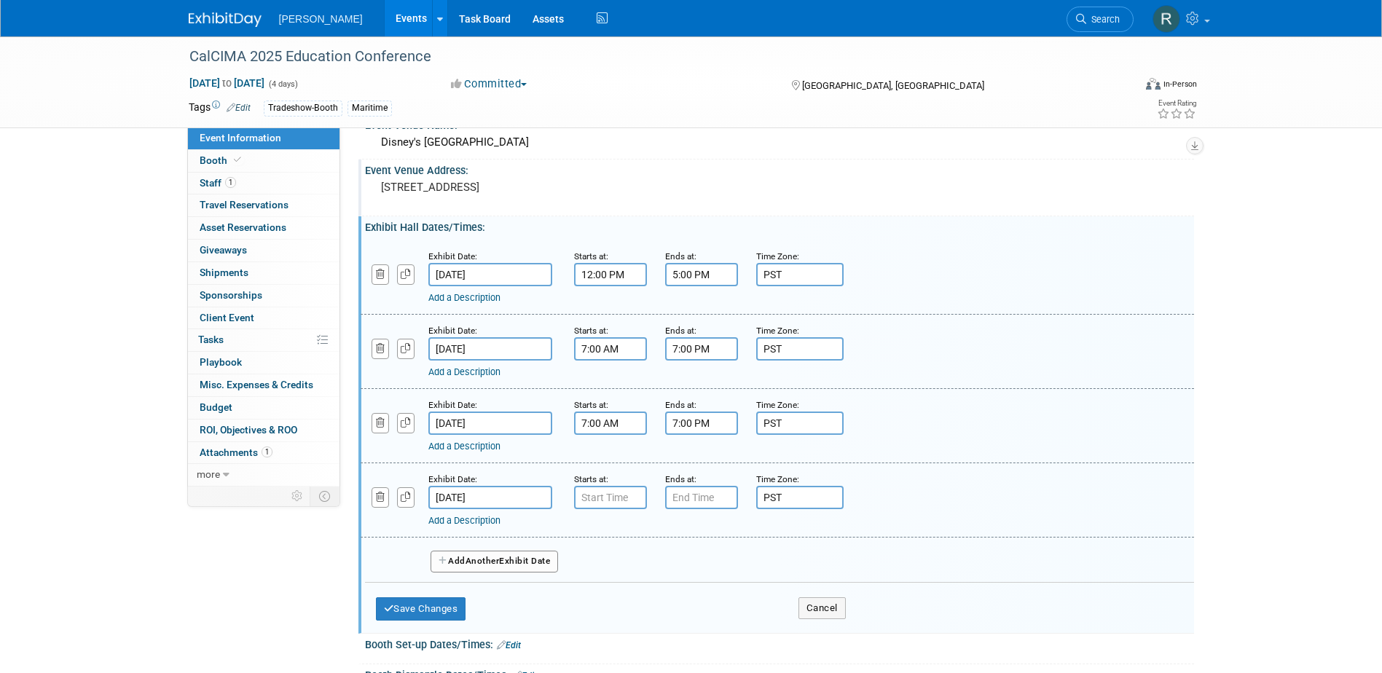
type input "7:00 AM"
click at [627, 498] on input "7:00 AM" at bounding box center [610, 497] width 73 height 23
drag, startPoint x: 691, startPoint y: 628, endPoint x: 685, endPoint y: 595, distance: 33.4
click at [692, 627] on span at bounding box center [715, 629] width 98 height 25
click at [701, 500] on input "7:00 PM" at bounding box center [701, 497] width 73 height 23
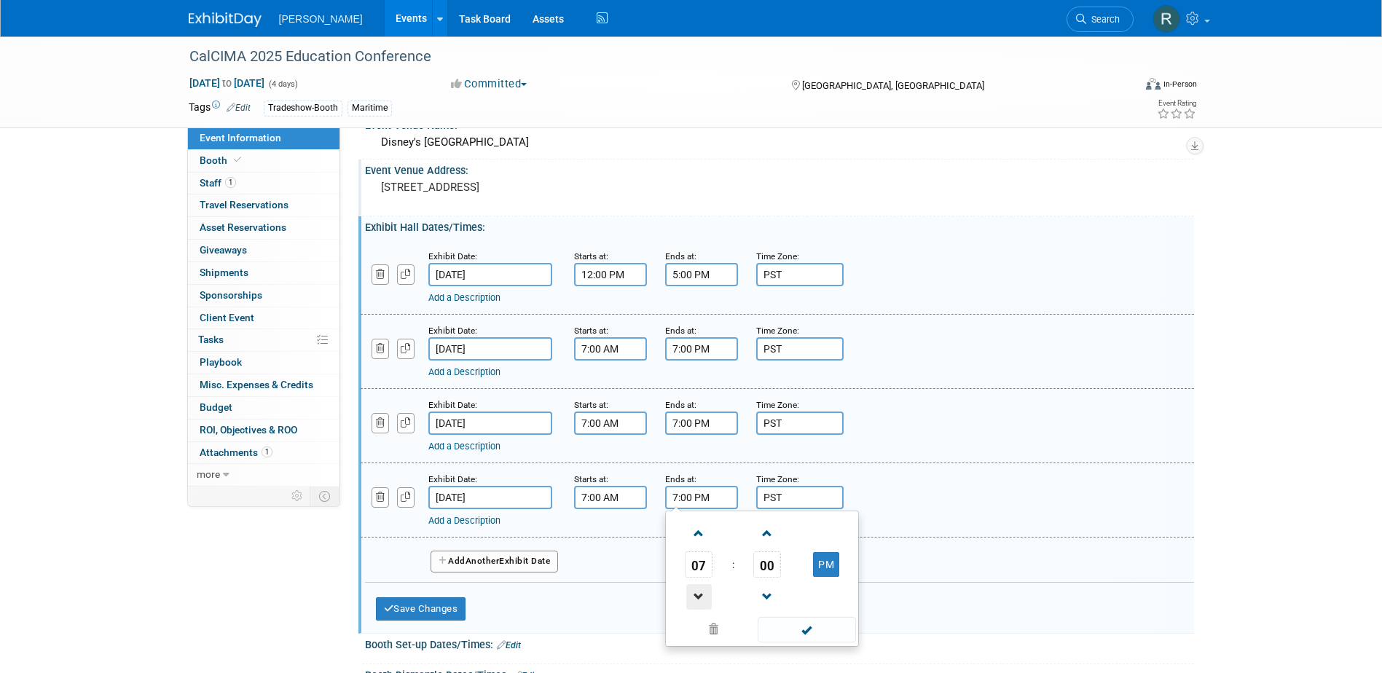
click at [696, 601] on span at bounding box center [698, 596] width 25 height 25
click at [696, 600] on span at bounding box center [698, 596] width 25 height 25
click at [696, 599] on span at bounding box center [698, 596] width 25 height 25
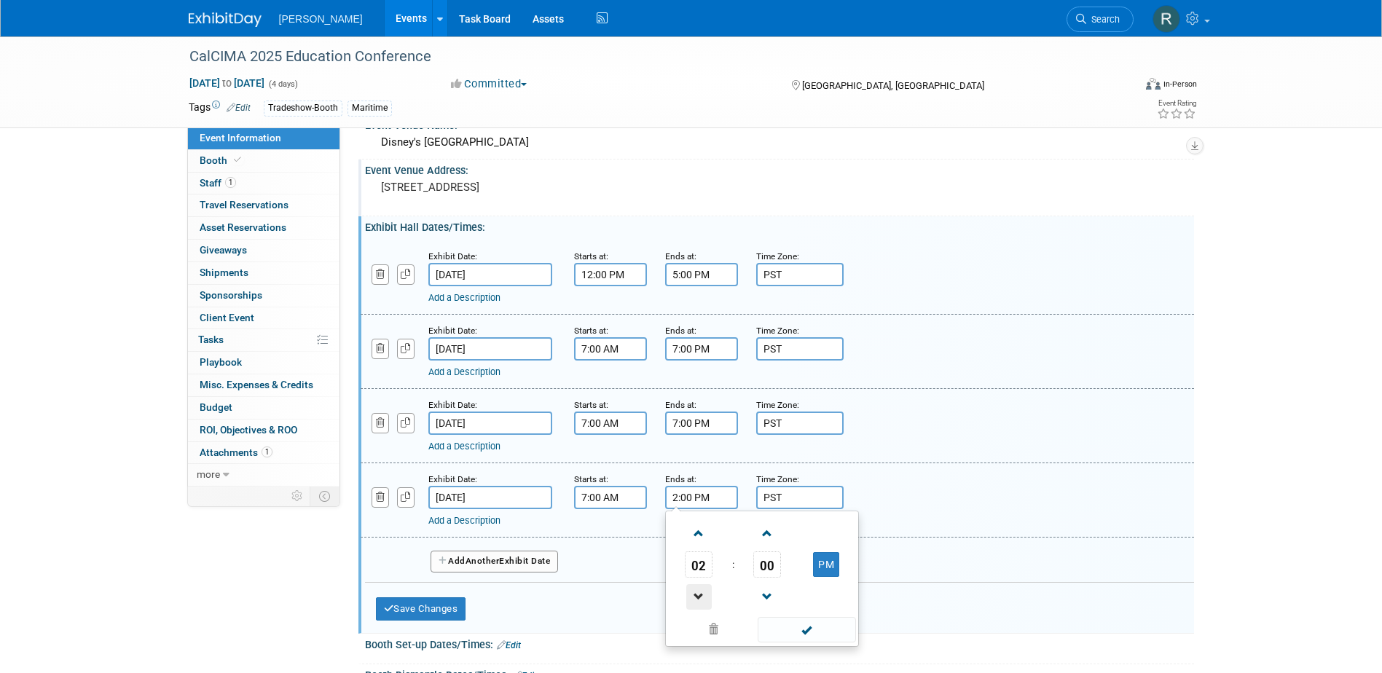
click at [696, 599] on span at bounding box center [698, 596] width 25 height 25
drag, startPoint x: 699, startPoint y: 596, endPoint x: 736, endPoint y: 603, distance: 37.1
click at [700, 596] on span at bounding box center [698, 596] width 25 height 25
type input "12:00 PM"
click at [791, 629] on span at bounding box center [806, 629] width 98 height 25
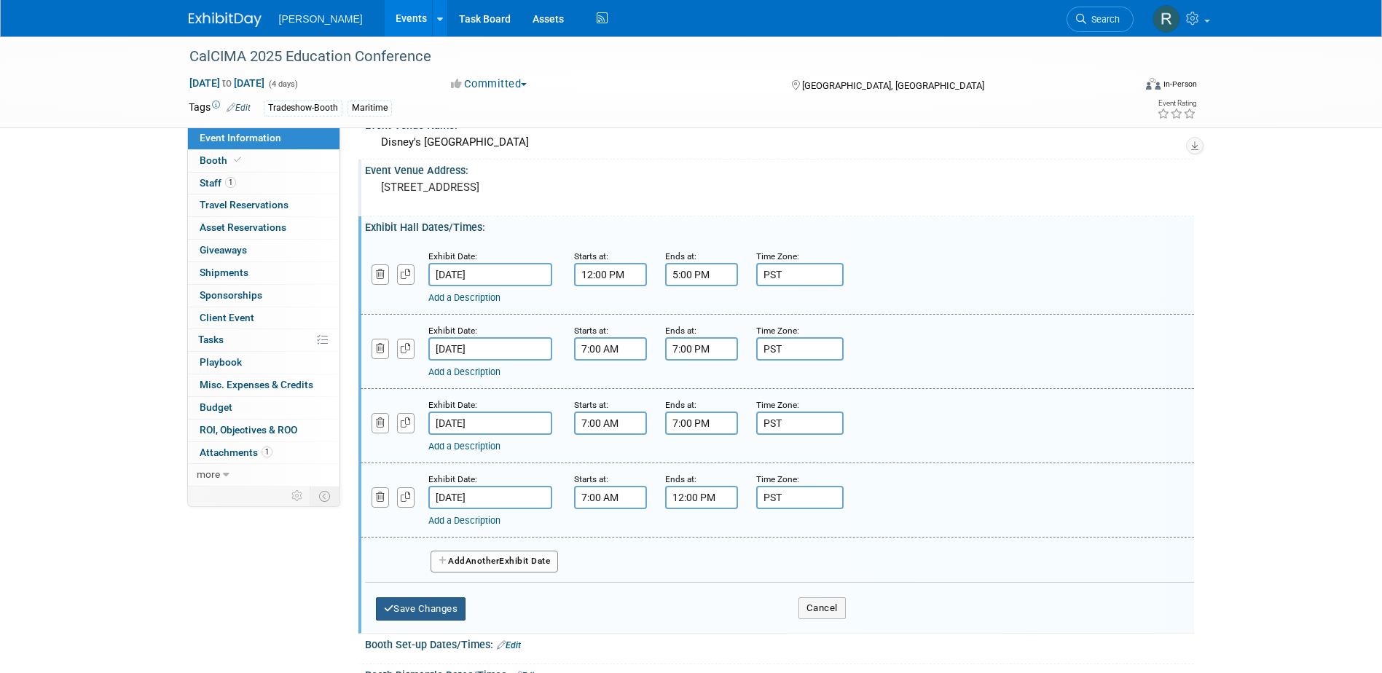
click at [451, 607] on button "Save Changes" at bounding box center [421, 608] width 90 height 23
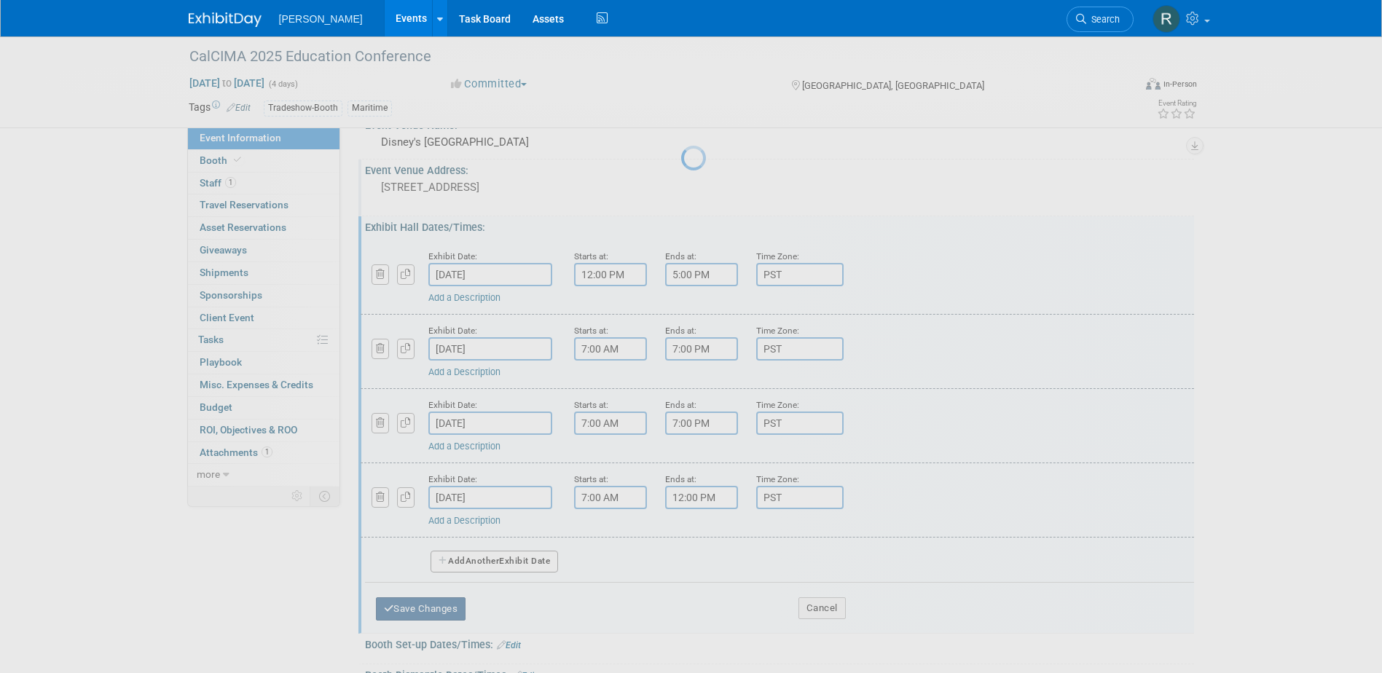
scroll to position [13, 0]
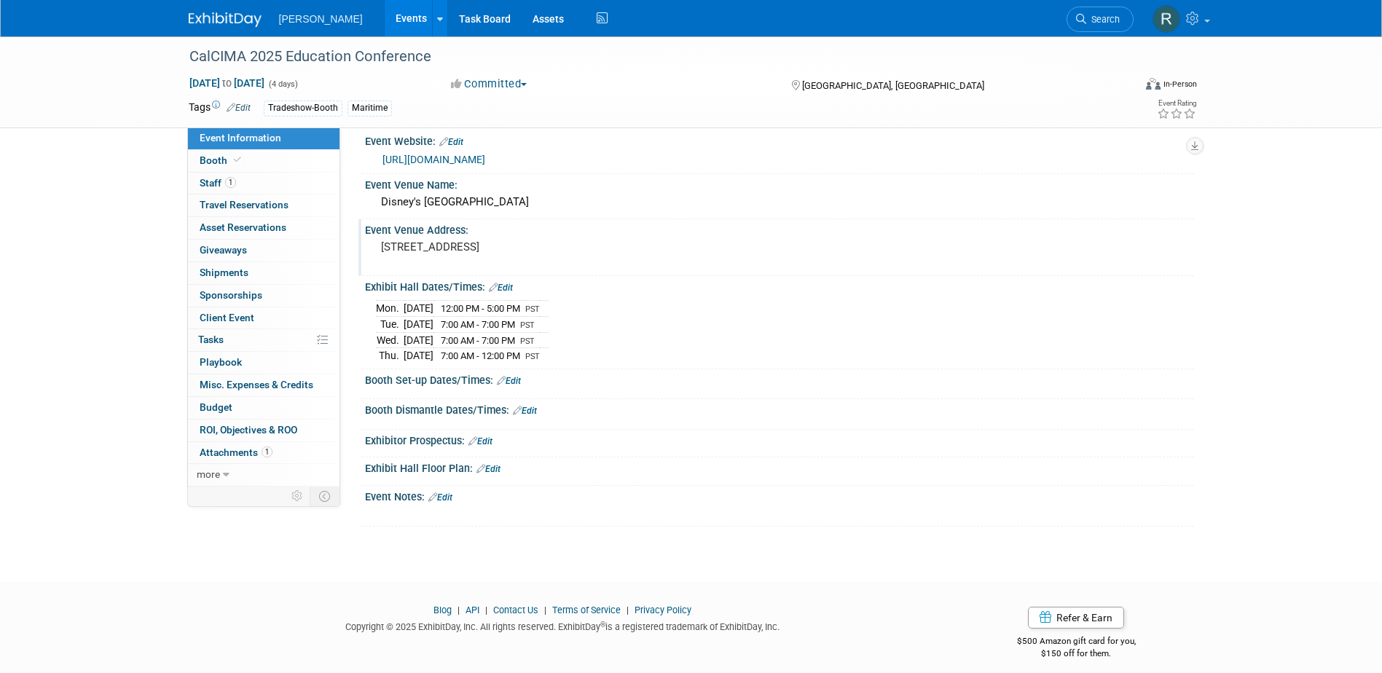
click at [461, 143] on link "Edit" at bounding box center [451, 142] width 24 height 10
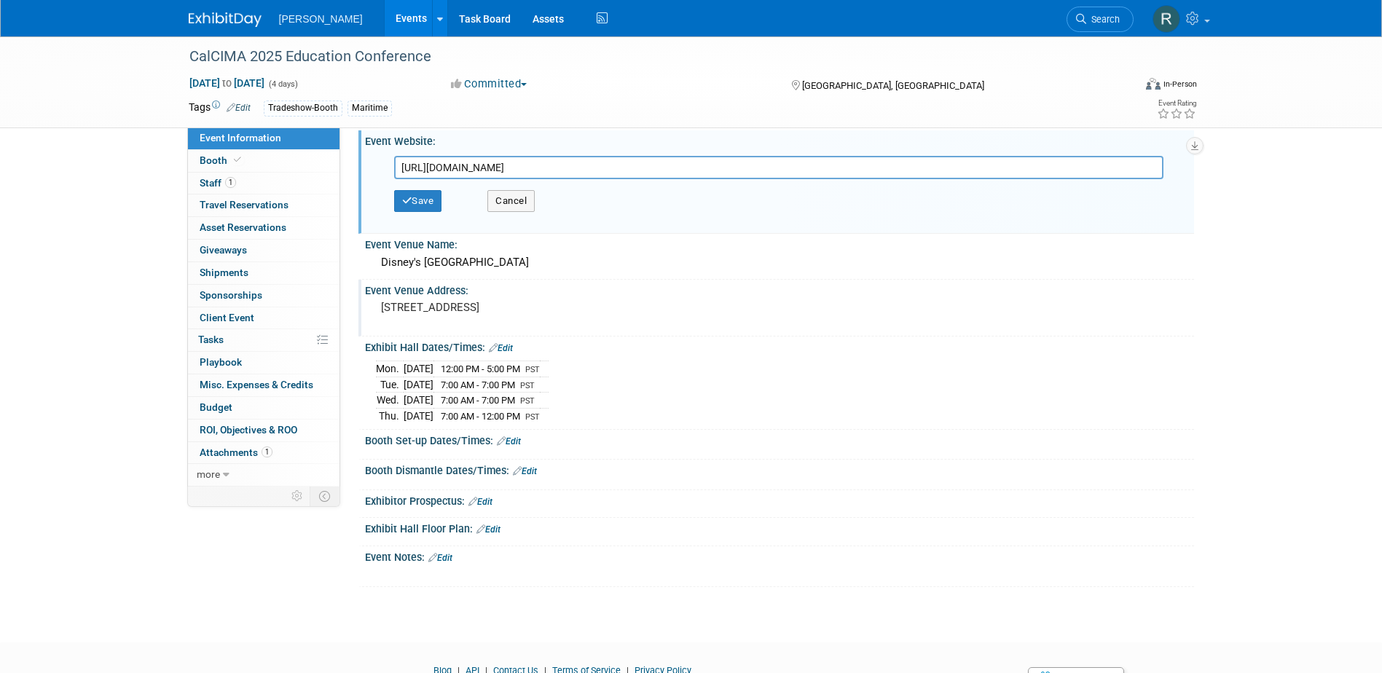
drag, startPoint x: 594, startPoint y: 172, endPoint x: 380, endPoint y: 158, distance: 214.6
click at [380, 158] on div "https://www.calcimaconference.org/ Save Cancel" at bounding box center [779, 187] width 807 height 81
type input "https://www.calcima.org/"
click at [429, 202] on button "Save" at bounding box center [418, 201] width 48 height 22
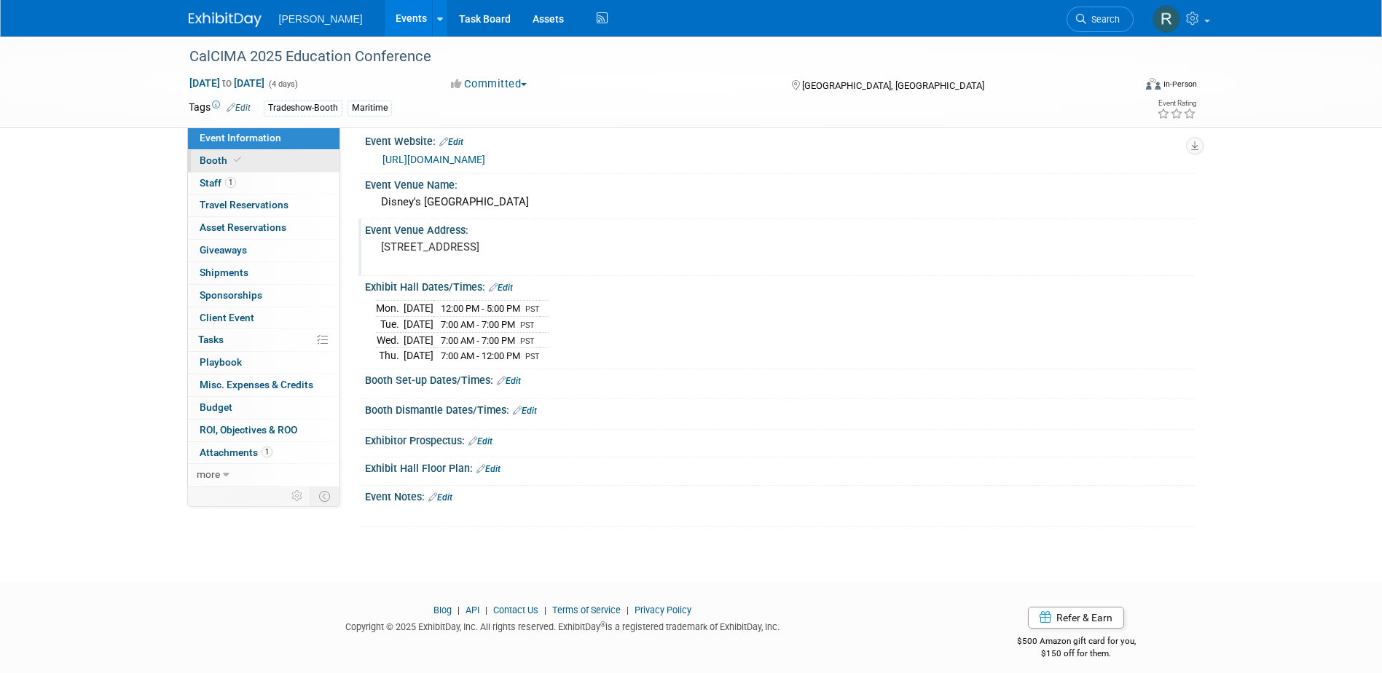
click at [232, 167] on link "Booth" at bounding box center [263, 161] width 151 height 22
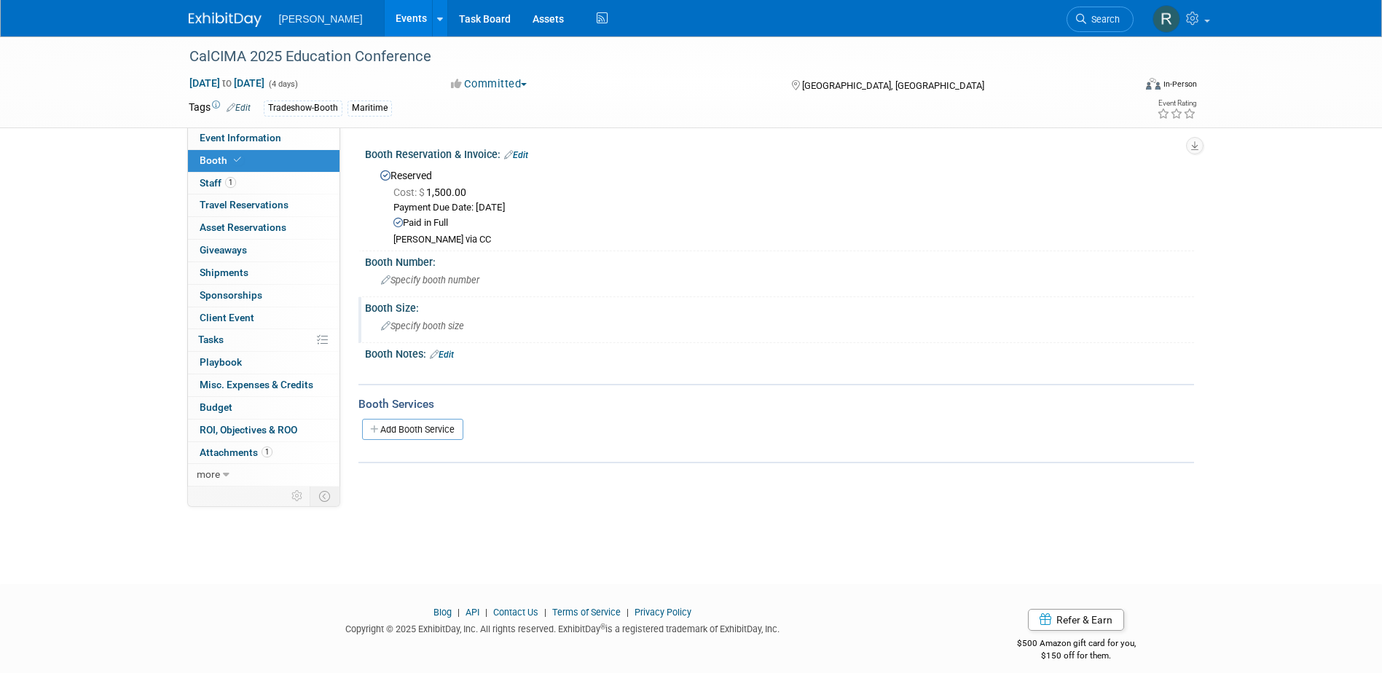
click at [429, 326] on span "Specify booth size" at bounding box center [422, 325] width 83 height 11
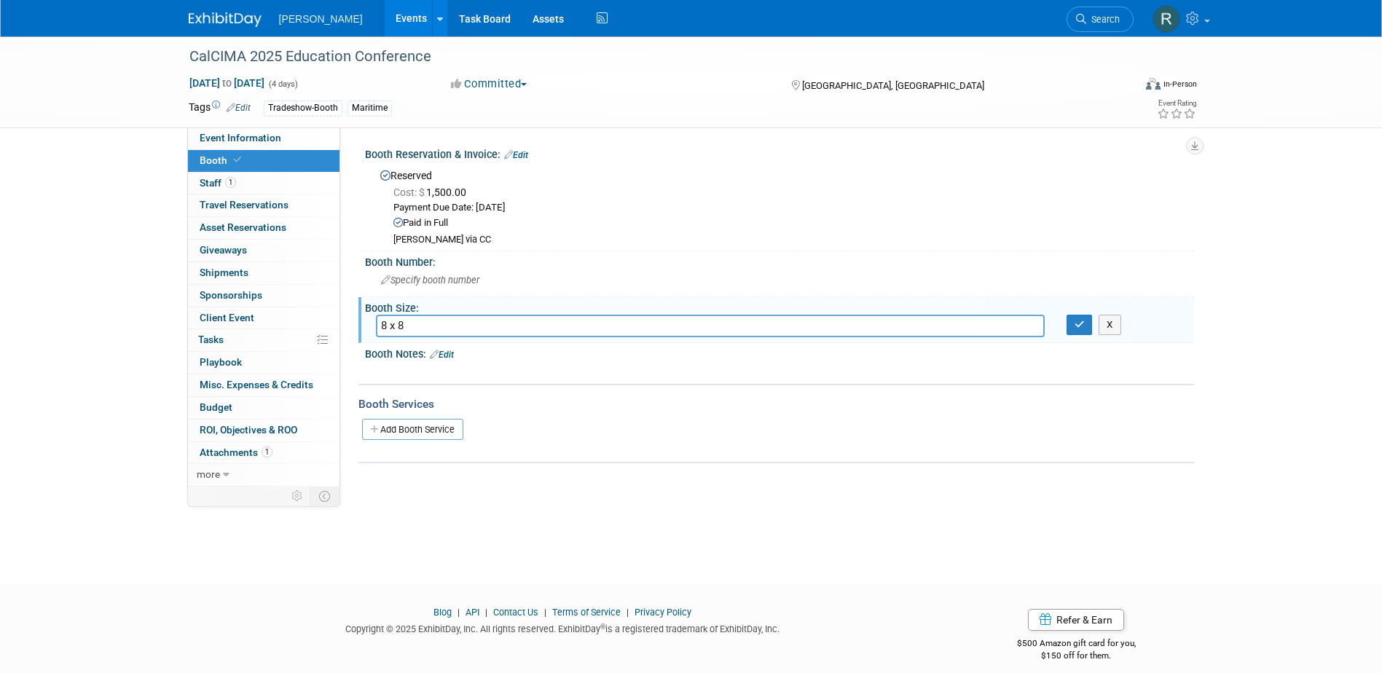
type input "8 x 8"
click at [1066, 315] on button "button" at bounding box center [1079, 325] width 26 height 20
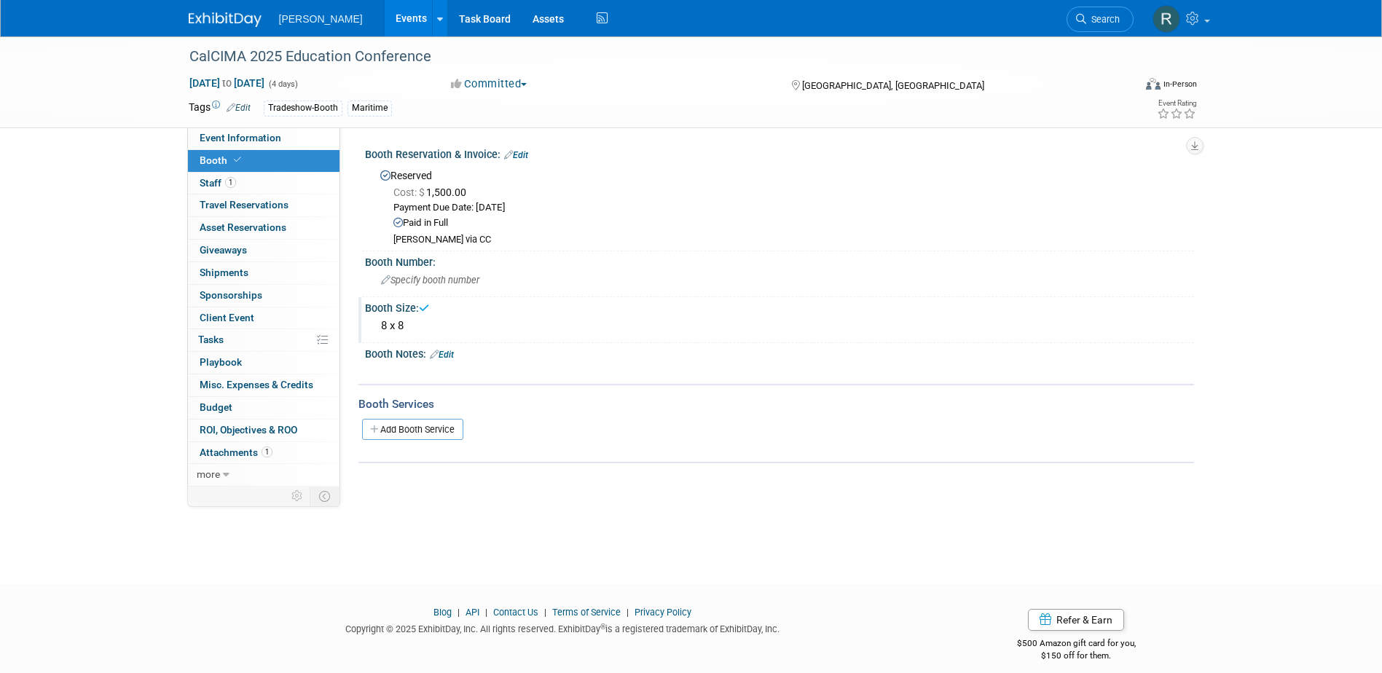
click at [444, 355] on link "Edit" at bounding box center [442, 355] width 24 height 10
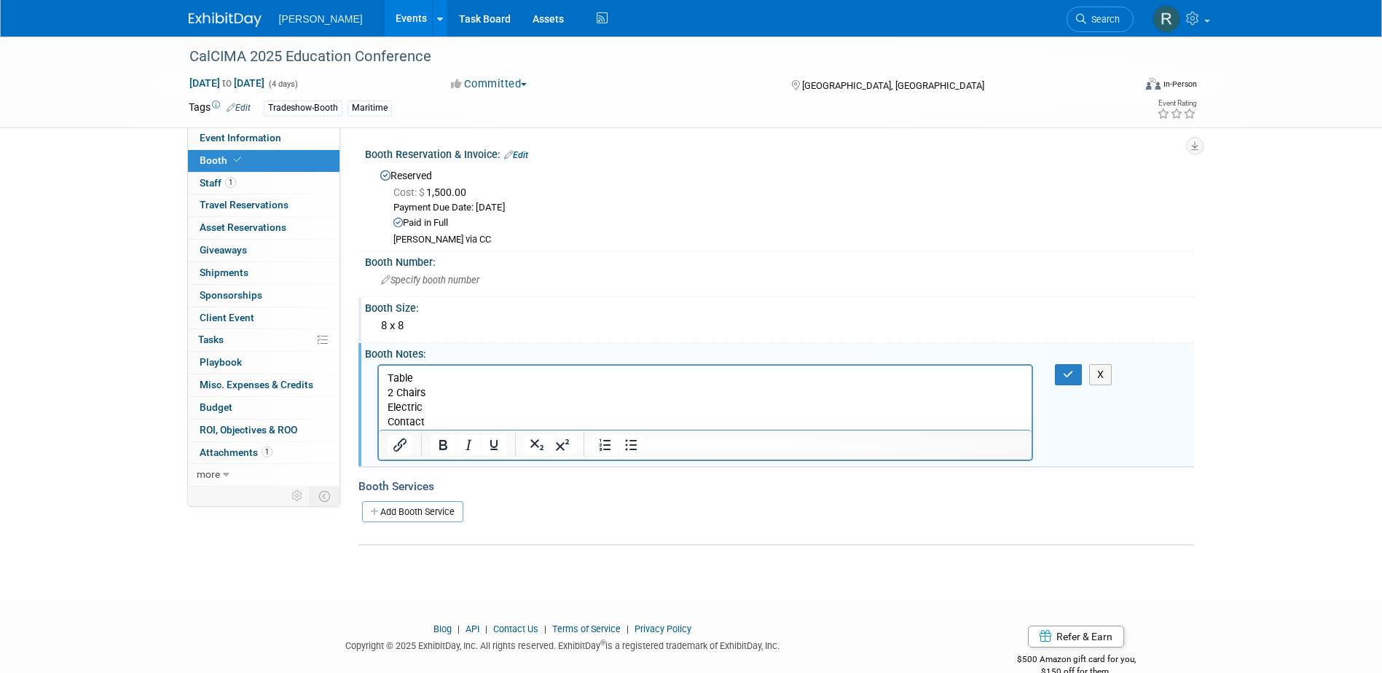
click at [423, 420] on p "Contact" at bounding box center [705, 421] width 637 height 15
drag, startPoint x: 429, startPoint y: 420, endPoint x: 736, endPoint y: 790, distance: 480.4
click at [378, 420] on html "Table 2 Chairs Electric Contact" at bounding box center [704, 397] width 653 height 64
click at [1072, 375] on icon "button" at bounding box center [1068, 374] width 11 height 10
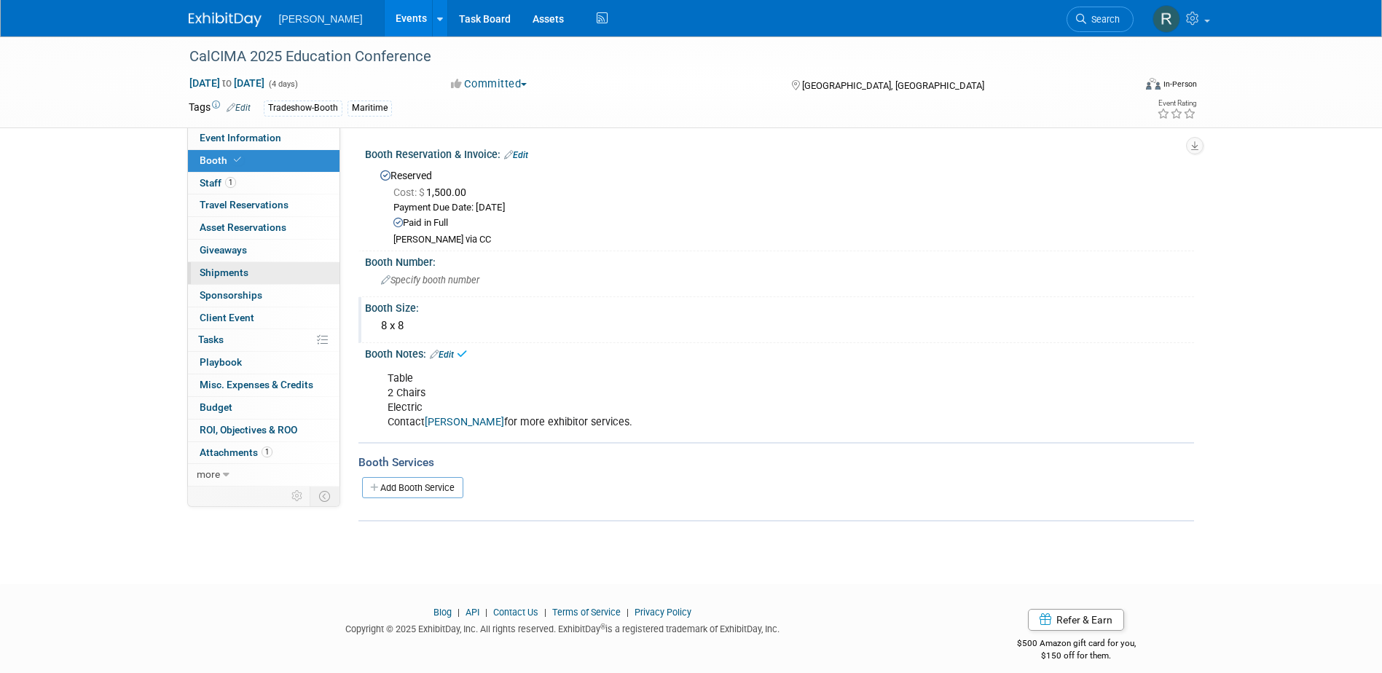
click at [235, 273] on span "Shipments 0" at bounding box center [224, 273] width 49 height 12
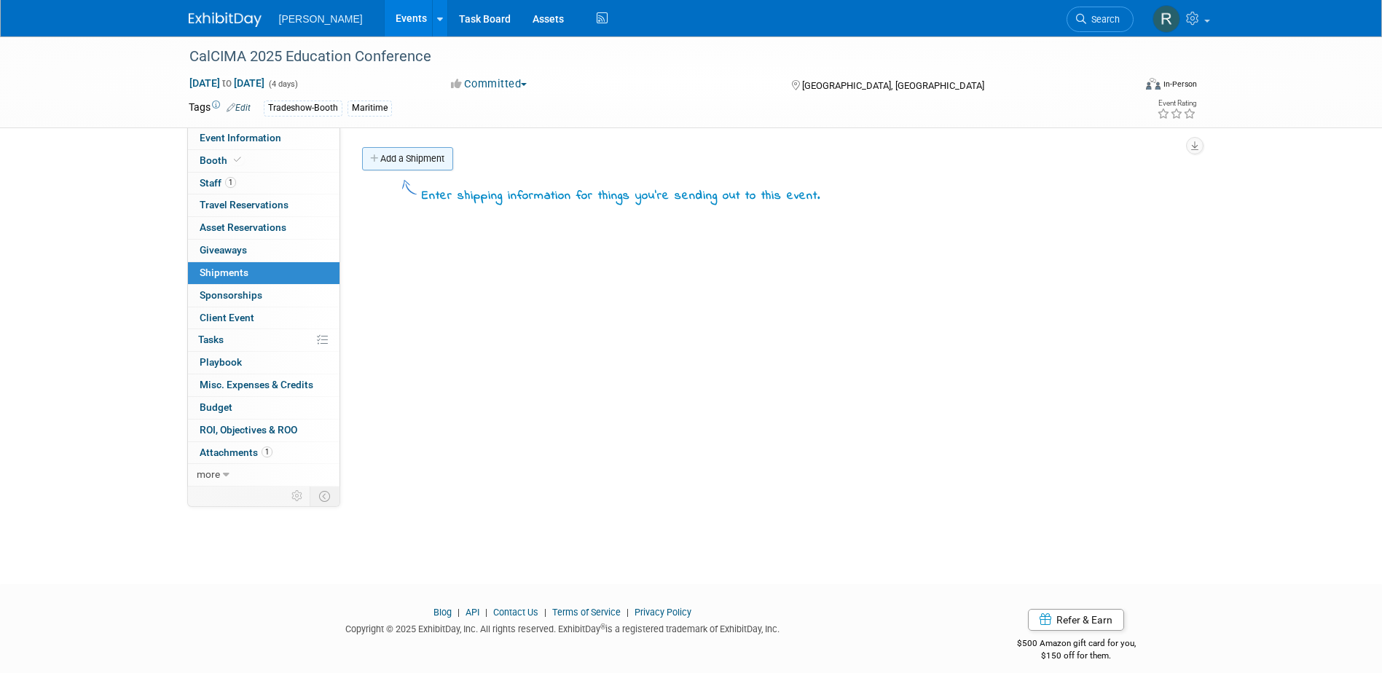
click at [441, 160] on link "Add a Shipment" at bounding box center [407, 158] width 91 height 23
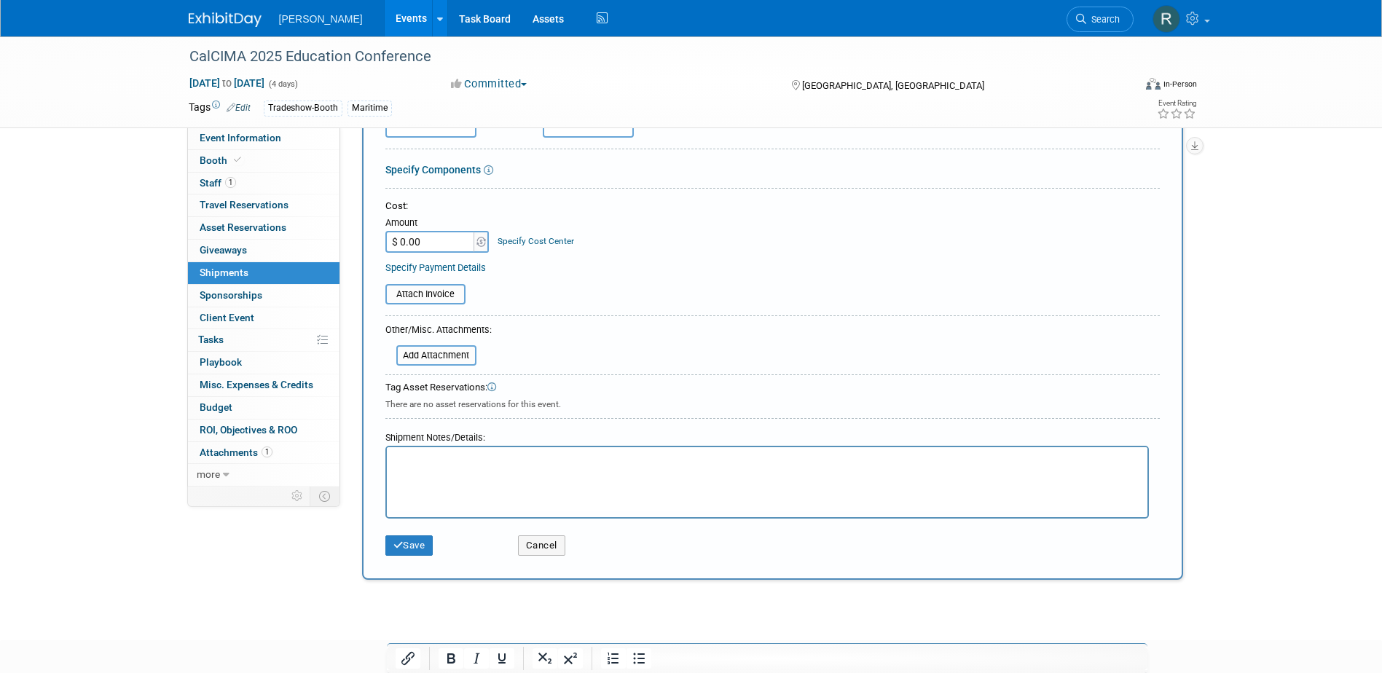
scroll to position [219, 0]
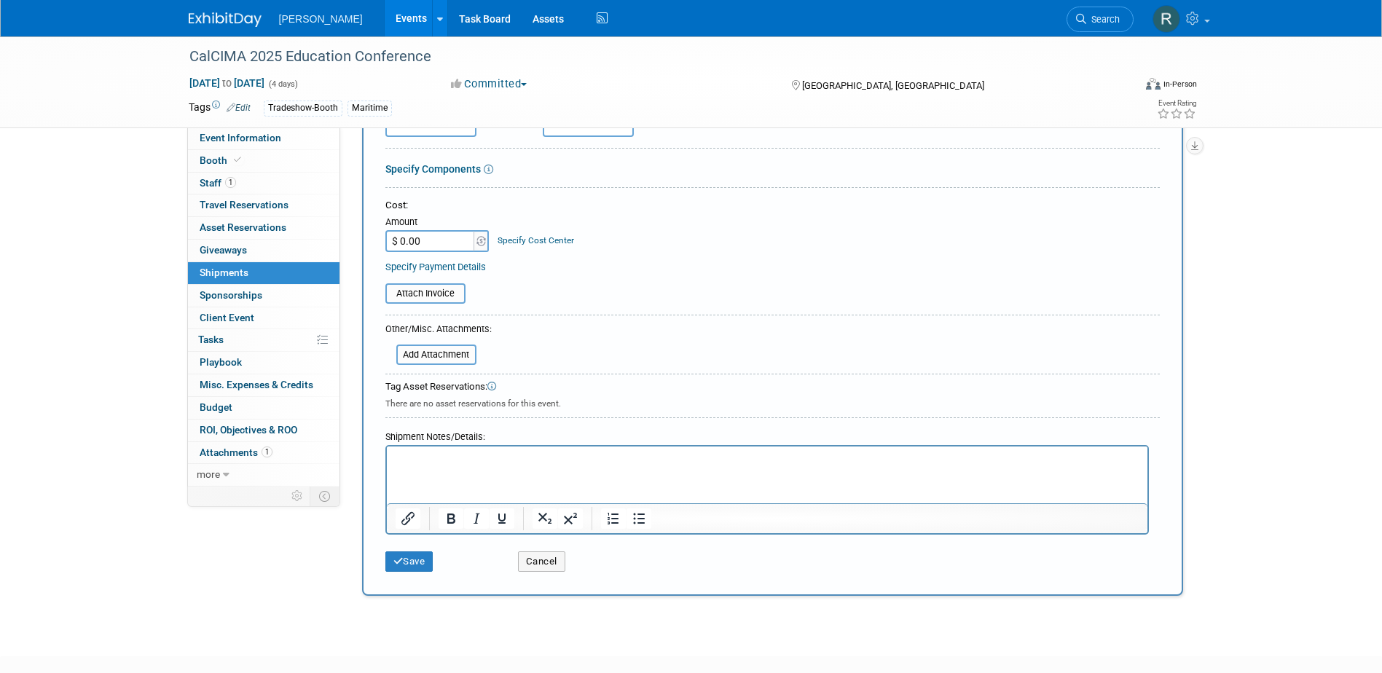
type input "Ship Booth Material"
drag, startPoint x: 446, startPoint y: 490, endPoint x: 444, endPoint y: 476, distance: 14.9
click at [445, 467] on html at bounding box center [766, 456] width 760 height 20
click at [385, 551] on button "Save" at bounding box center [409, 561] width 48 height 20
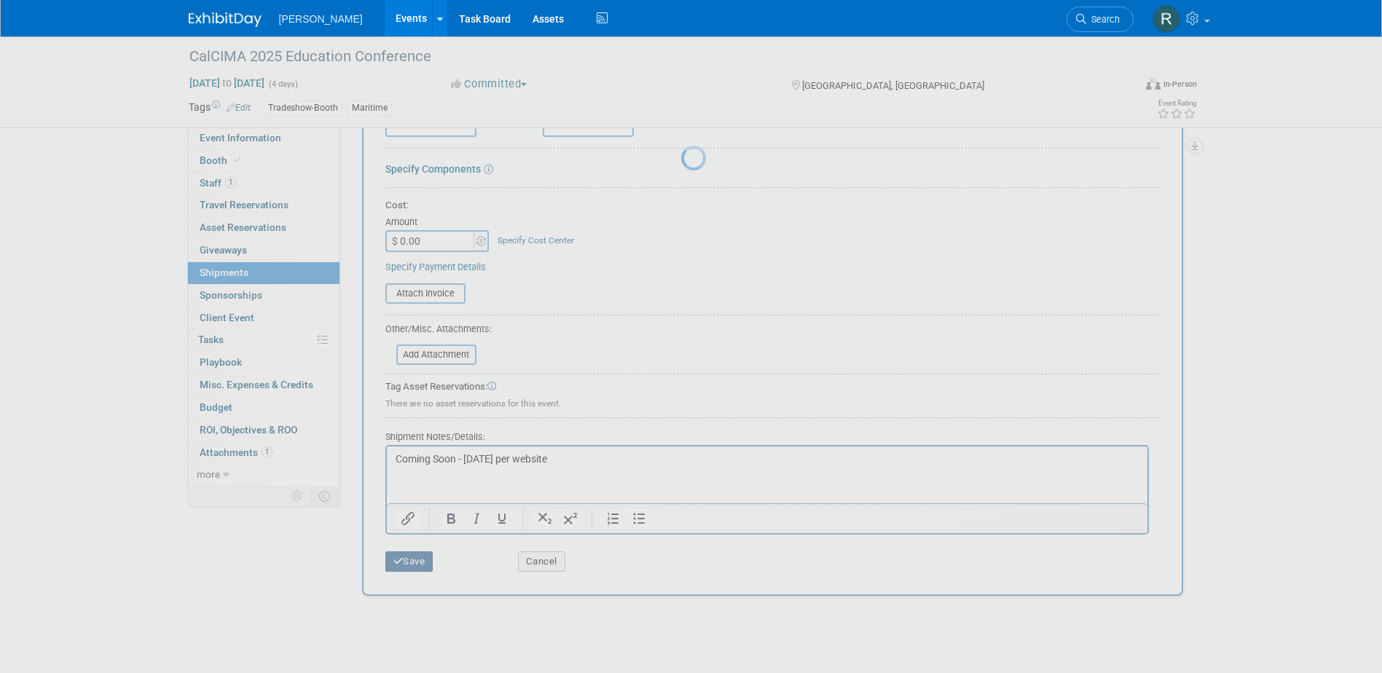
scroll to position [13, 0]
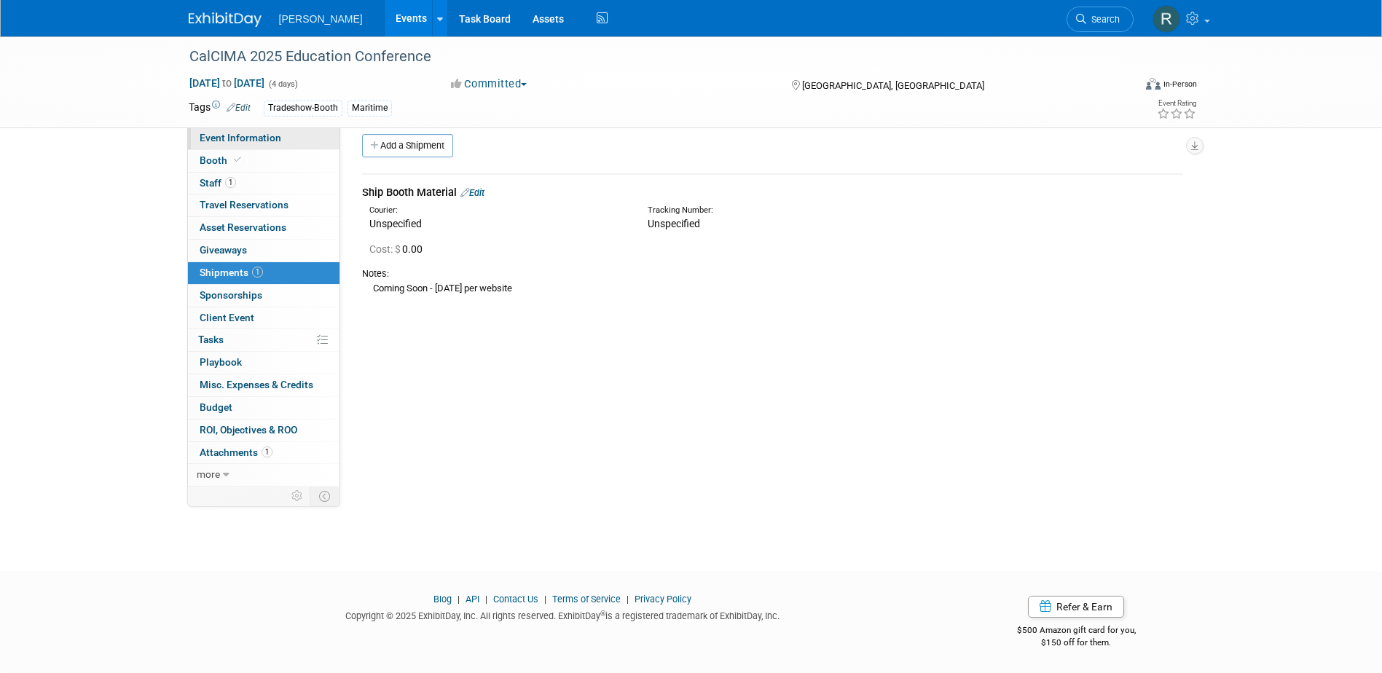
click at [251, 131] on link "Event Information" at bounding box center [263, 138] width 151 height 22
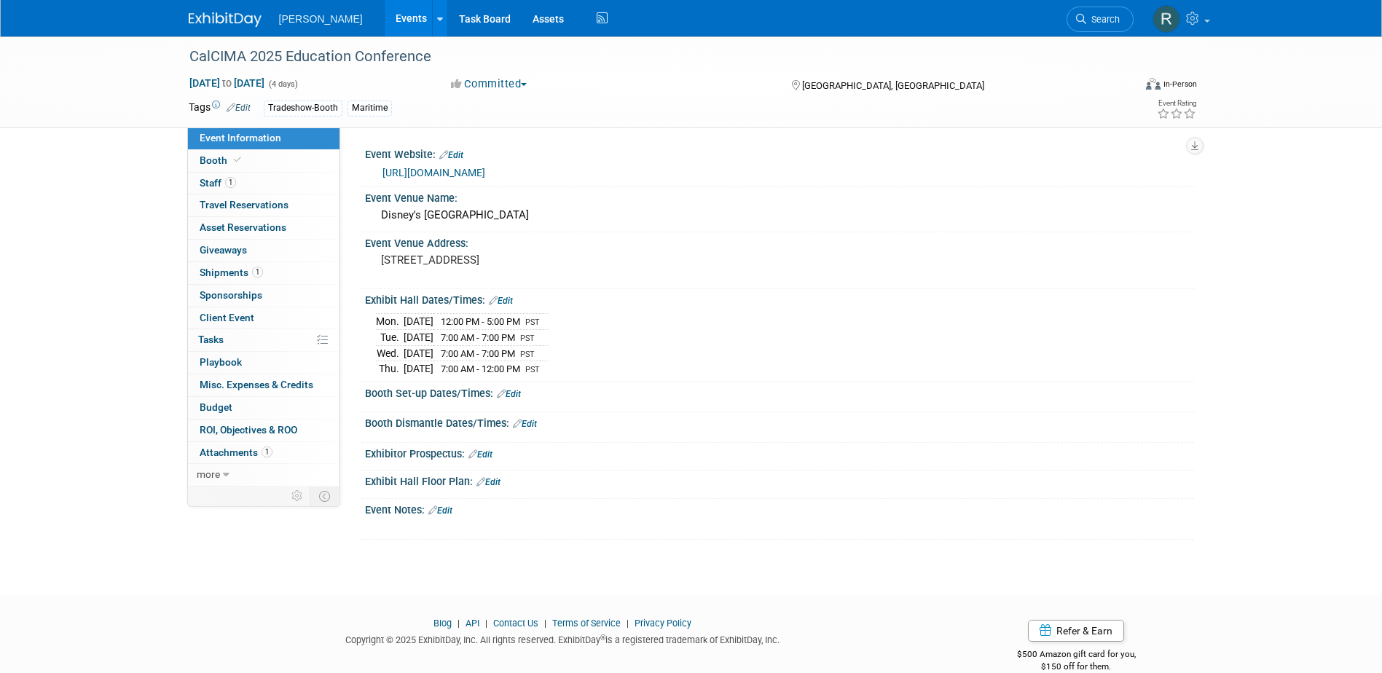
click at [517, 390] on link "Edit" at bounding box center [509, 394] width 24 height 10
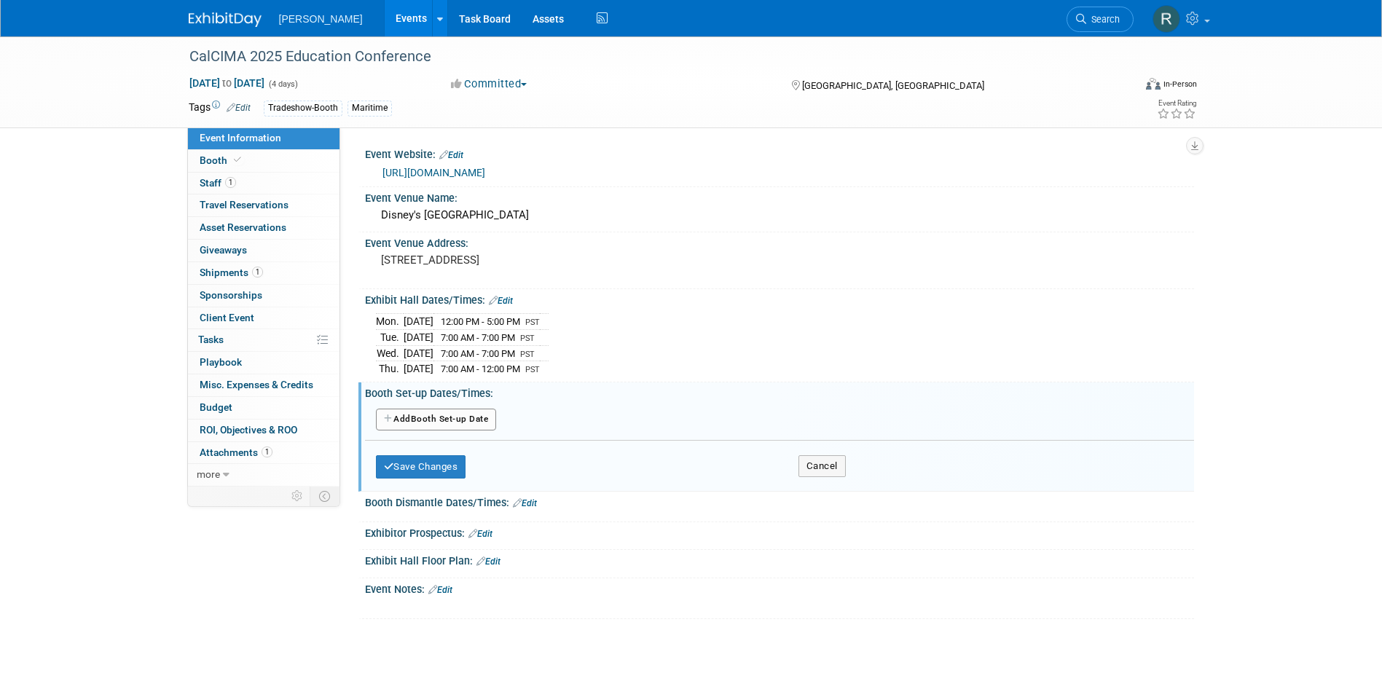
click at [456, 419] on button "Add Another Booth Set-up Date" at bounding box center [436, 420] width 121 height 22
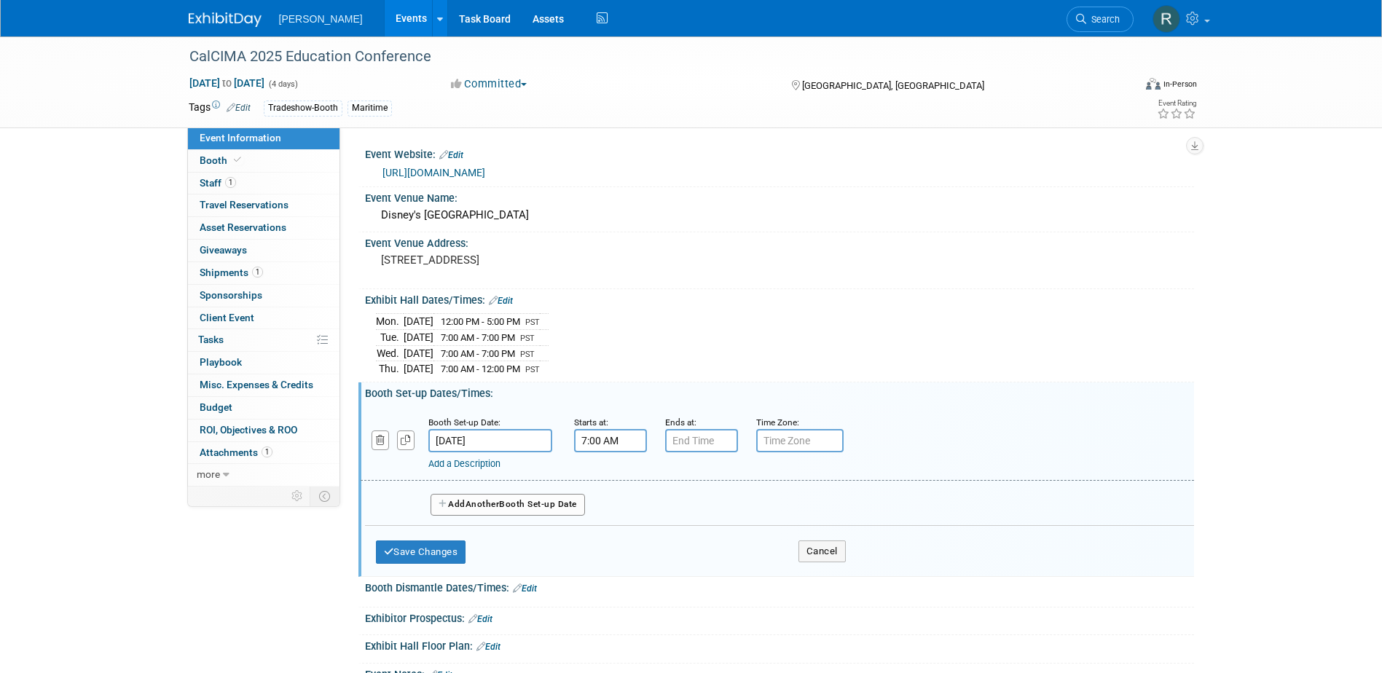
click at [607, 440] on input "7:00 AM" at bounding box center [610, 440] width 73 height 23
click at [614, 481] on span at bounding box center [607, 476] width 25 height 25
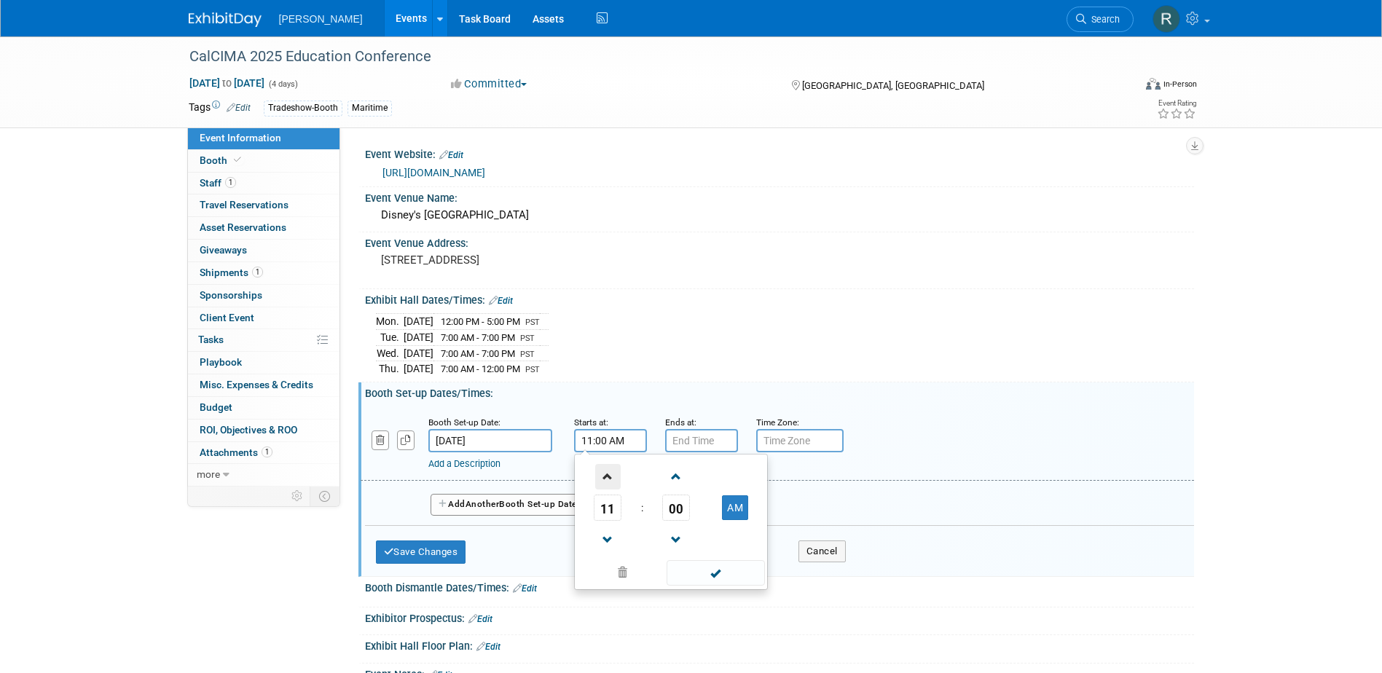
click at [614, 481] on span at bounding box center [607, 476] width 25 height 25
type input "12:00 PM"
click at [688, 441] on input "7:00 PM" at bounding box center [701, 440] width 73 height 23
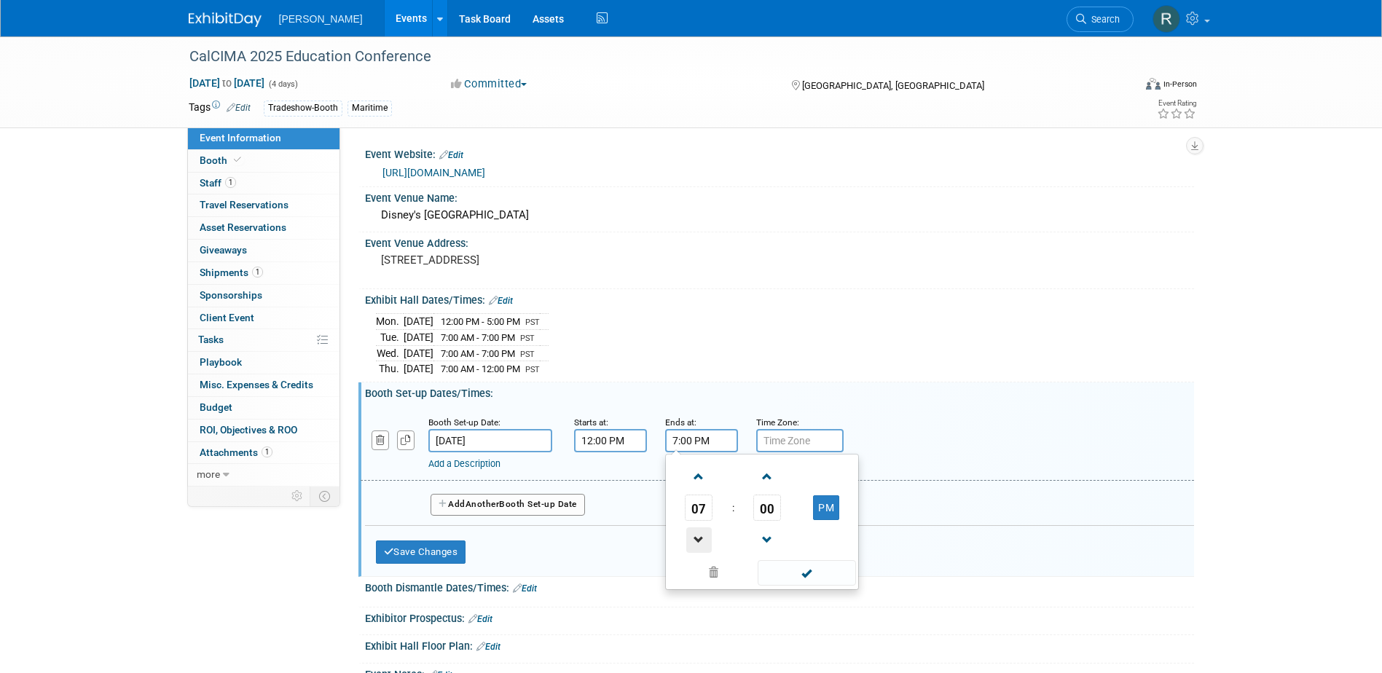
click at [704, 533] on span at bounding box center [698, 539] width 25 height 25
type input "5:00 PM"
click at [778, 441] on input "text" at bounding box center [799, 440] width 87 height 23
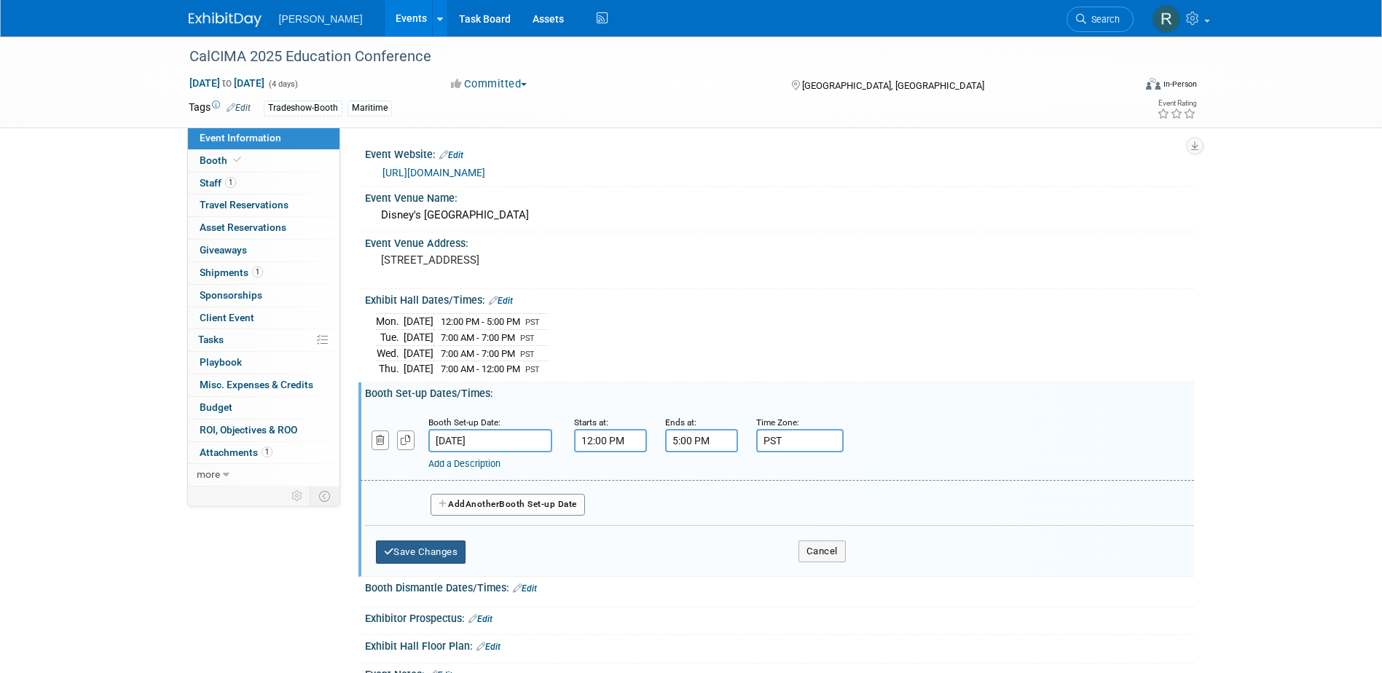
type input "PST"
click at [406, 549] on button "Save Changes" at bounding box center [421, 551] width 90 height 23
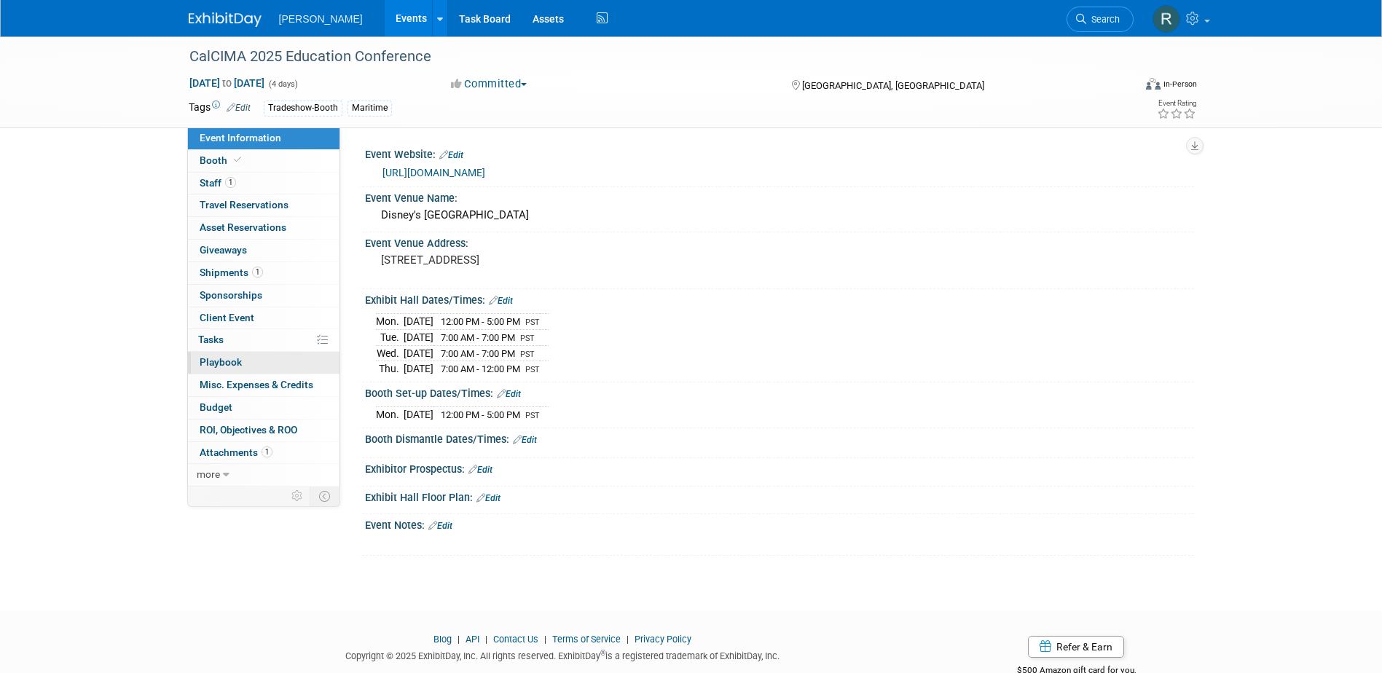
click at [216, 364] on span "Playbook 0" at bounding box center [221, 362] width 42 height 12
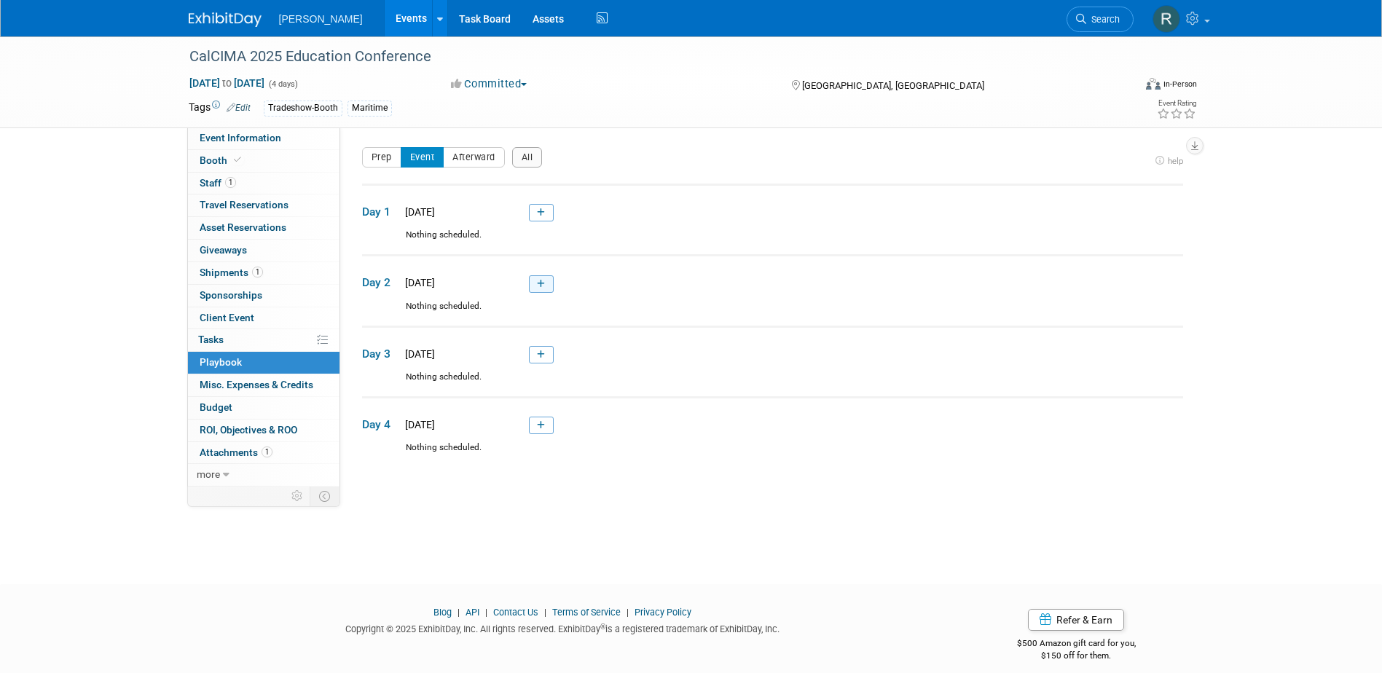
click at [543, 286] on icon at bounding box center [541, 284] width 8 height 9
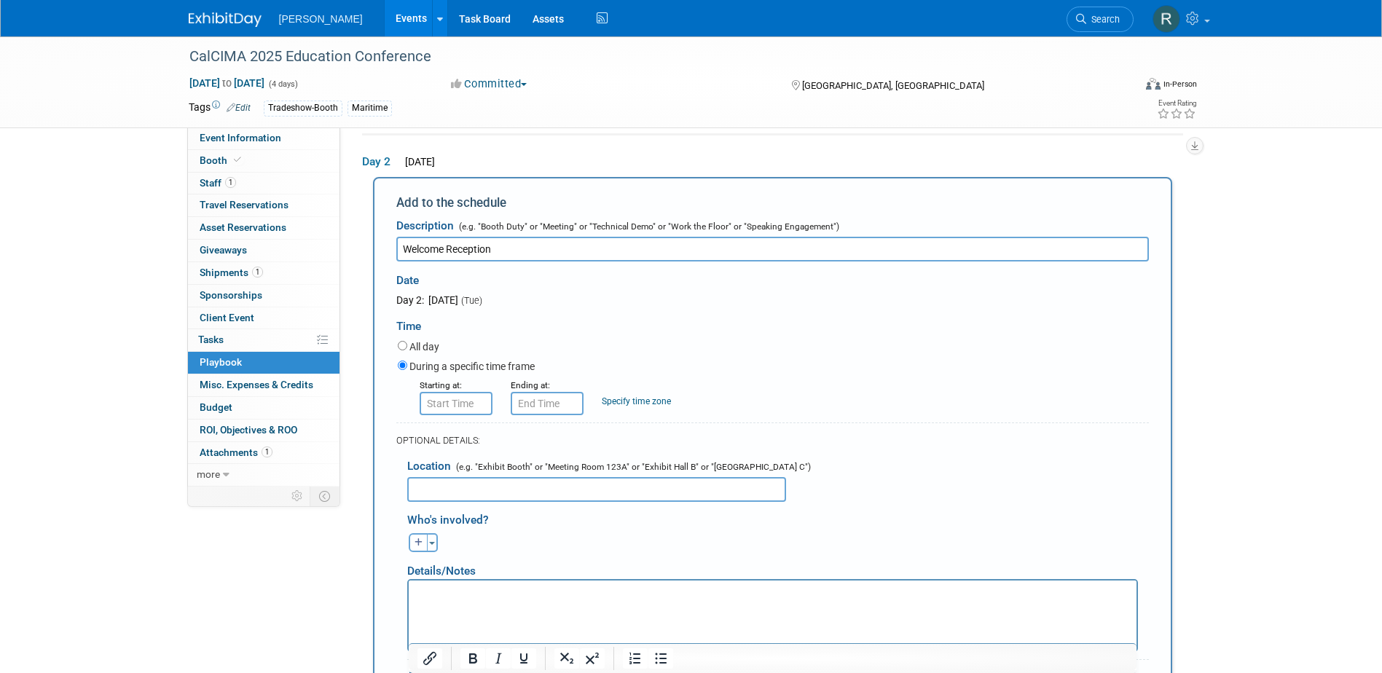
type input "Welcome Reception"
click at [462, 406] on input "8:00 AM" at bounding box center [456, 403] width 73 height 23
click at [454, 474] on span "08" at bounding box center [453, 470] width 28 height 26
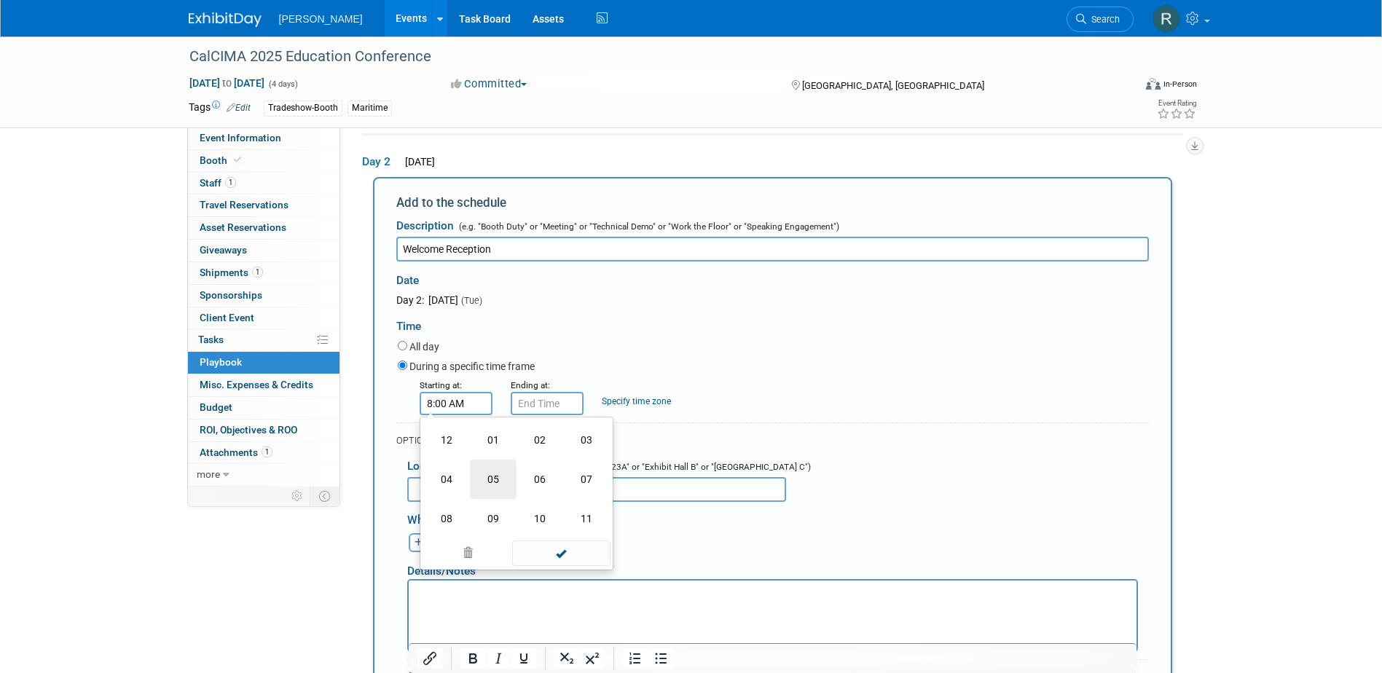
click at [500, 481] on td "05" at bounding box center [493, 479] width 47 height 39
click at [519, 473] on span "00" at bounding box center [522, 470] width 28 height 26
drag, startPoint x: 538, startPoint y: 486, endPoint x: 574, endPoint y: 446, distance: 53.1
click at [539, 484] on td "30" at bounding box center [539, 479] width 47 height 39
click at [587, 474] on button "AM" at bounding box center [580, 470] width 26 height 25
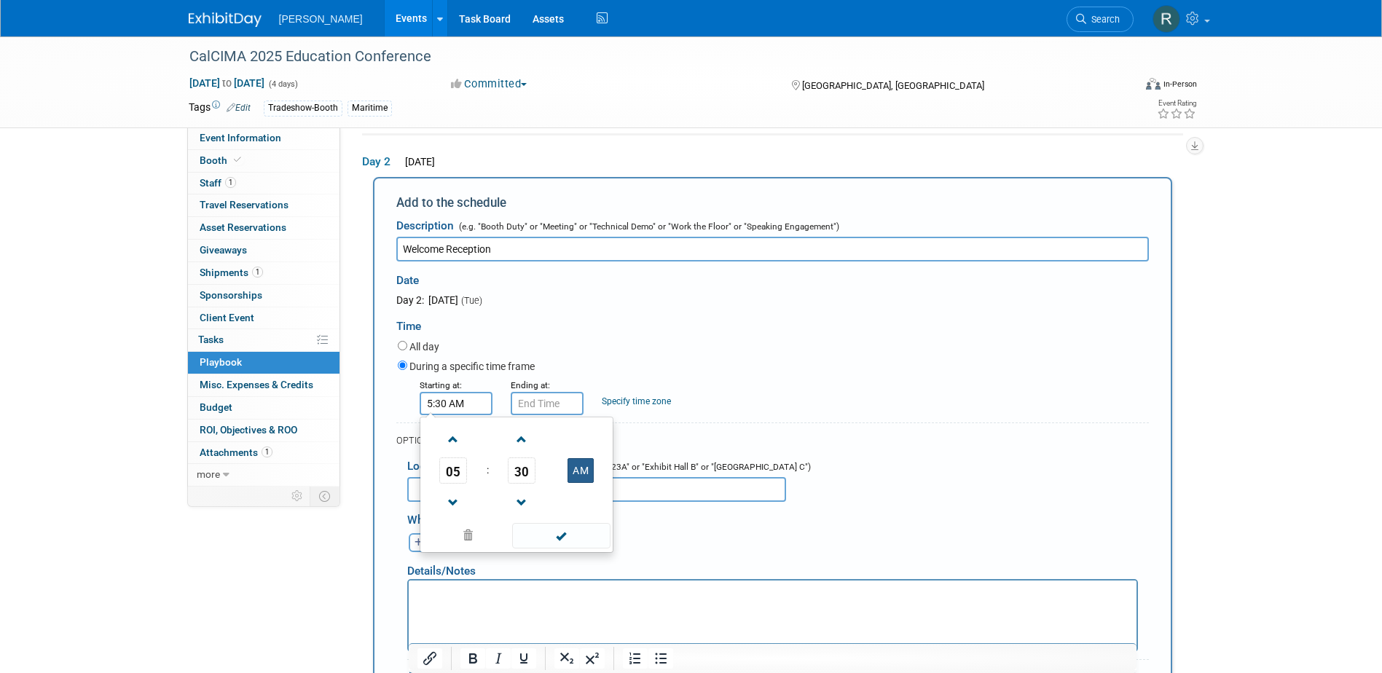
type input "5:30 PM"
drag, startPoint x: 574, startPoint y: 540, endPoint x: 532, endPoint y: 406, distance: 140.3
click at [575, 540] on span at bounding box center [561, 535] width 98 height 25
click at [537, 405] on input "5:30 PM" at bounding box center [547, 403] width 73 height 23
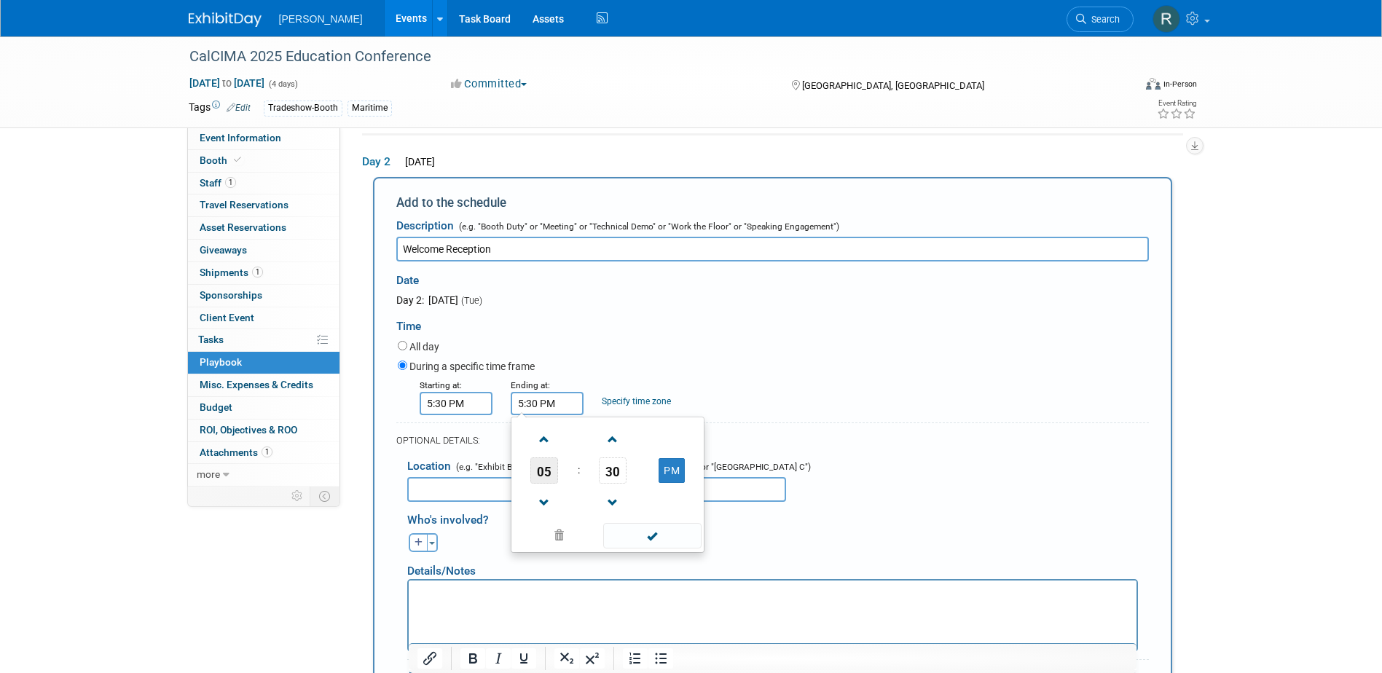
click at [543, 476] on span "05" at bounding box center [544, 470] width 28 height 26
click at [685, 480] on td "07" at bounding box center [677, 479] width 47 height 39
type input "7:30 PM"
click at [646, 535] on span at bounding box center [652, 535] width 98 height 25
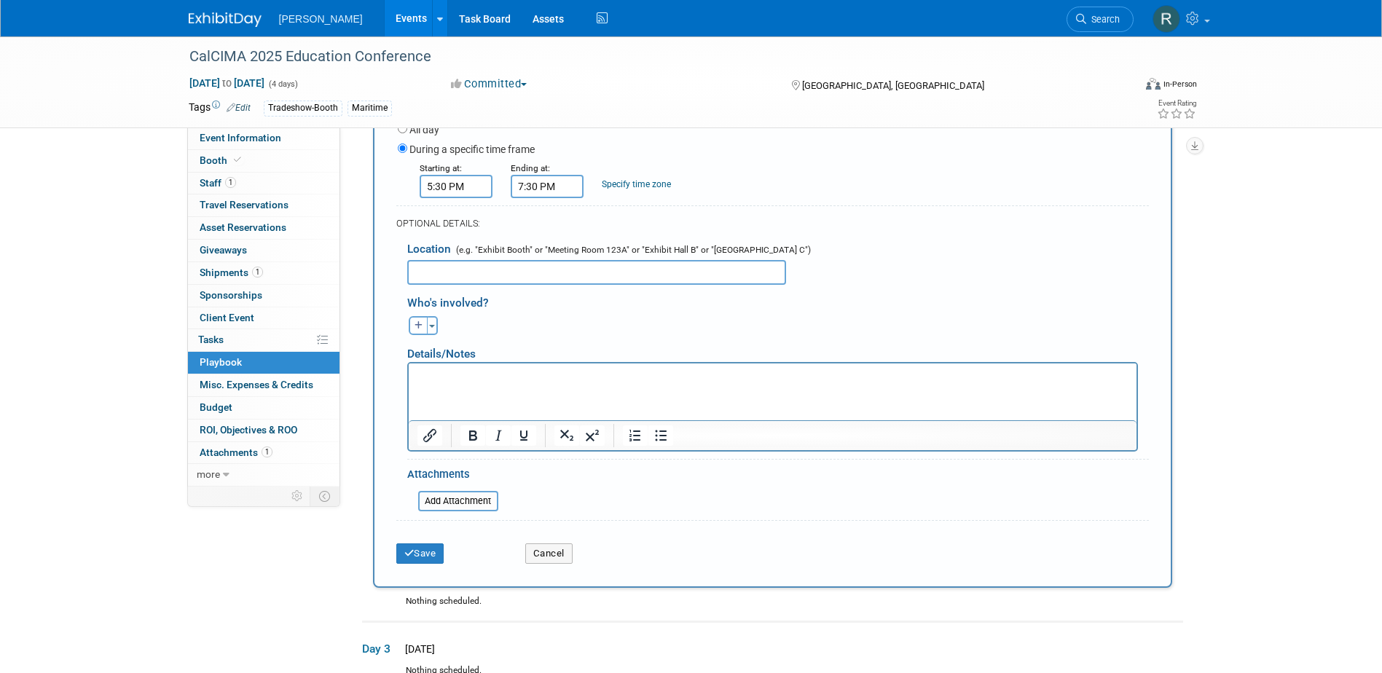
scroll to position [338, 0]
click at [429, 554] on button "Save" at bounding box center [420, 552] width 48 height 20
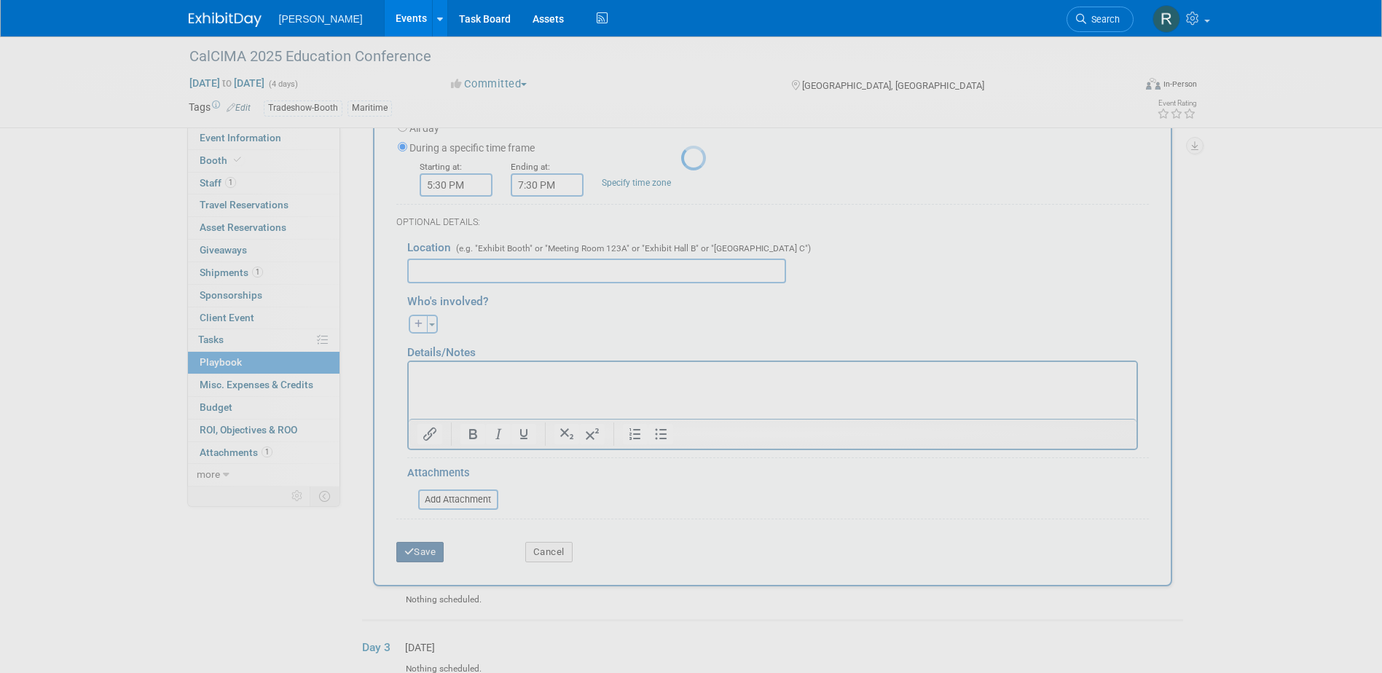
scroll to position [13, 0]
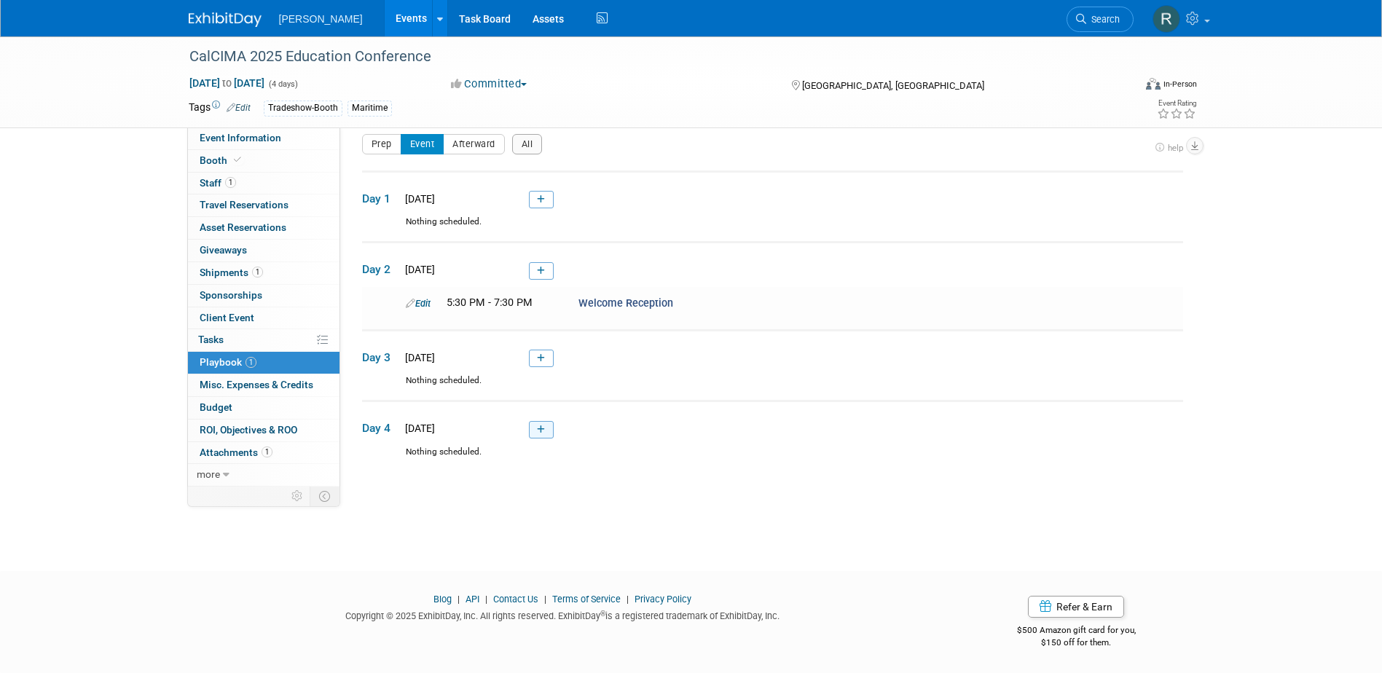
click at [538, 430] on icon at bounding box center [541, 429] width 8 height 9
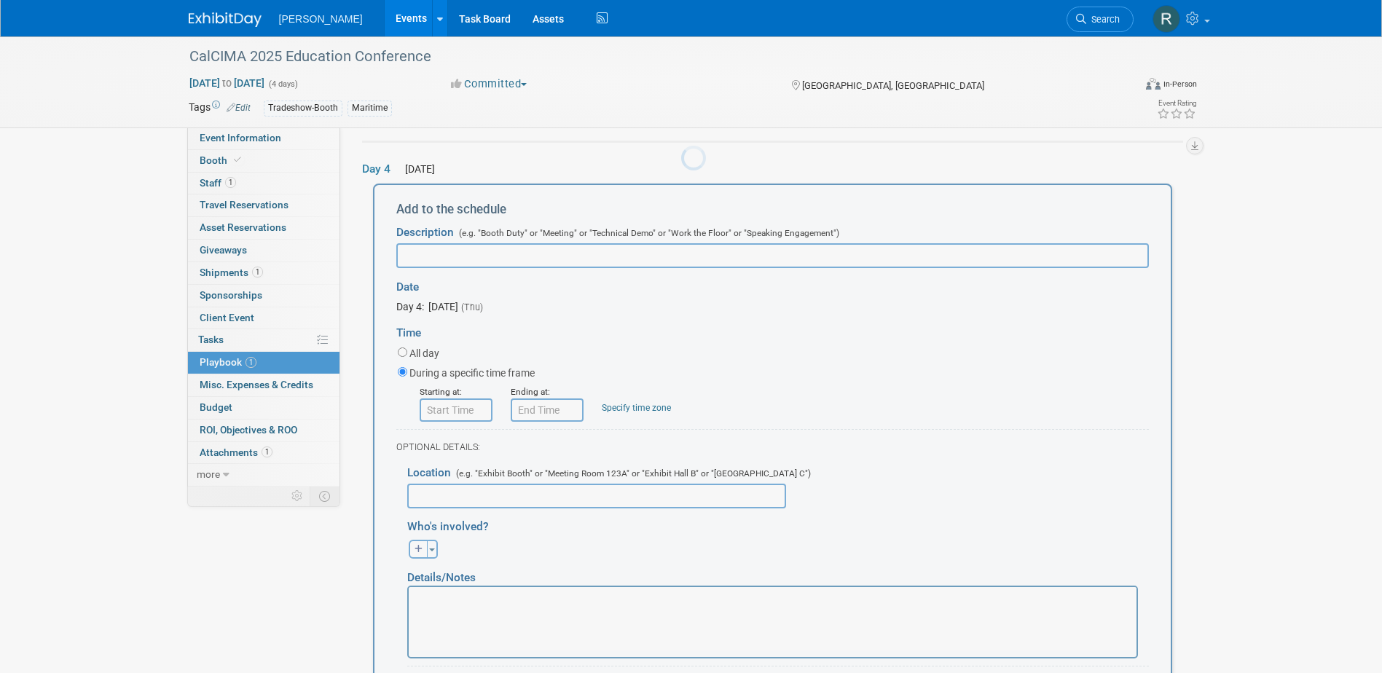
scroll to position [0, 0]
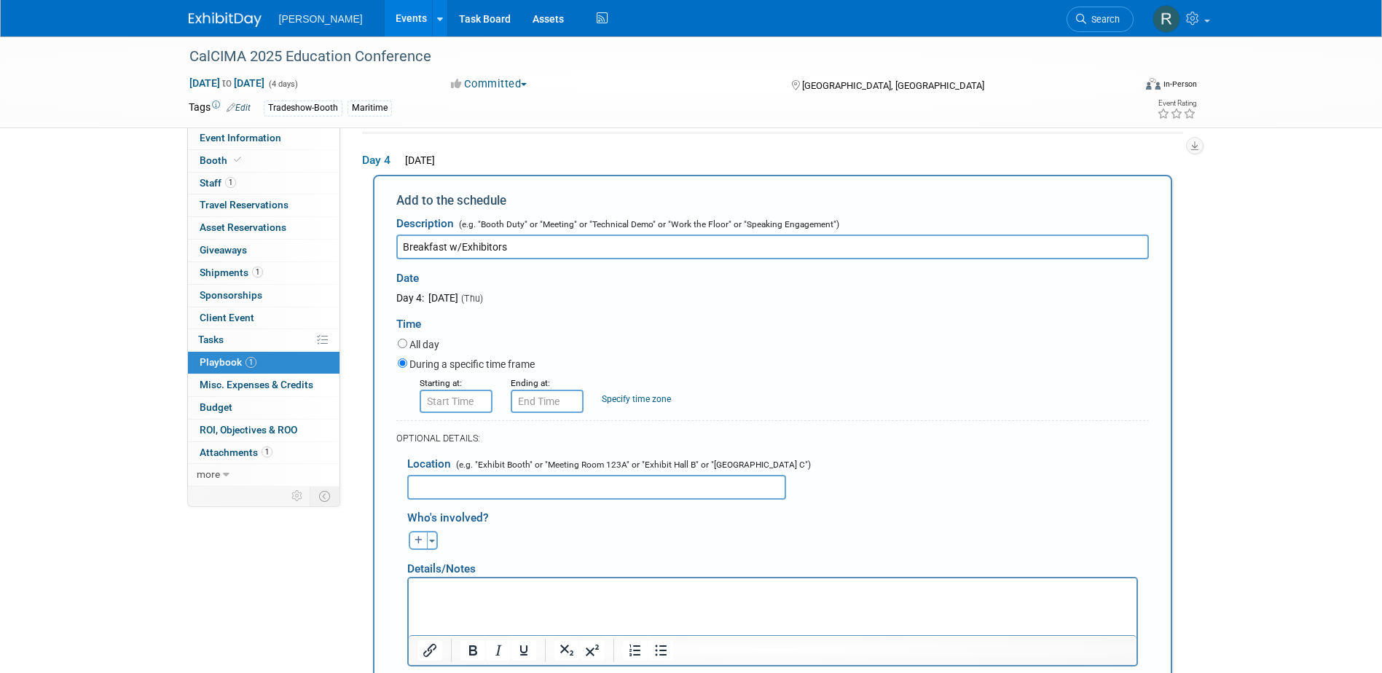
type input "Breakfast w/Exhibitors"
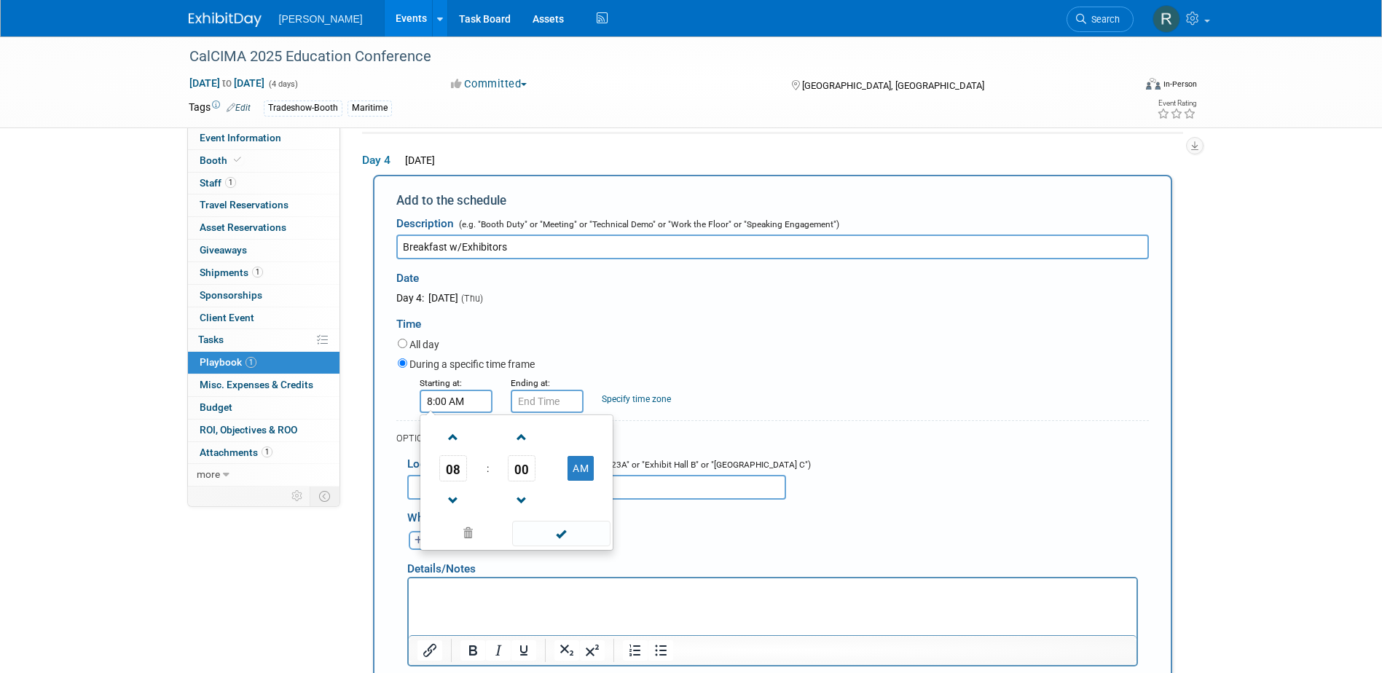
click at [444, 398] on input "8:00 AM" at bounding box center [456, 401] width 73 height 23
click at [449, 508] on span at bounding box center [453, 500] width 25 height 25
type input "7:00 AM"
drag, startPoint x: 532, startPoint y: 532, endPoint x: 533, endPoint y: 454, distance: 77.2
click at [533, 532] on span at bounding box center [561, 533] width 98 height 25
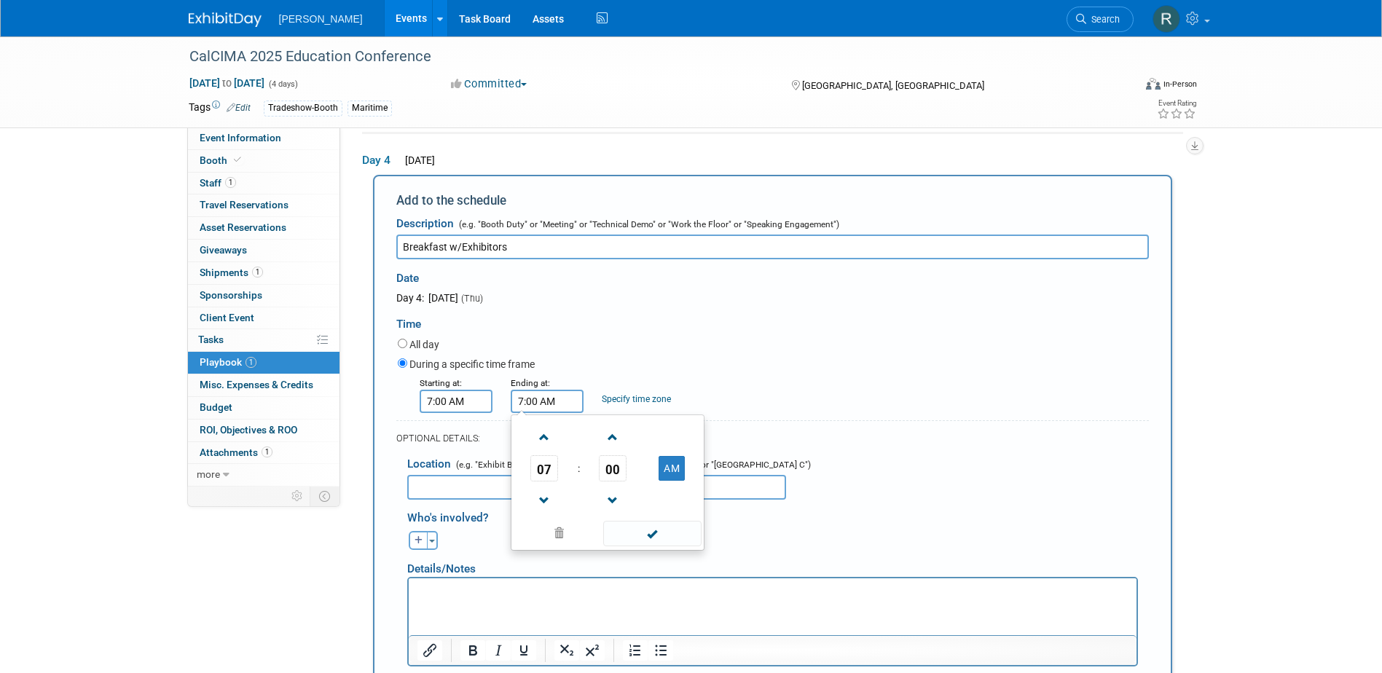
click at [538, 406] on input "7:00 AM" at bounding box center [547, 401] width 73 height 23
click at [537, 439] on span at bounding box center [544, 437] width 25 height 25
type input "8:00 AM"
drag, startPoint x: 631, startPoint y: 539, endPoint x: 626, endPoint y: 517, distance: 22.3
click at [631, 538] on span at bounding box center [652, 533] width 98 height 25
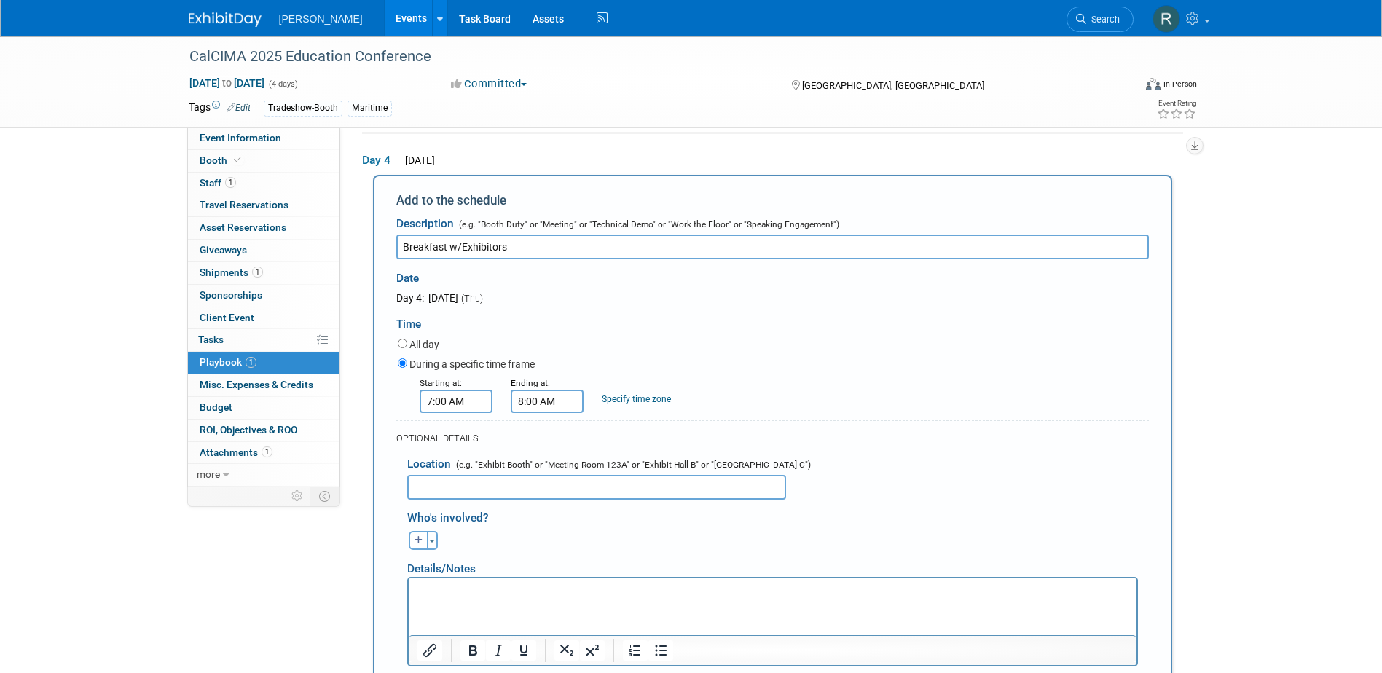
click at [618, 401] on link "Specify time zone" at bounding box center [636, 399] width 69 height 10
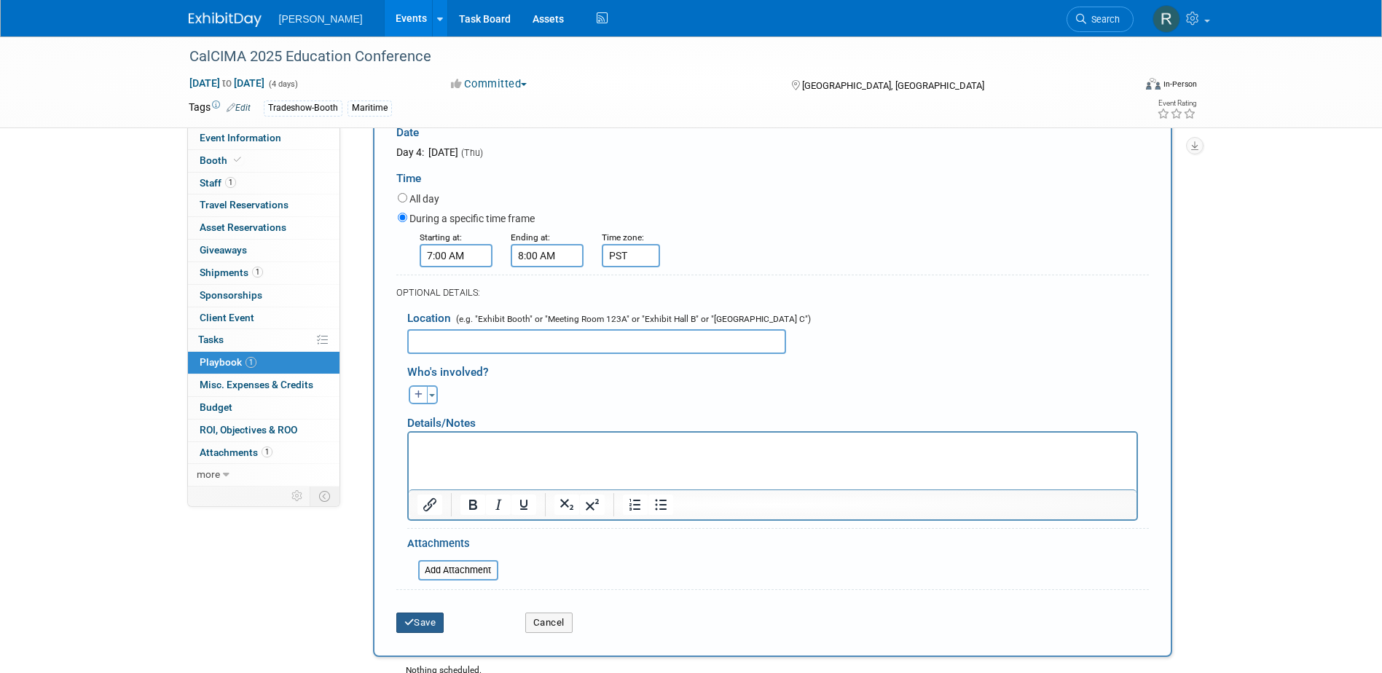
type input "PST"
click at [440, 622] on button "Save" at bounding box center [420, 623] width 48 height 20
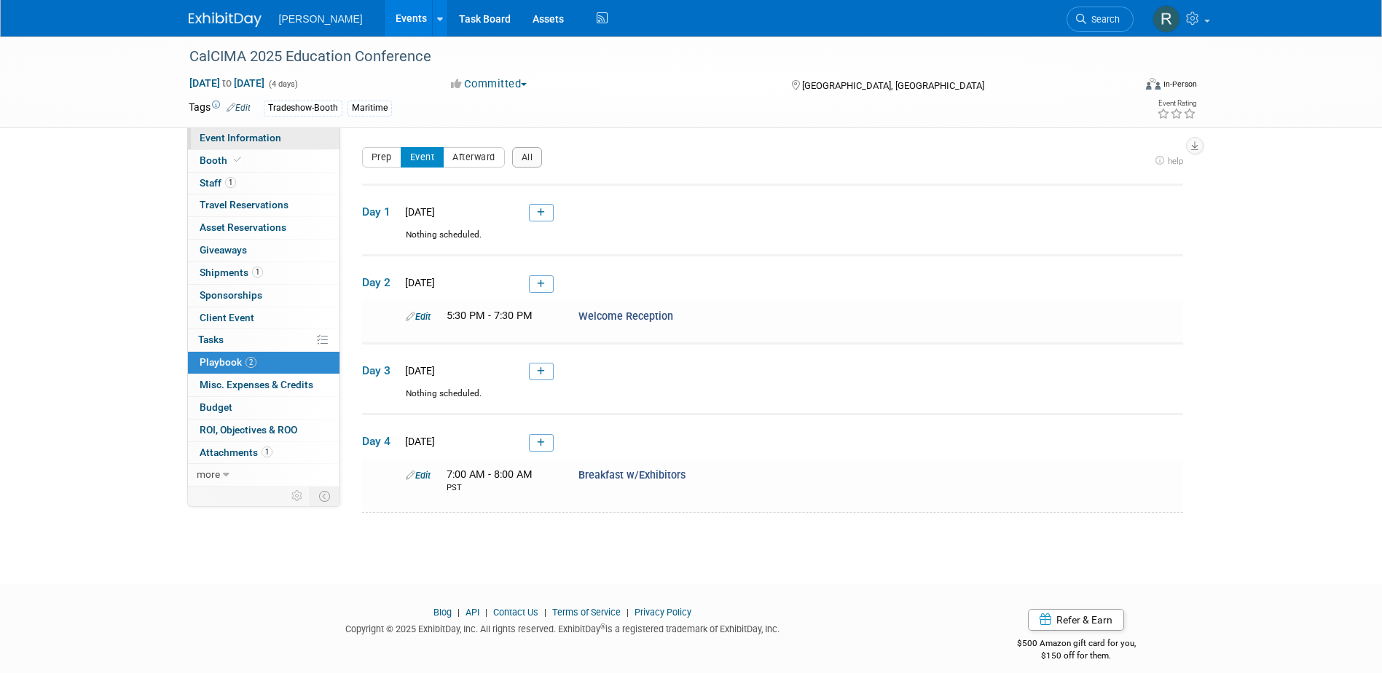
click at [251, 138] on span "Event Information" at bounding box center [241, 138] width 82 height 12
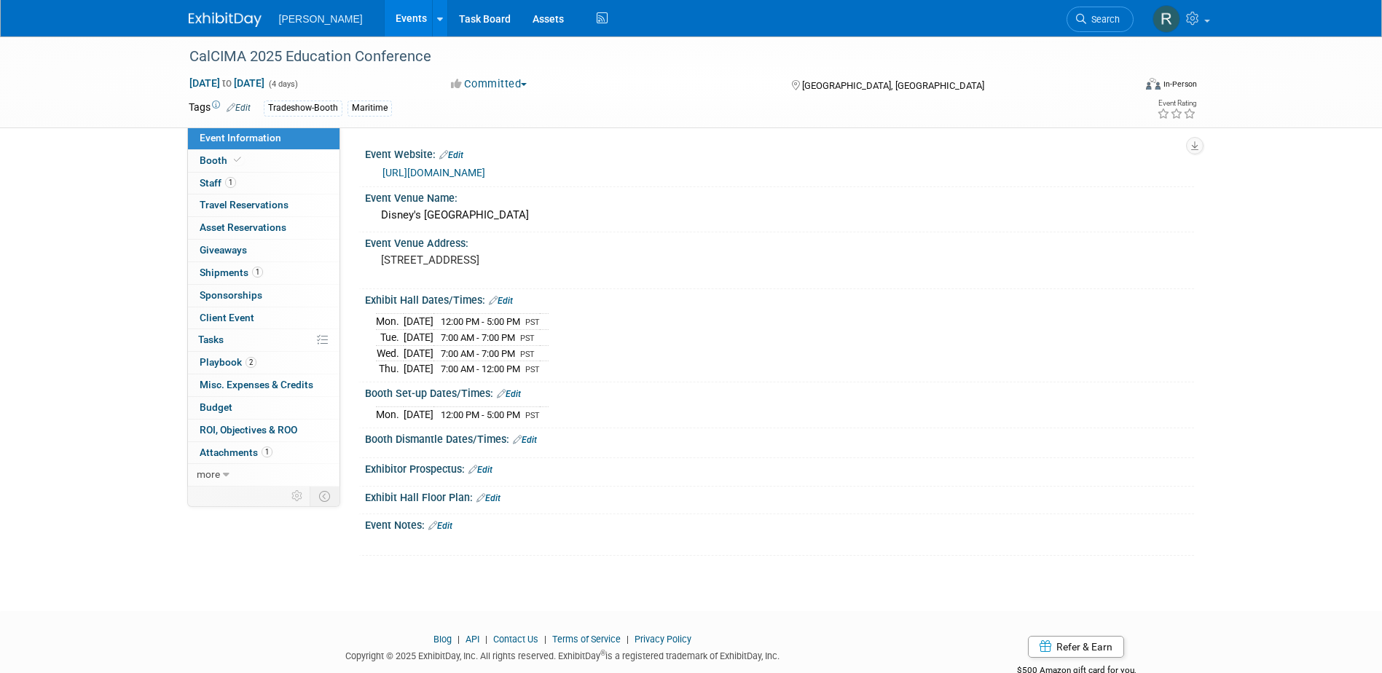
click at [1095, 25] on link "Search" at bounding box center [1099, 19] width 67 height 25
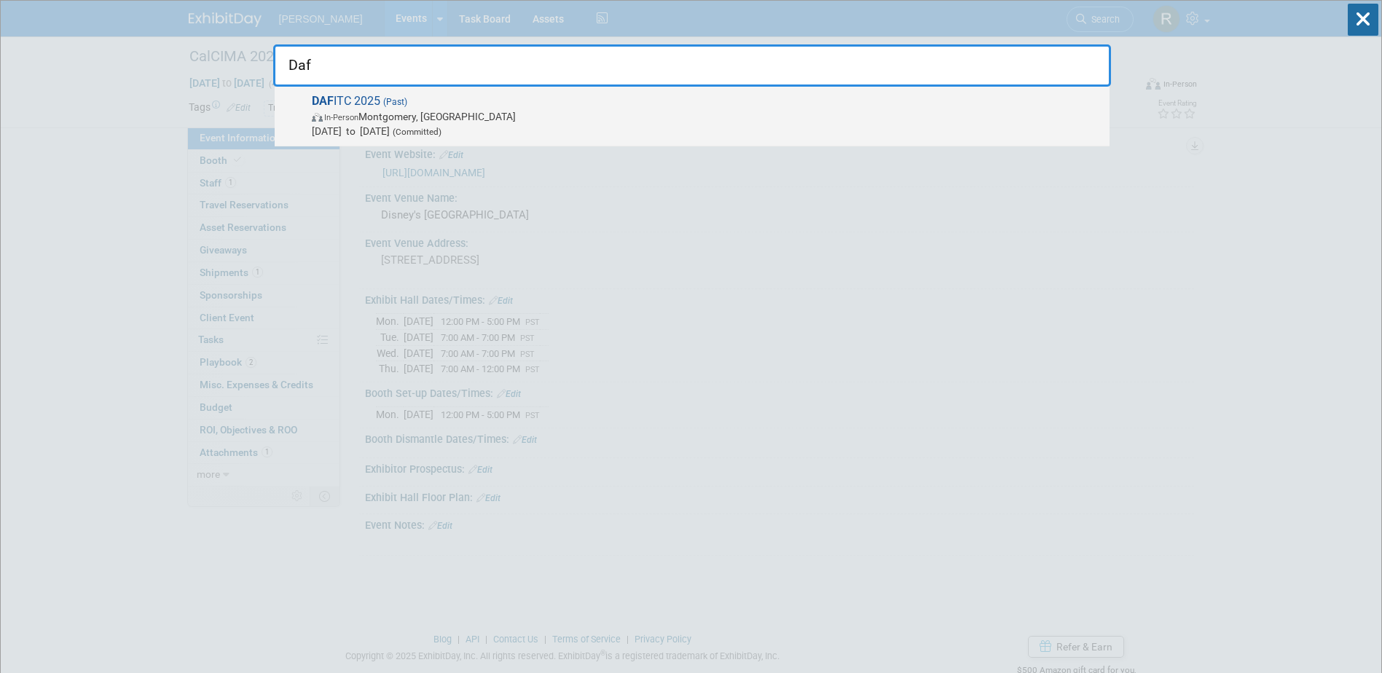
type input "Daf"
click at [404, 125] on span "Aug 25, 2025 to Aug 27, 2025 (Committed)" at bounding box center [707, 131] width 790 height 15
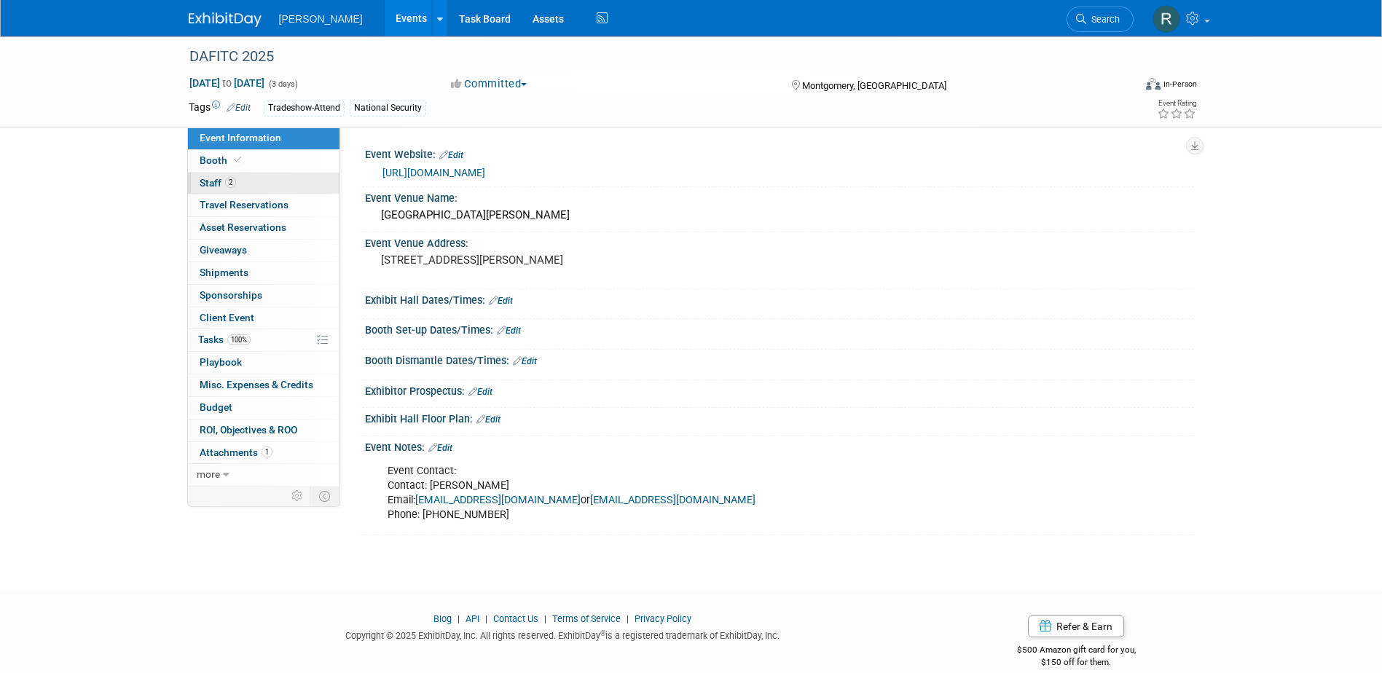
click at [242, 186] on link "2 Staff 2" at bounding box center [263, 184] width 151 height 22
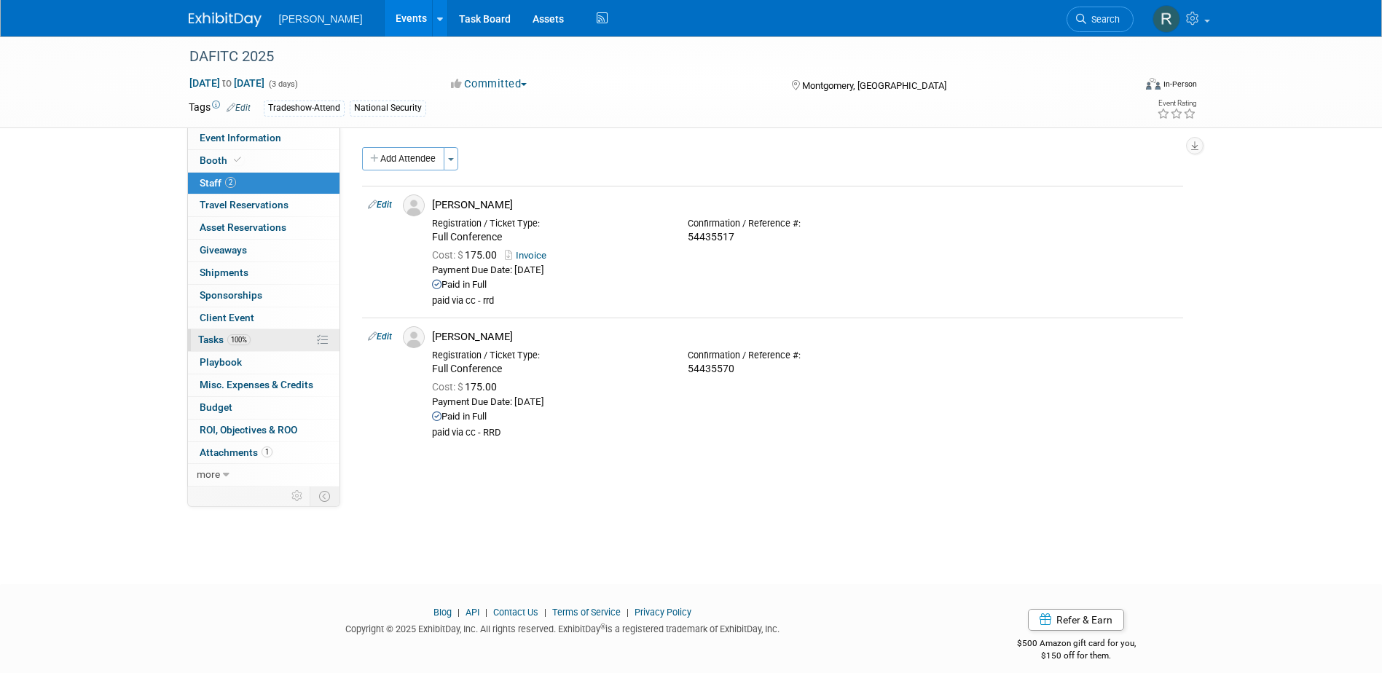
click at [221, 336] on span "Tasks 100%" at bounding box center [224, 340] width 52 height 12
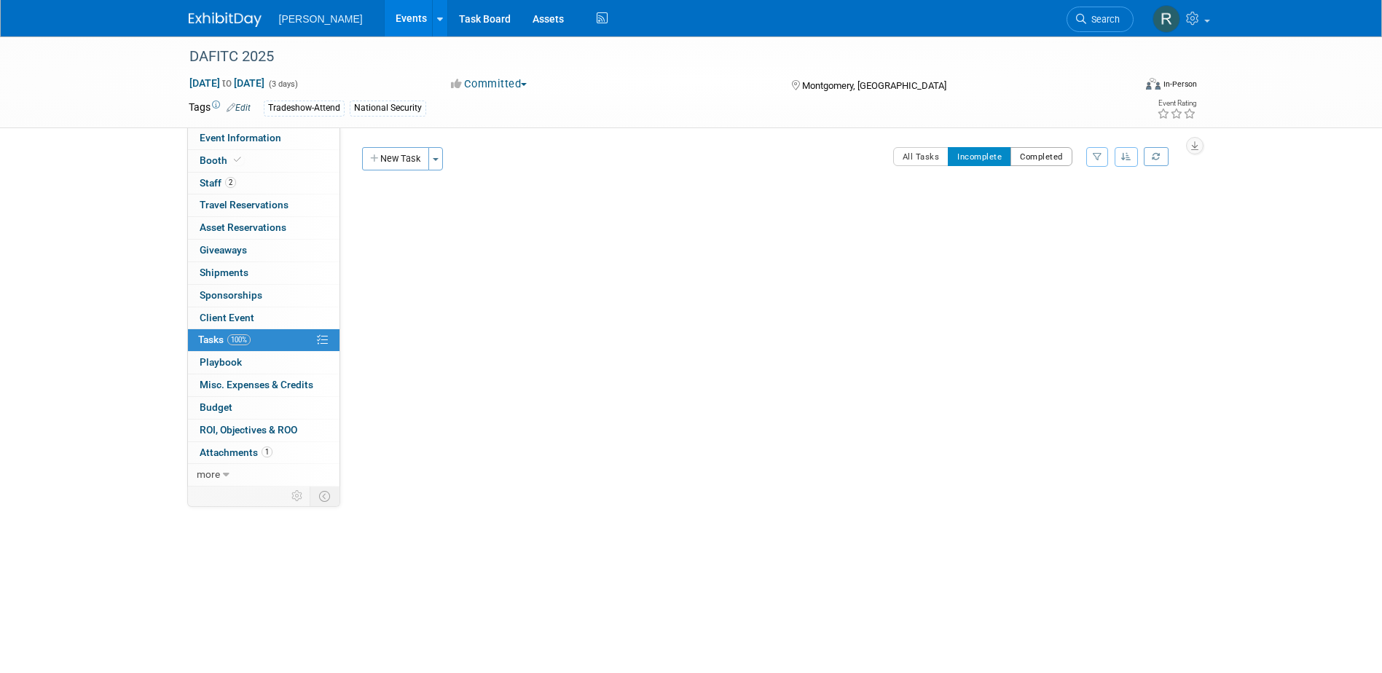
click at [1035, 156] on button "Completed" at bounding box center [1041, 156] width 62 height 19
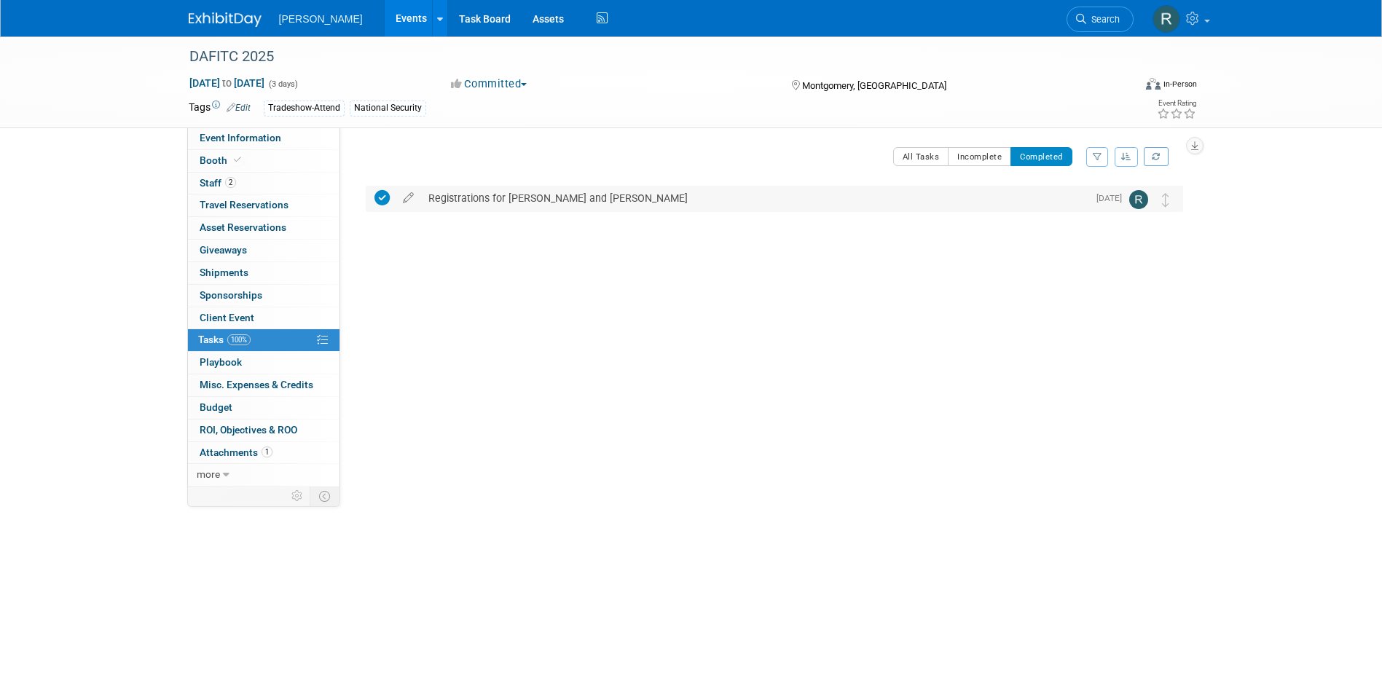
click at [481, 195] on div "Registrations for [PERSON_NAME] and [PERSON_NAME]" at bounding box center [754, 198] width 666 height 25
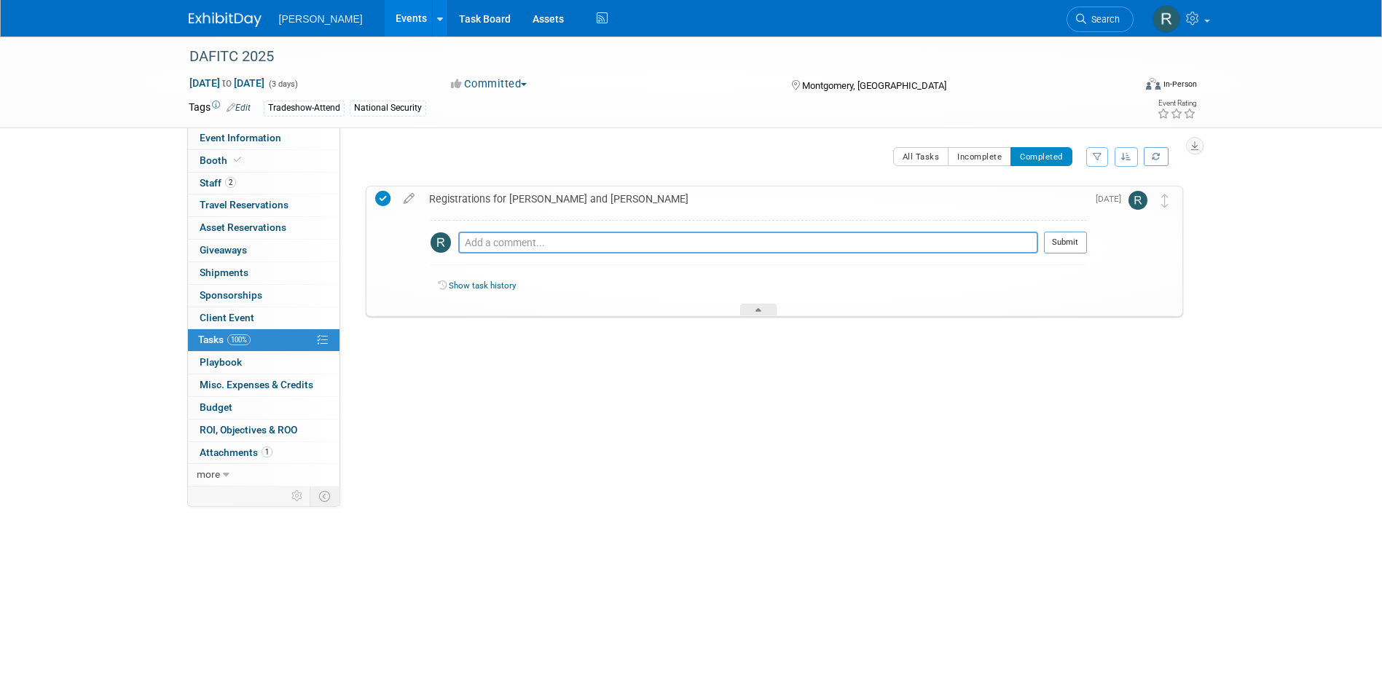
click at [481, 195] on div "Registrations for [PERSON_NAME] and [PERSON_NAME]" at bounding box center [754, 198] width 665 height 25
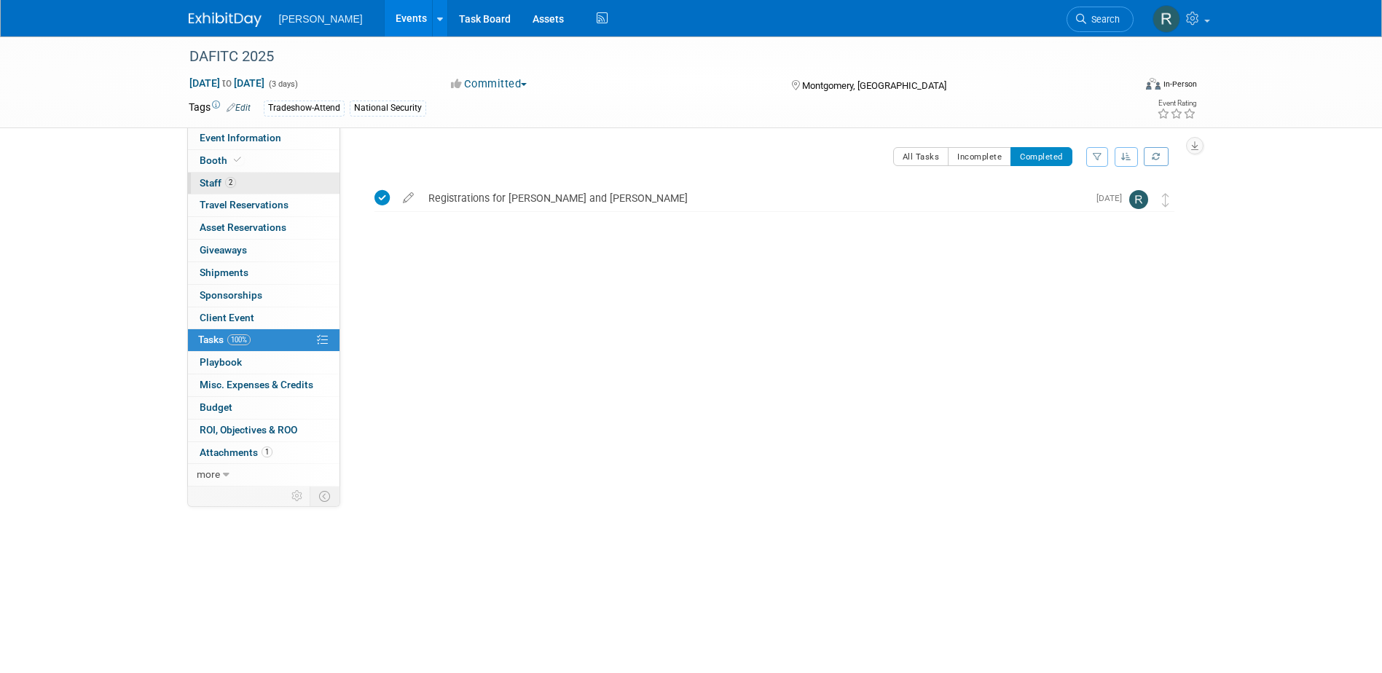
click at [214, 186] on span "Staff 2" at bounding box center [218, 183] width 36 height 12
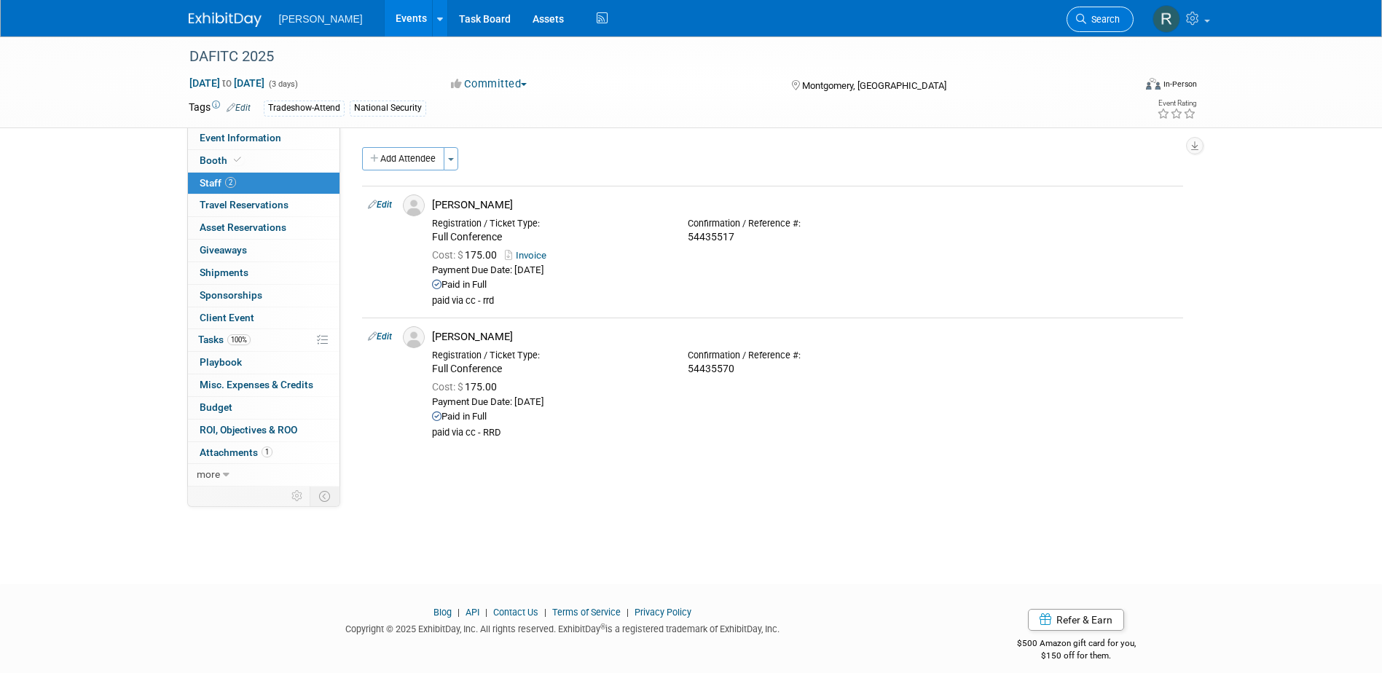
click at [1099, 25] on link "Search" at bounding box center [1099, 19] width 67 height 25
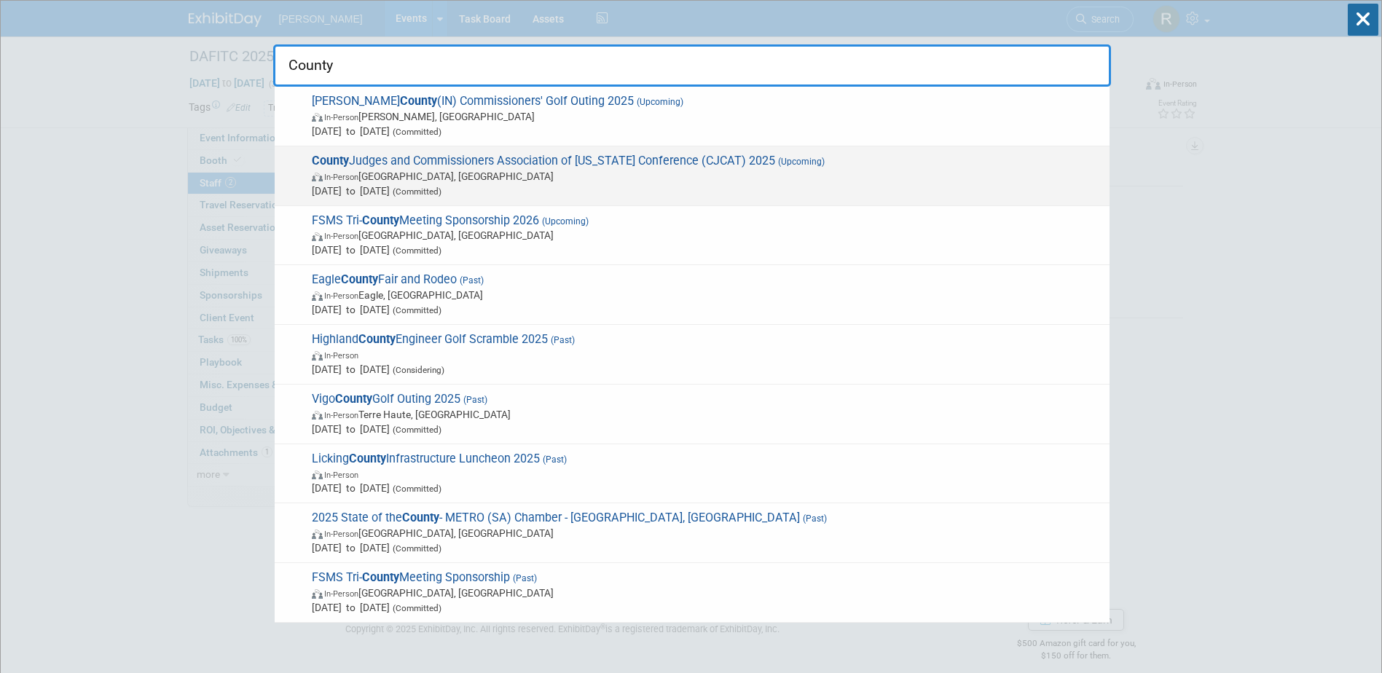
type input "County"
click at [583, 154] on span "County Judges and Commissioners Association of Texas Conference (CJCAT) 2025 (U…" at bounding box center [704, 176] width 795 height 44
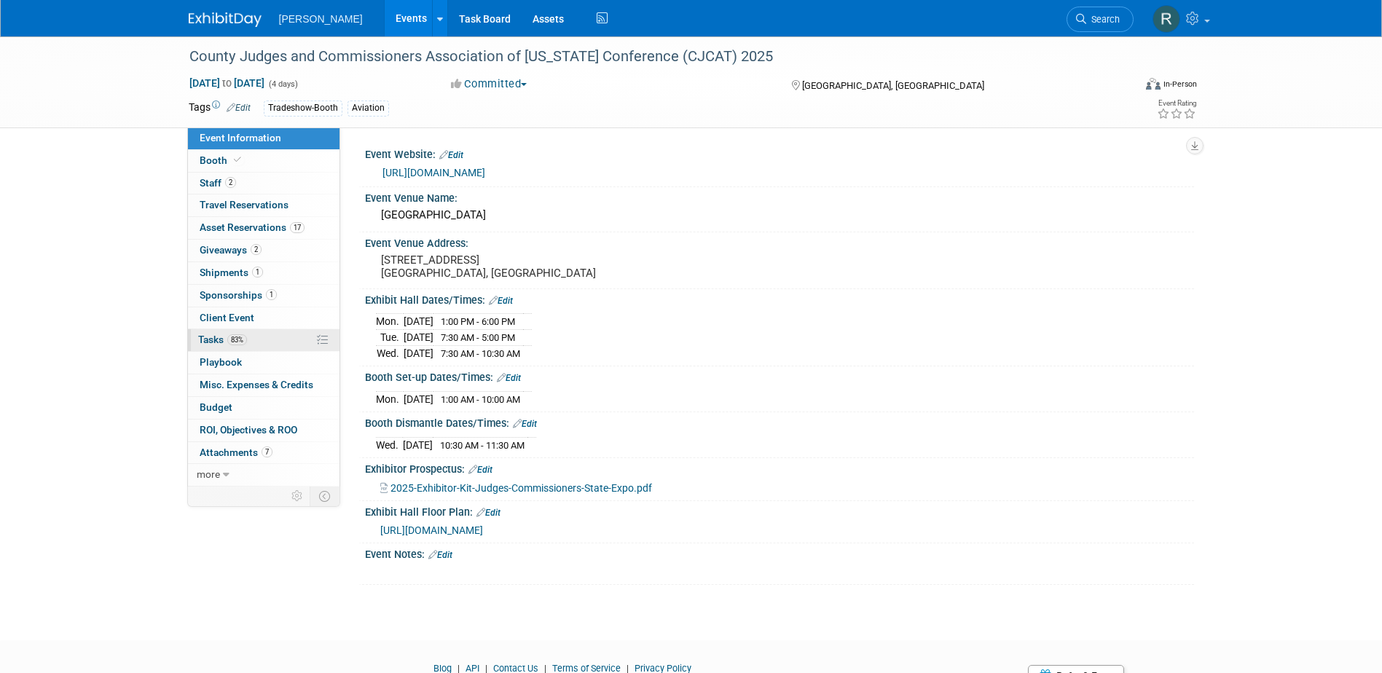
click at [224, 339] on span "Tasks 83%" at bounding box center [222, 340] width 49 height 12
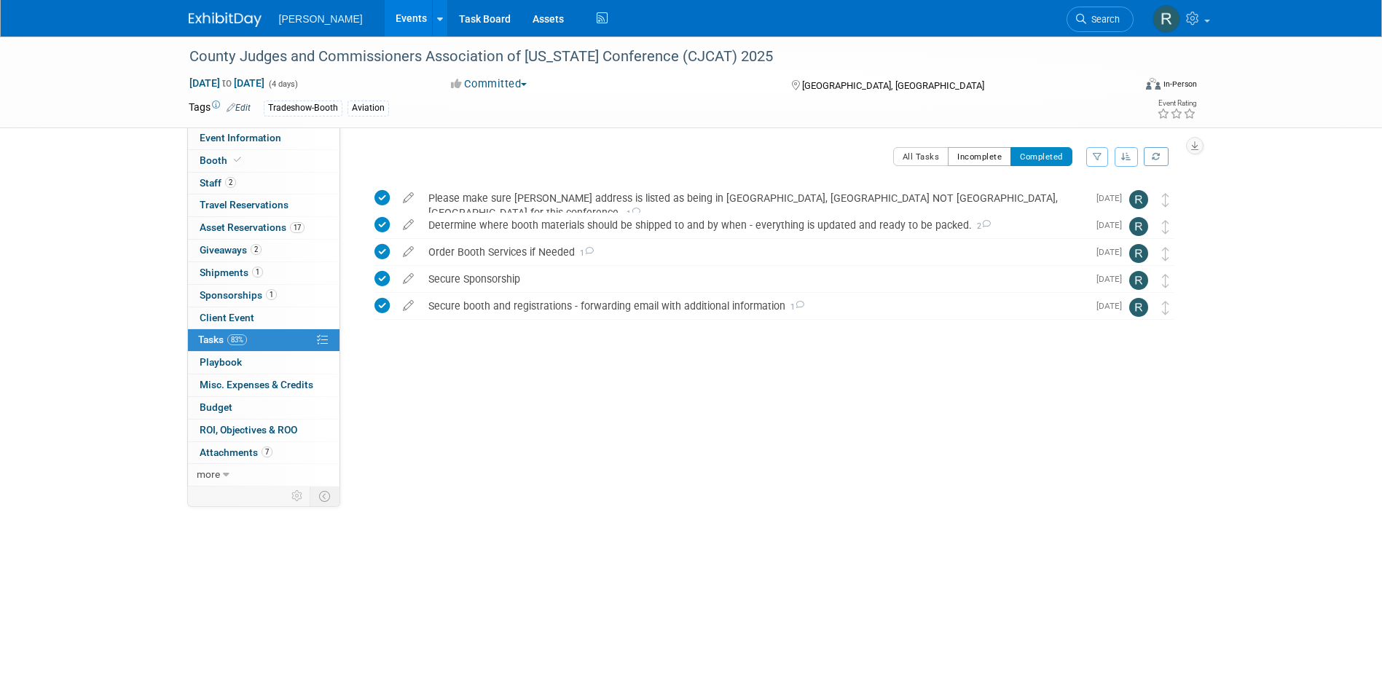
click at [983, 158] on button "Incomplete" at bounding box center [979, 156] width 63 height 19
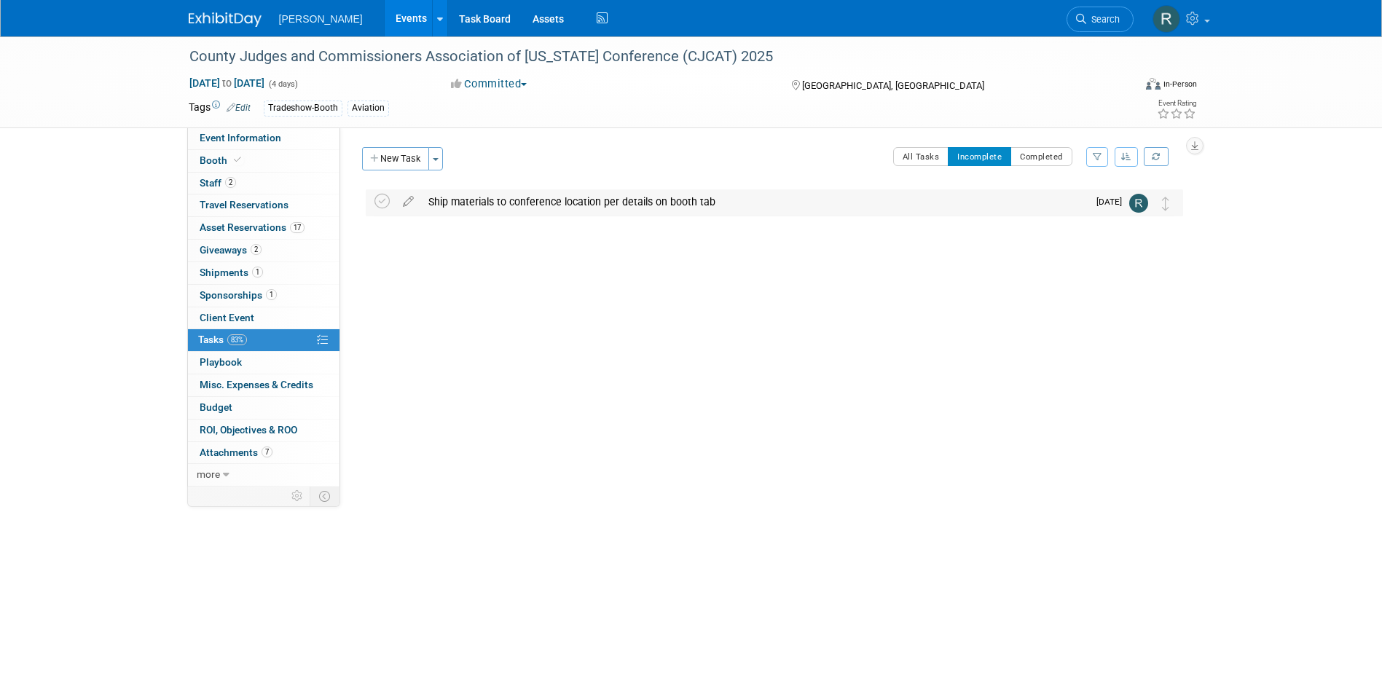
click at [492, 203] on div "Ship materials to conference location per details on booth tab" at bounding box center [754, 201] width 666 height 25
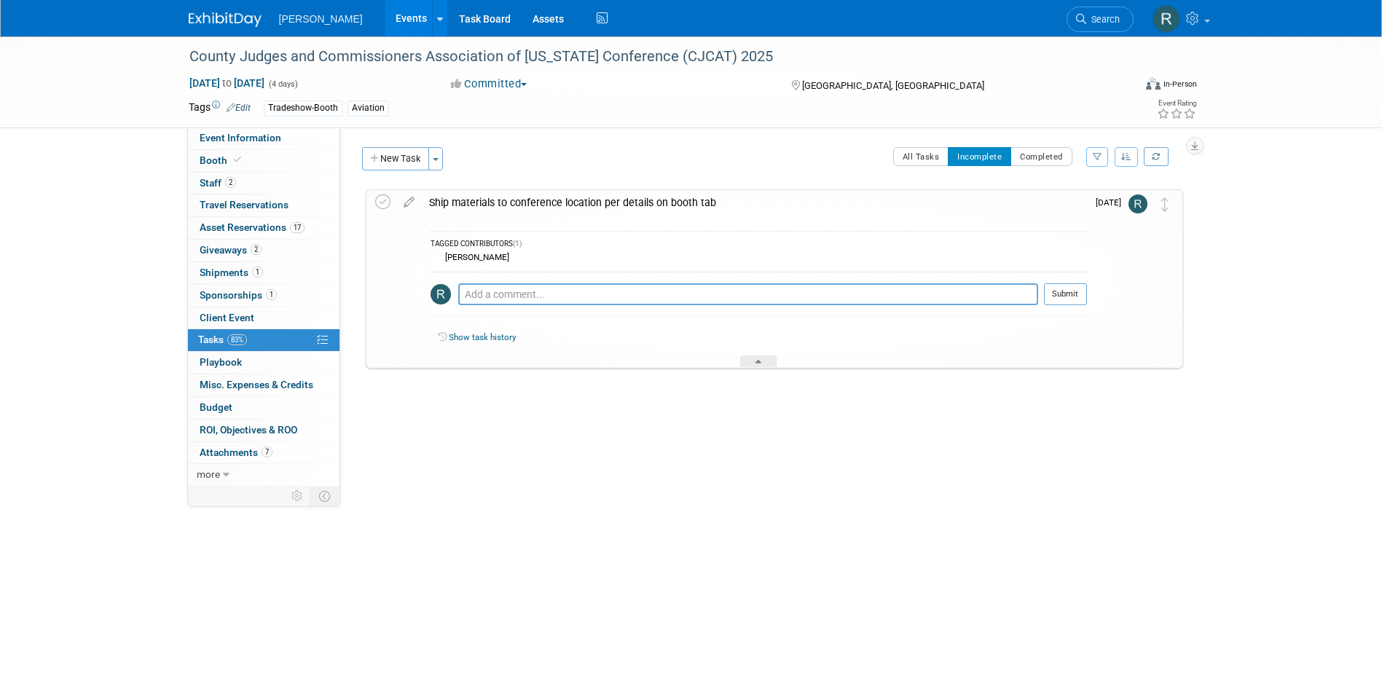
click at [524, 201] on div "Ship materials to conference location per details on booth tab" at bounding box center [754, 202] width 665 height 25
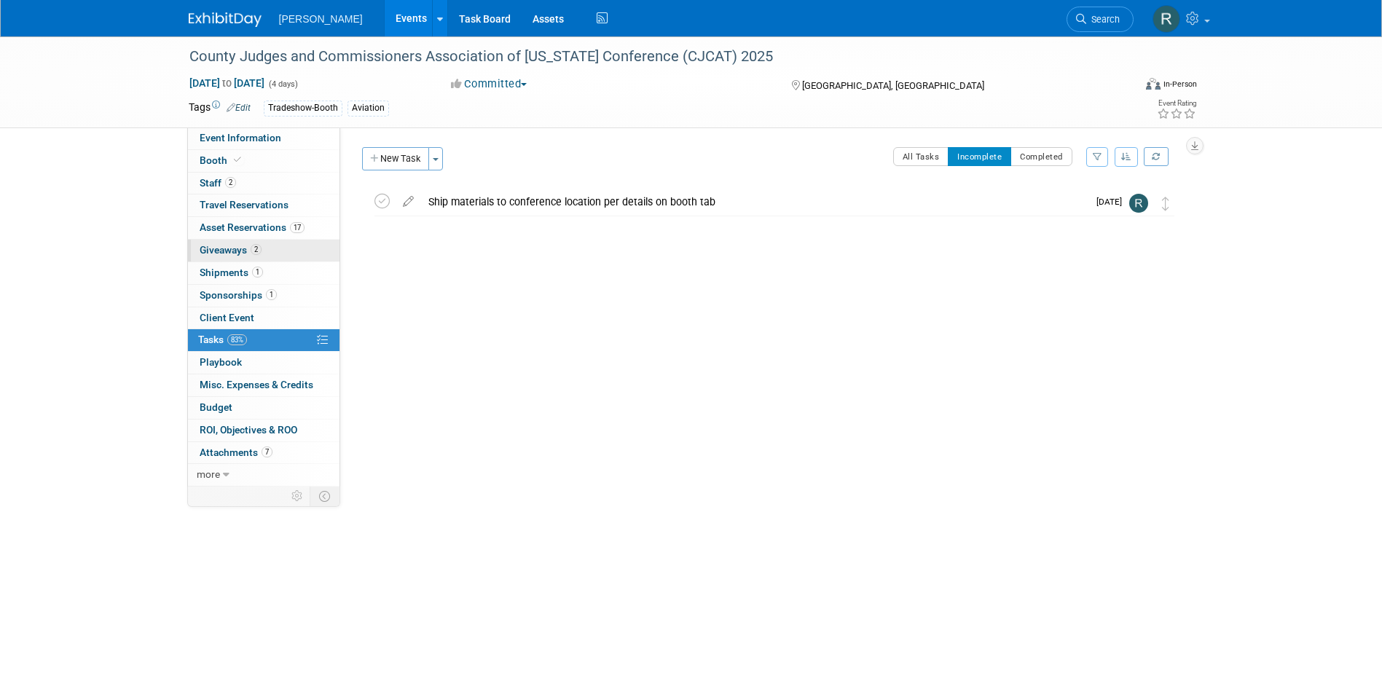
click at [232, 247] on span "Giveaways 2" at bounding box center [231, 250] width 62 height 12
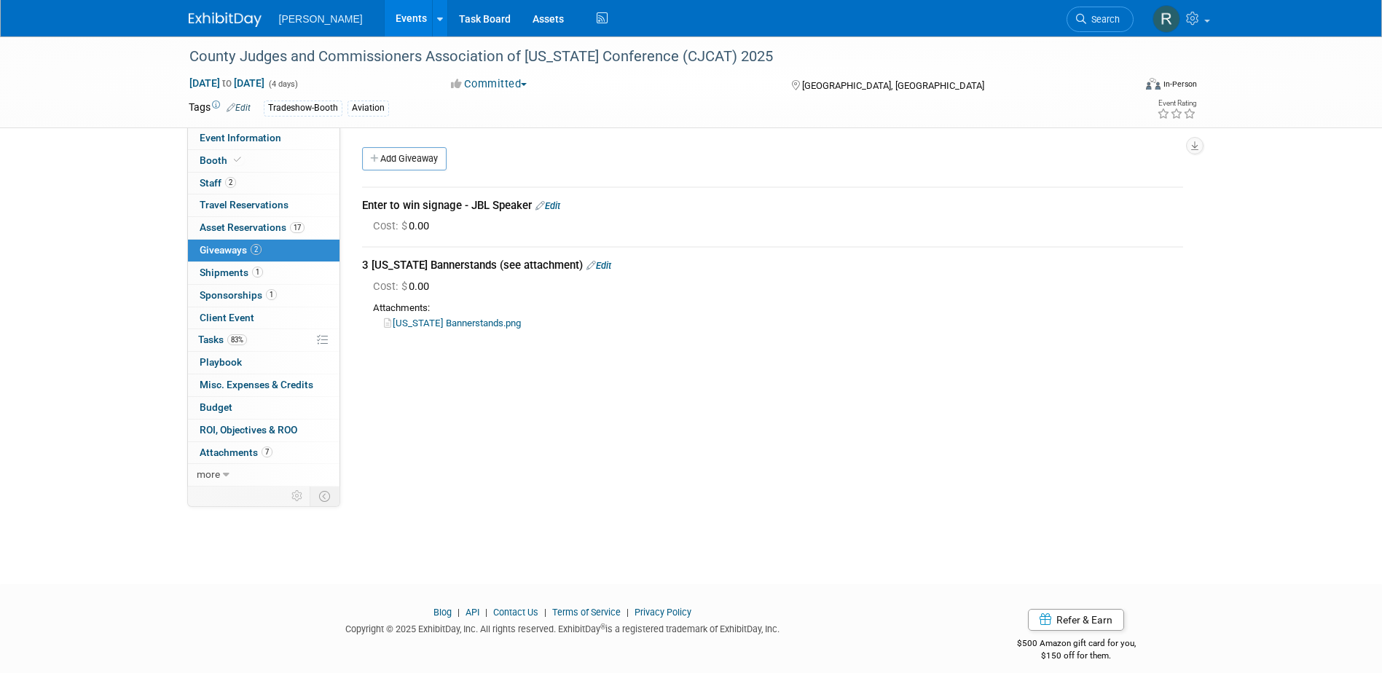
click at [555, 205] on link "Edit" at bounding box center [547, 205] width 25 height 11
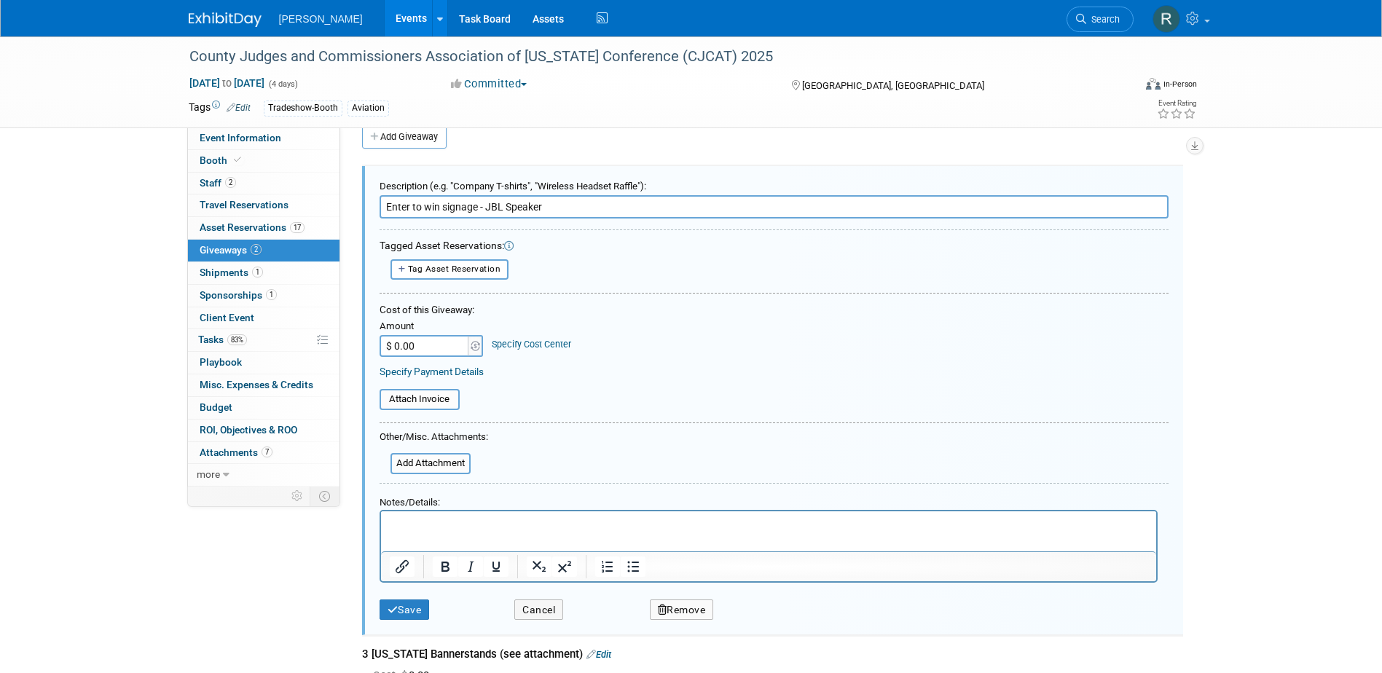
click at [672, 614] on button "Remove" at bounding box center [682, 609] width 64 height 21
click at [762, 620] on link "Yes" at bounding box center [763, 621] width 42 height 23
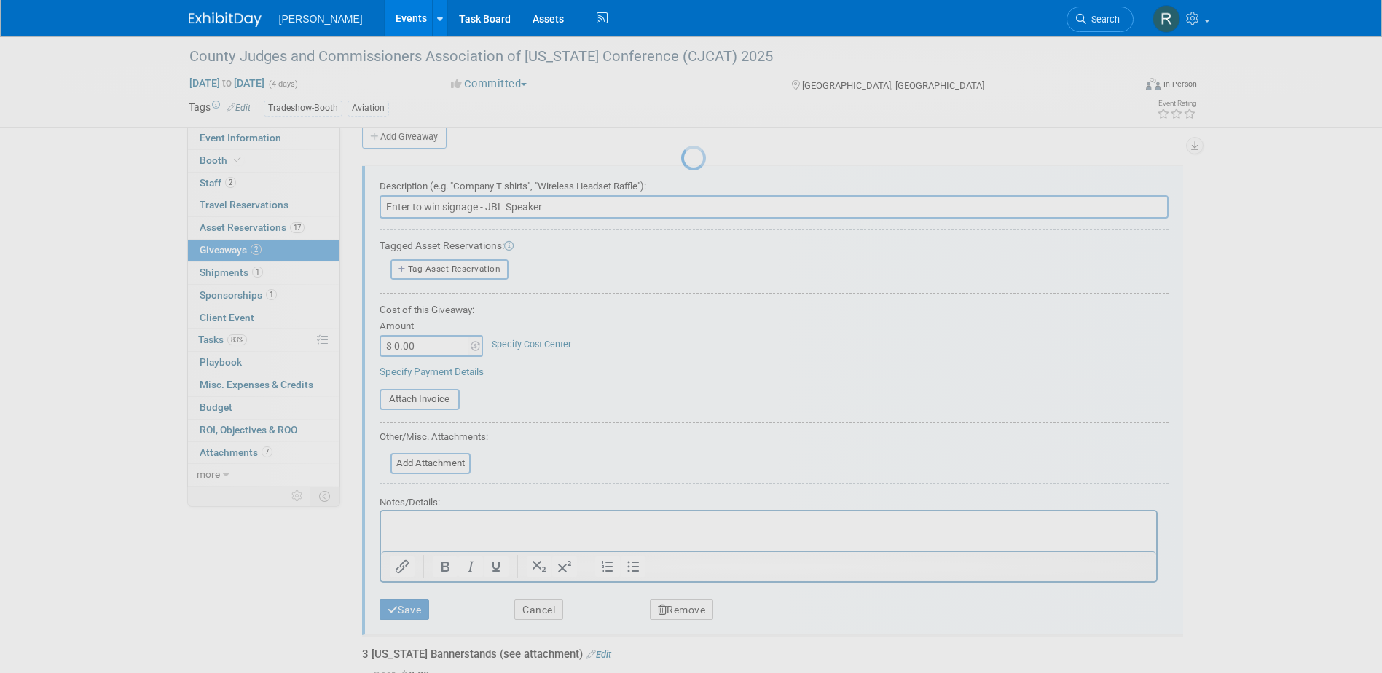
scroll to position [13, 0]
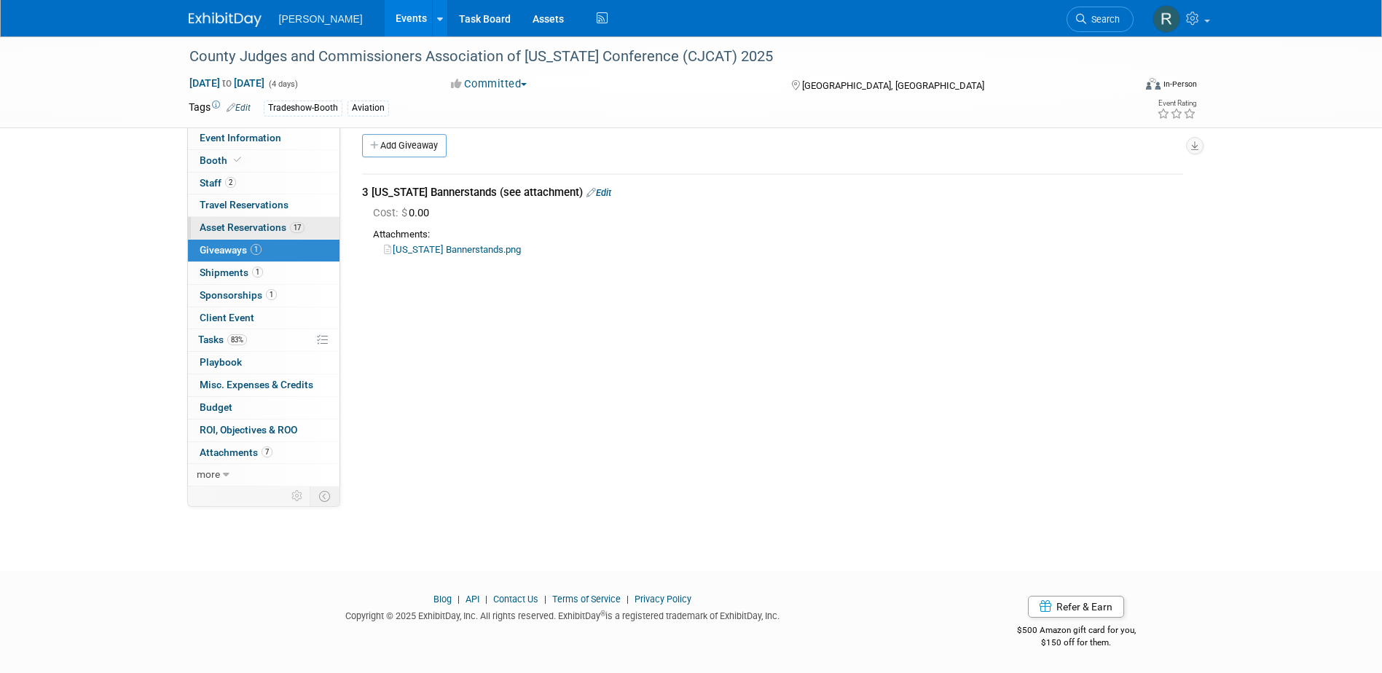
click at [254, 223] on span "Asset Reservations 17" at bounding box center [252, 227] width 105 height 12
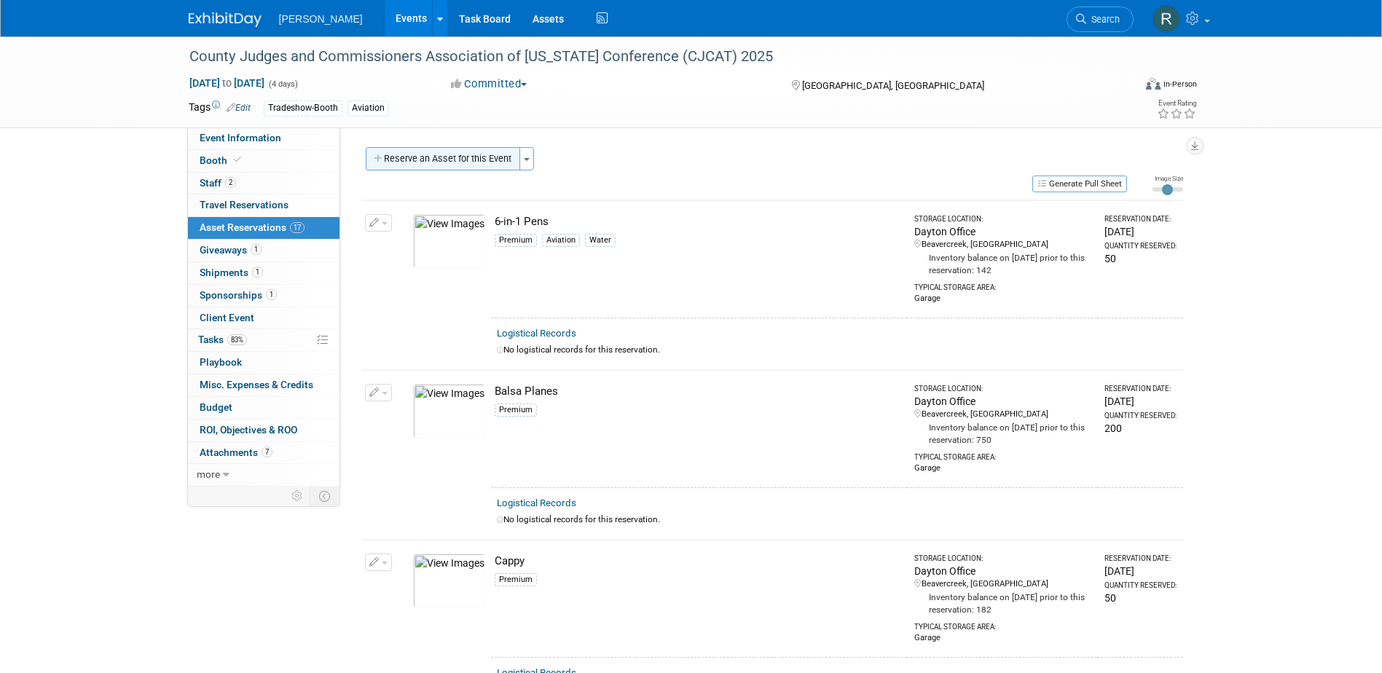
click at [418, 160] on button "Reserve an Asset for this Event" at bounding box center [443, 158] width 154 height 23
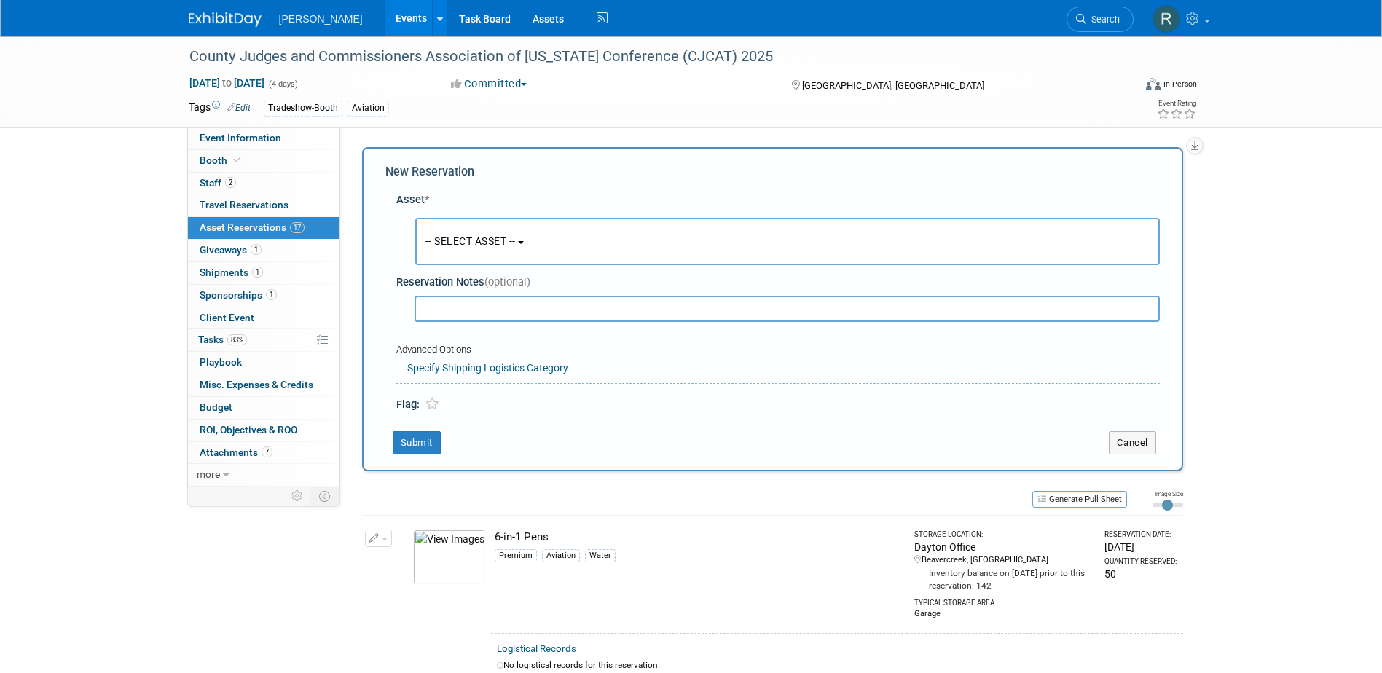
drag, startPoint x: 484, startPoint y: 256, endPoint x: 472, endPoint y: 252, distance: 12.2
click at [484, 256] on button "-- SELECT ASSET --" at bounding box center [787, 241] width 744 height 47
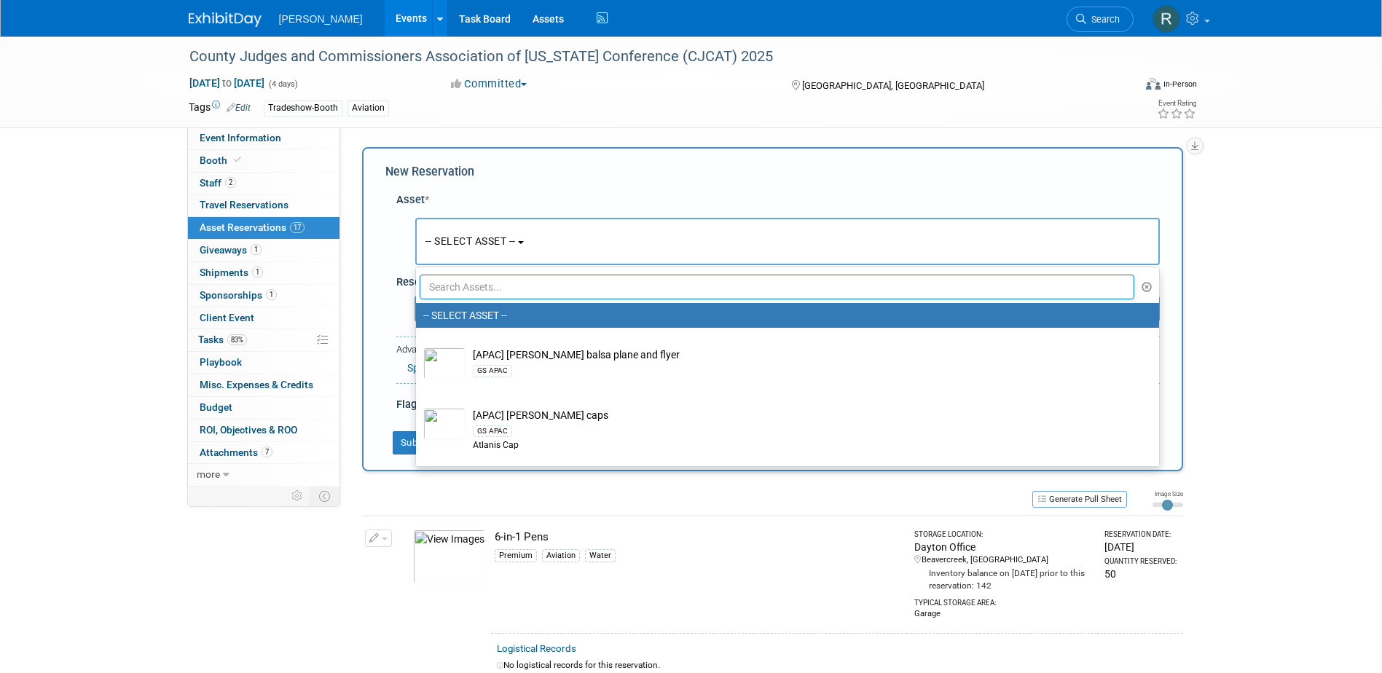
click at [472, 252] on button "-- SELECT ASSET --" at bounding box center [787, 241] width 744 height 47
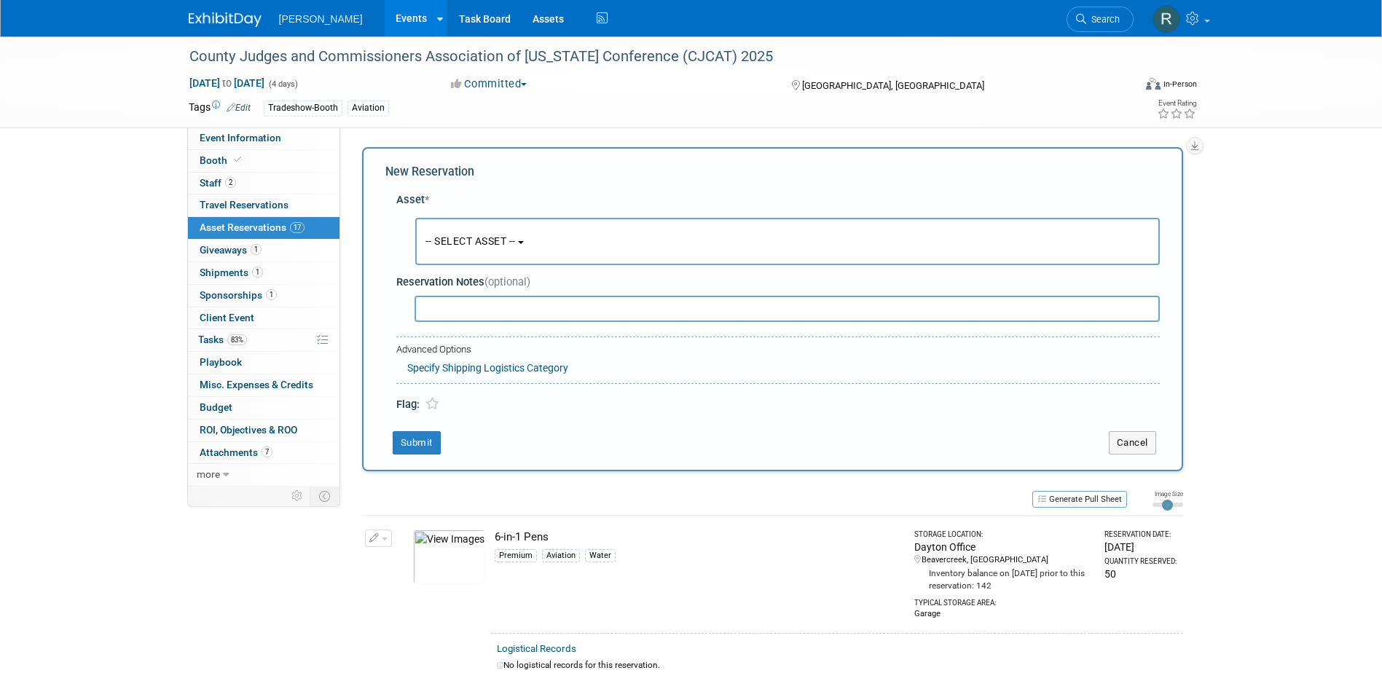
click at [466, 246] on span "-- SELECT ASSET --" at bounding box center [470, 241] width 90 height 12
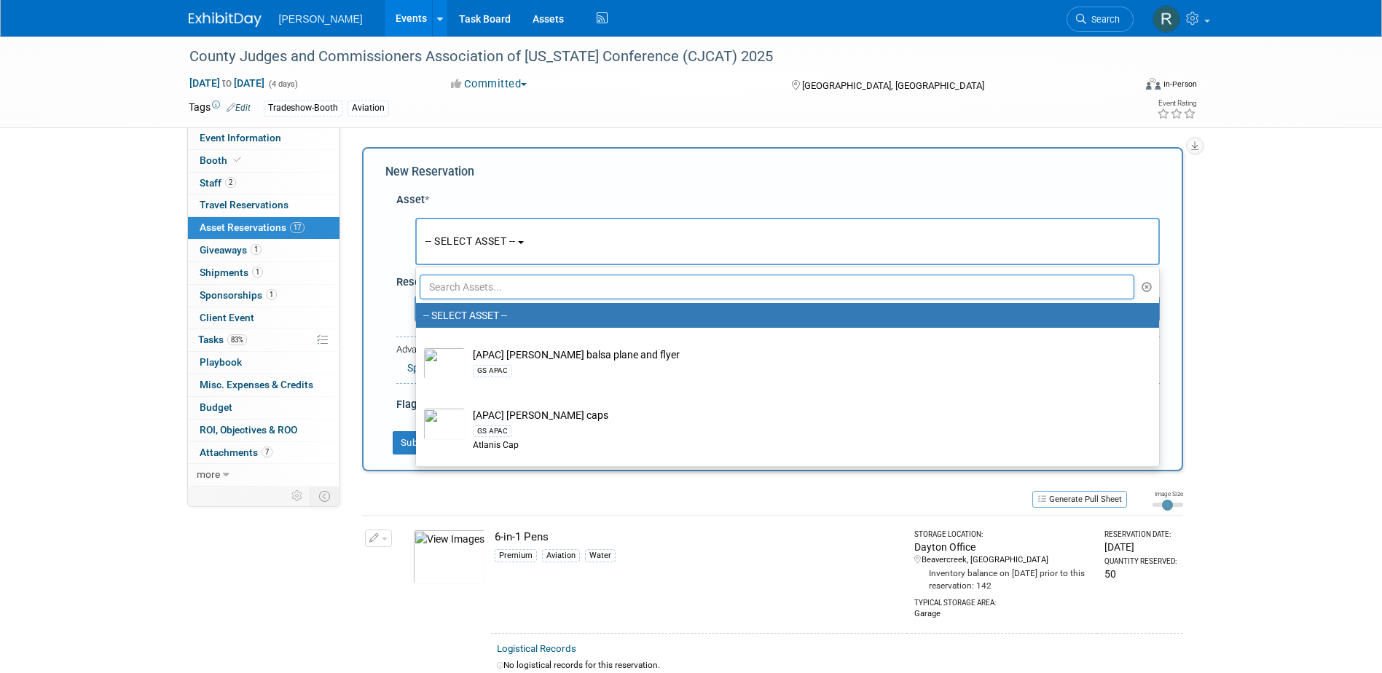
click at [465, 291] on input "text" at bounding box center [777, 287] width 715 height 25
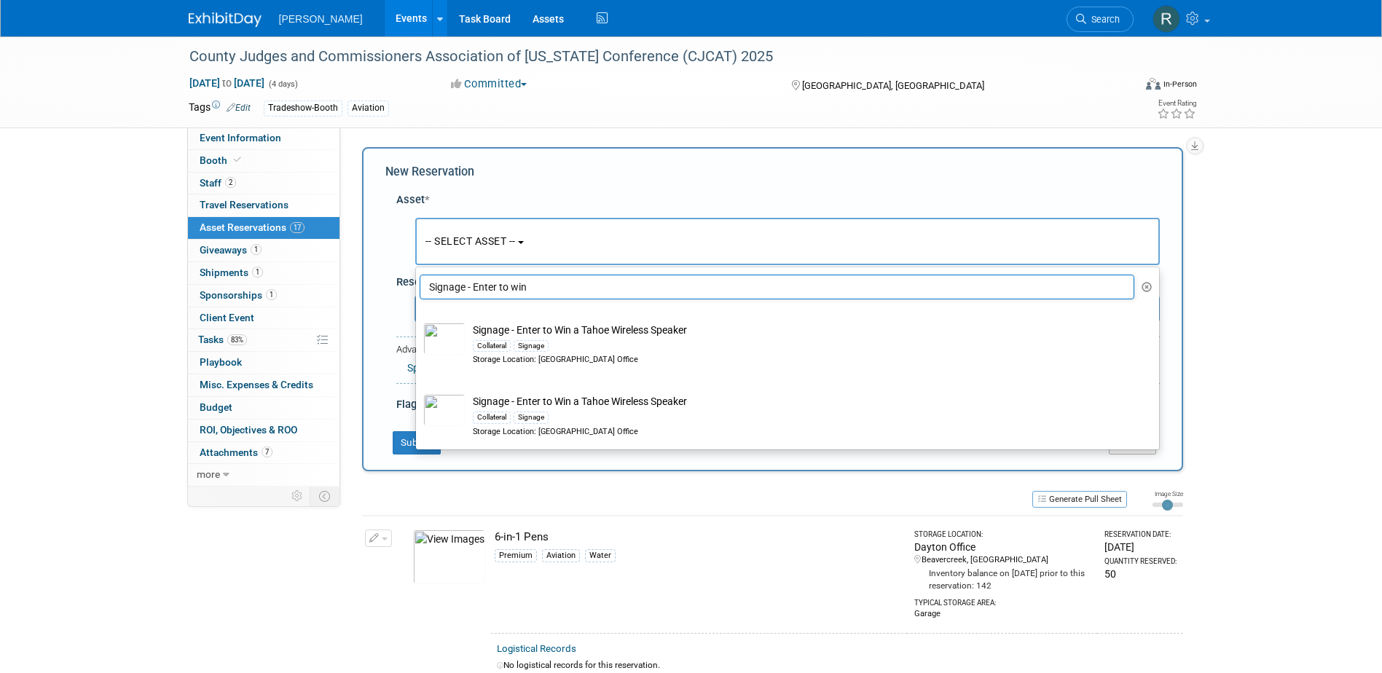
drag, startPoint x: 528, startPoint y: 284, endPoint x: 472, endPoint y: 281, distance: 56.2
click at [472, 281] on input "Signage - Enter to win" at bounding box center [777, 287] width 715 height 25
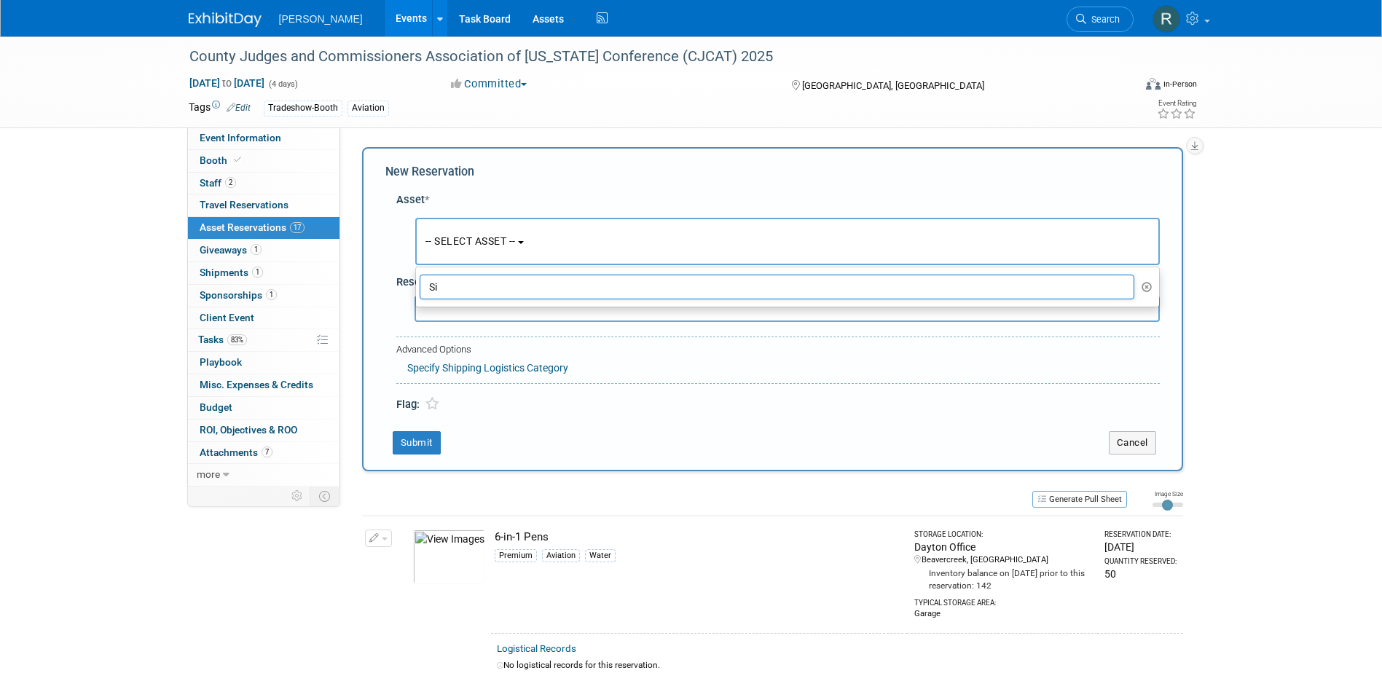
type input "S"
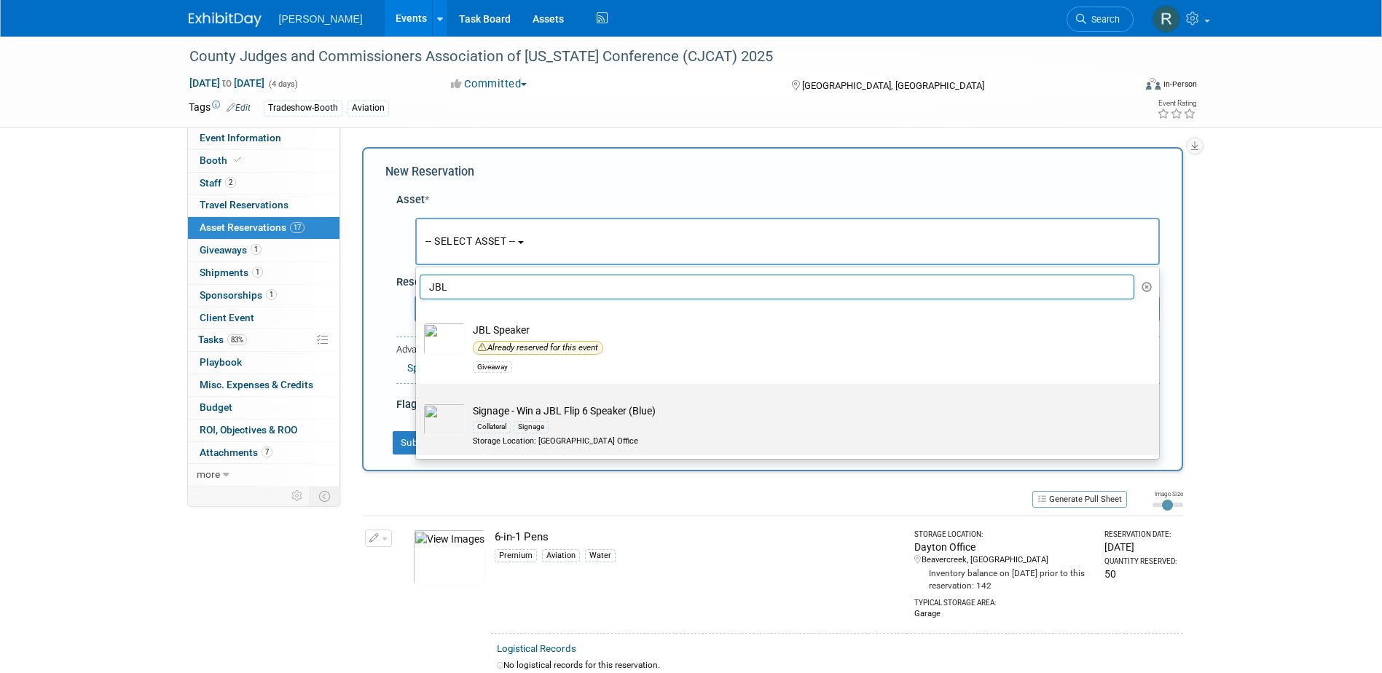
type input "JBL"
click at [495, 415] on td "Signage - Win a JBL Flip 6 Speaker (Blue) Collateral Signage Storage Location: …" at bounding box center [797, 425] width 664 height 43
click at [418, 401] on input "Signage - Win a JBL Flip 6 Speaker (Blue) Collateral Signage Storage Location: …" at bounding box center [413, 396] width 9 height 9
select select "10728416"
select select "9"
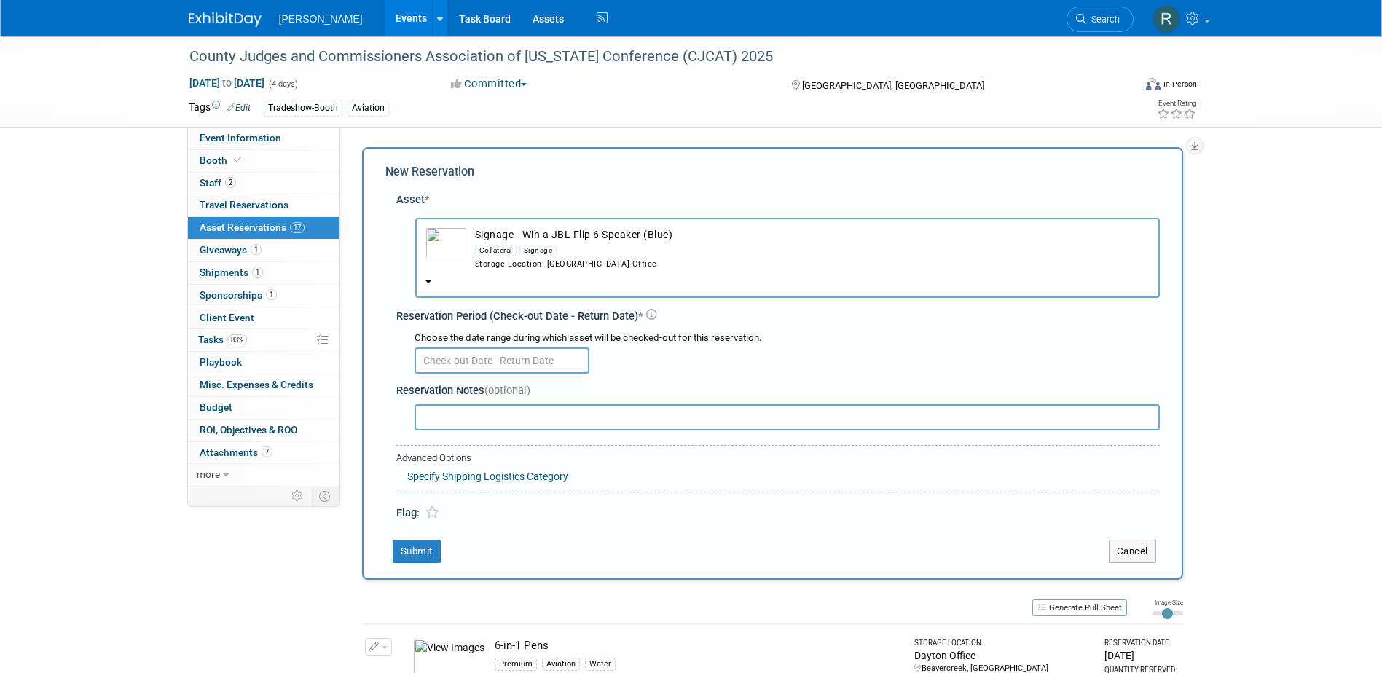
click at [487, 361] on input "text" at bounding box center [501, 360] width 175 height 26
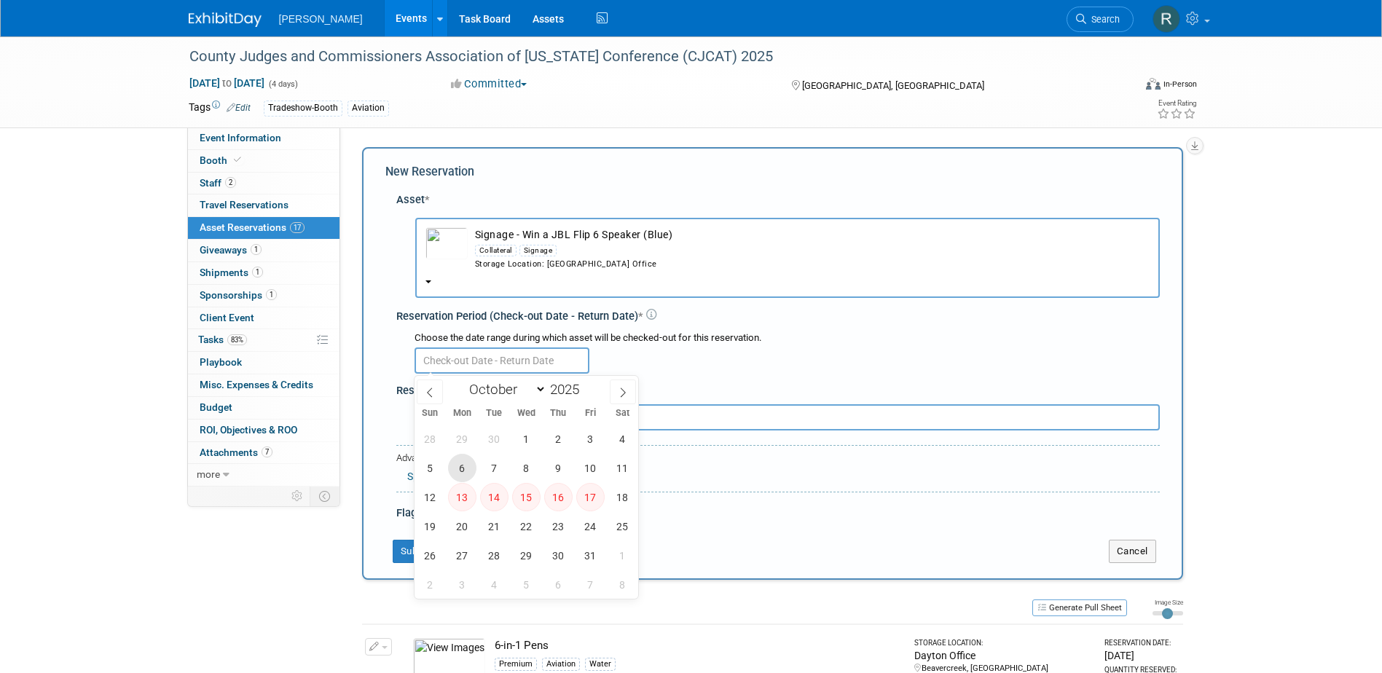
click at [460, 468] on span "6" at bounding box center [462, 468] width 28 height 28
click at [588, 470] on span "10" at bounding box center [590, 468] width 28 height 28
type input "Oct 6, 2025 to Oct 10, 2025"
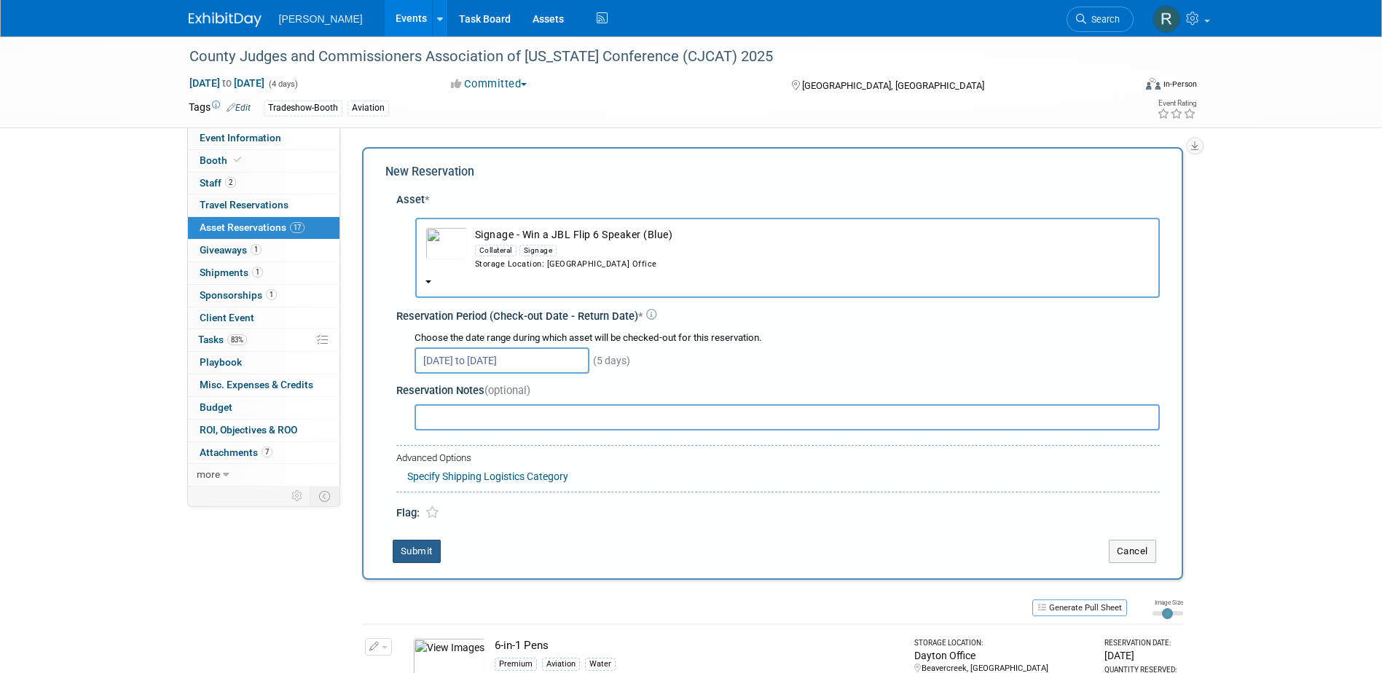
click at [422, 555] on button "Submit" at bounding box center [417, 551] width 48 height 23
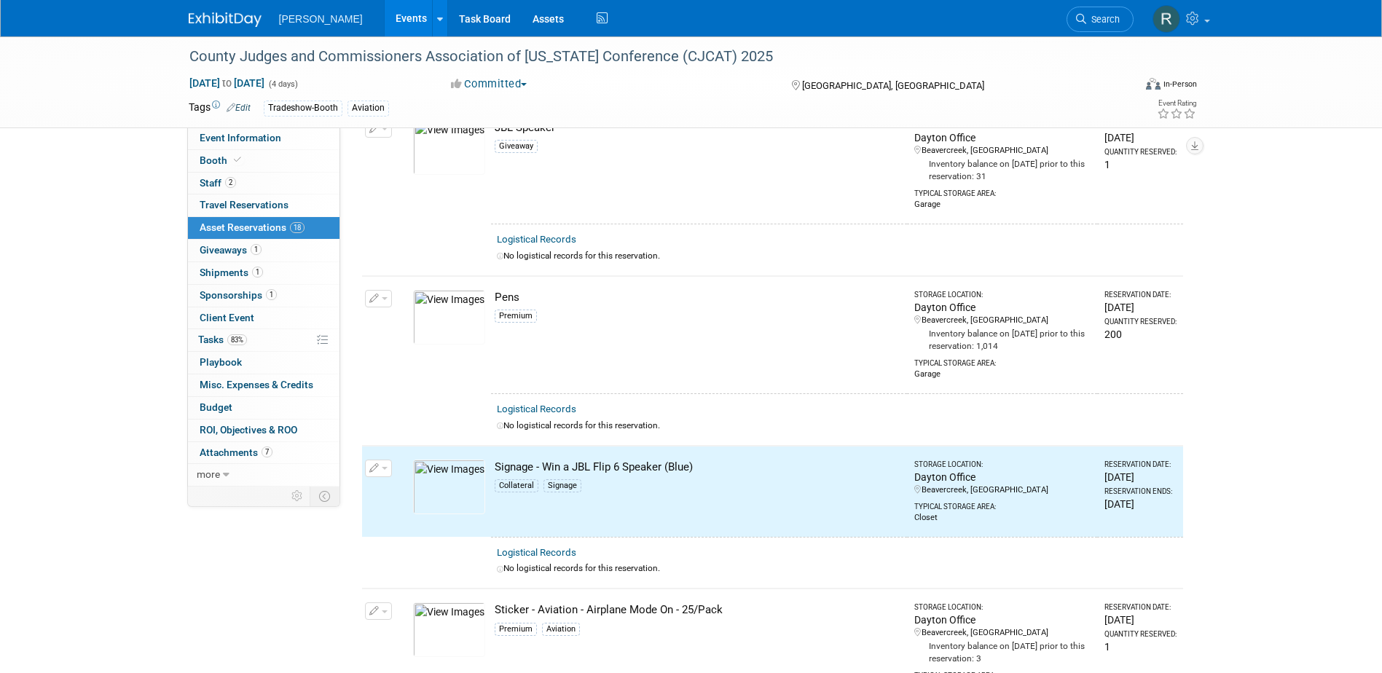
scroll to position [1099, 0]
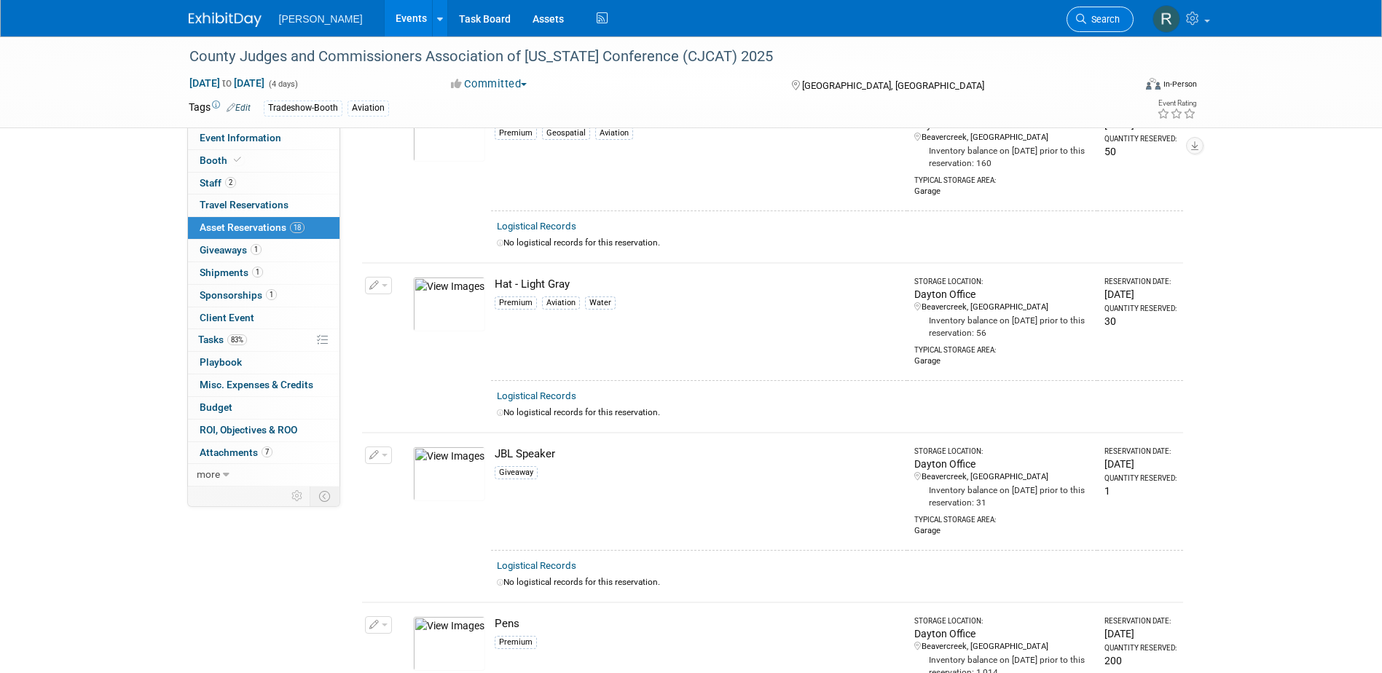
click at [1080, 19] on icon at bounding box center [1081, 19] width 10 height 10
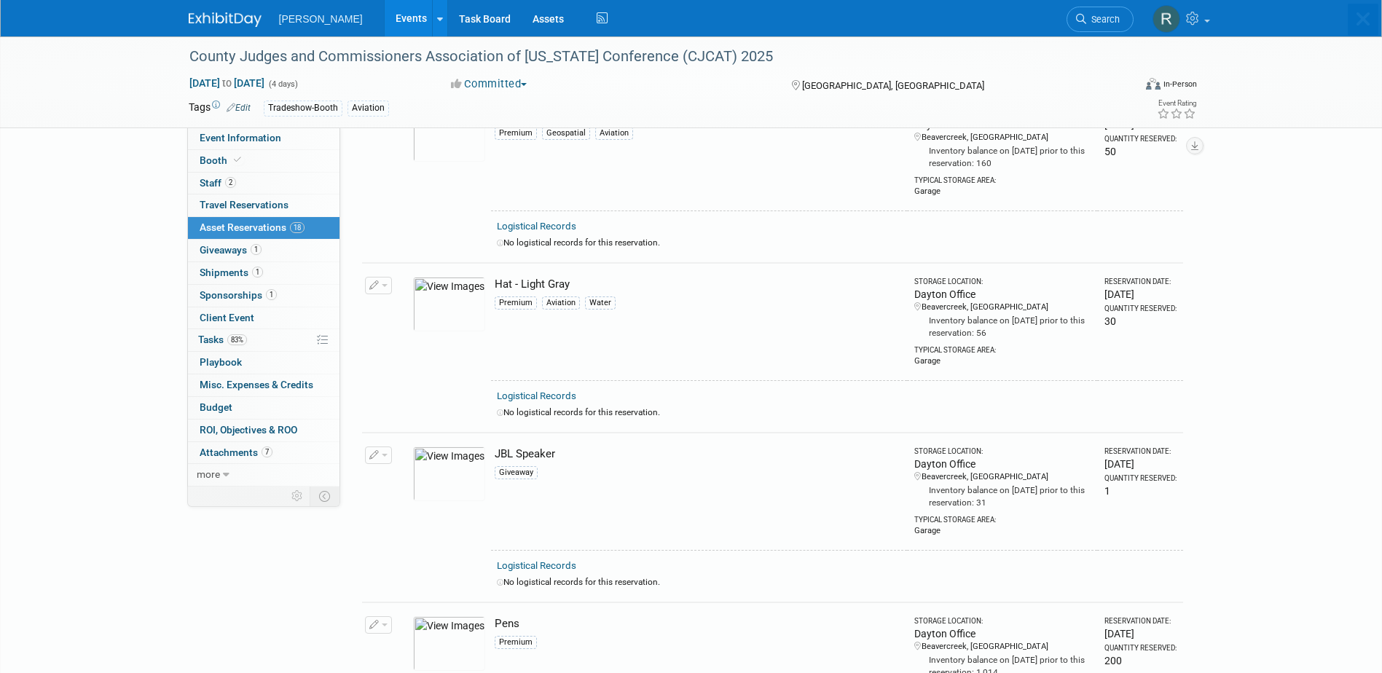
scroll to position [0, 0]
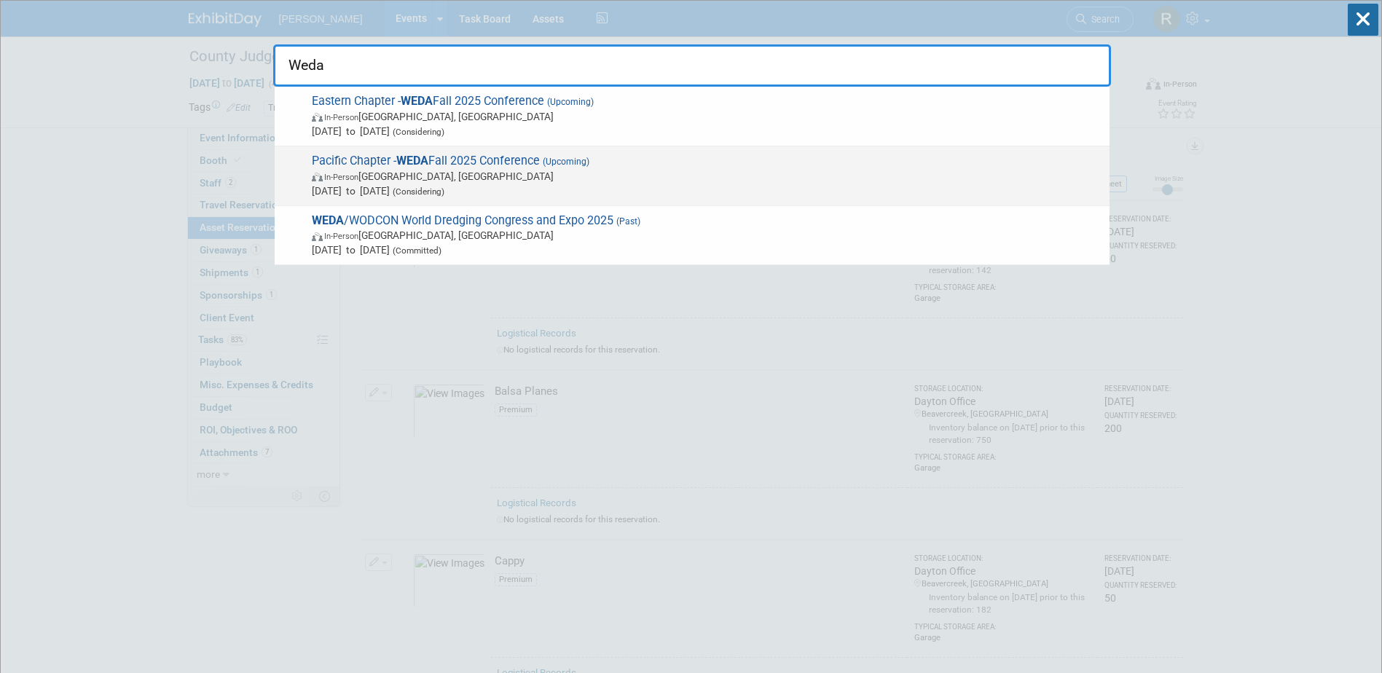
type input "Weda"
click at [422, 176] on span "In-Person Honolulu, HI" at bounding box center [707, 176] width 790 height 15
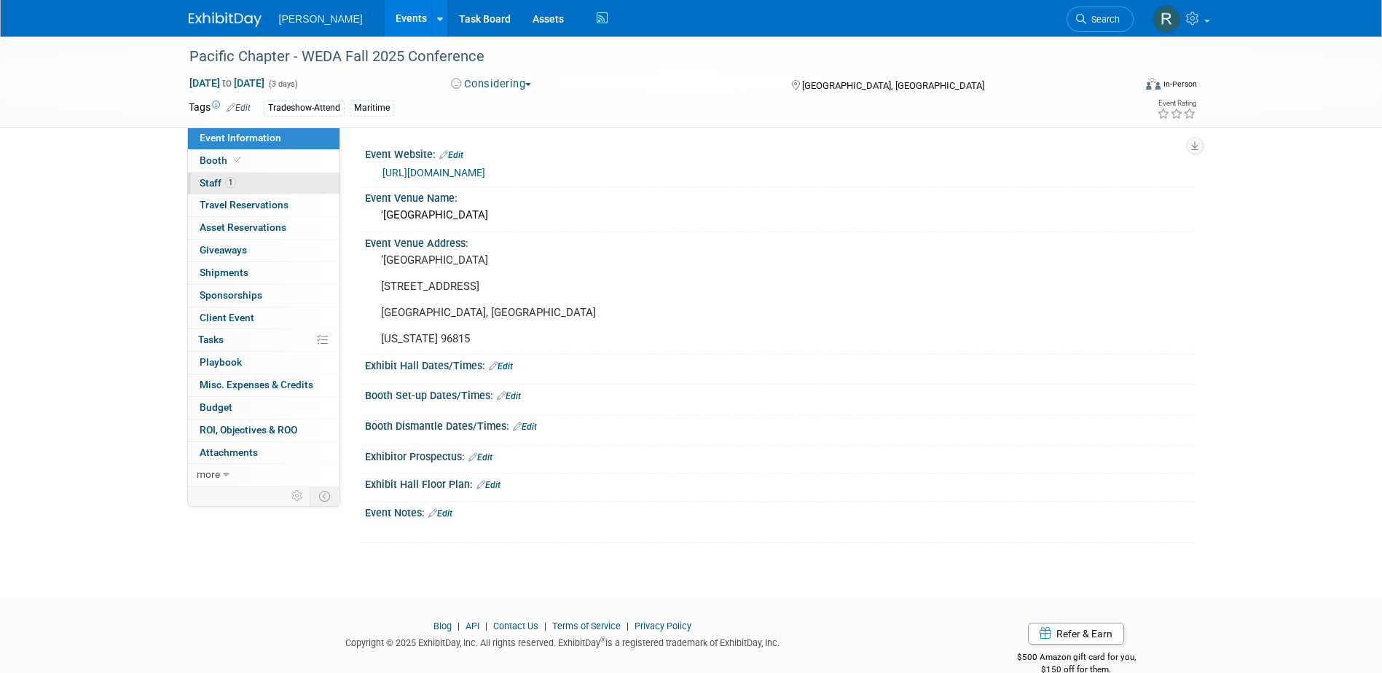
click at [228, 181] on span "1" at bounding box center [230, 182] width 11 height 11
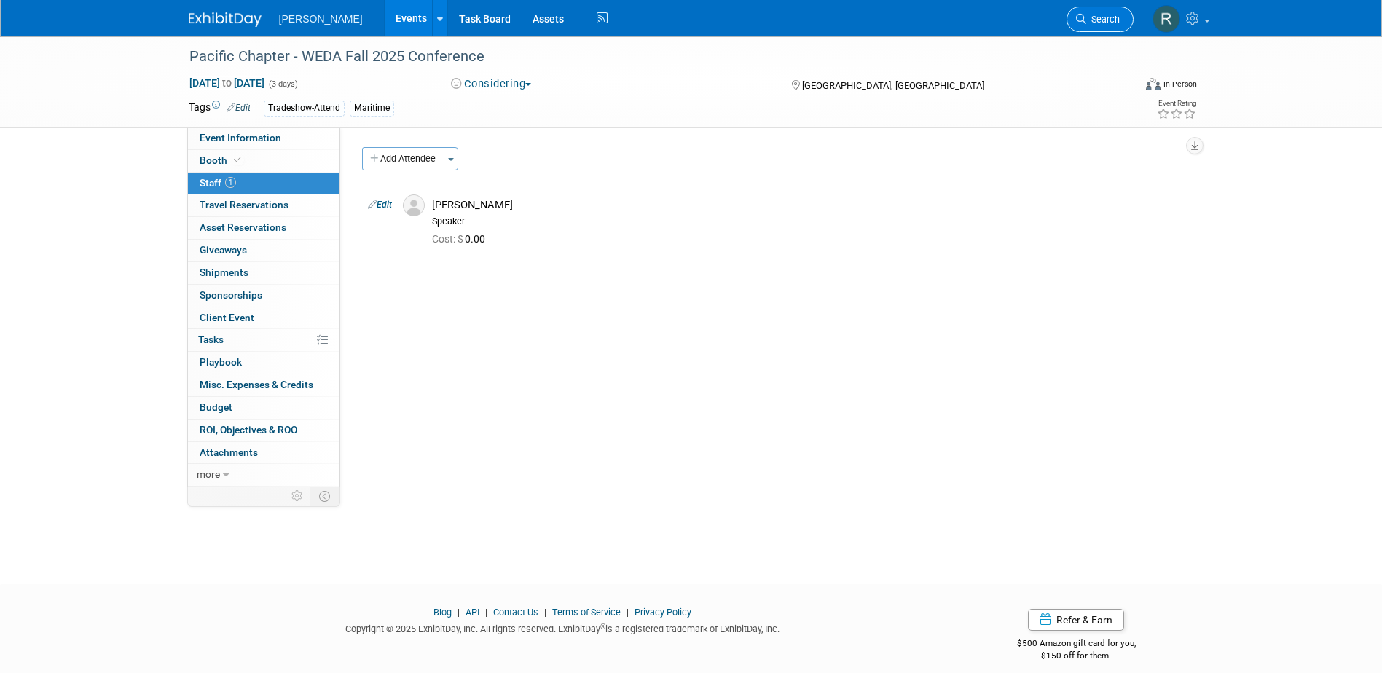
drag, startPoint x: 1100, startPoint y: 17, endPoint x: 966, endPoint y: 28, distance: 134.5
click at [1100, 17] on span "Search" at bounding box center [1103, 19] width 34 height 11
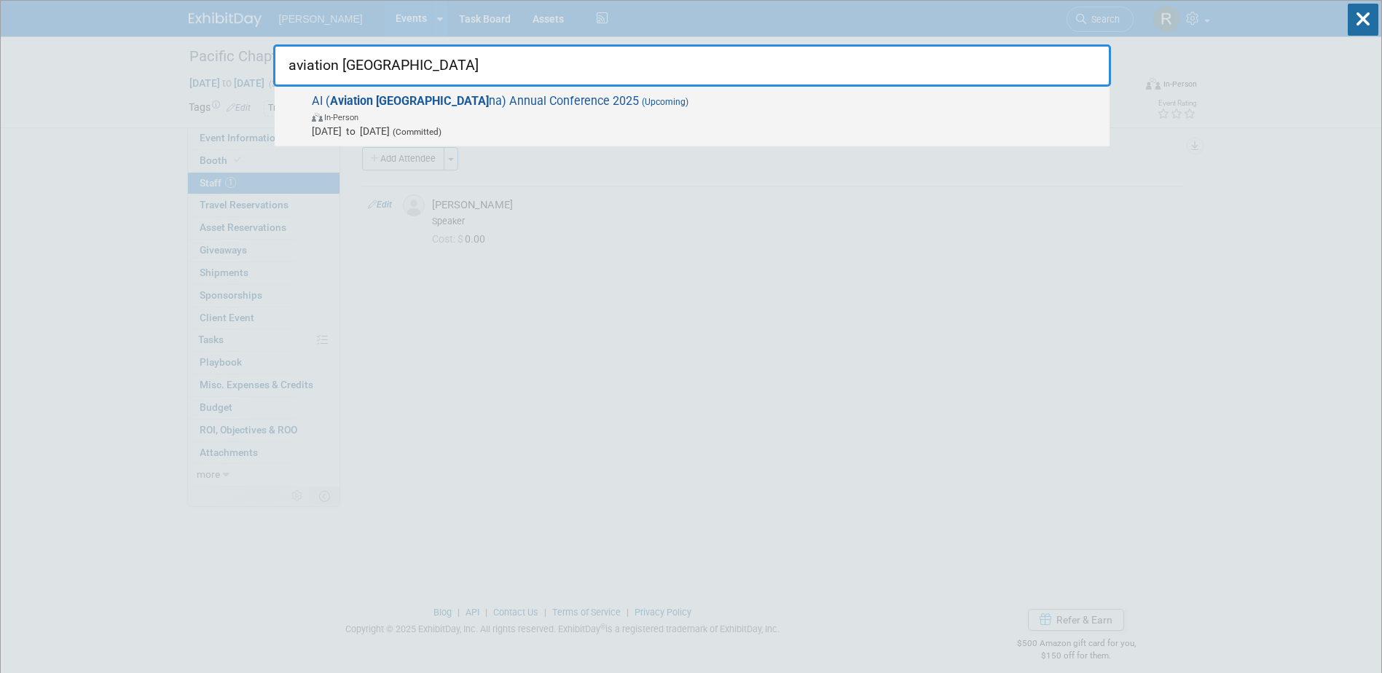
type input "aviation [GEOGRAPHIC_DATA]"
click at [500, 103] on span "AI ( Aviation India na) Annual Conference 2025 (Upcoming) In-Person [DATE] to […" at bounding box center [704, 116] width 795 height 44
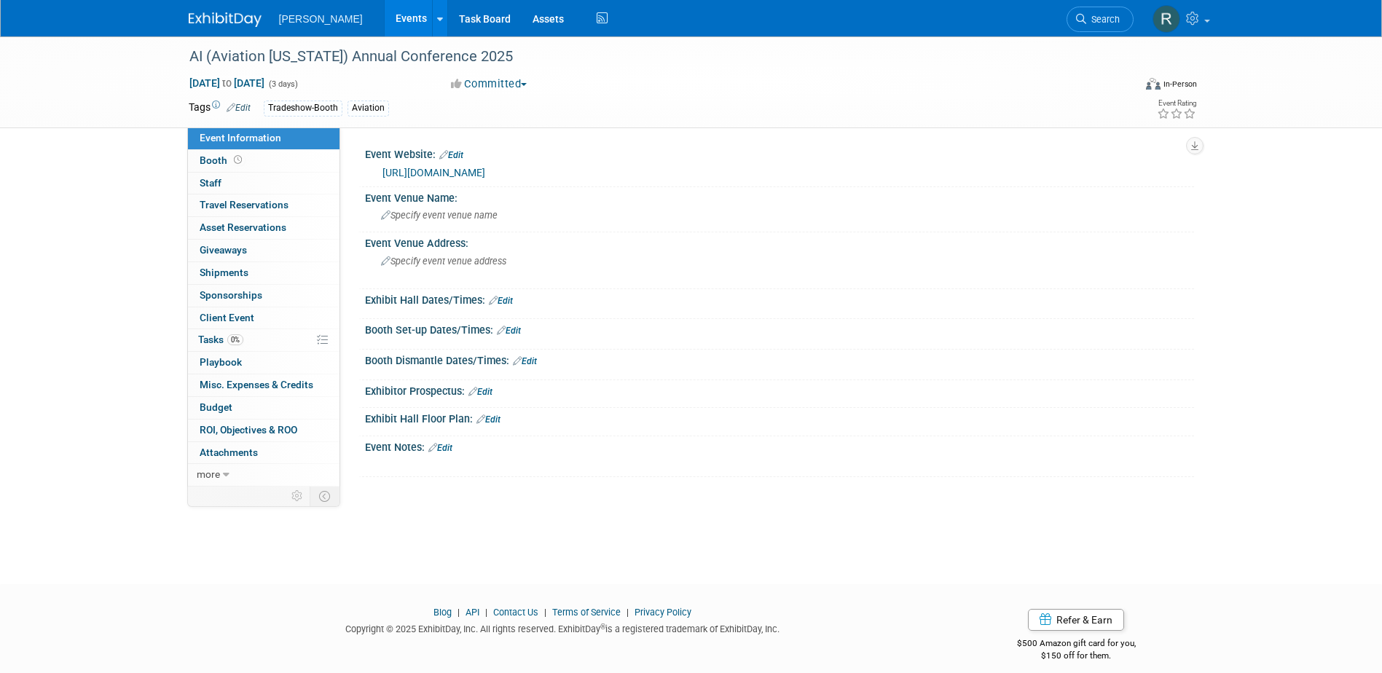
click at [440, 167] on link "[URL][DOMAIN_NAME]" at bounding box center [433, 173] width 103 height 12
click at [518, 214] on div "Specify event venue name" at bounding box center [779, 215] width 807 height 23
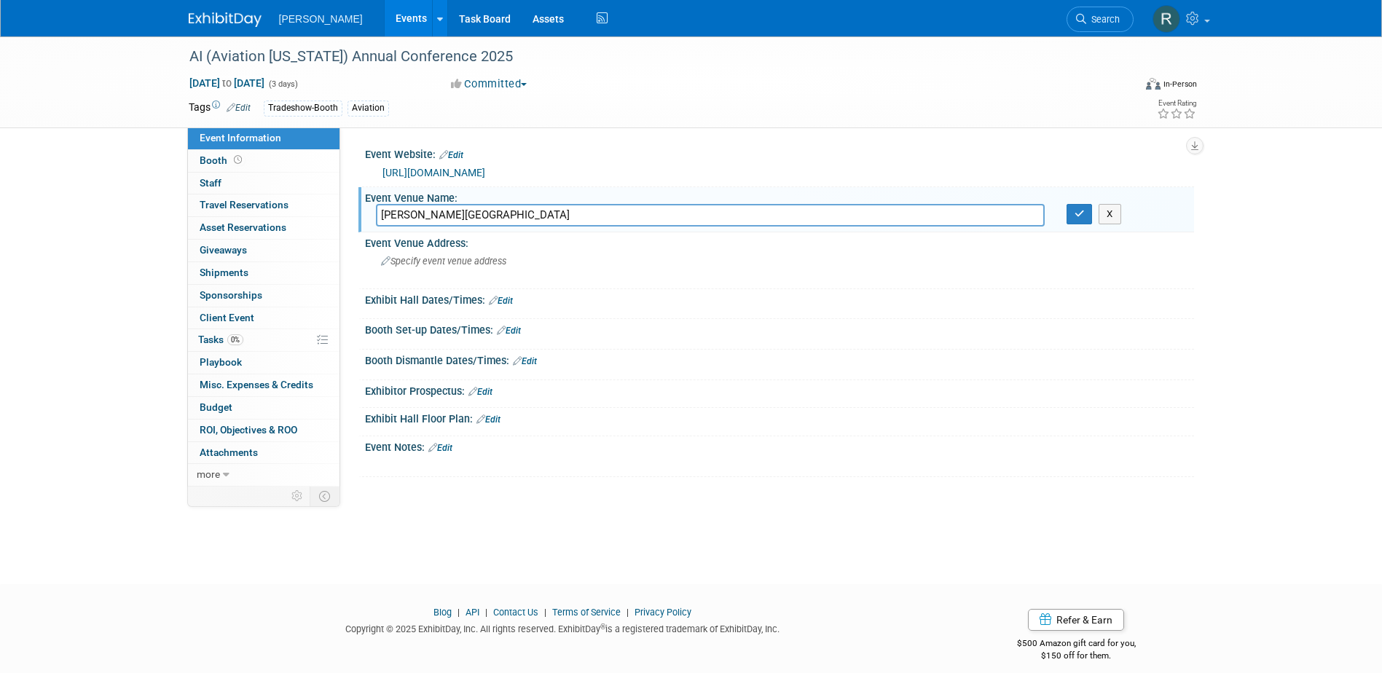
type input "[PERSON_NAME][GEOGRAPHIC_DATA]"
click at [1066, 204] on button "button" at bounding box center [1079, 214] width 26 height 20
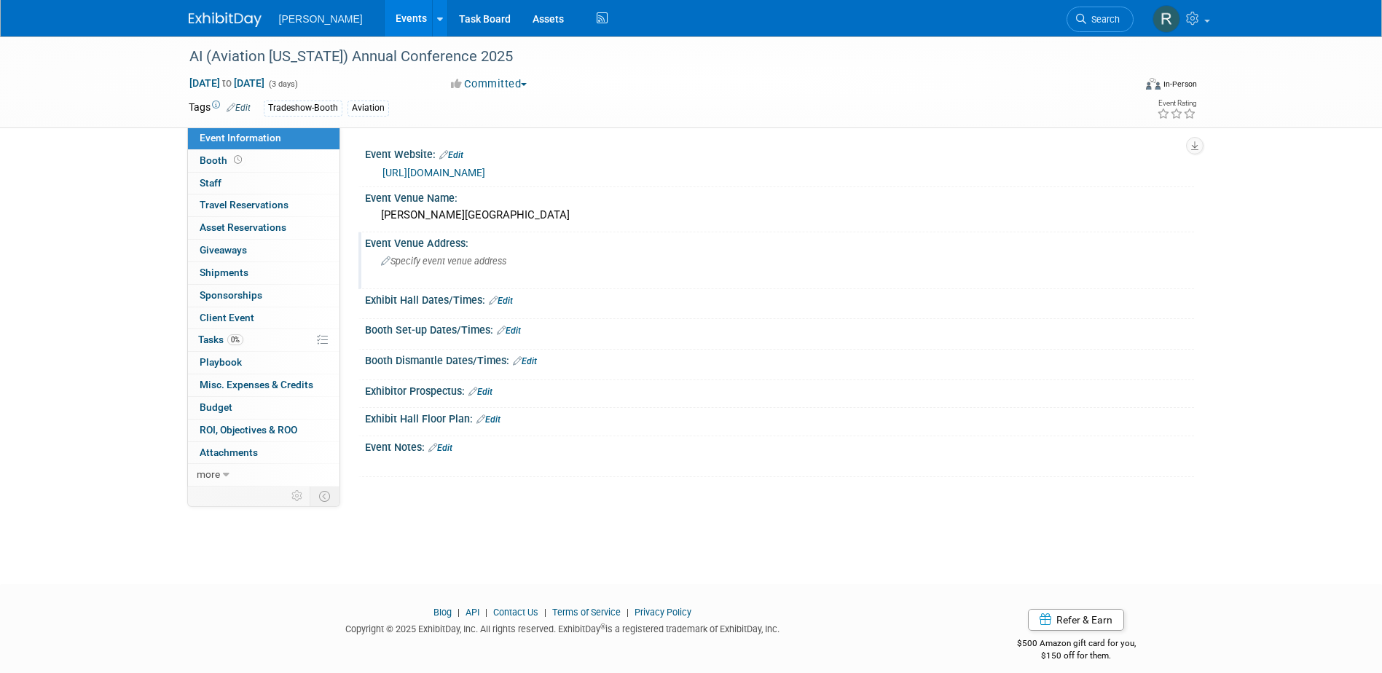
click at [430, 264] on span "Specify event venue address" at bounding box center [443, 261] width 125 height 11
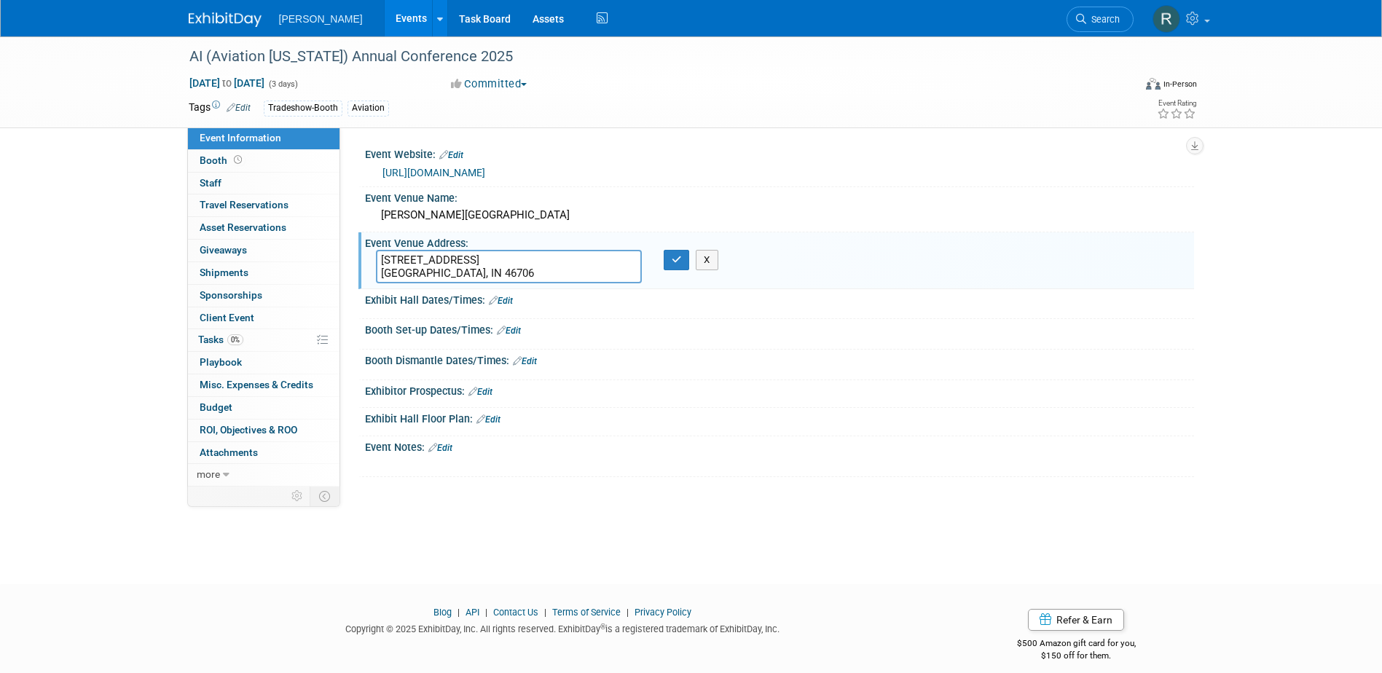
type textarea "[STREET_ADDRESS] [GEOGRAPHIC_DATA], IN 46706"
click at [664, 250] on button "button" at bounding box center [677, 260] width 26 height 20
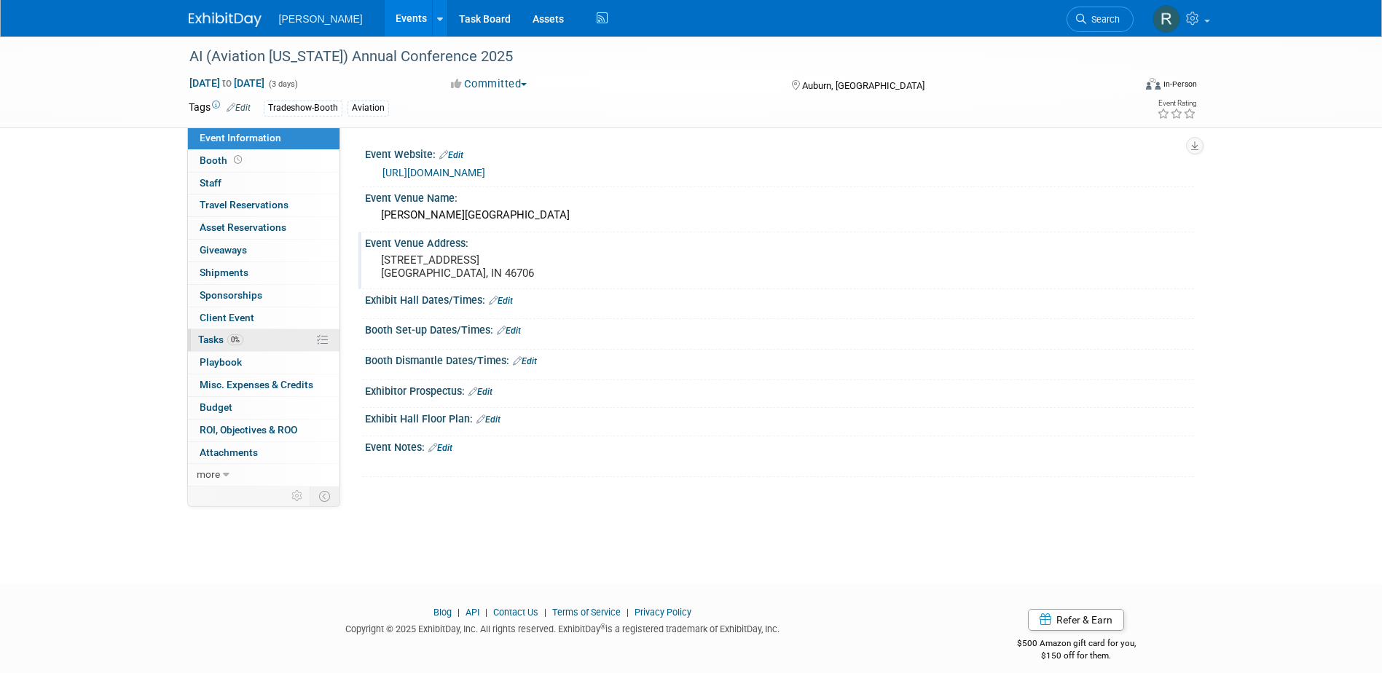
click at [220, 343] on span "Tasks 0%" at bounding box center [220, 340] width 45 height 12
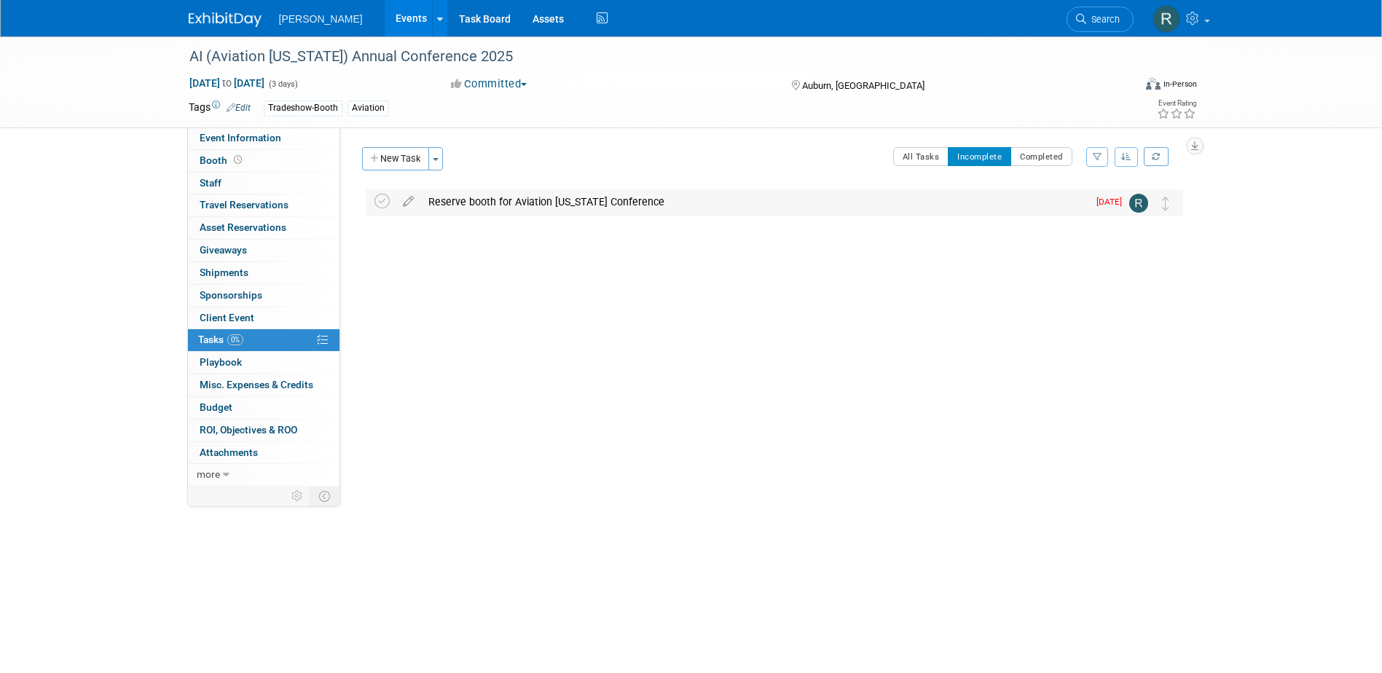
click at [473, 201] on div "Reserve booth for Aviation [US_STATE] Conference" at bounding box center [754, 201] width 666 height 25
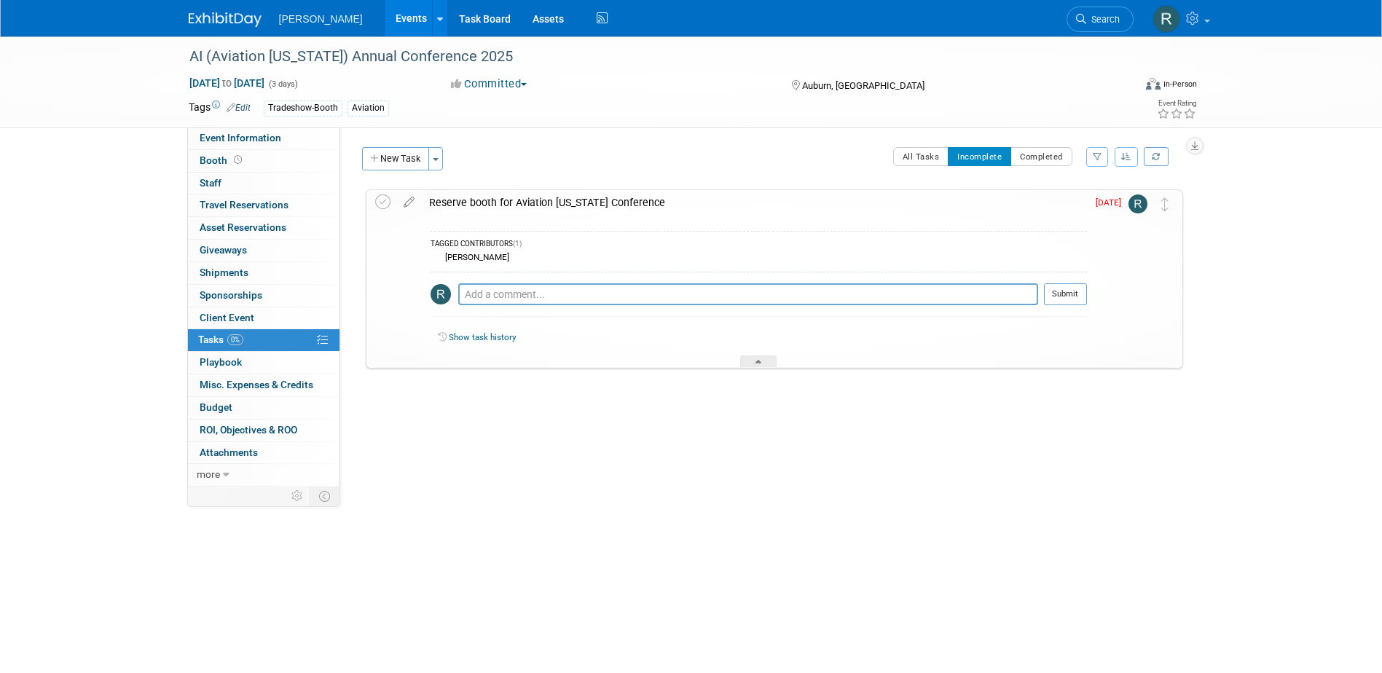
click at [464, 203] on div "Reserve booth for Aviation [US_STATE] Conference" at bounding box center [754, 202] width 665 height 25
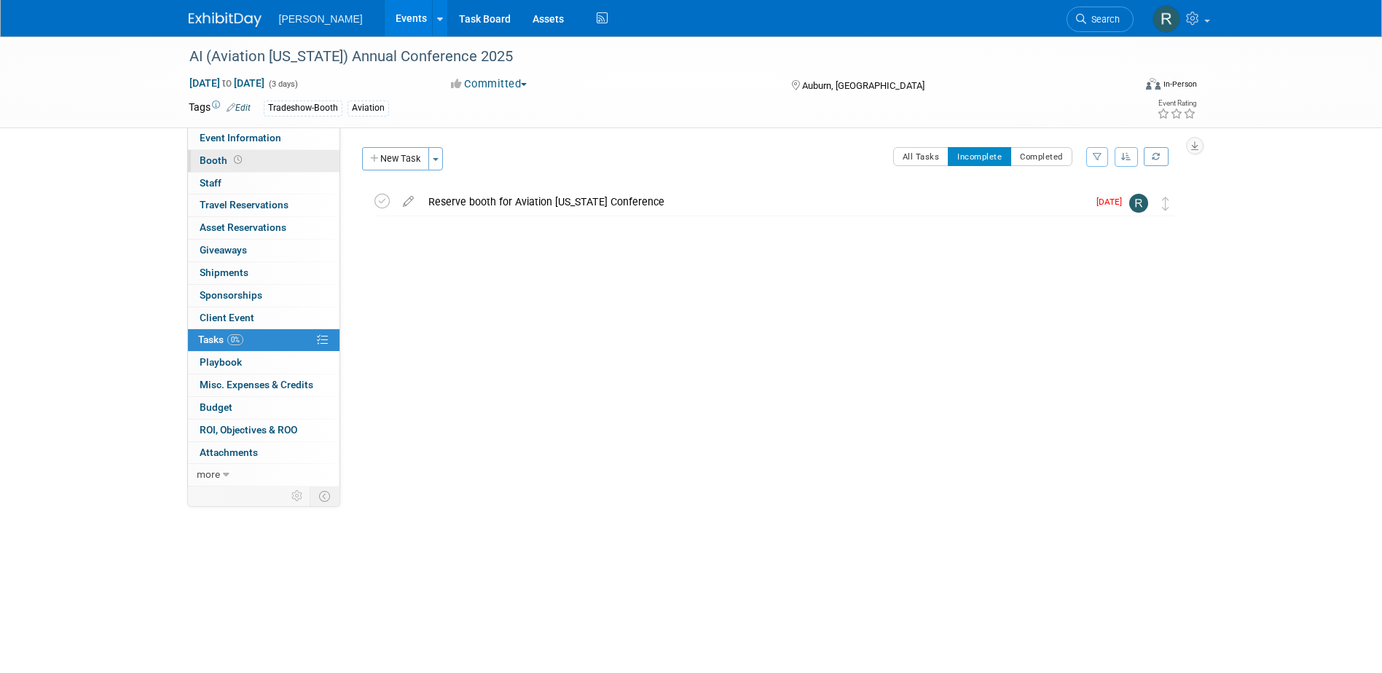
click at [283, 160] on link "Booth" at bounding box center [263, 161] width 151 height 22
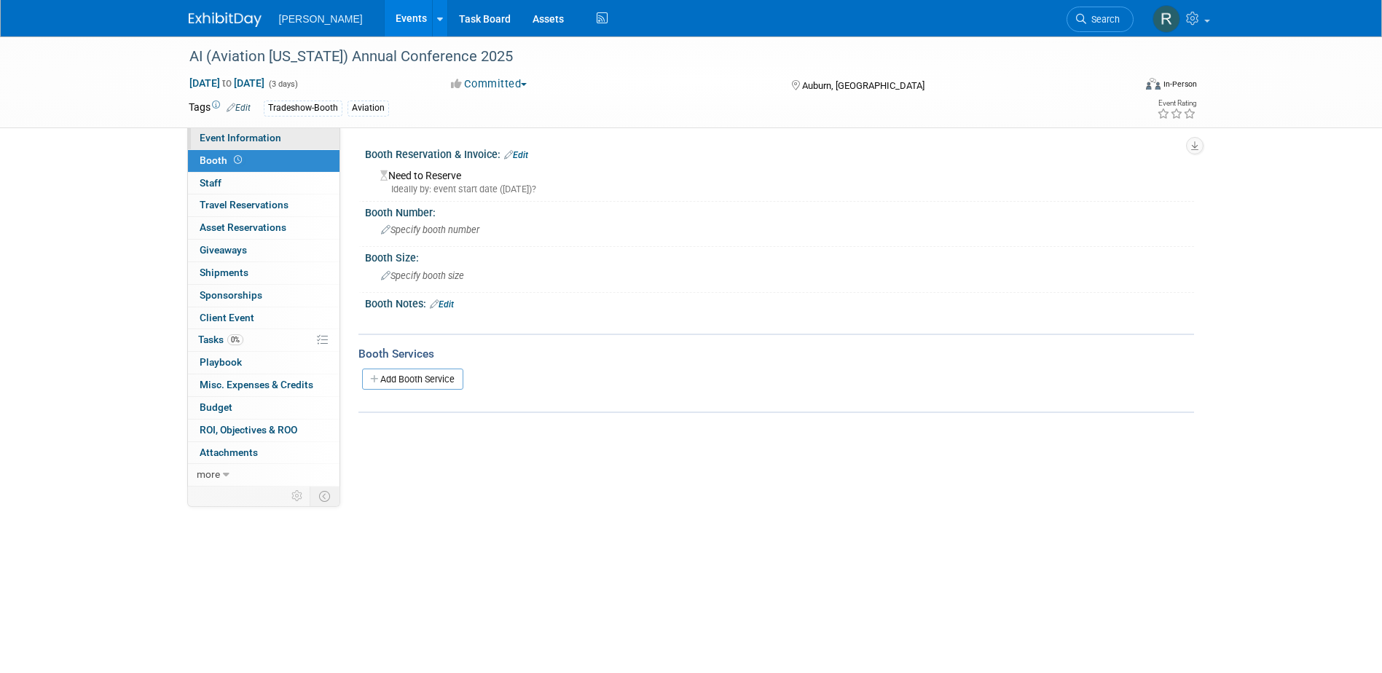
click at [287, 141] on link "Event Information" at bounding box center [263, 138] width 151 height 22
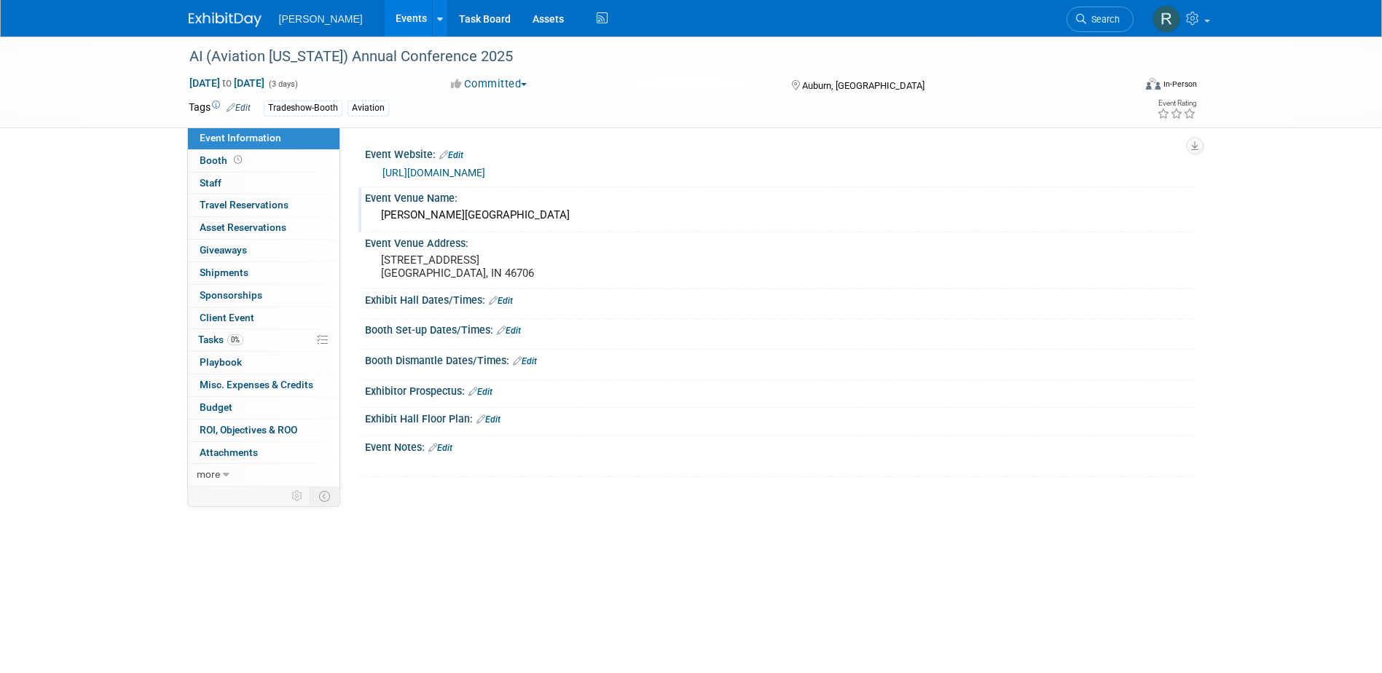
click at [465, 217] on div "[PERSON_NAME][GEOGRAPHIC_DATA]" at bounding box center [779, 215] width 807 height 23
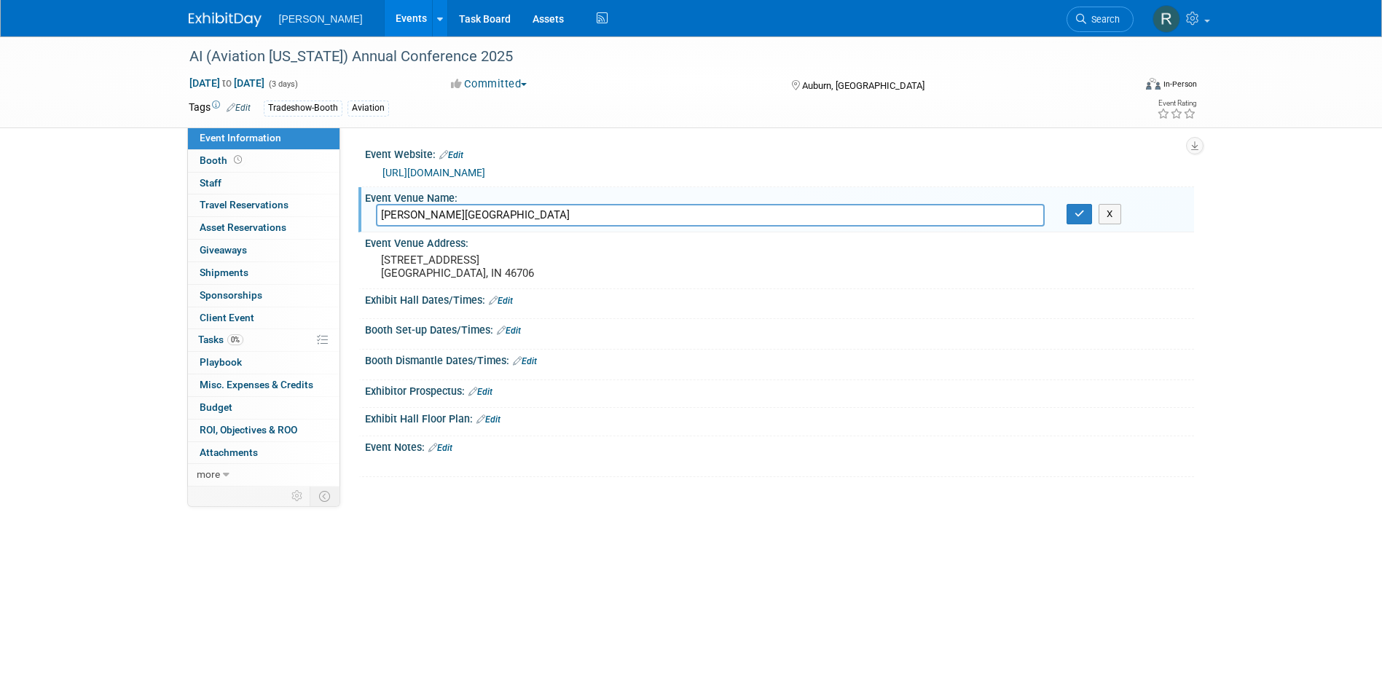
drag, startPoint x: 465, startPoint y: 217, endPoint x: 376, endPoint y: 213, distance: 88.9
click at [376, 213] on input "[PERSON_NAME][GEOGRAPHIC_DATA]" at bounding box center [710, 215] width 669 height 23
type input "Four Winds Casino [GEOGRAPHIC_DATA]"
click at [1066, 204] on button "button" at bounding box center [1079, 214] width 26 height 20
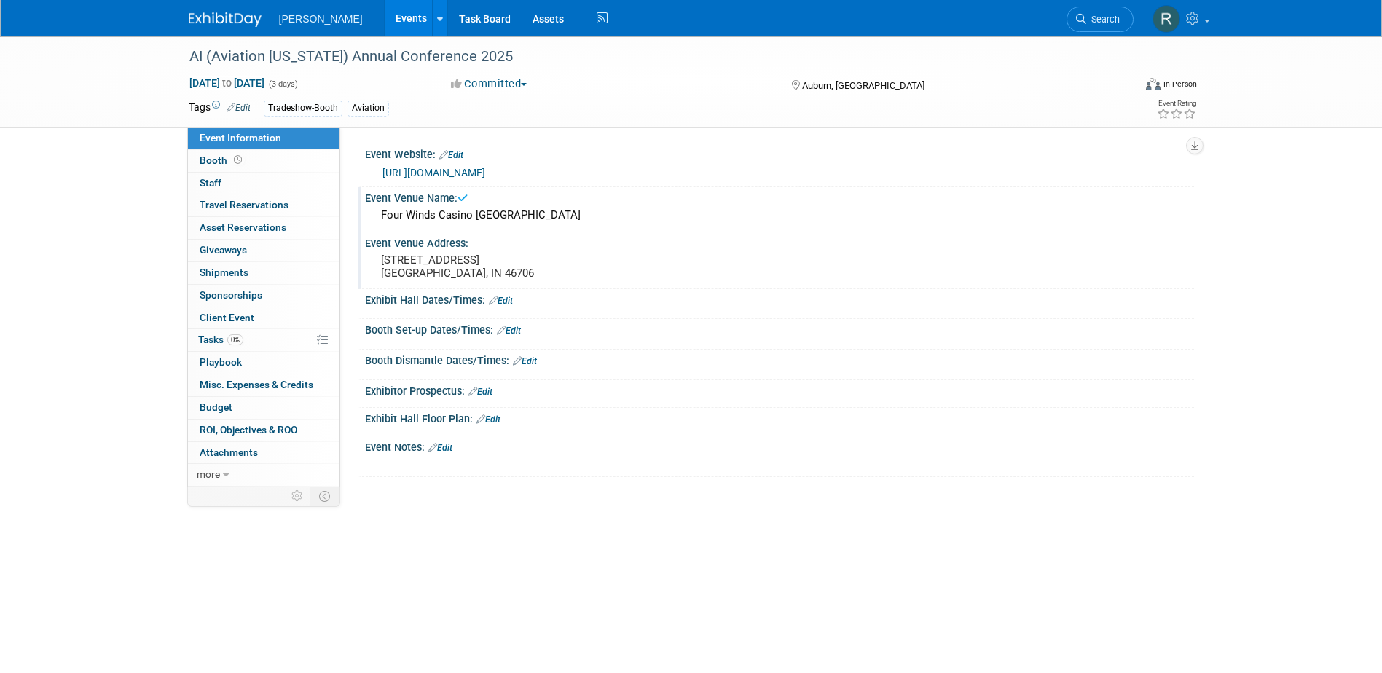
click at [468, 281] on div "[STREET_ADDRESS] [GEOGRAPHIC_DATA], IN 46706" at bounding box center [537, 267] width 323 height 34
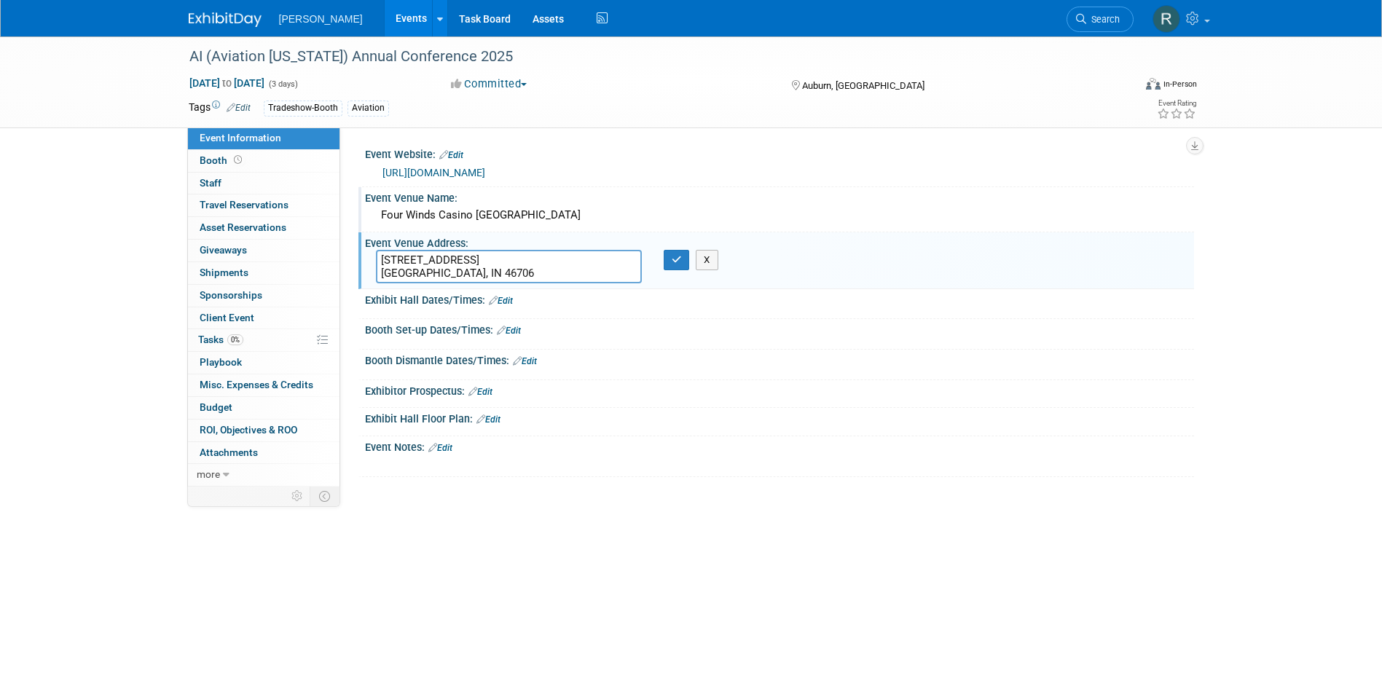
drag, startPoint x: 469, startPoint y: 277, endPoint x: 375, endPoint y: 249, distance: 97.9
click at [376, 250] on div "[STREET_ADDRESS] [GEOGRAPHIC_DATA], IN 46706" at bounding box center [509, 267] width 266 height 34
type textarea "3000 Prairie Ave South Bend, IN 46614"
click at [672, 261] on icon "button" at bounding box center [677, 259] width 10 height 9
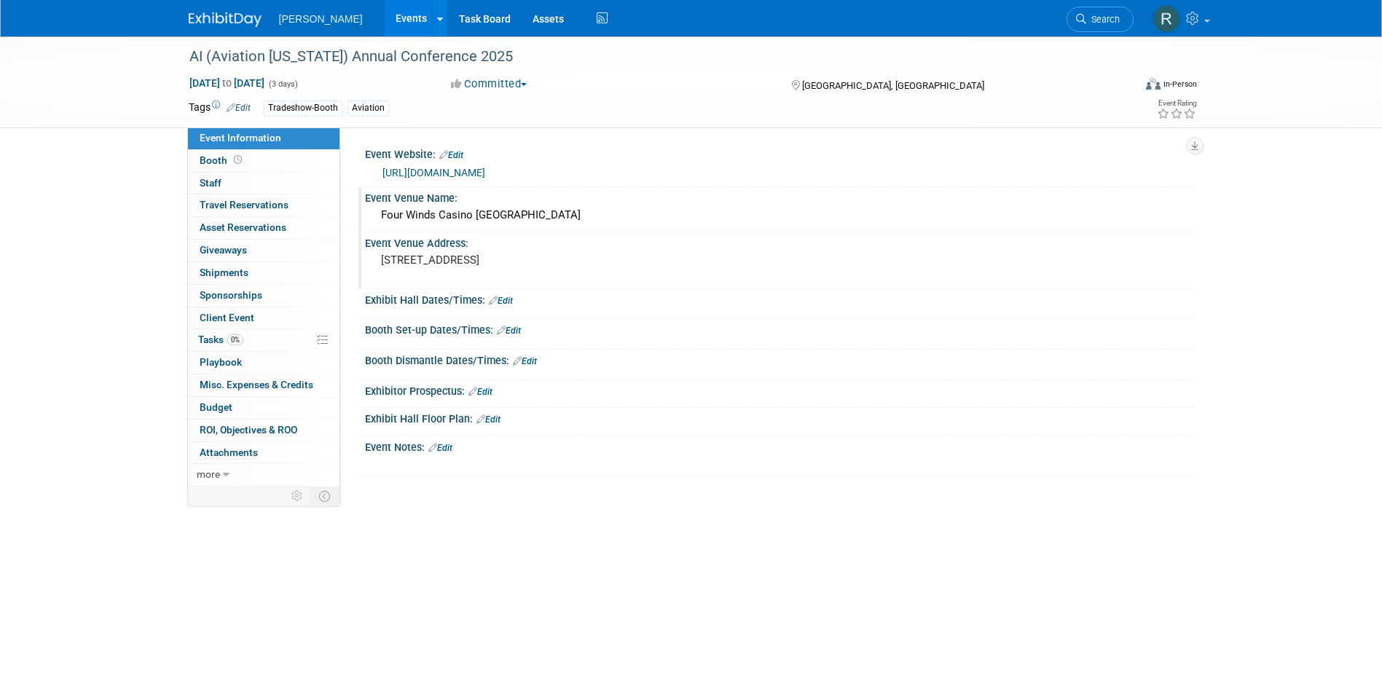
click at [348, 79] on div "Oct 15, 2025 to Oct 17, 2025 (3 days)" at bounding box center [307, 83] width 236 height 15
click at [265, 81] on span "Oct 15, 2025 to Oct 17, 2025" at bounding box center [227, 82] width 76 height 13
select select "9"
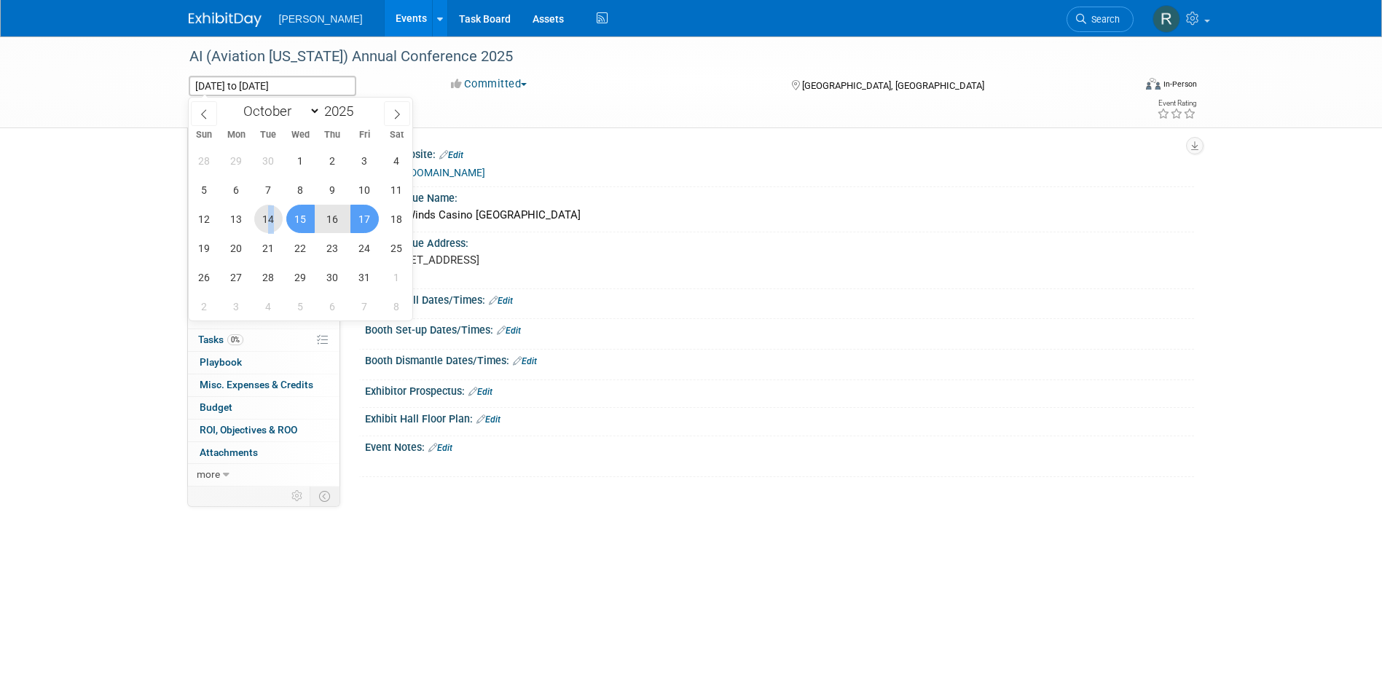
click at [274, 223] on span "14" at bounding box center [268, 219] width 28 height 28
drag, startPoint x: 274, startPoint y: 223, endPoint x: 331, endPoint y: 221, distance: 56.9
click at [331, 221] on div "28 29 30 1 2 3 4 5 6 7 8 9 10 11 12 13 14 15 16 17 18 19 20 21 22 23 24 25 26 2…" at bounding box center [301, 233] width 224 height 175
drag, startPoint x: 331, startPoint y: 221, endPoint x: 272, endPoint y: 220, distance: 59.0
click at [272, 217] on span "14" at bounding box center [268, 219] width 28 height 28
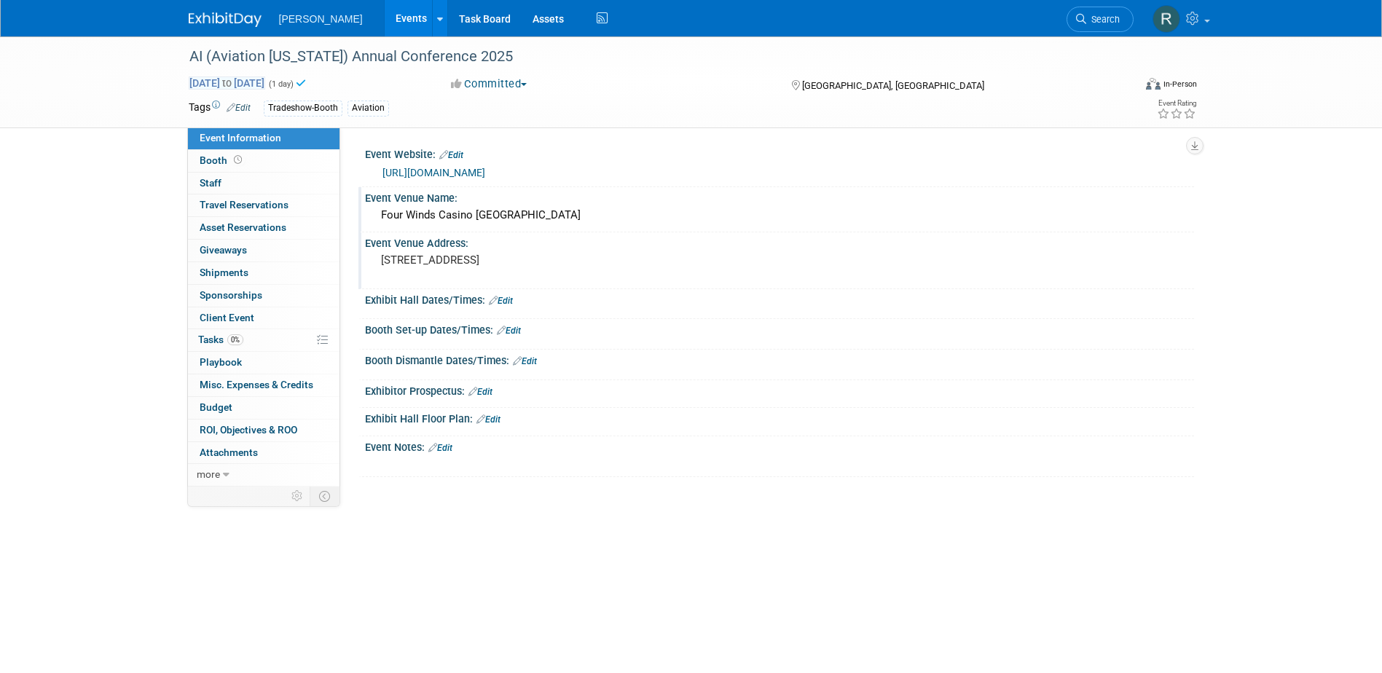
click at [265, 85] on span "Oct 14, 2025 to Oct 14, 2025" at bounding box center [227, 82] width 76 height 13
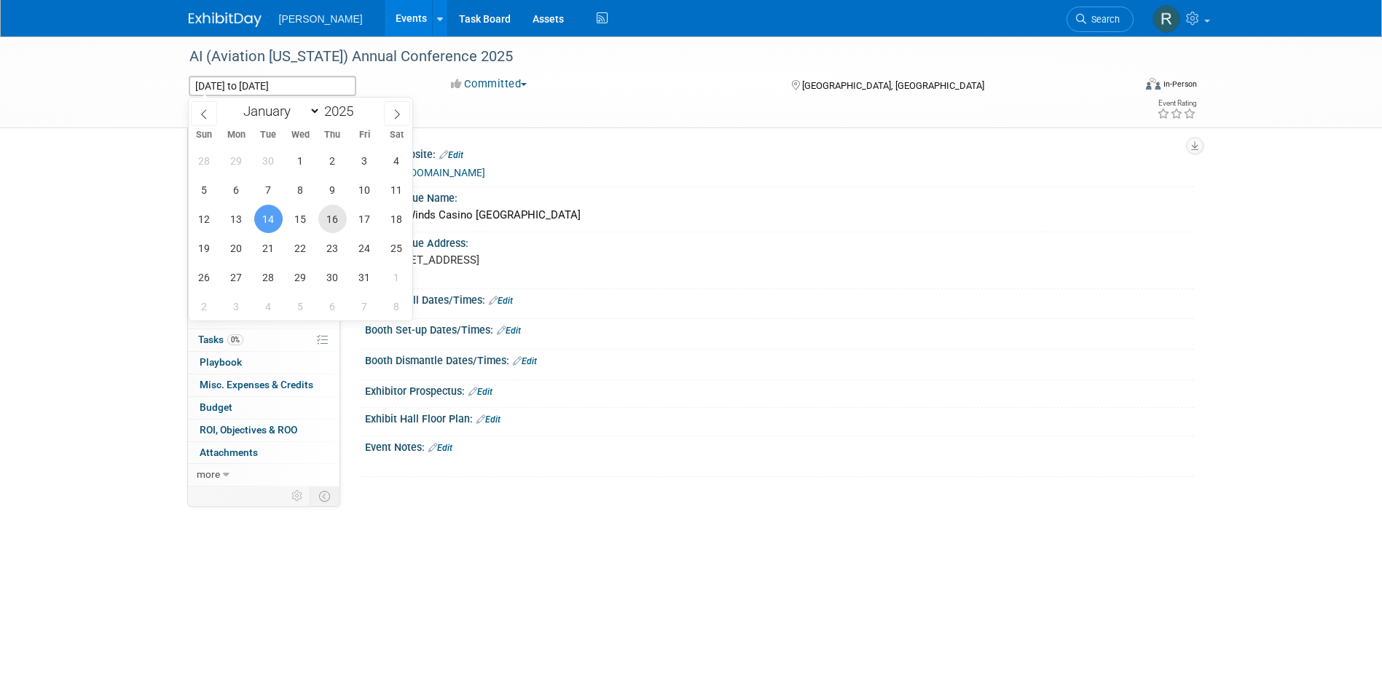
click at [331, 219] on span "16" at bounding box center [332, 219] width 28 height 28
type input "Oct 16, 2025"
click at [265, 218] on span "14" at bounding box center [268, 219] width 28 height 28
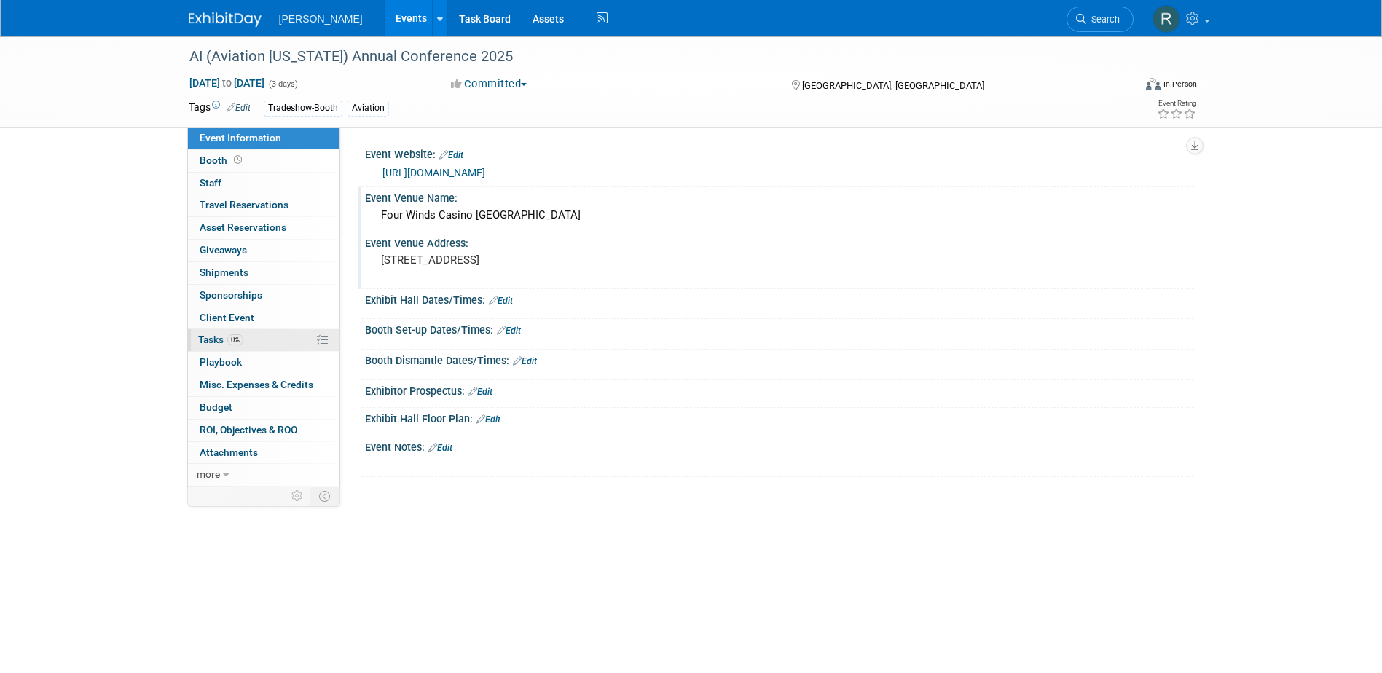
click at [225, 332] on link "0% Tasks 0%" at bounding box center [263, 340] width 151 height 22
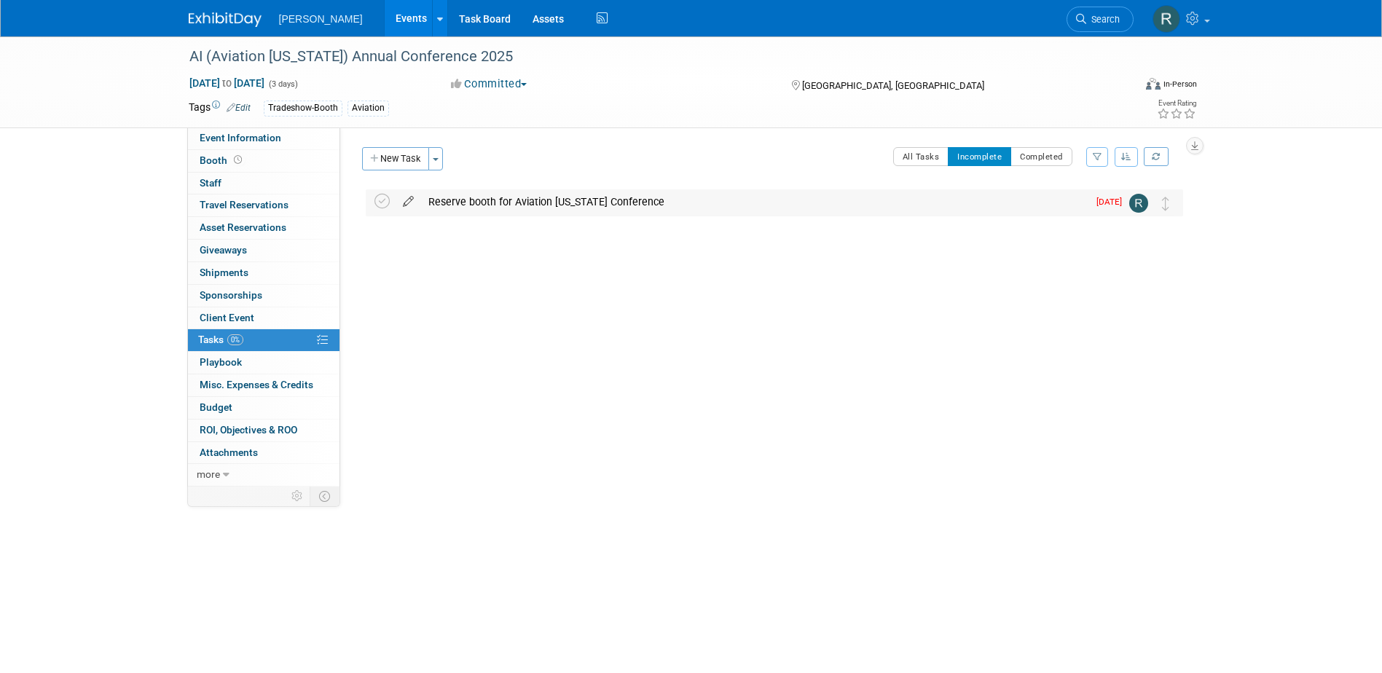
click at [403, 202] on icon at bounding box center [407, 198] width 25 height 18
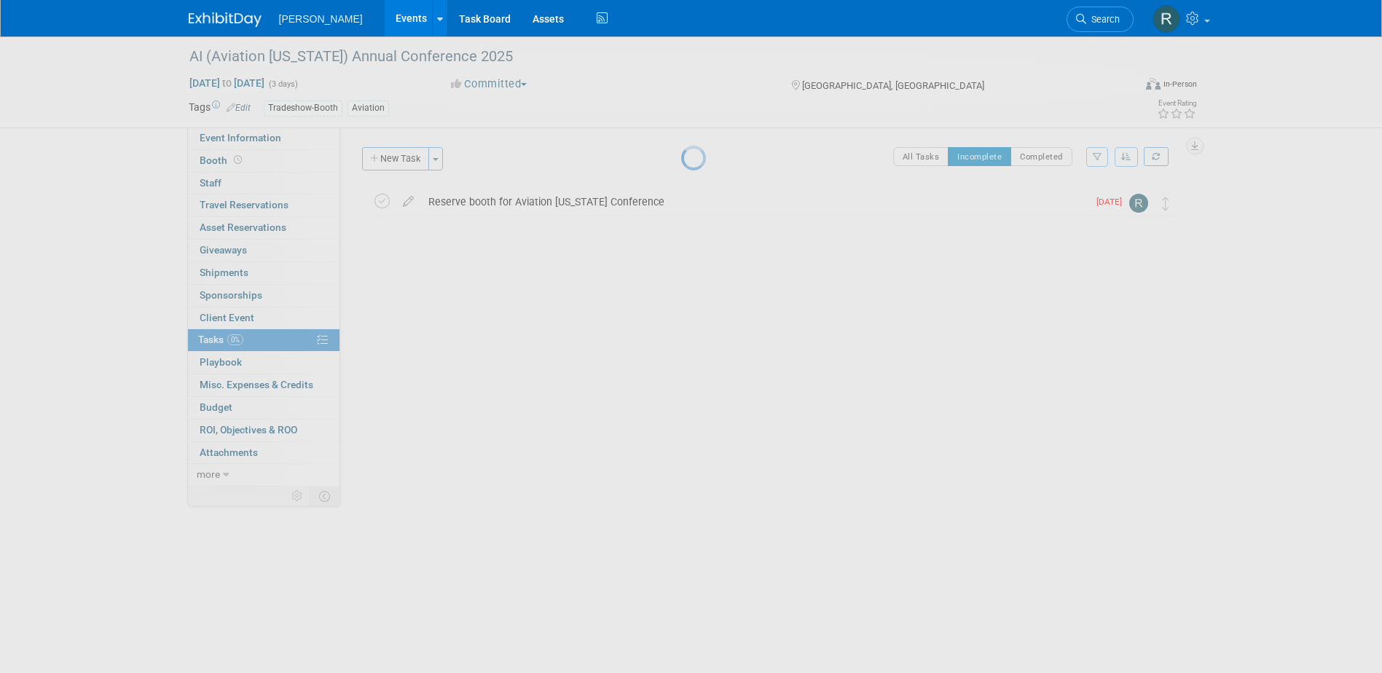
select select "8"
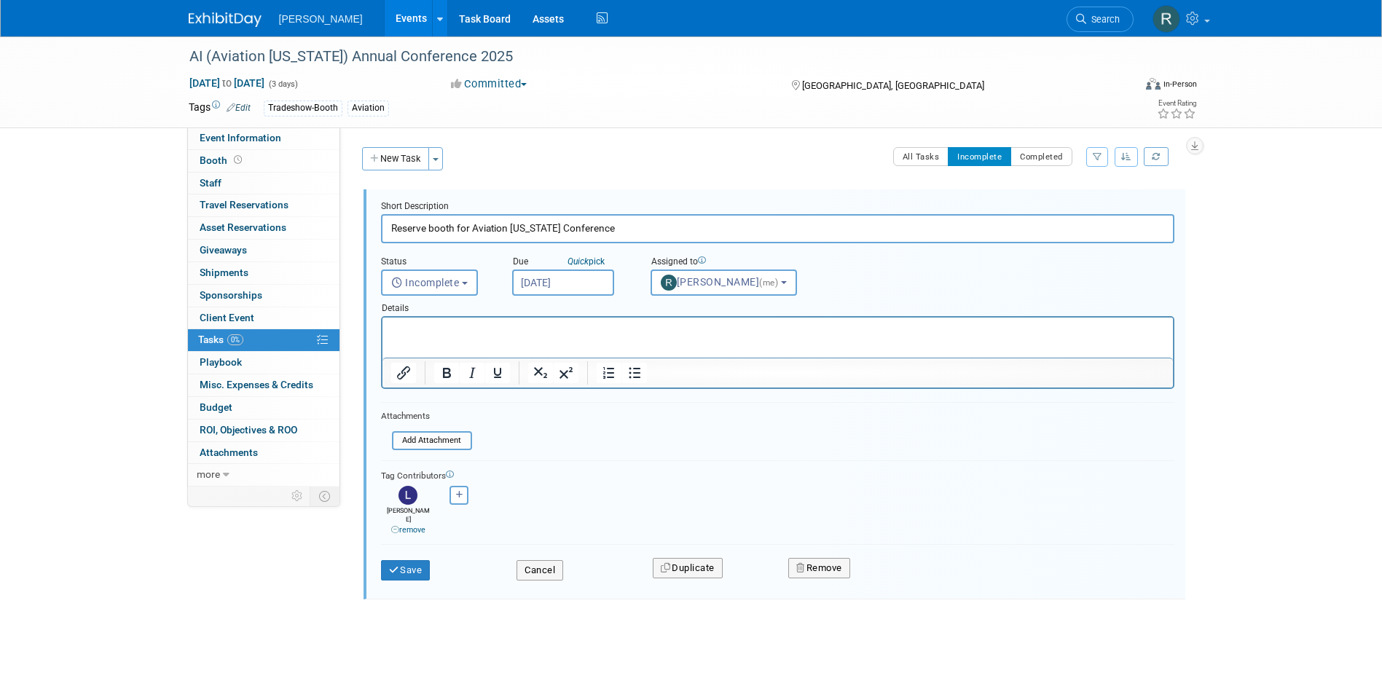
click at [580, 286] on input "Sep 3, 2025" at bounding box center [563, 282] width 102 height 26
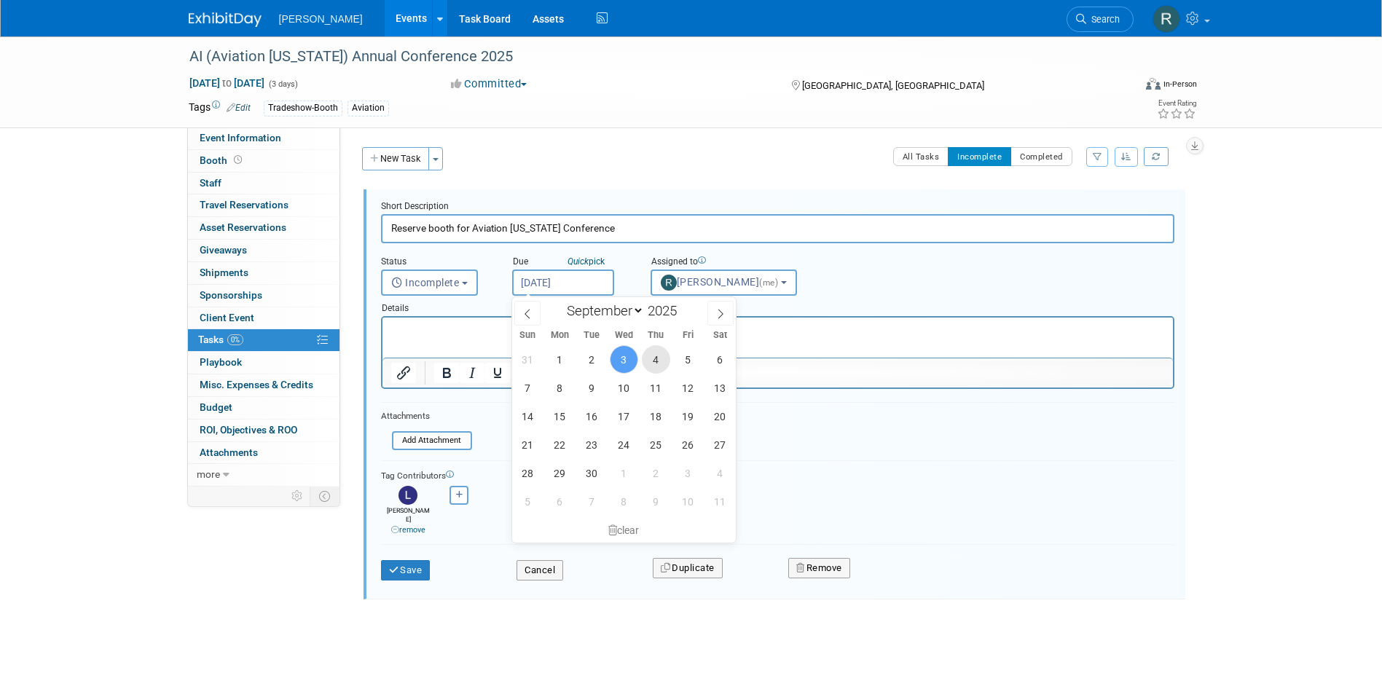
click at [656, 360] on span "4" at bounding box center [656, 359] width 28 height 28
type input "Sep 4, 2025"
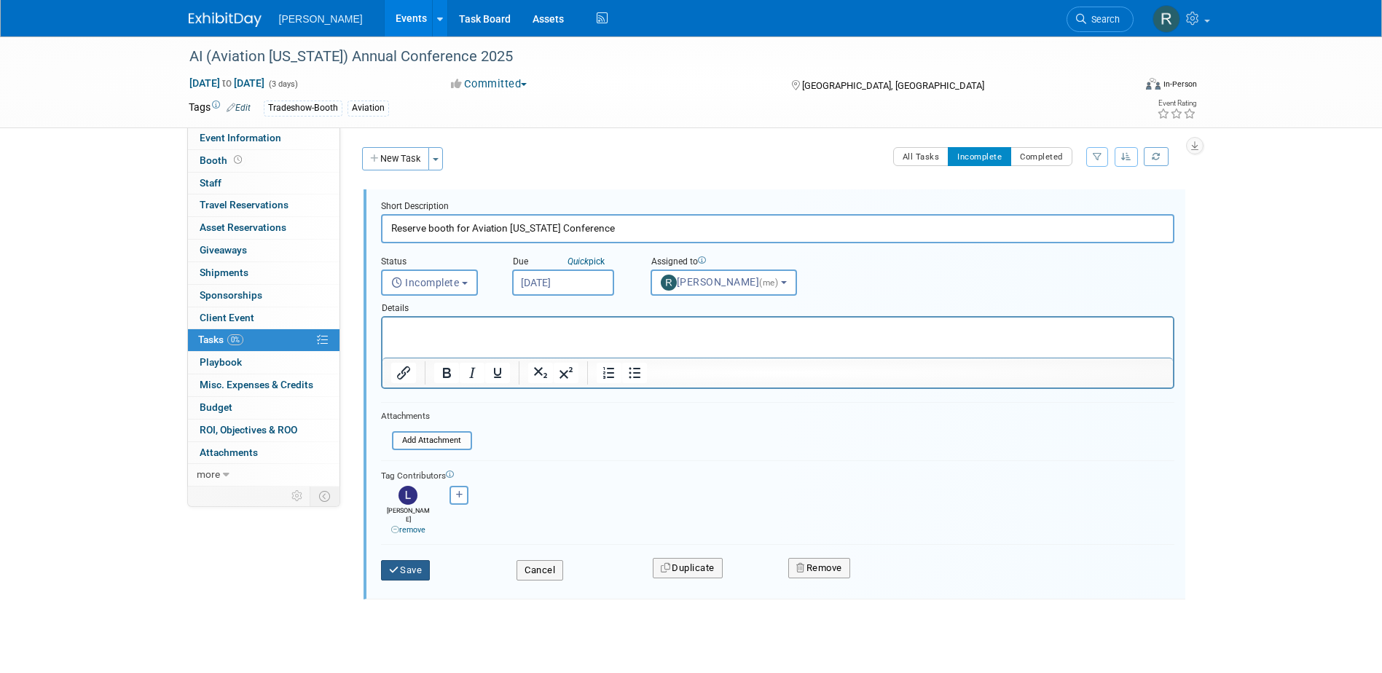
click at [410, 562] on button "Save" at bounding box center [406, 570] width 50 height 20
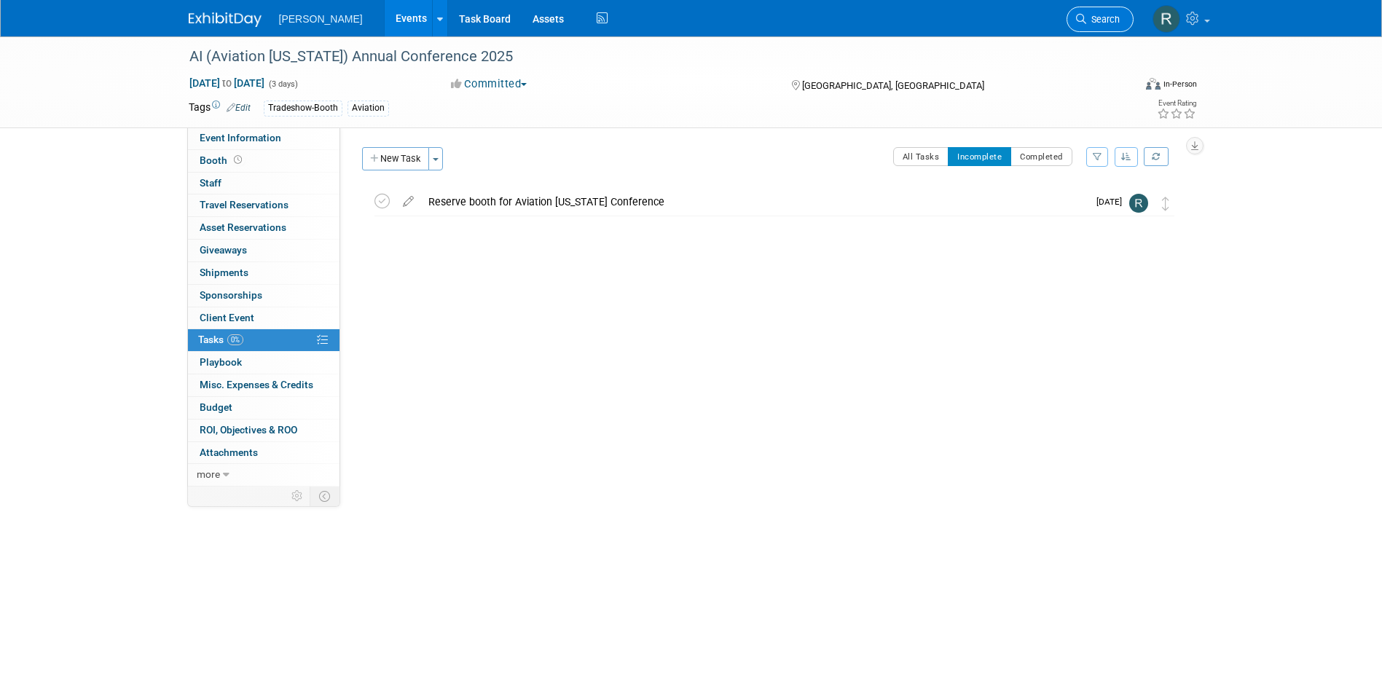
click at [1086, 20] on span "Search" at bounding box center [1103, 19] width 34 height 11
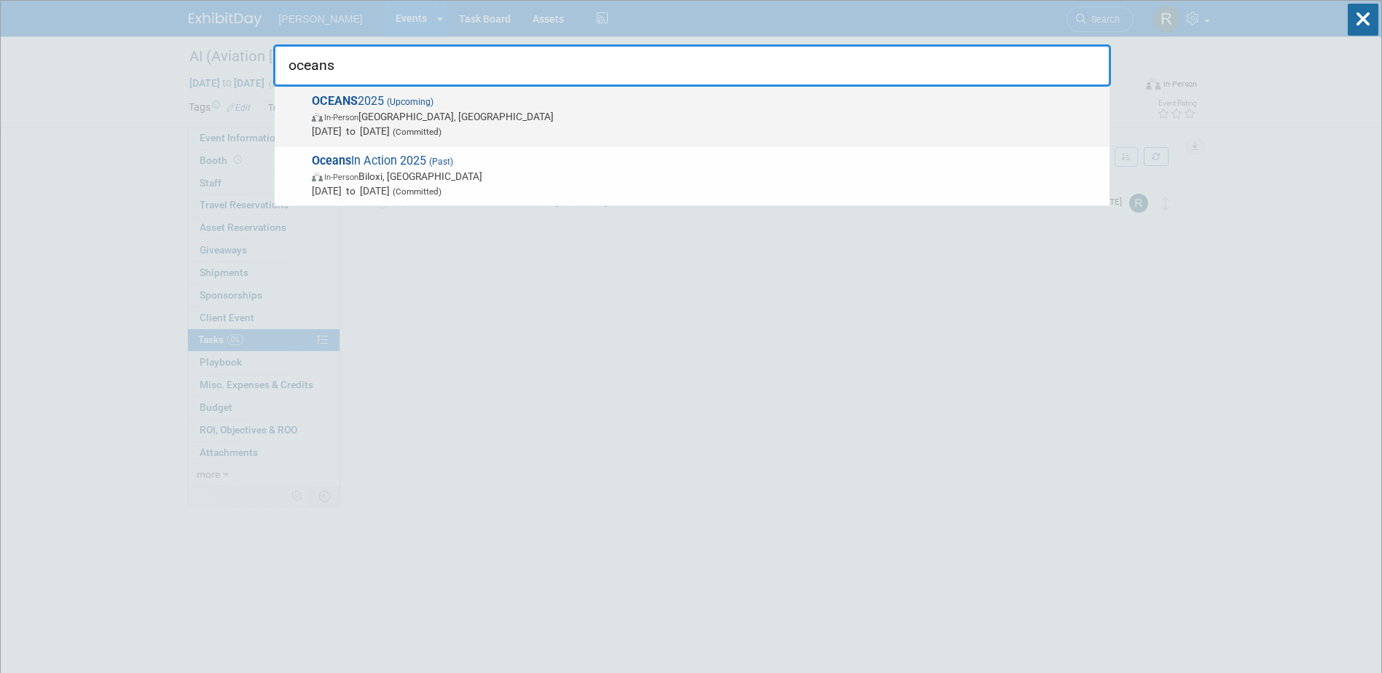
type input "oceans"
click at [339, 128] on span "Sep 29, 2025 to Oct 2, 2025 (Committed)" at bounding box center [707, 131] width 790 height 15
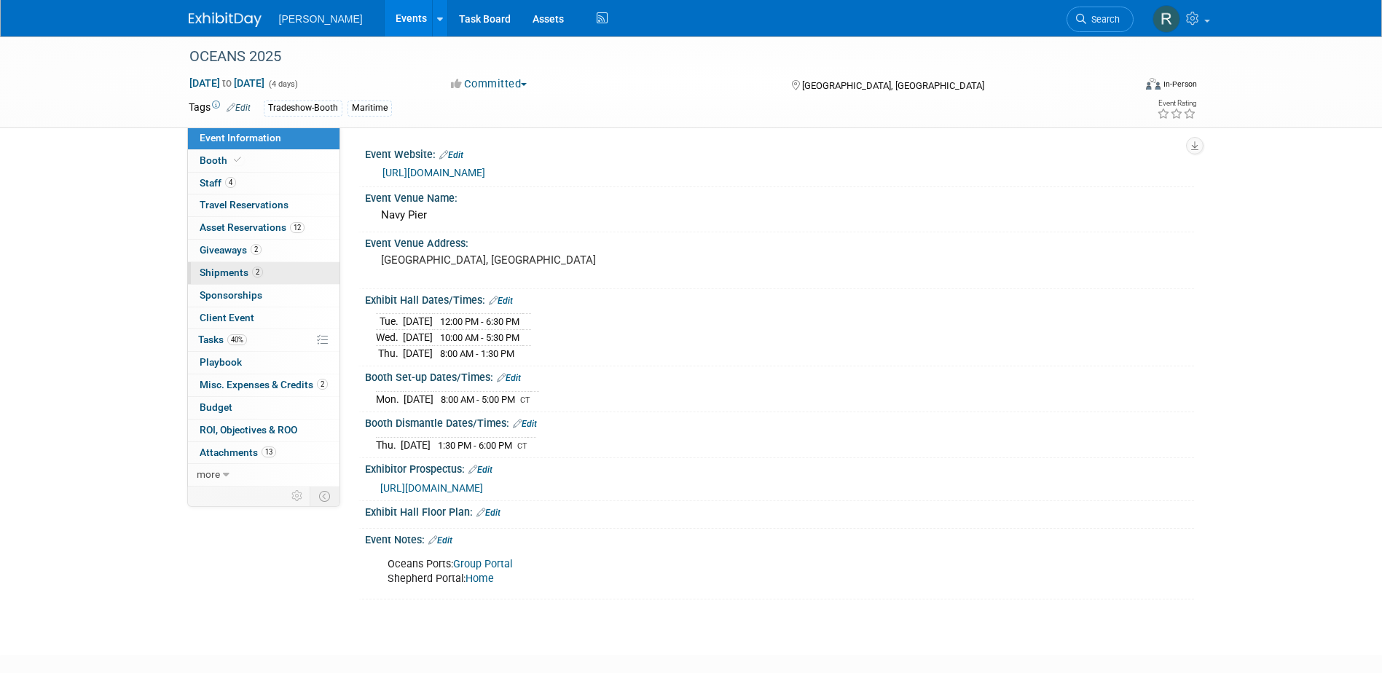
click at [242, 275] on span "Shipments 2" at bounding box center [231, 273] width 63 height 12
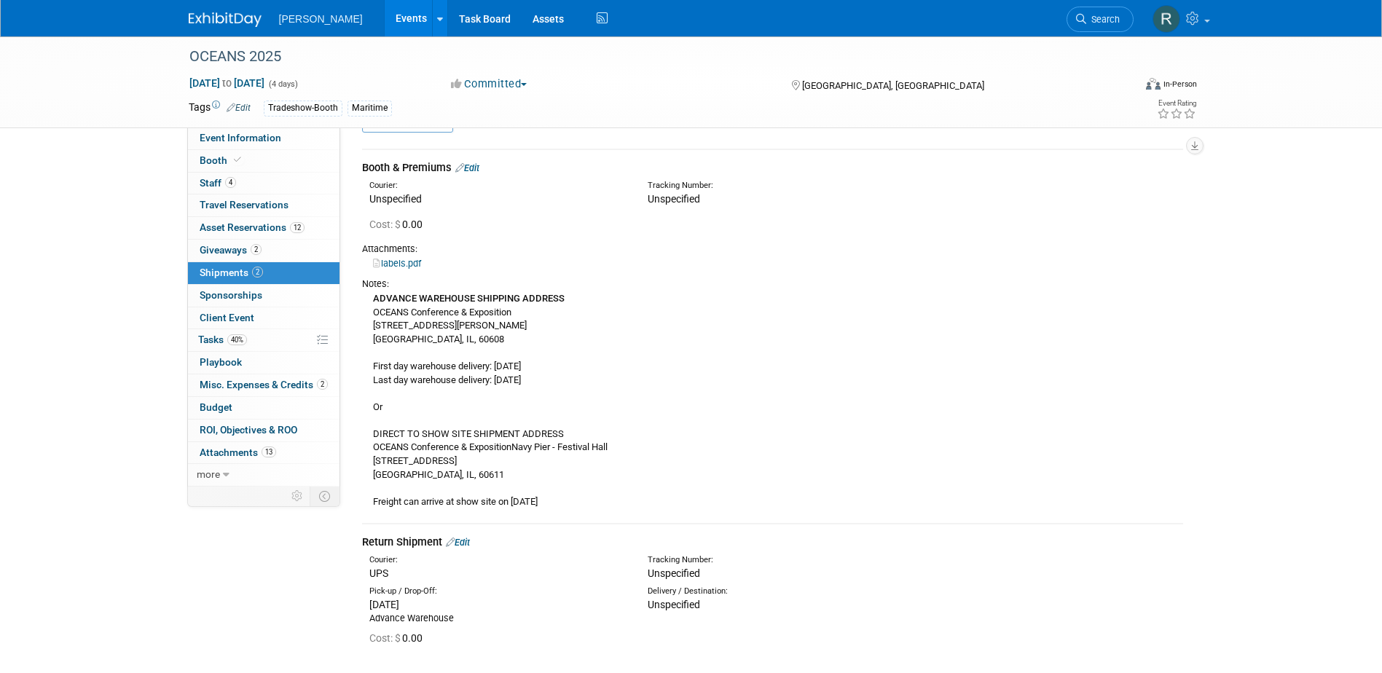
scroll to position [73, 0]
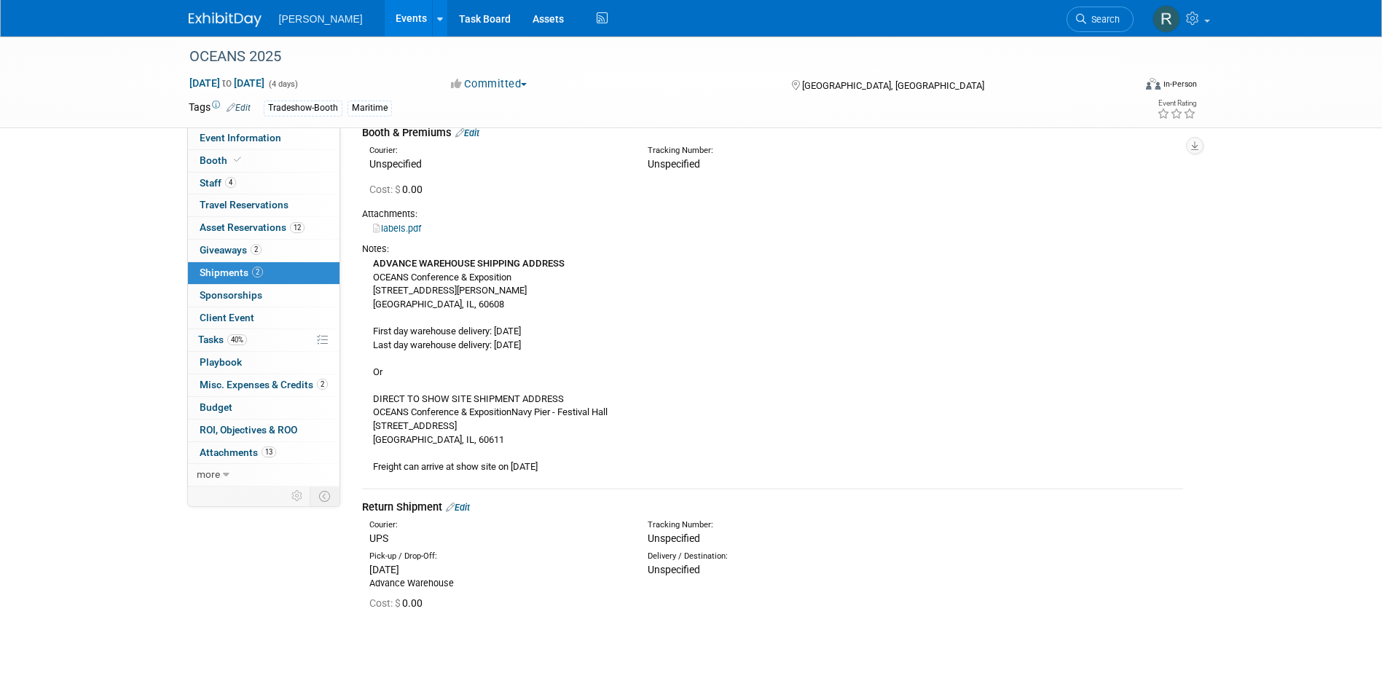
drag, startPoint x: 406, startPoint y: 344, endPoint x: 393, endPoint y: 342, distance: 13.2
click at [405, 344] on div "ADVANCE WAREHOUSE SHIPPING ADDRESS OCEANS Conference & Exposition [STREET_ADDRE…" at bounding box center [772, 365] width 821 height 219
drag, startPoint x: 371, startPoint y: 342, endPoint x: 530, endPoint y: 343, distance: 159.5
click at [530, 343] on div "ADVANCE WAREHOUSE SHIPPING ADDRESS OCEANS Conference & Exposition [STREET_ADDRE…" at bounding box center [772, 365] width 821 height 219
copy div "Last day warehouse delivery: [DATE]"
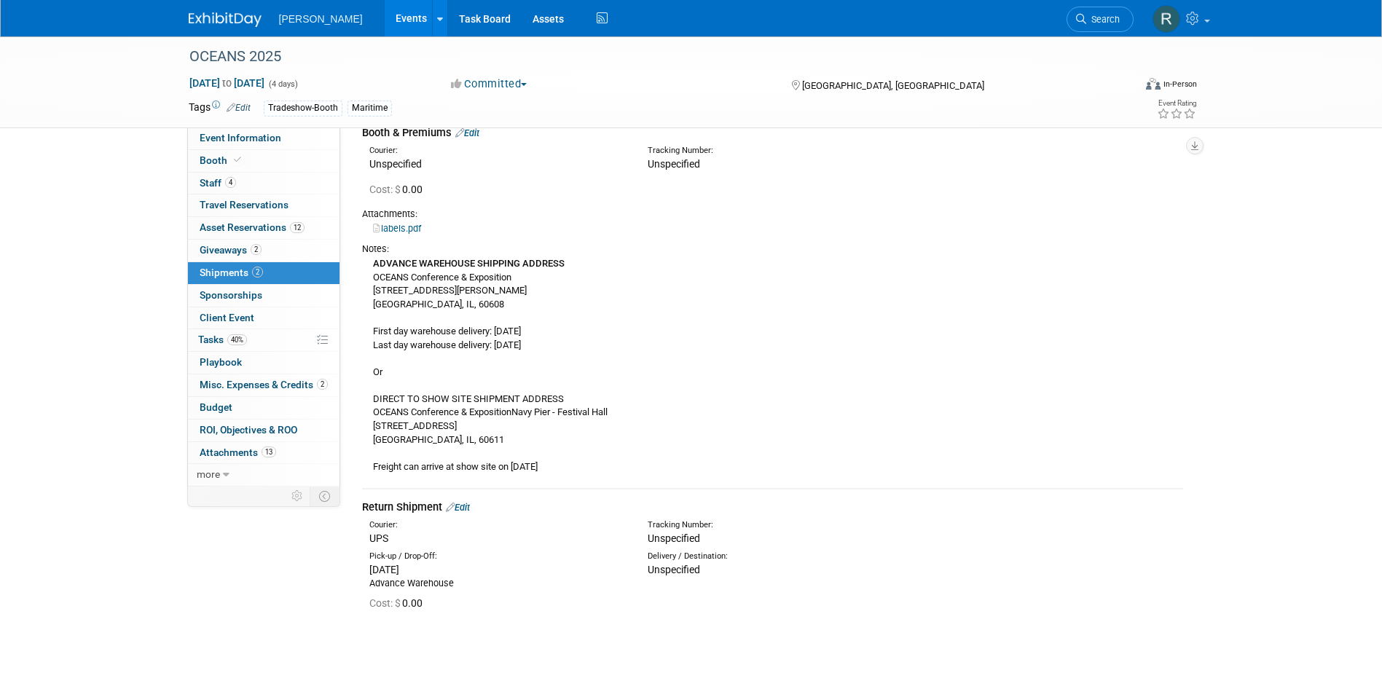
drag, startPoint x: 1085, startPoint y: 18, endPoint x: 1077, endPoint y: 19, distance: 8.0
click at [1086, 19] on span "Search" at bounding box center [1103, 19] width 34 height 11
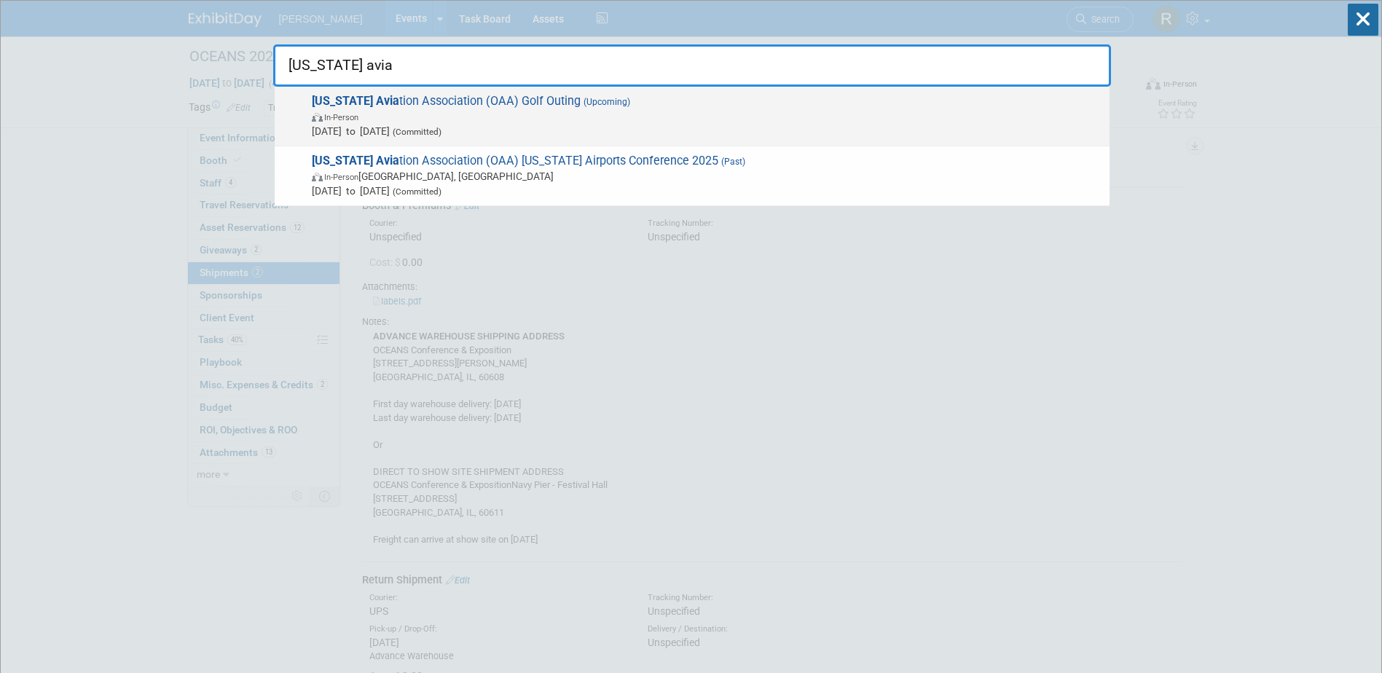
type input "[US_STATE] avia"
click at [580, 103] on span "(Upcoming)" at bounding box center [605, 102] width 50 height 10
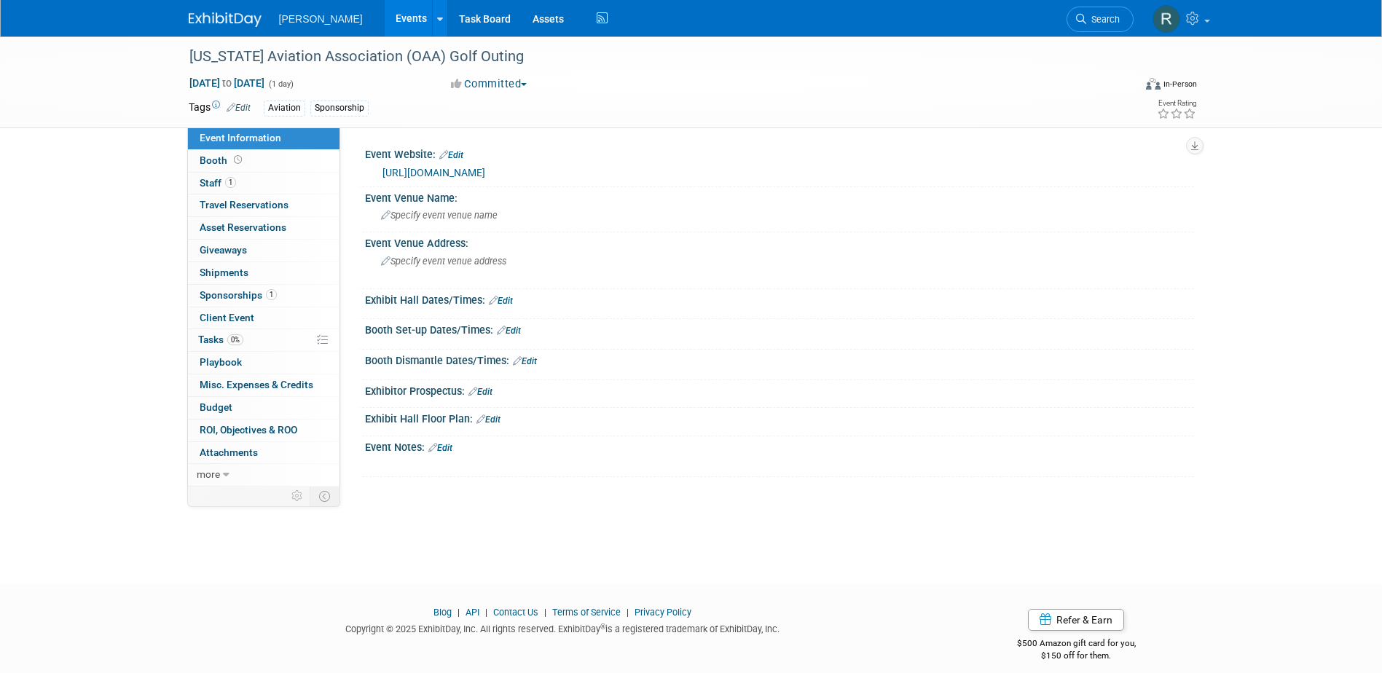
click at [461, 173] on link "[URL][DOMAIN_NAME]" at bounding box center [433, 173] width 103 height 12
click at [249, 339] on link "0% Tasks 0%" at bounding box center [263, 340] width 151 height 22
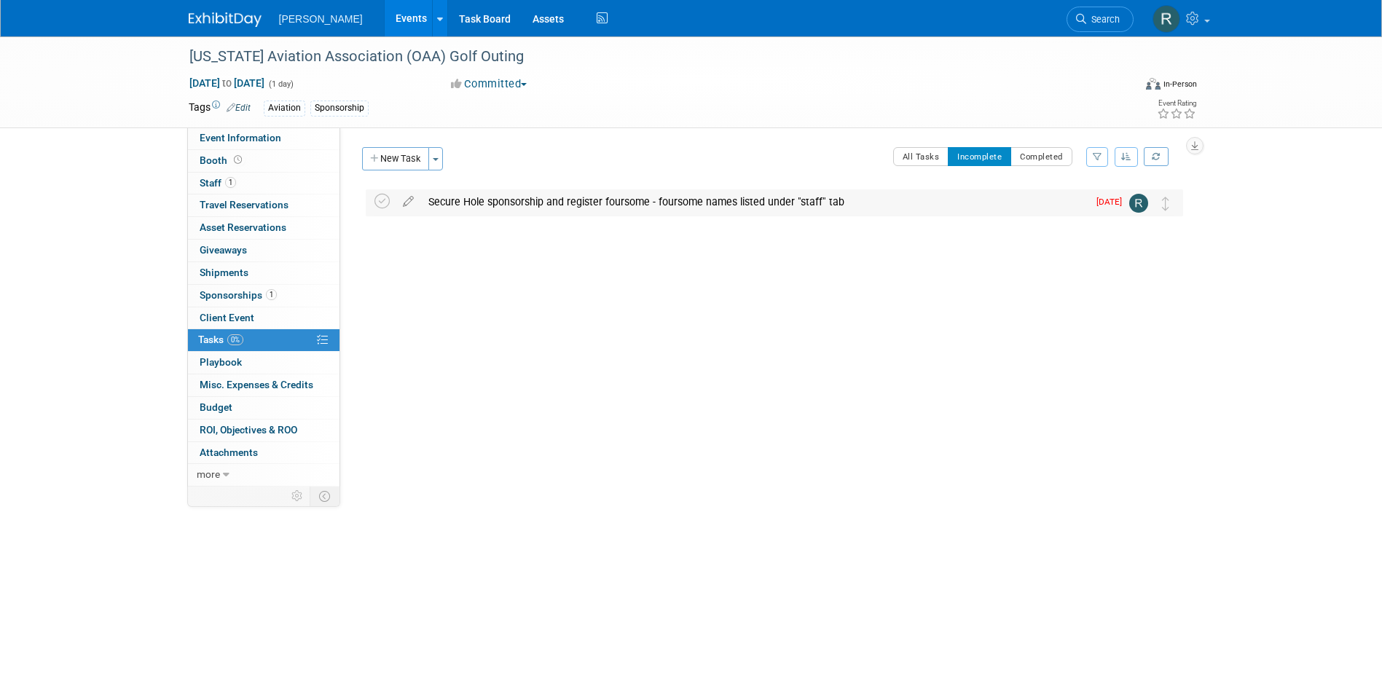
click at [547, 200] on div "Secure Hole sponsorship and register foursome - foursome names listed under "st…" at bounding box center [754, 201] width 666 height 25
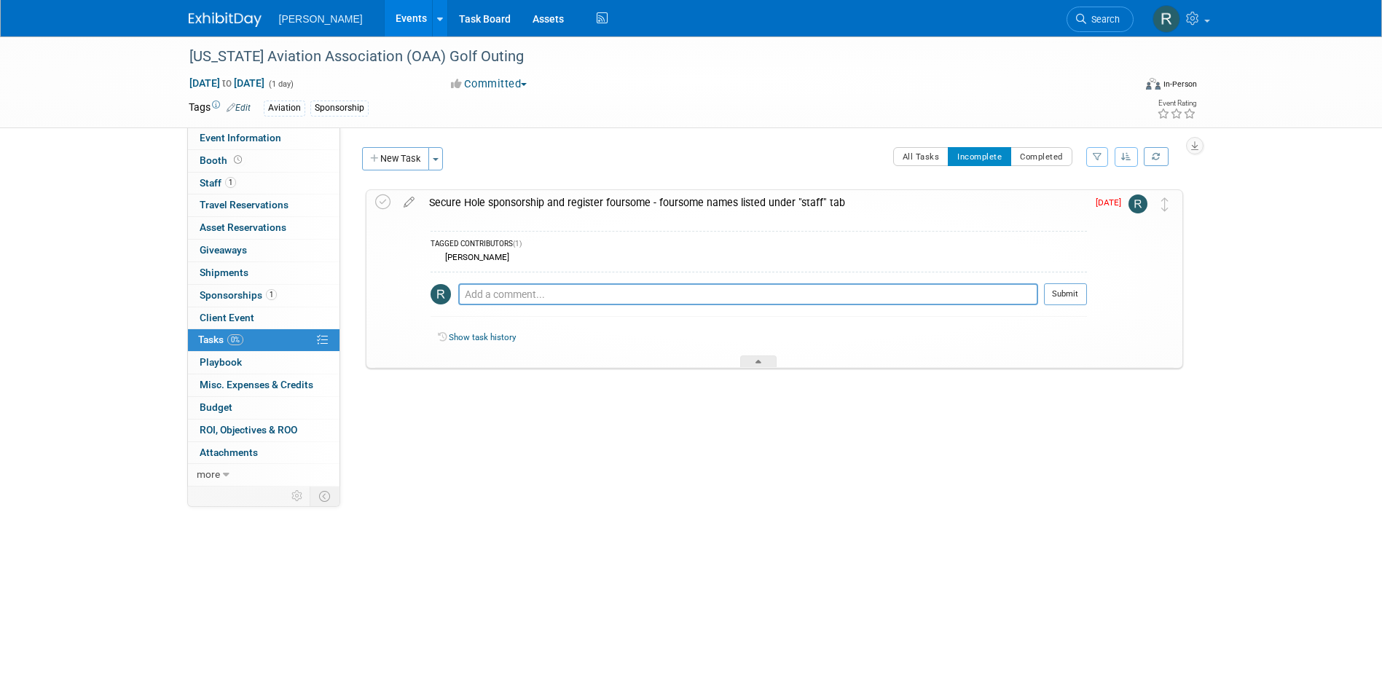
click at [532, 204] on div "Secure Hole sponsorship and register foursome - foursome names listed under "st…" at bounding box center [754, 202] width 665 height 25
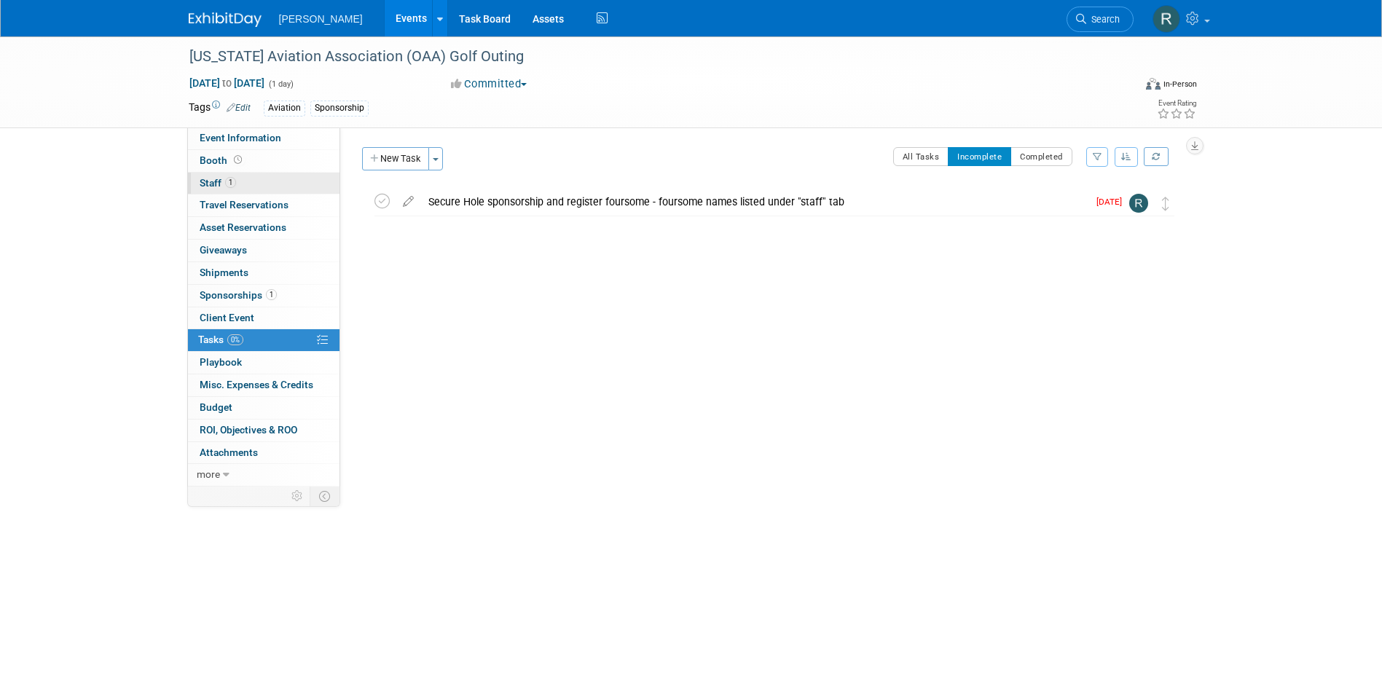
click at [259, 181] on link "1 Staff 1" at bounding box center [263, 184] width 151 height 22
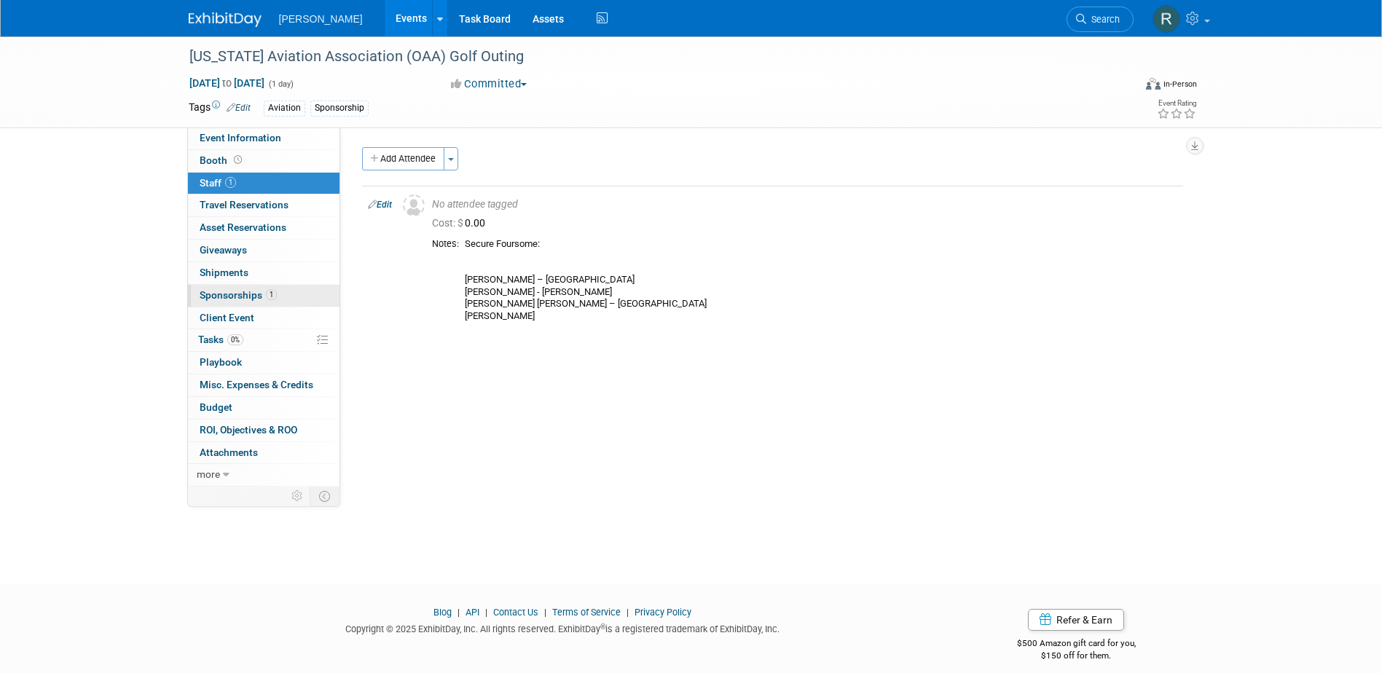
click at [256, 298] on span "Sponsorships 1" at bounding box center [238, 295] width 77 height 12
